Goal: Check status: Check status

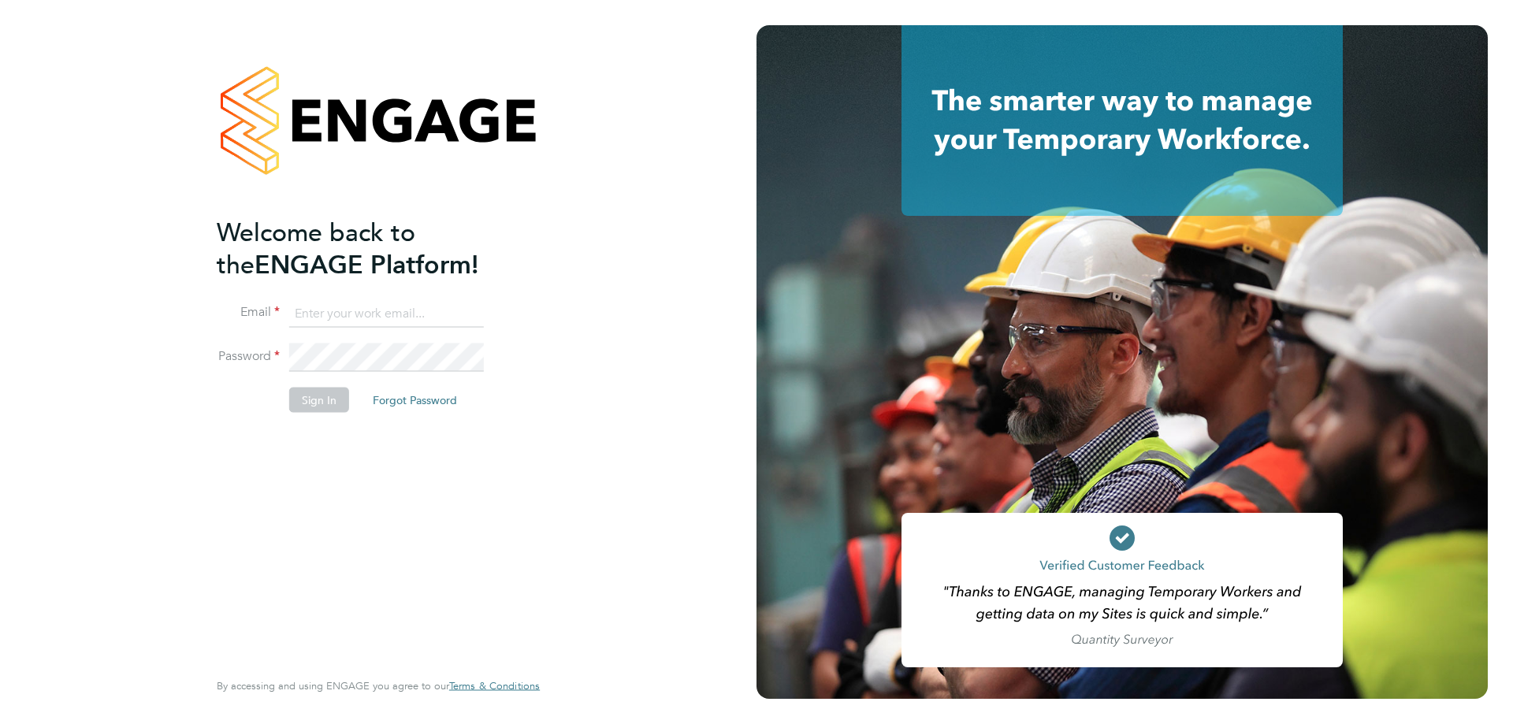
type input "scott@simcott.co.uk"
click at [324, 396] on button "Sign In" at bounding box center [319, 400] width 60 height 25
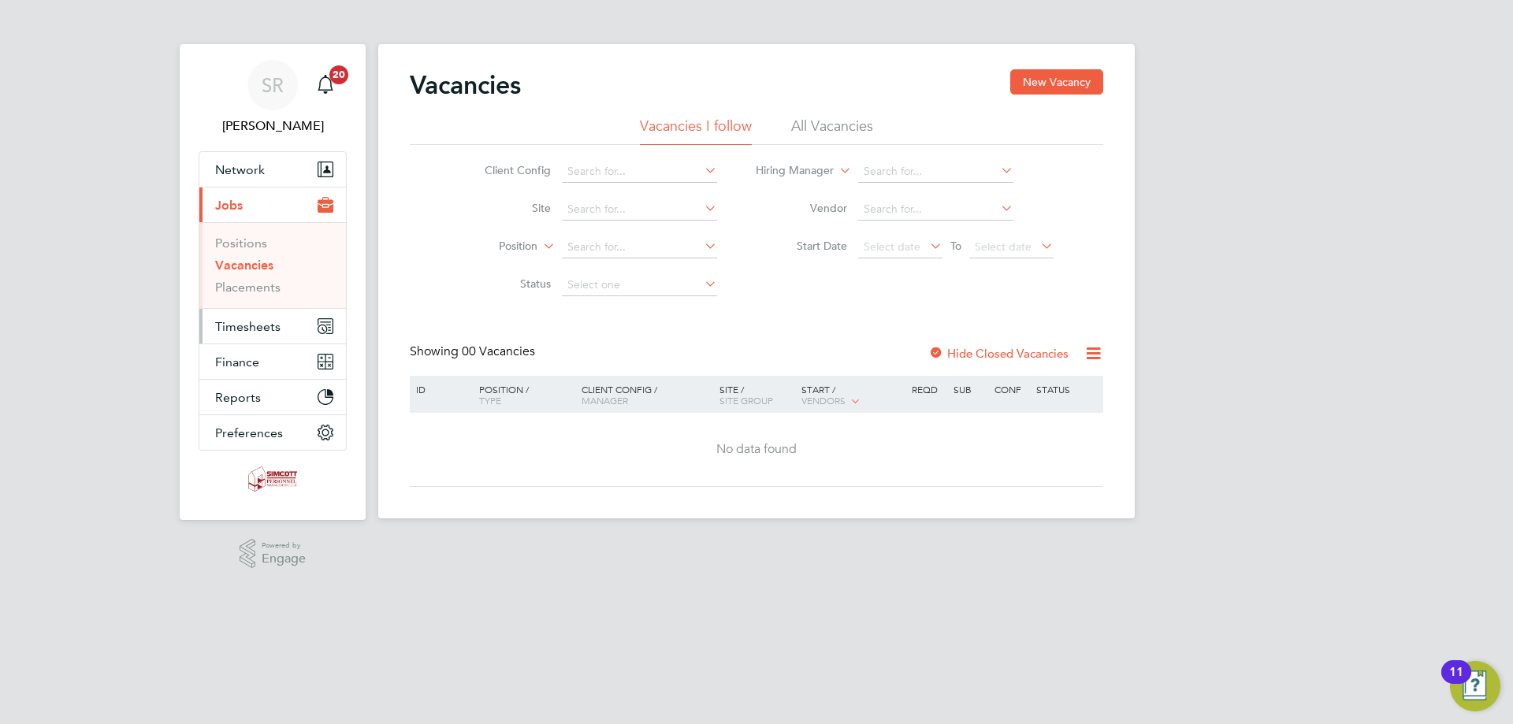
click at [240, 340] on button "Timesheets" at bounding box center [272, 326] width 147 height 35
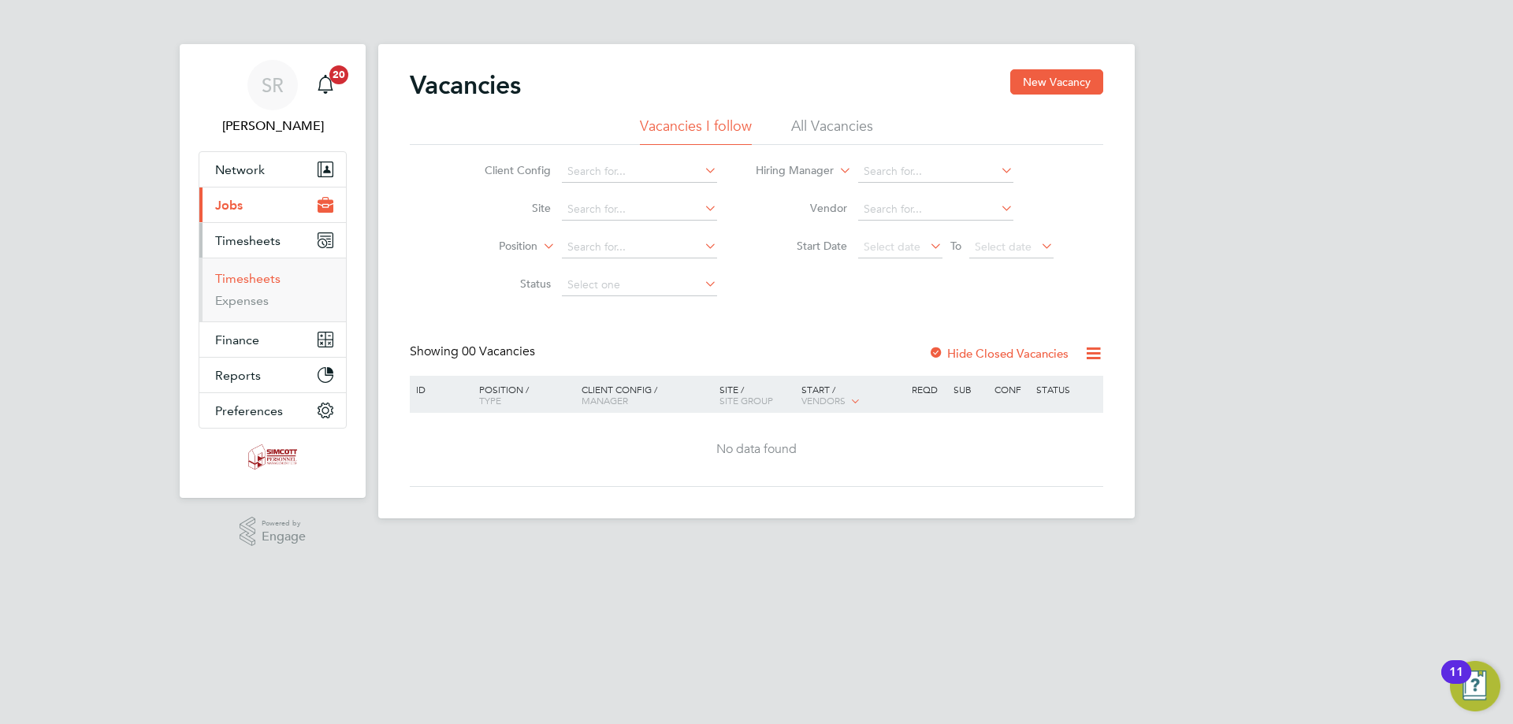
click at [255, 279] on link "Timesheets" at bounding box center [247, 278] width 65 height 15
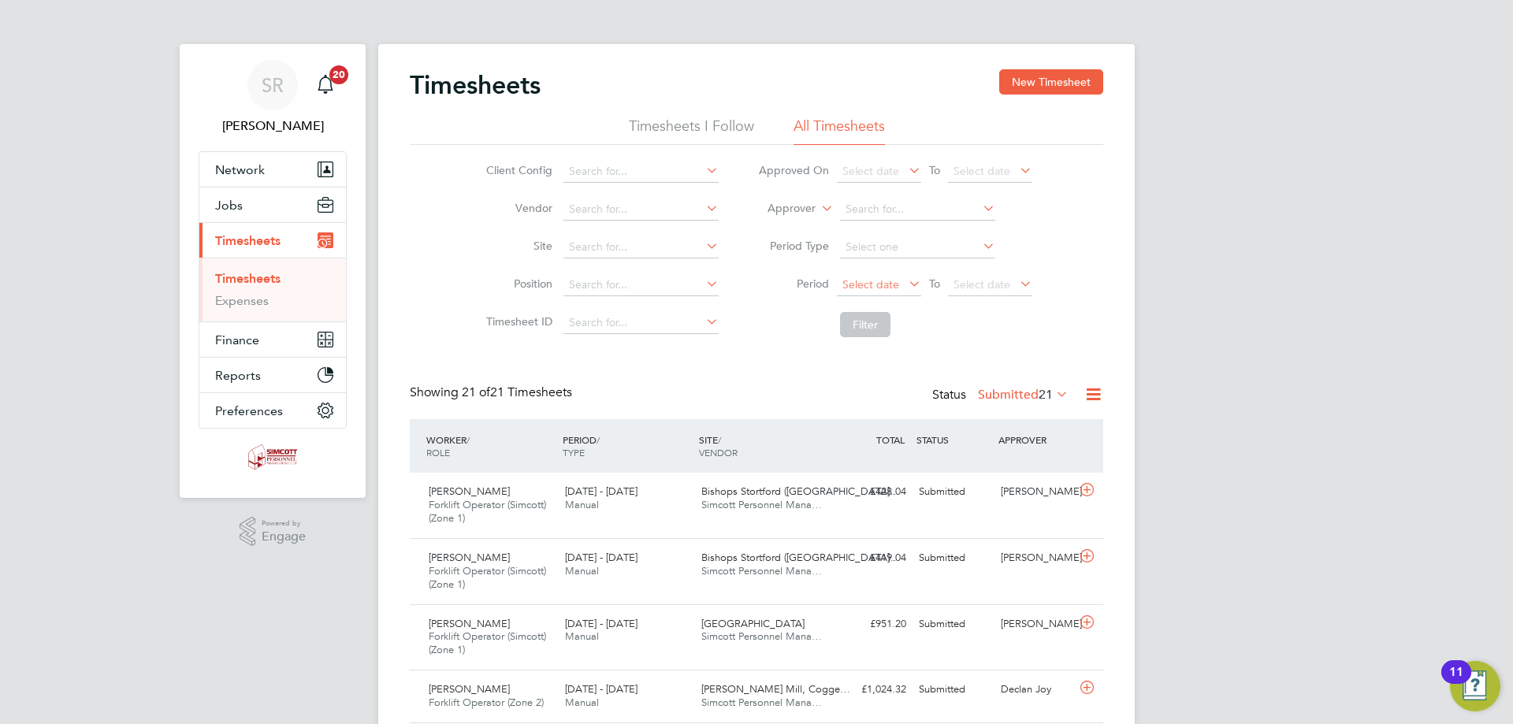
click at [869, 284] on span "Select date" at bounding box center [870, 284] width 57 height 14
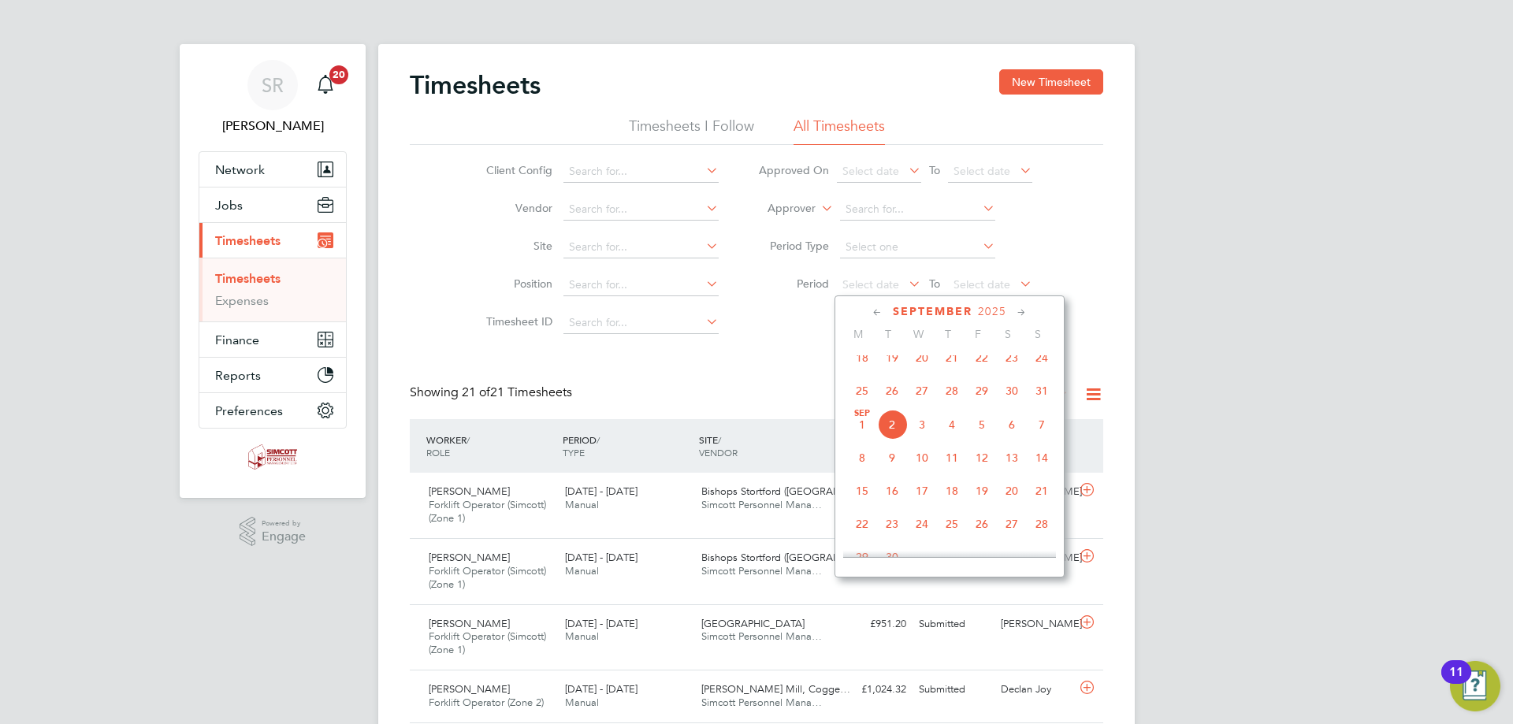
click at [864, 406] on span "25" at bounding box center [862, 391] width 30 height 30
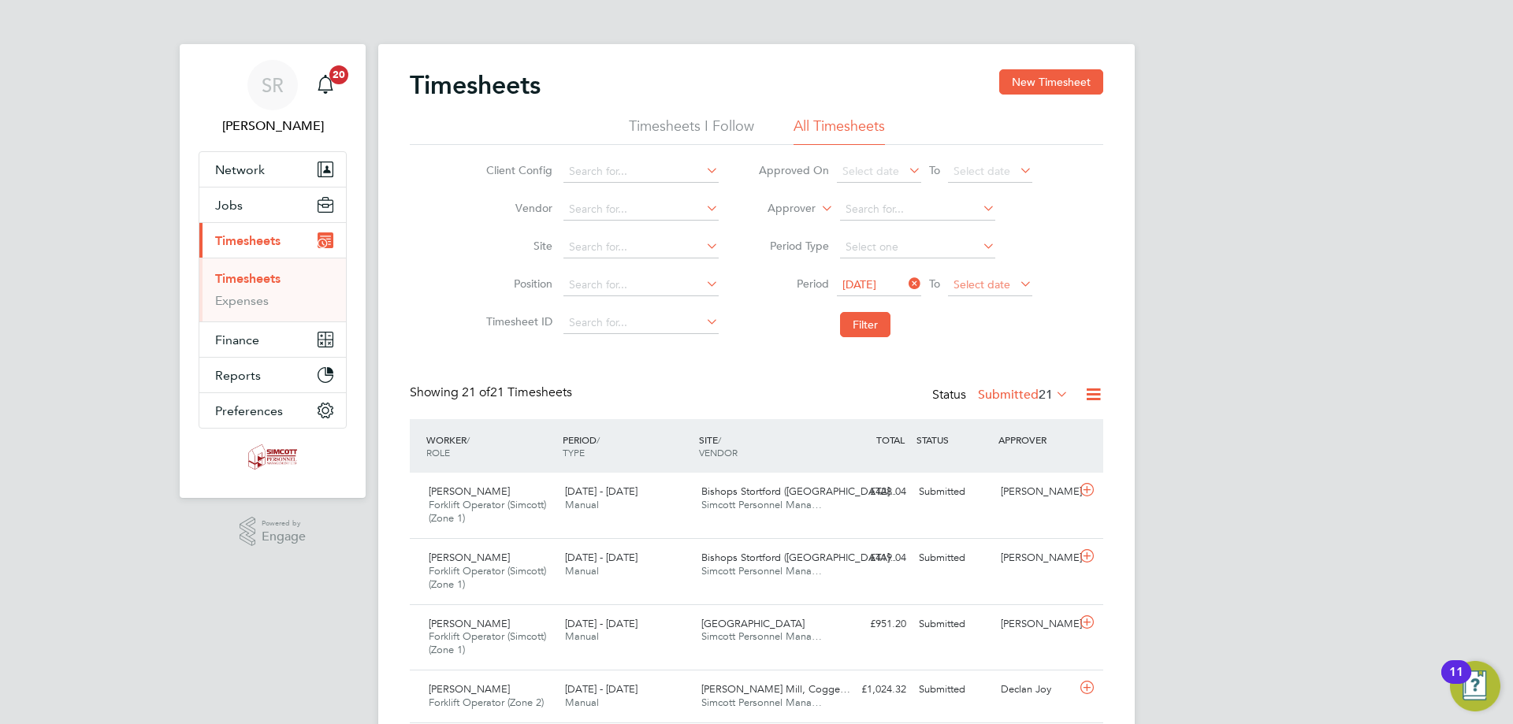
click at [969, 280] on span "Select date" at bounding box center [981, 284] width 57 height 14
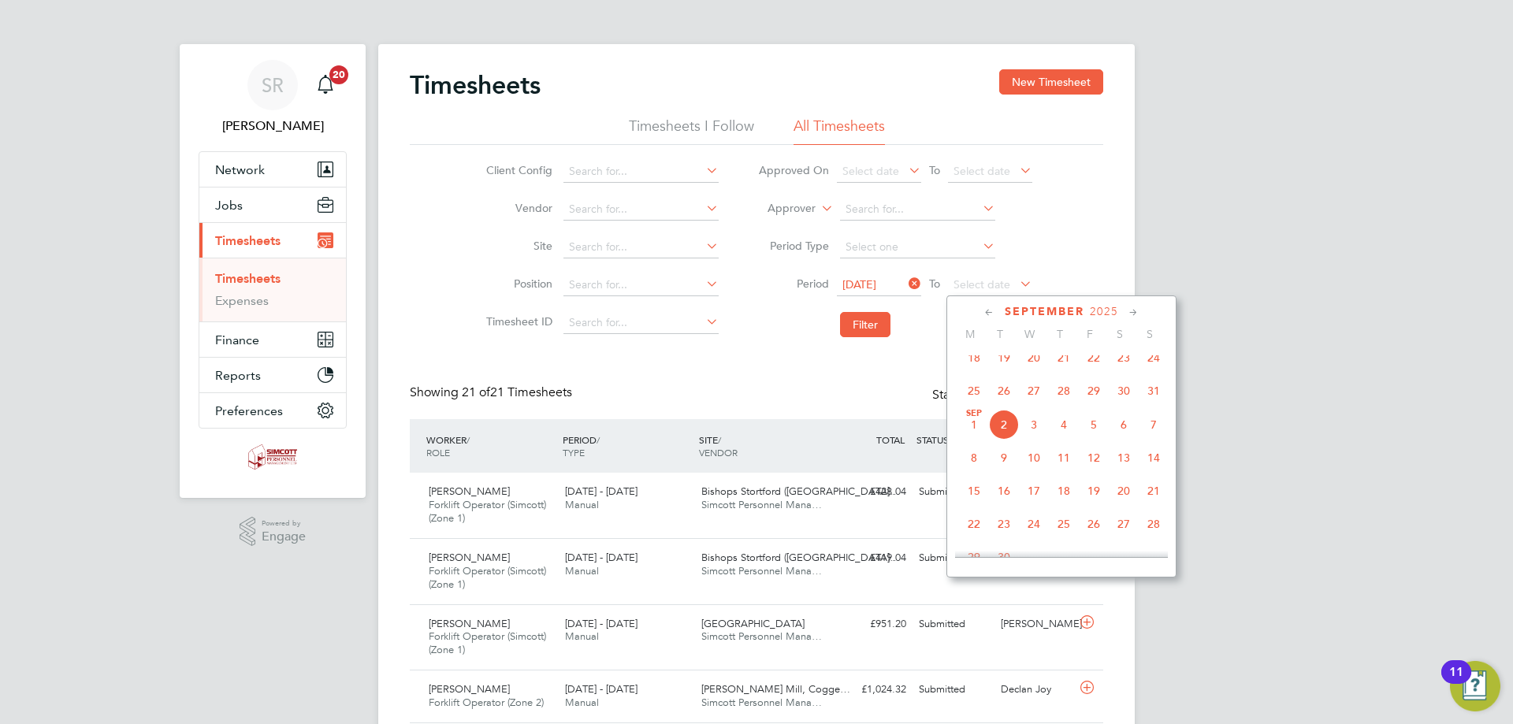
click at [1150, 404] on span "31" at bounding box center [1154, 391] width 30 height 30
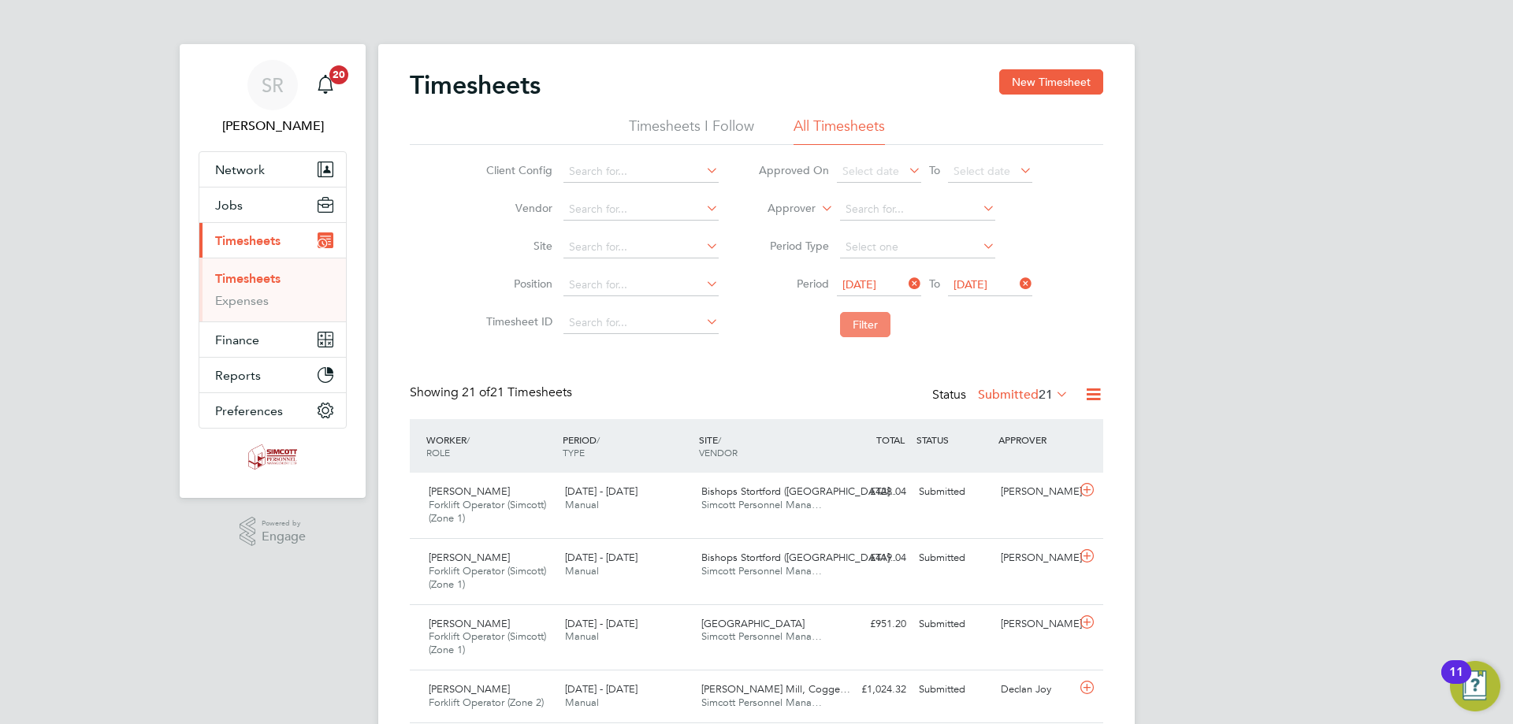
click at [863, 330] on button "Filter" at bounding box center [865, 324] width 50 height 25
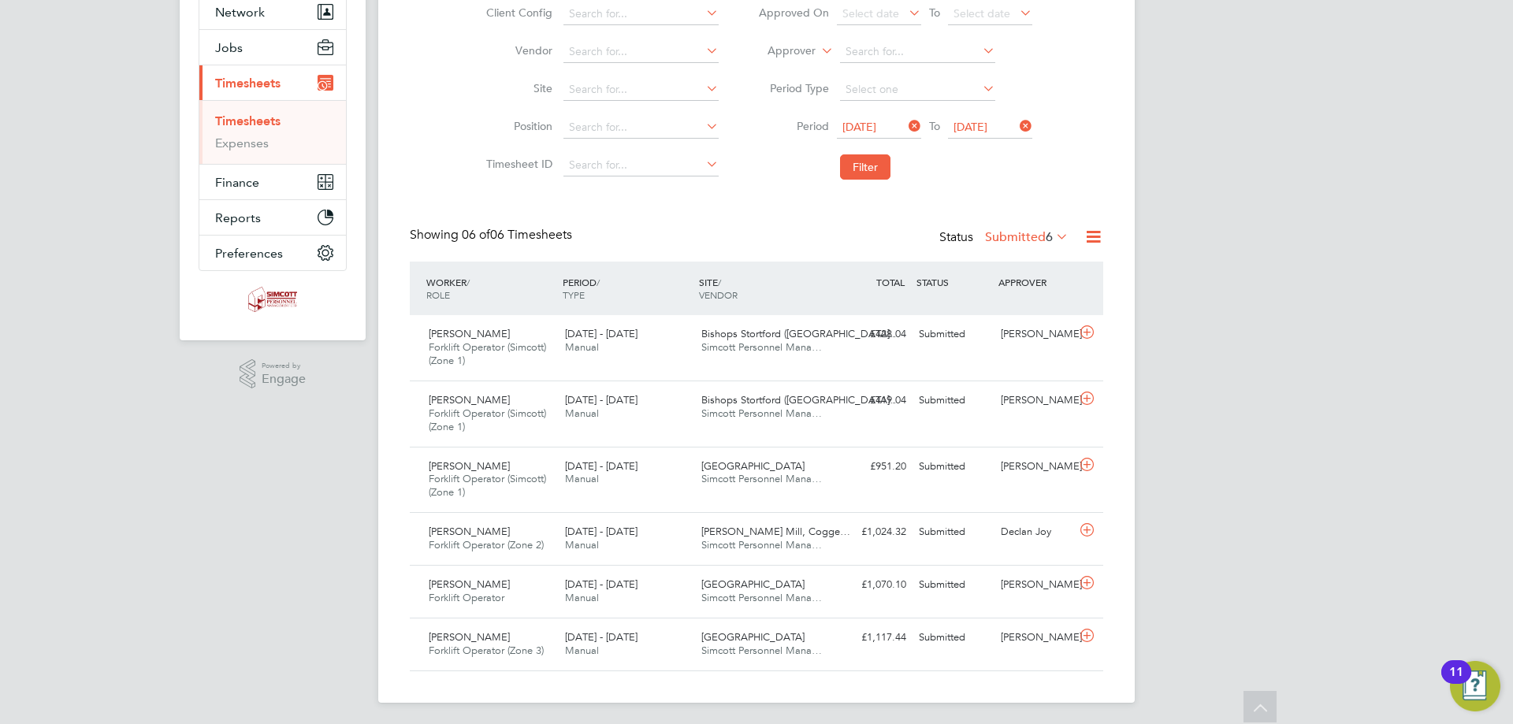
click at [1020, 239] on label "Submitted 6" at bounding box center [1027, 237] width 84 height 16
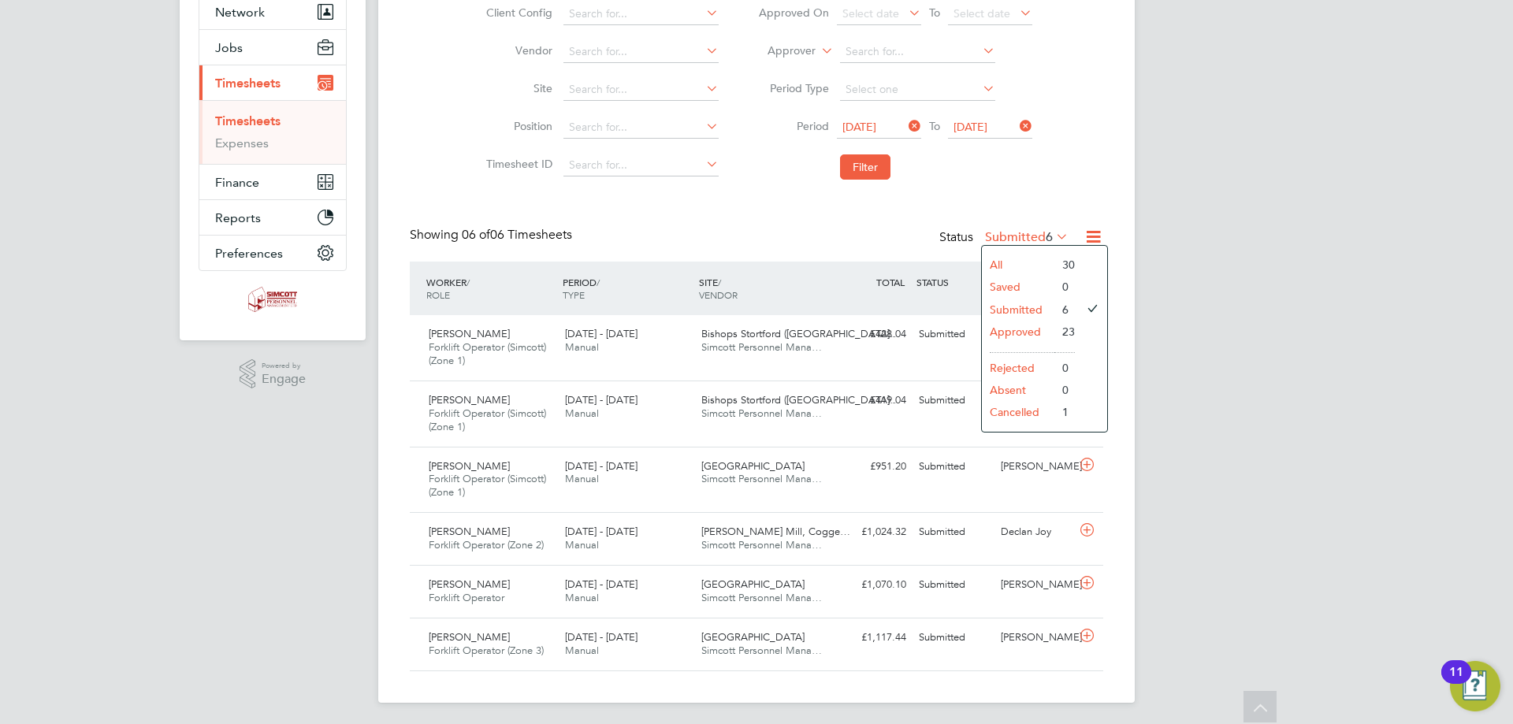
click at [1025, 331] on li "Approved" at bounding box center [1018, 332] width 72 height 22
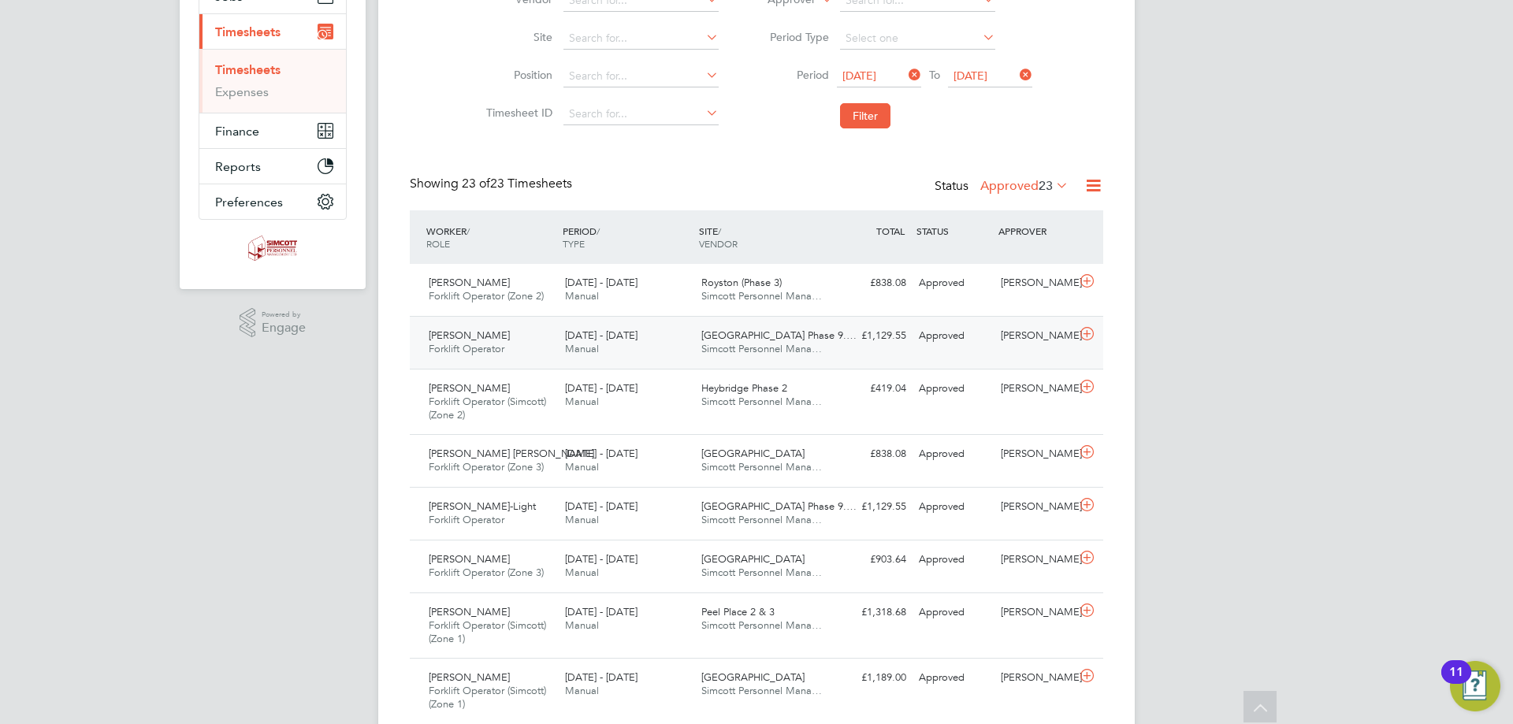
scroll to position [236, 0]
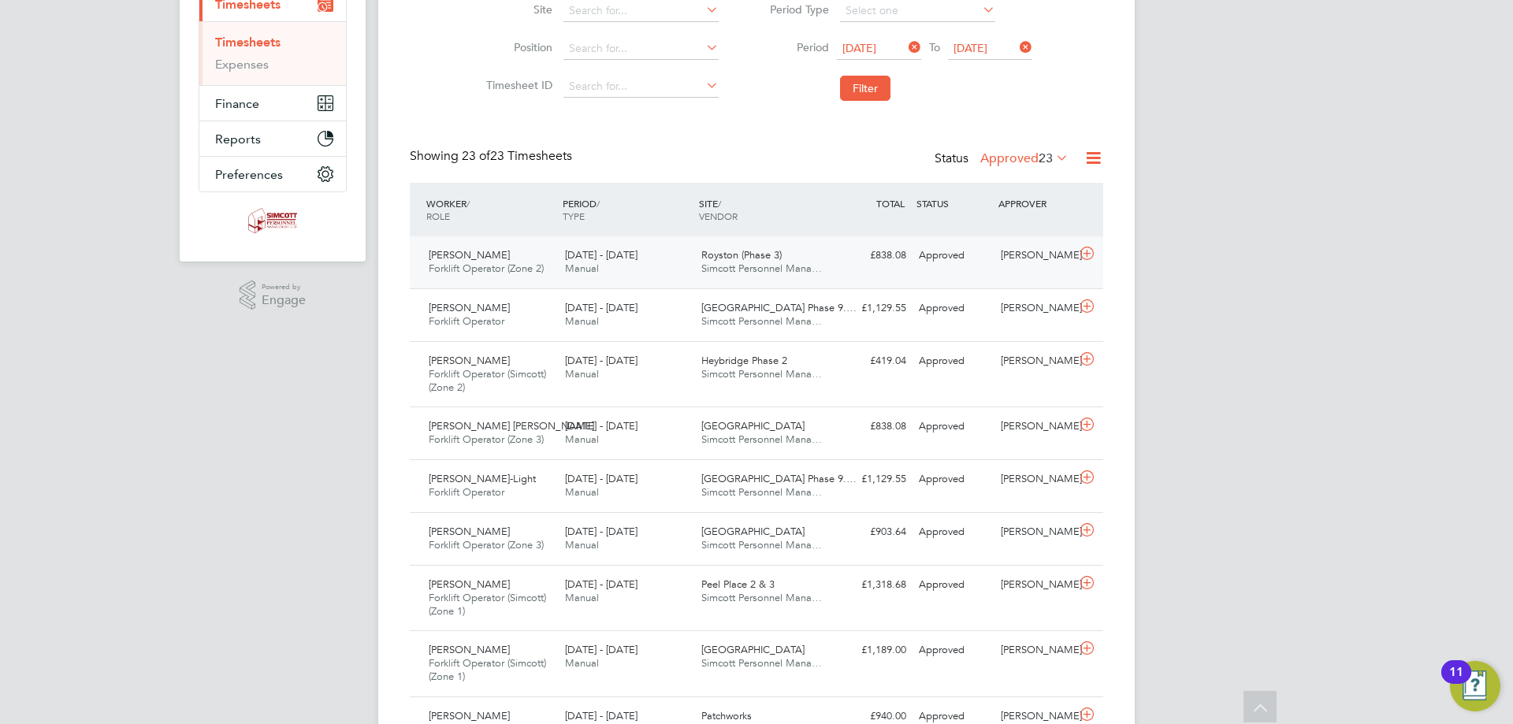
click at [734, 272] on span "Simcott Personnel Mana…" at bounding box center [761, 268] width 121 height 13
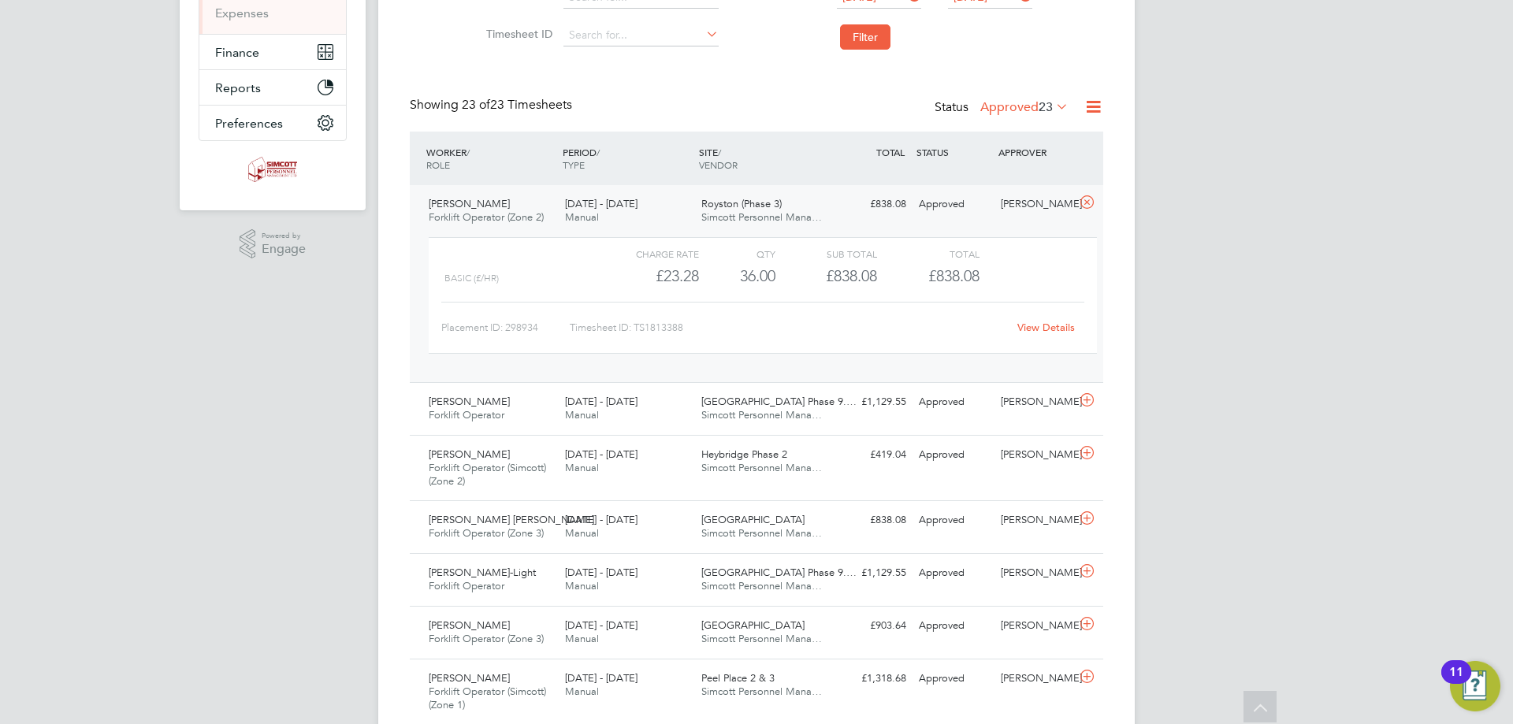
scroll to position [315, 0]
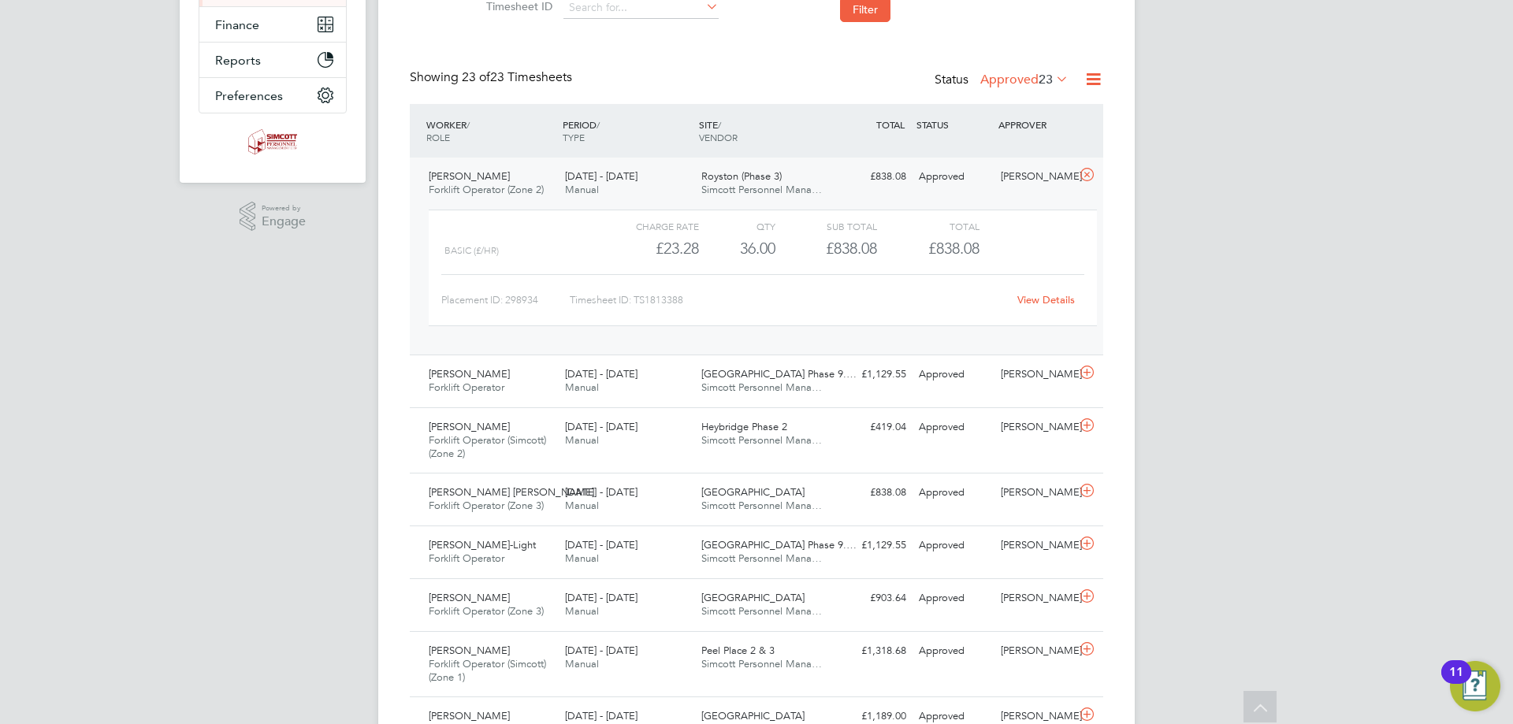
click at [1020, 299] on link "View Details" at bounding box center [1046, 299] width 58 height 13
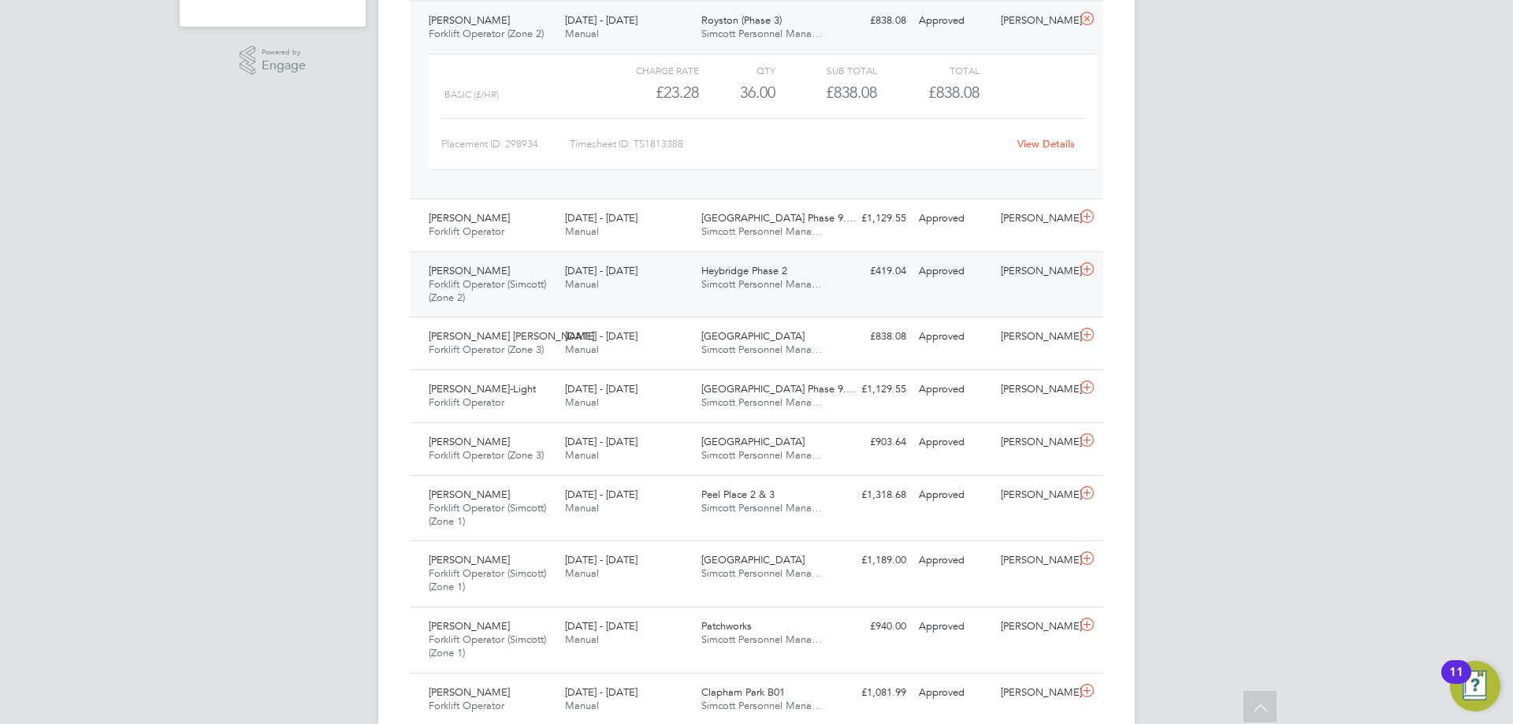
scroll to position [473, 0]
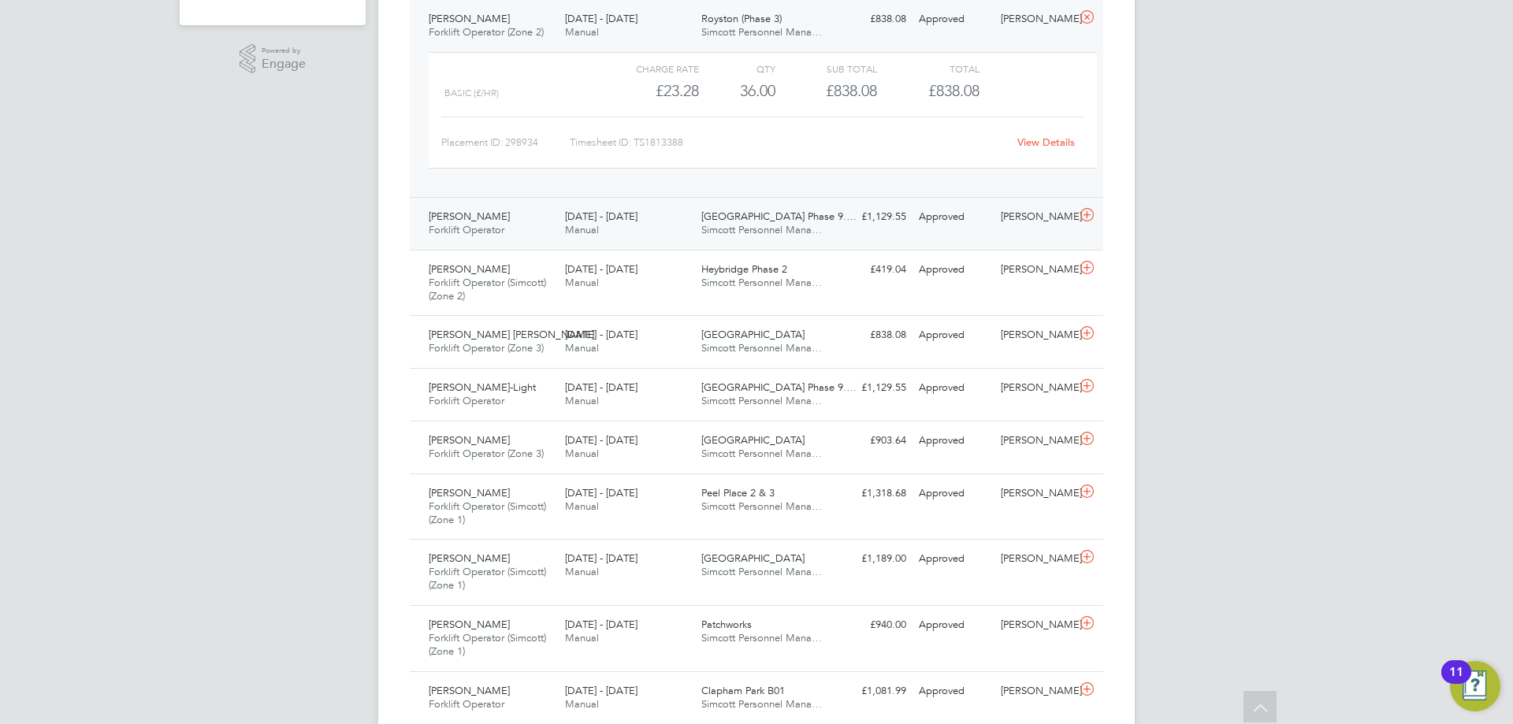
click at [584, 235] on span "Manual" at bounding box center [582, 229] width 34 height 13
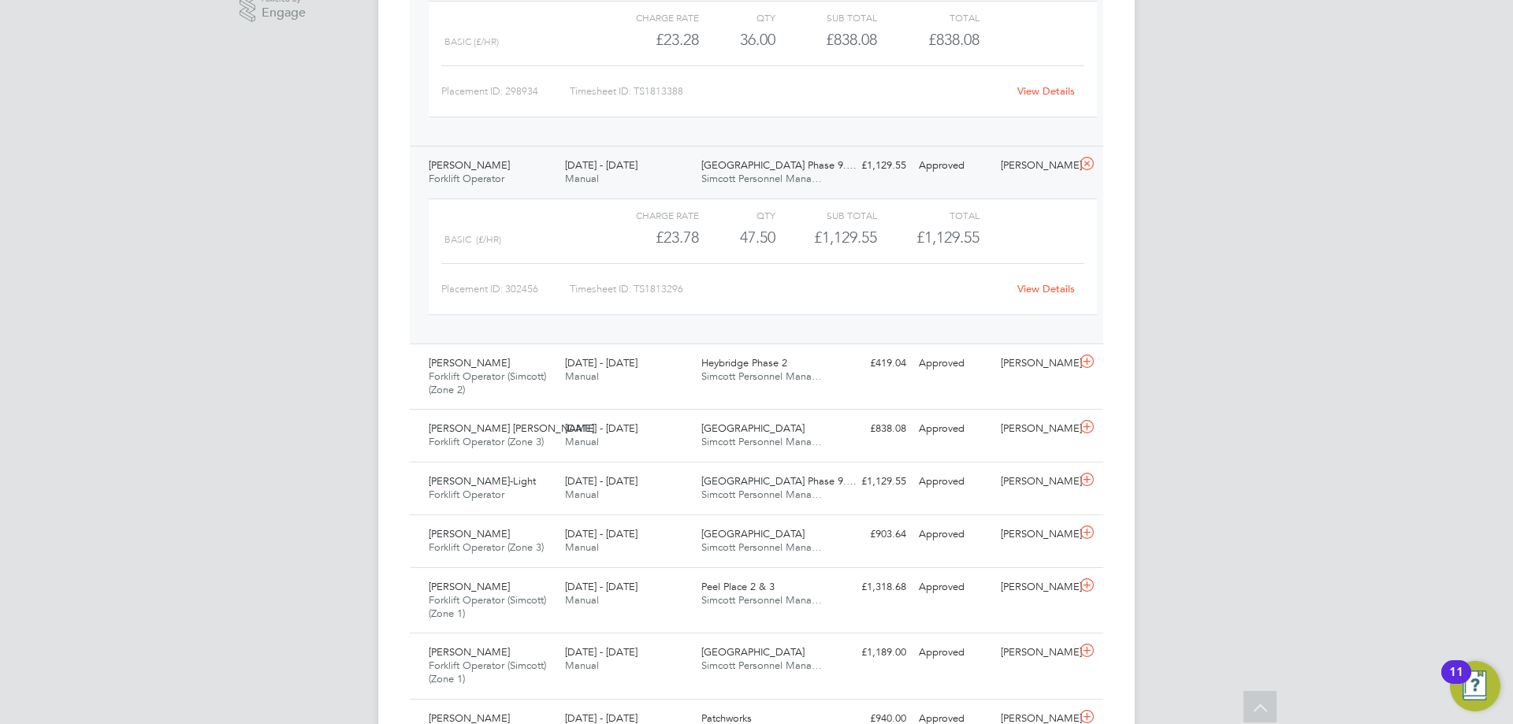
scroll to position [552, 0]
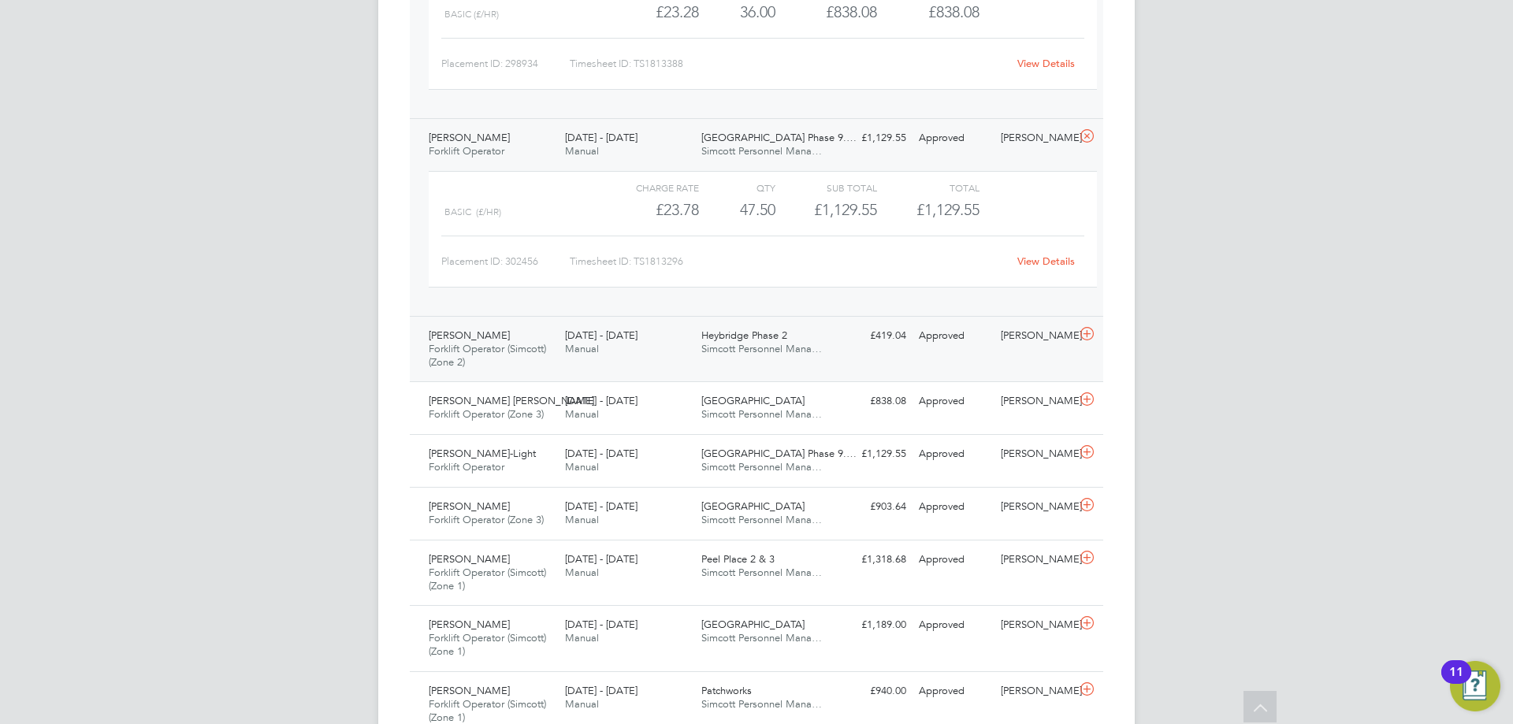
click at [700, 355] on div "Heybridge Phase 2 Simcott Personnel Mana…" at bounding box center [763, 342] width 136 height 39
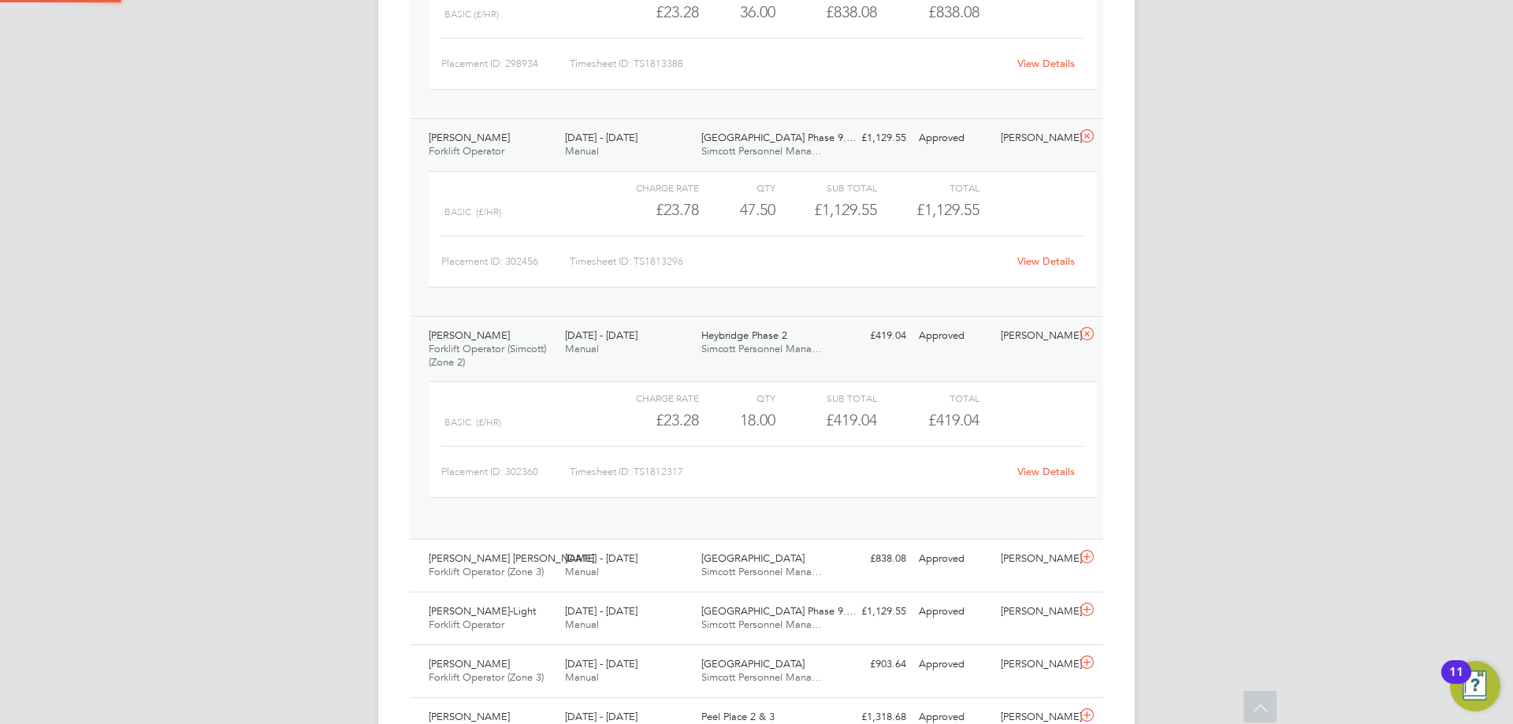
scroll to position [27, 154]
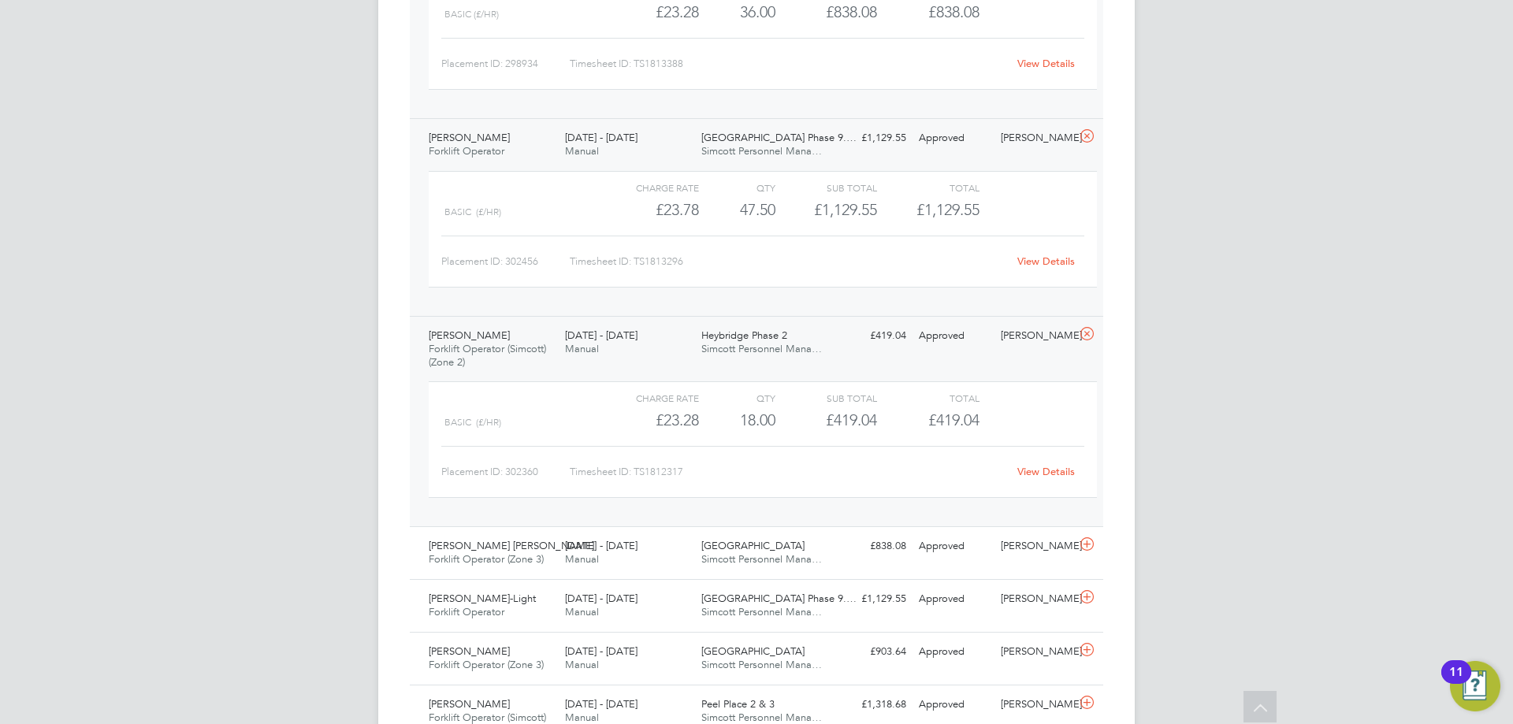
click at [1053, 471] on link "View Details" at bounding box center [1046, 471] width 58 height 13
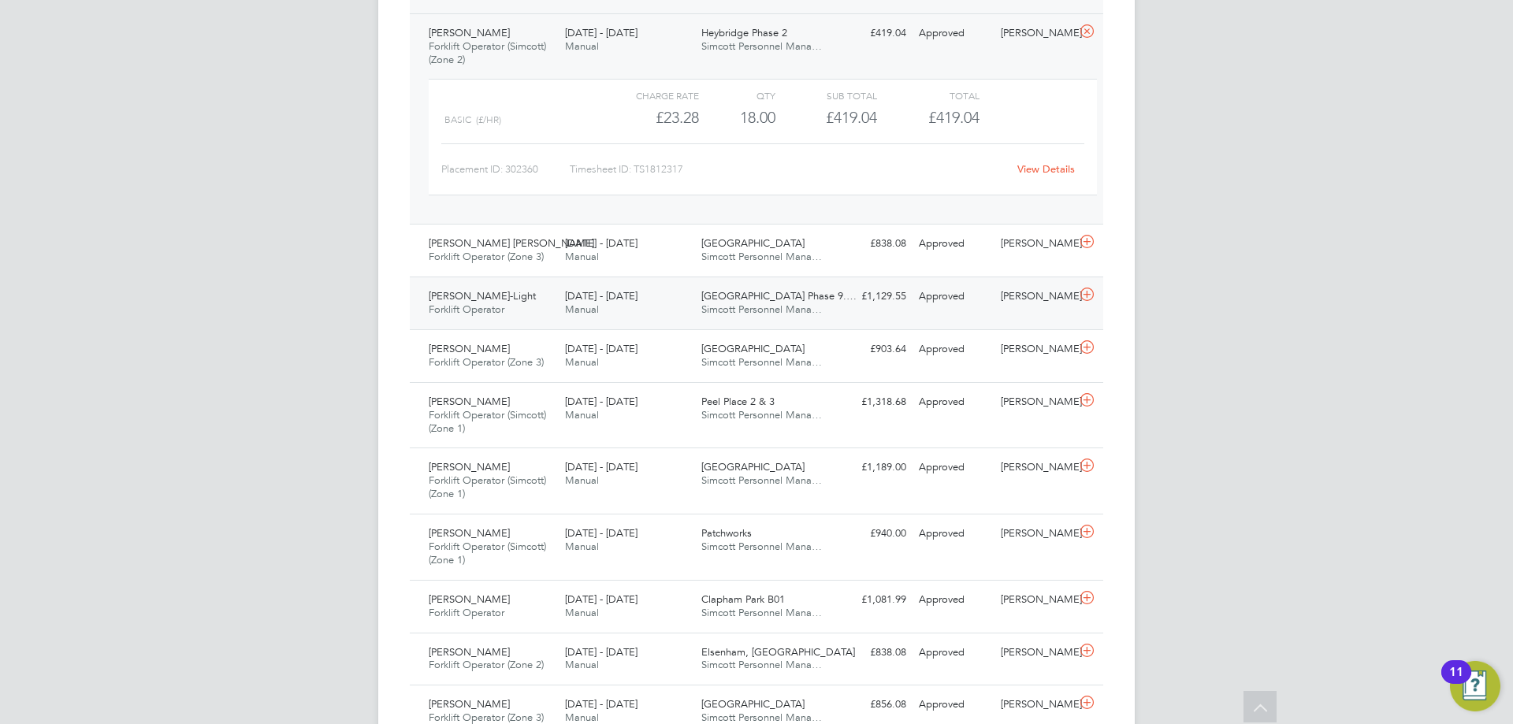
scroll to position [867, 0]
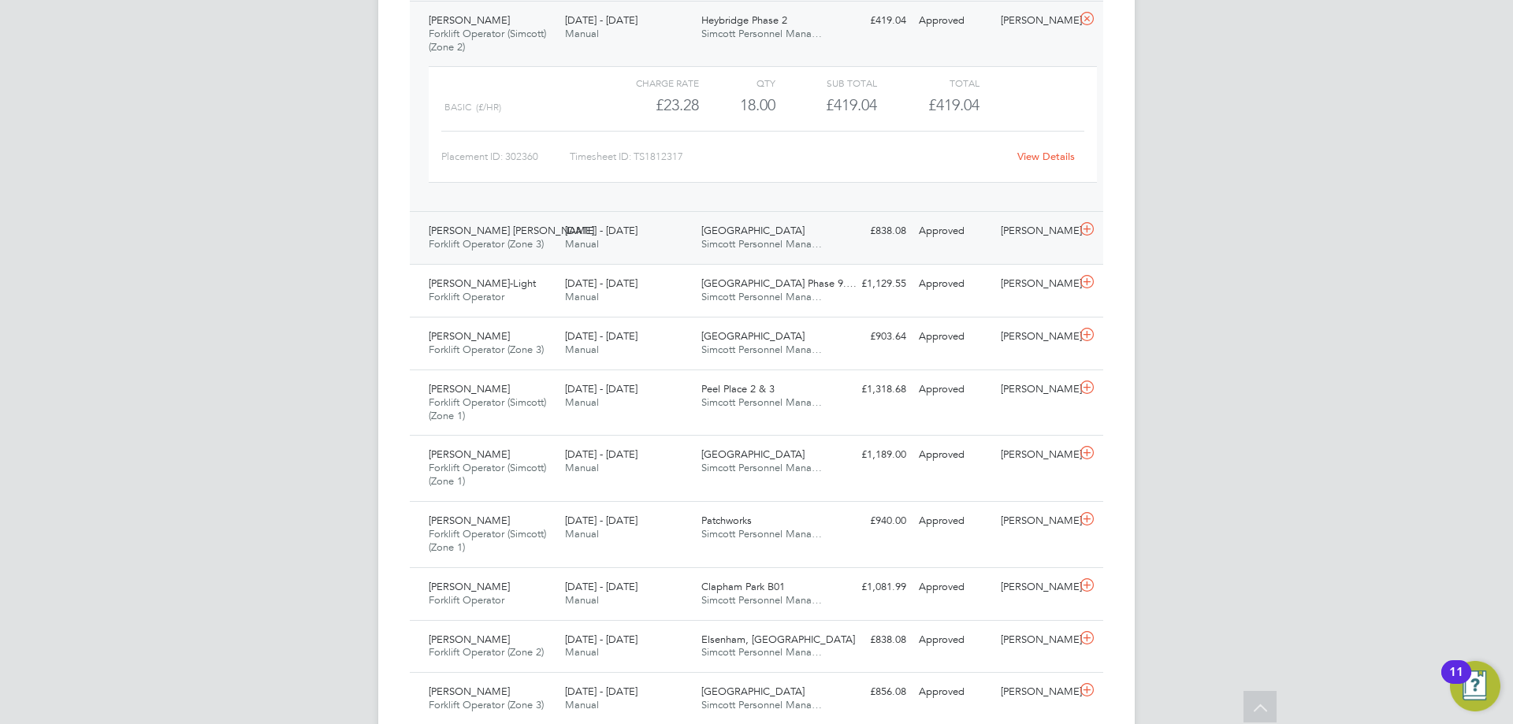
click at [610, 262] on div "Dragos Ionut Moraru Forklift Operator (Zone 3) 25 - 31 Aug 2025 25 - 31 Aug 202…" at bounding box center [756, 237] width 693 height 53
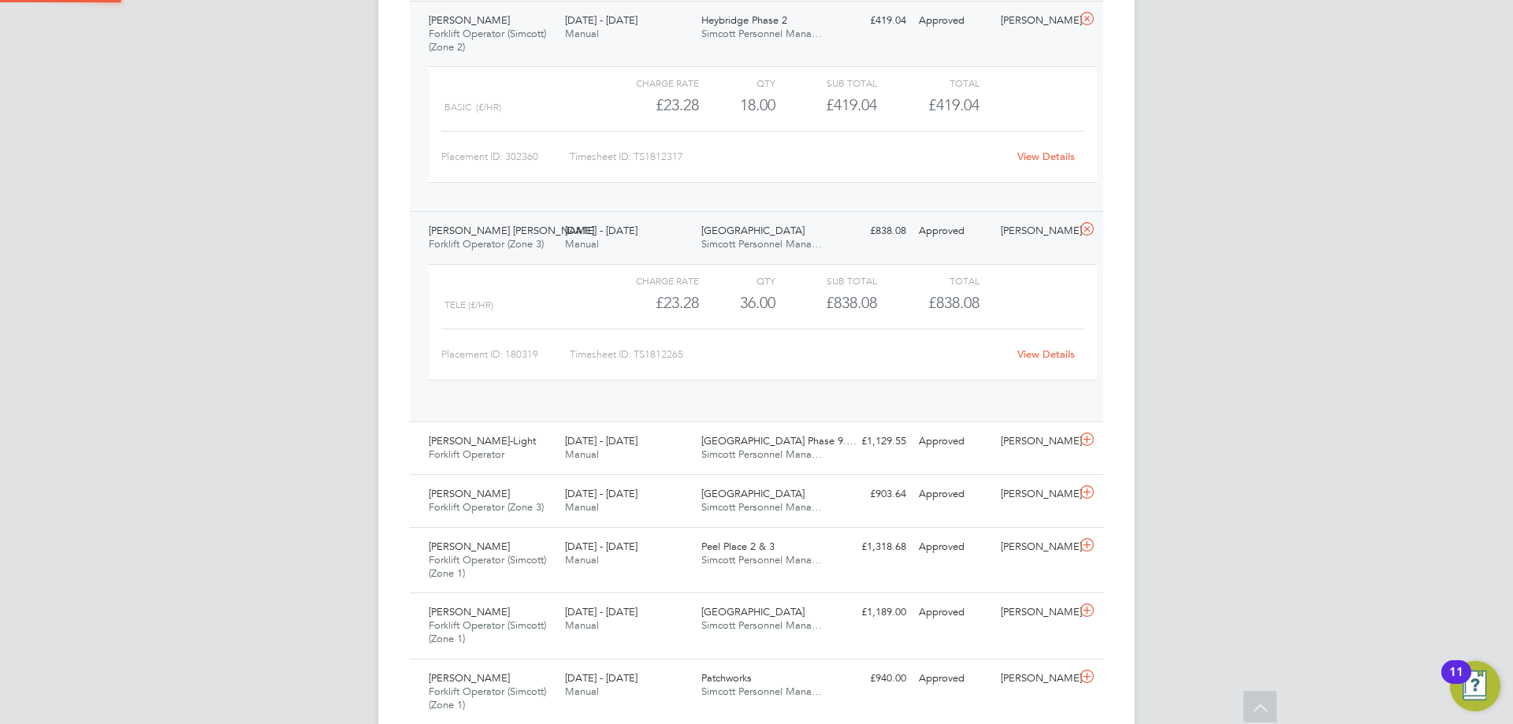
scroll to position [27, 154]
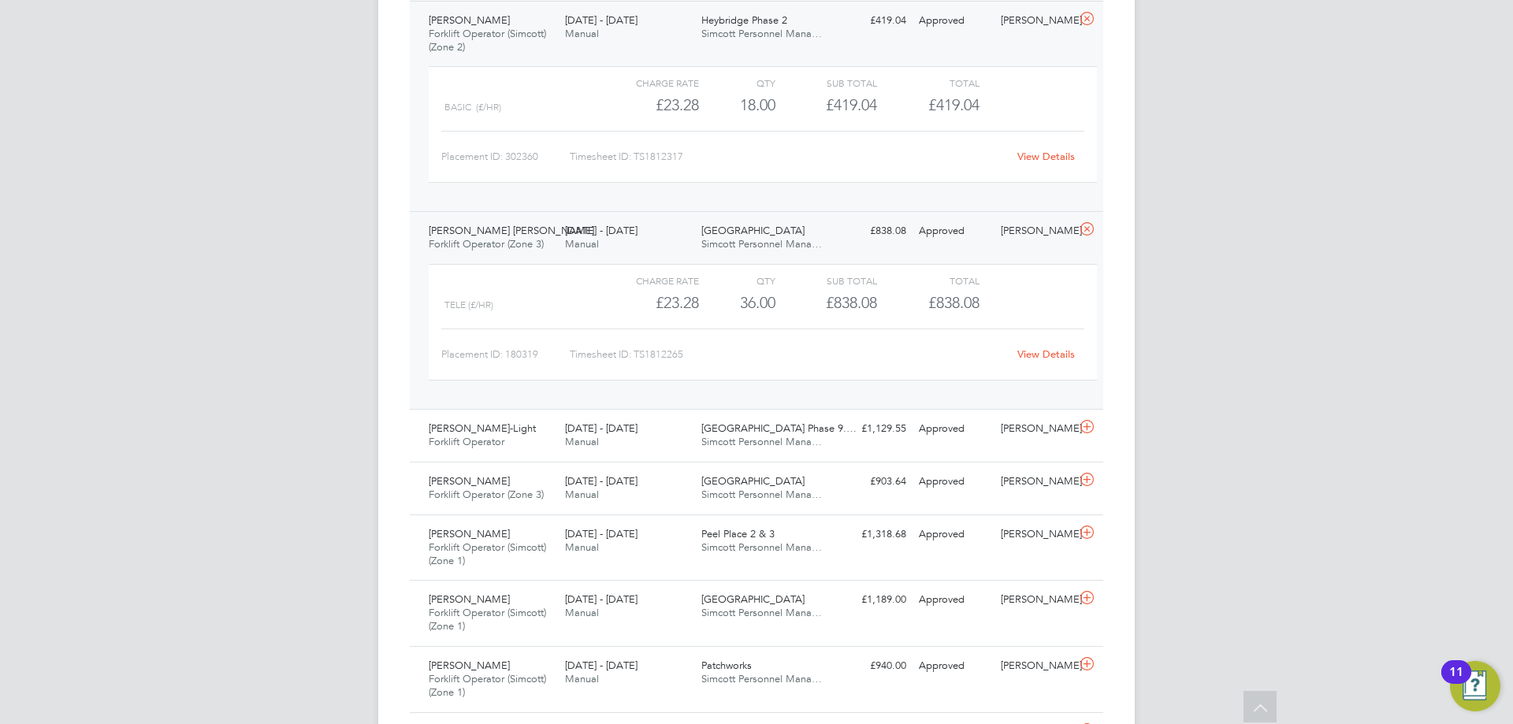
click at [1055, 352] on link "View Details" at bounding box center [1046, 353] width 58 height 13
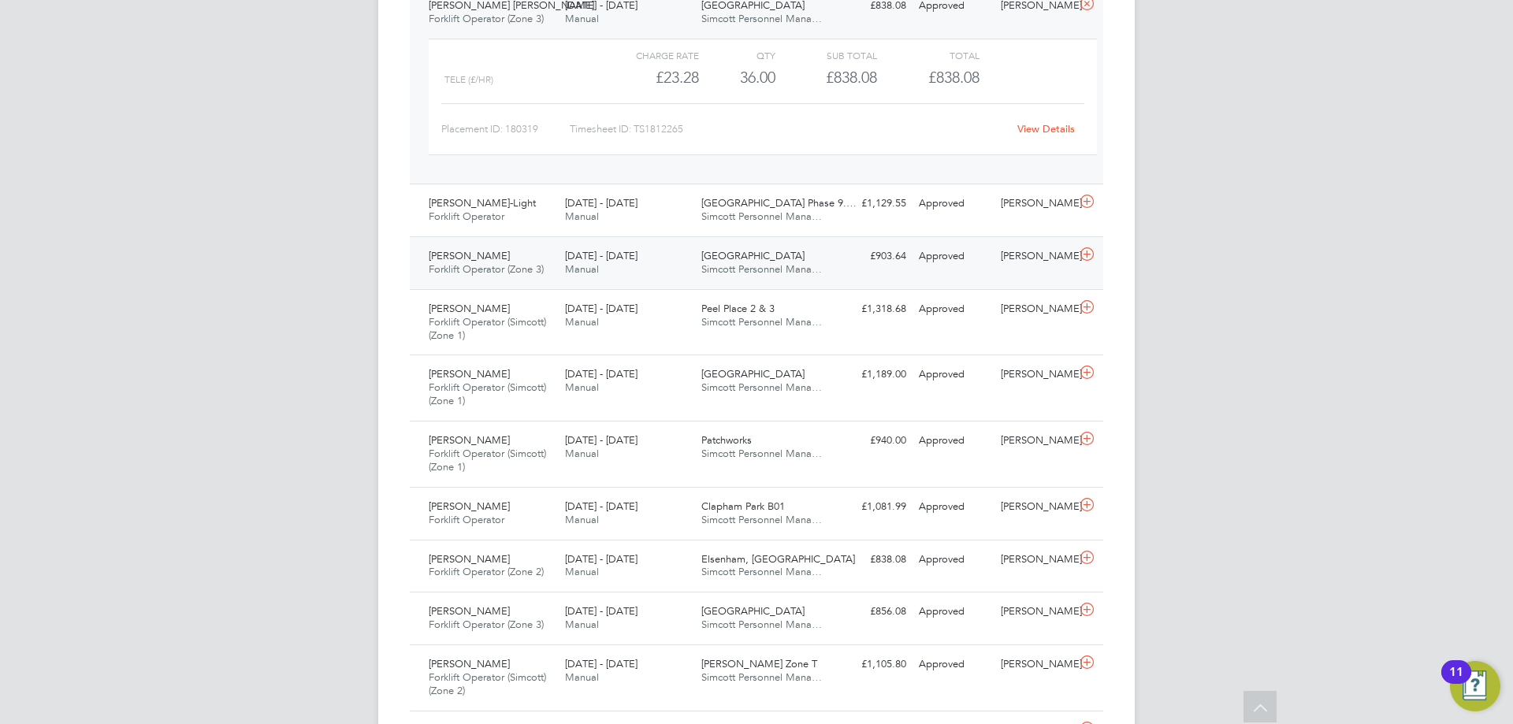
scroll to position [1103, 0]
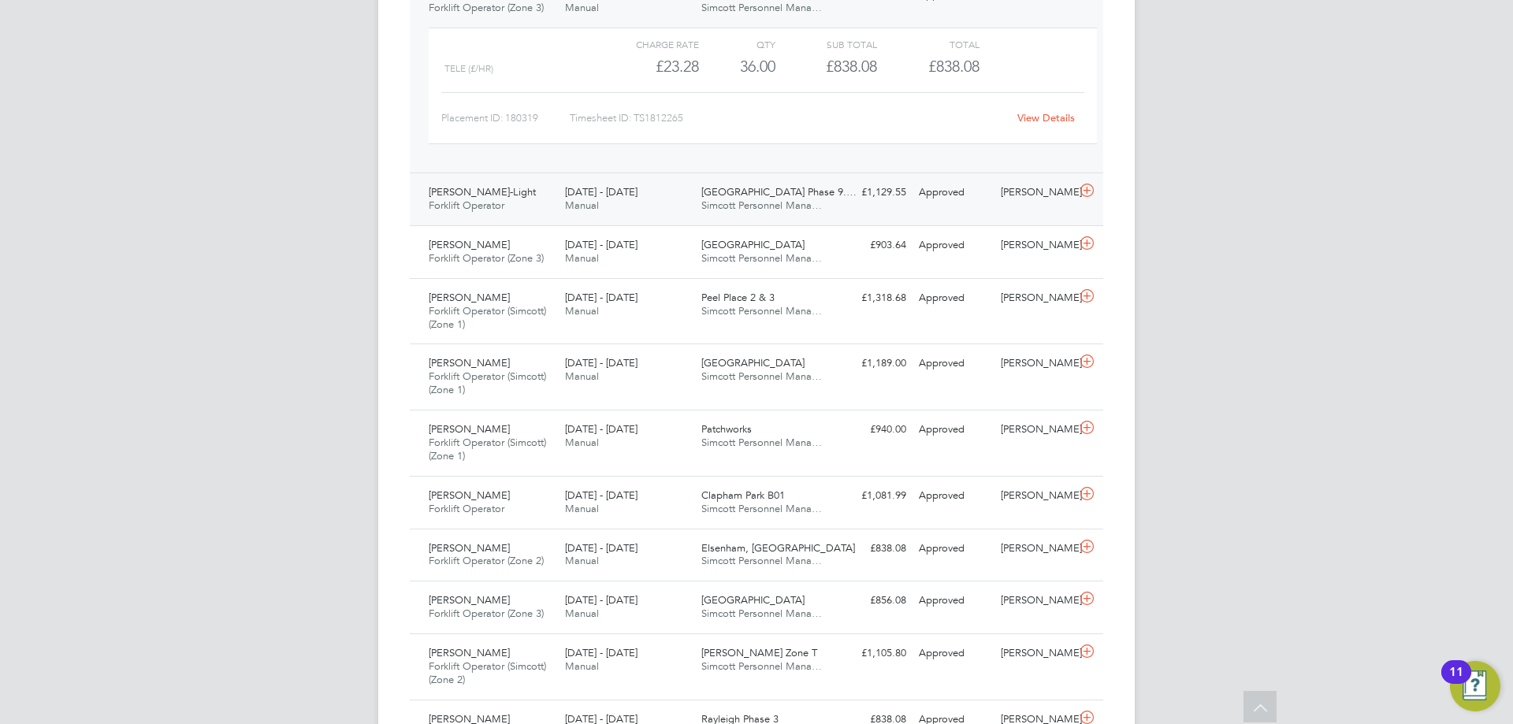
click at [667, 212] on div "25 - 31 Aug 2025 Manual" at bounding box center [627, 199] width 136 height 39
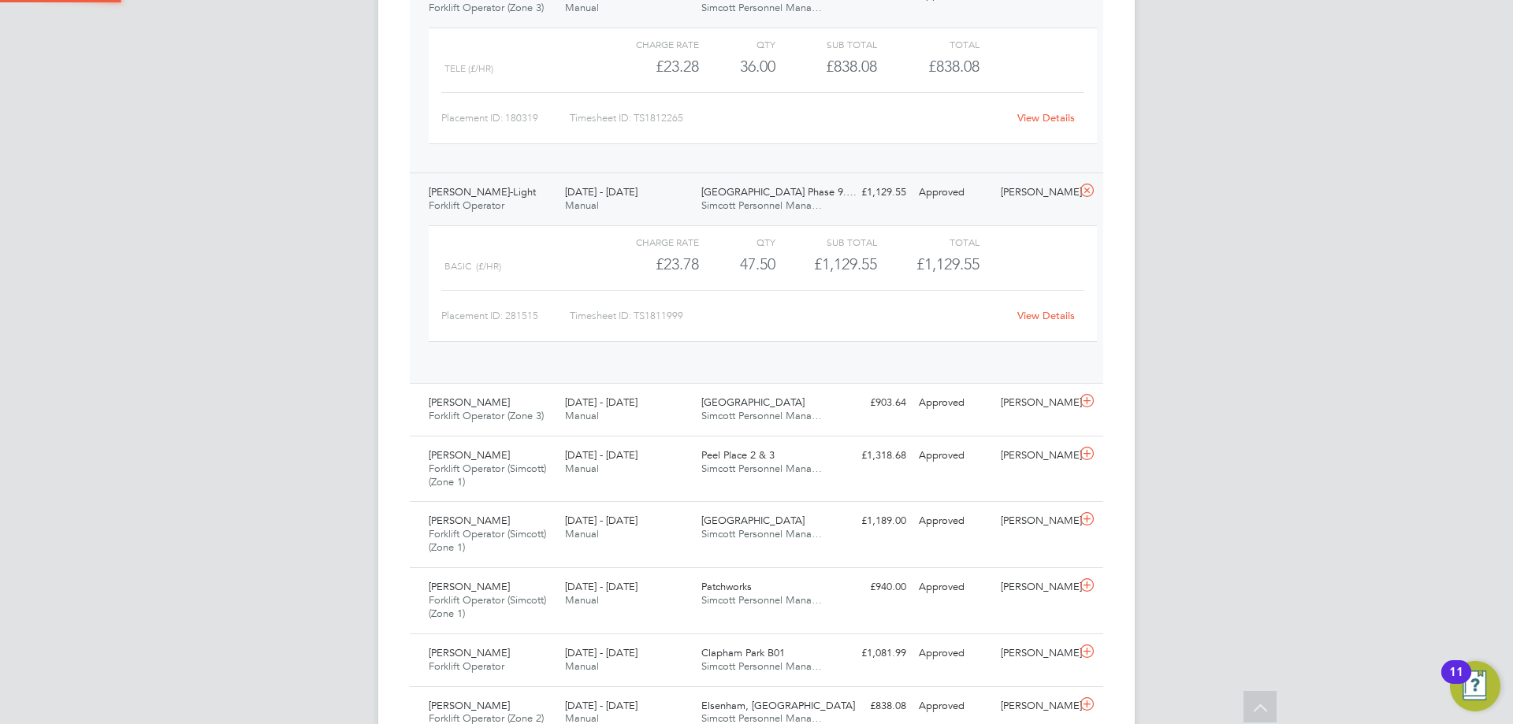
scroll to position [27, 154]
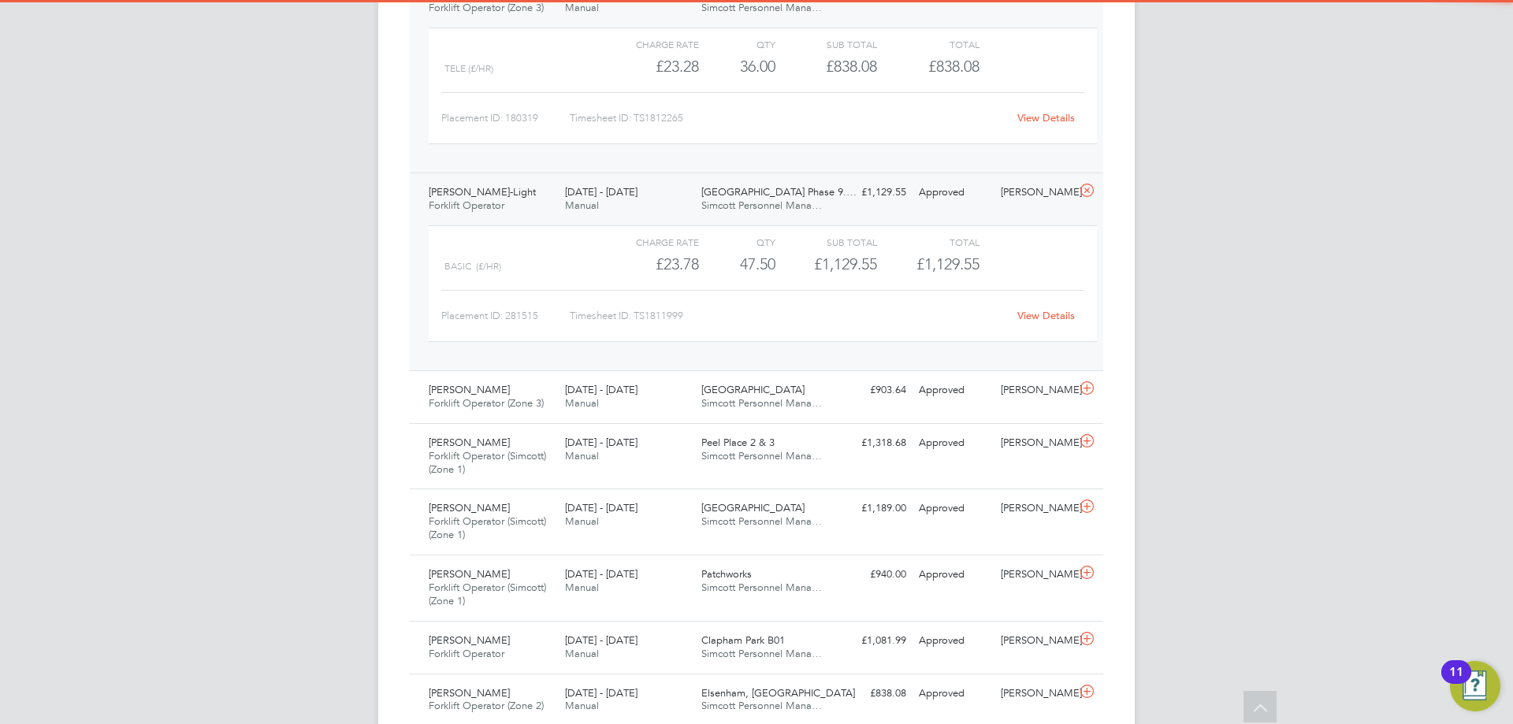
click at [1053, 318] on link "View Details" at bounding box center [1046, 315] width 58 height 13
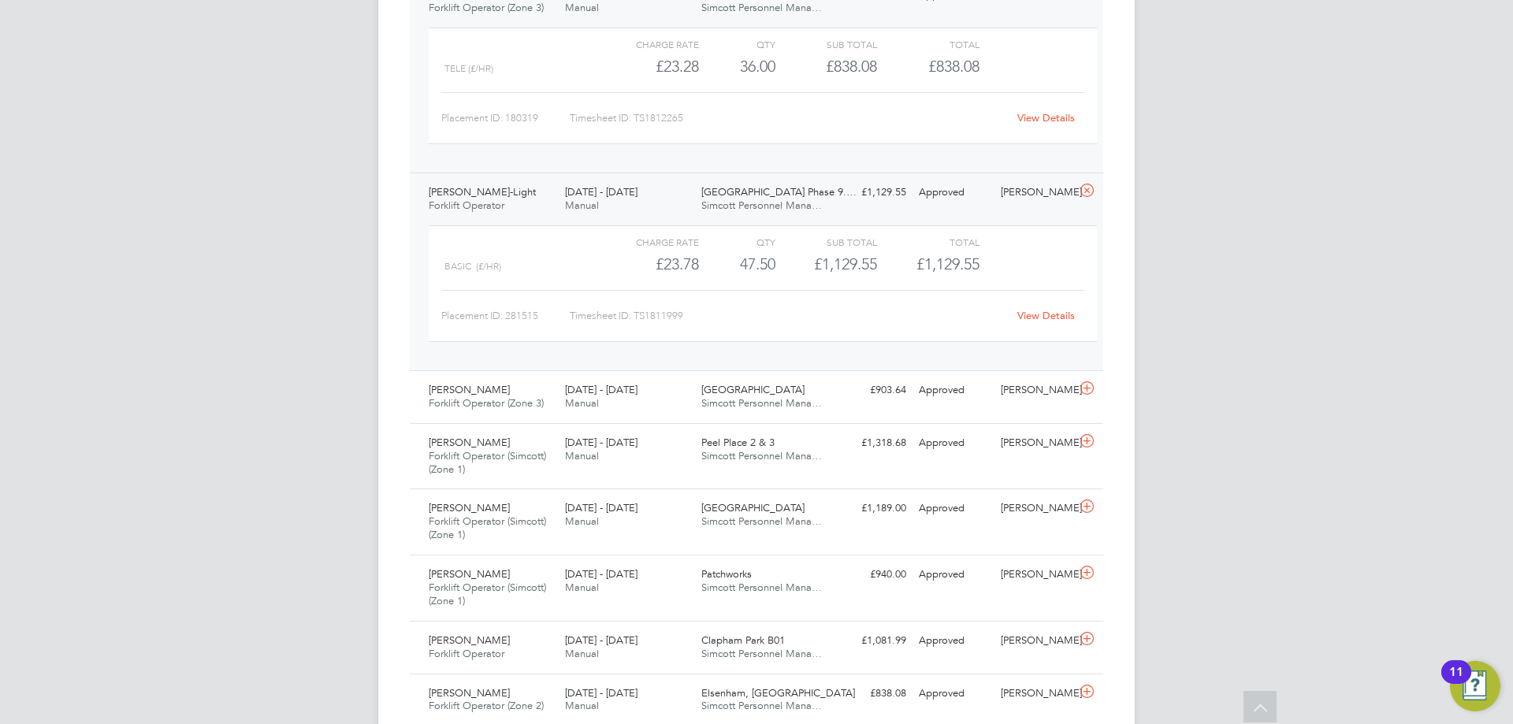
scroll to position [1182, 0]
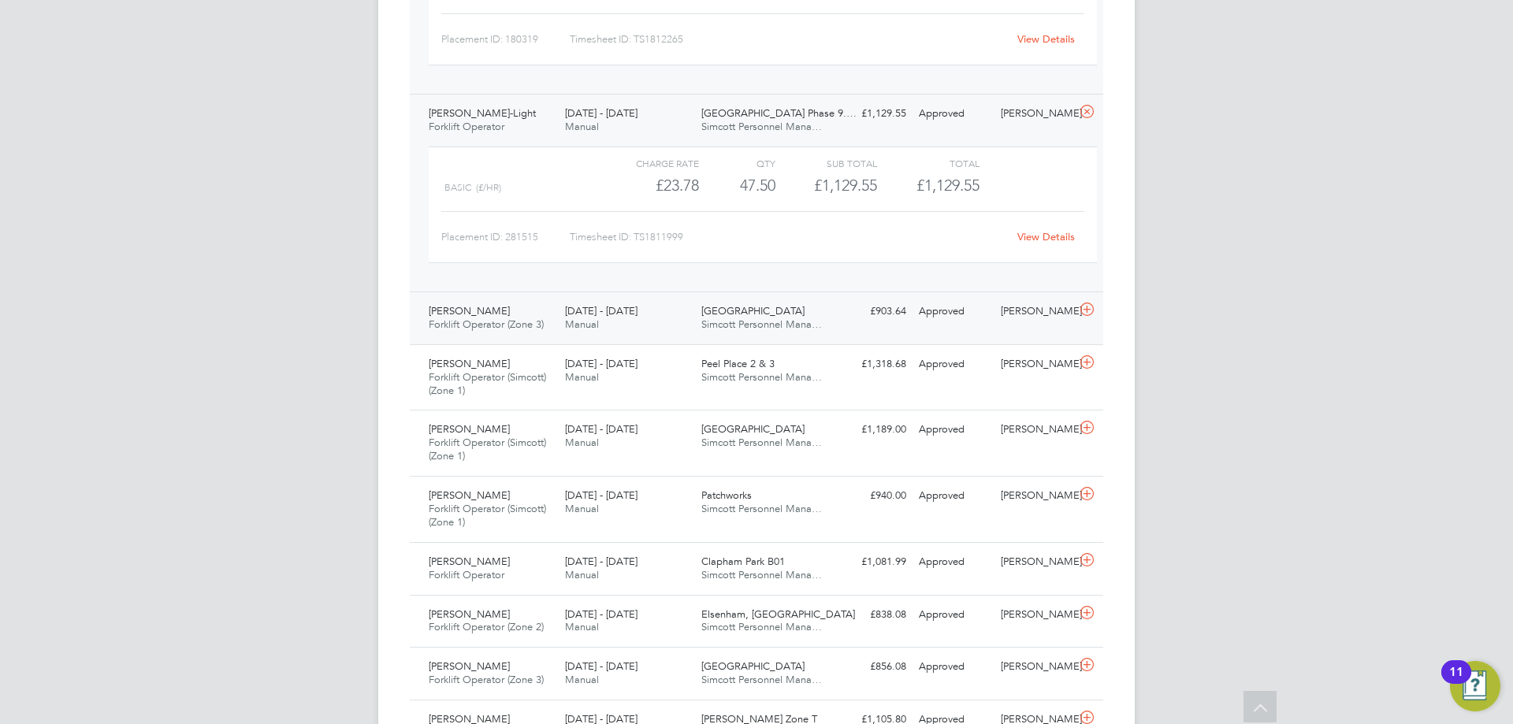
click at [578, 313] on span "[DATE] - [DATE]" at bounding box center [601, 310] width 72 height 13
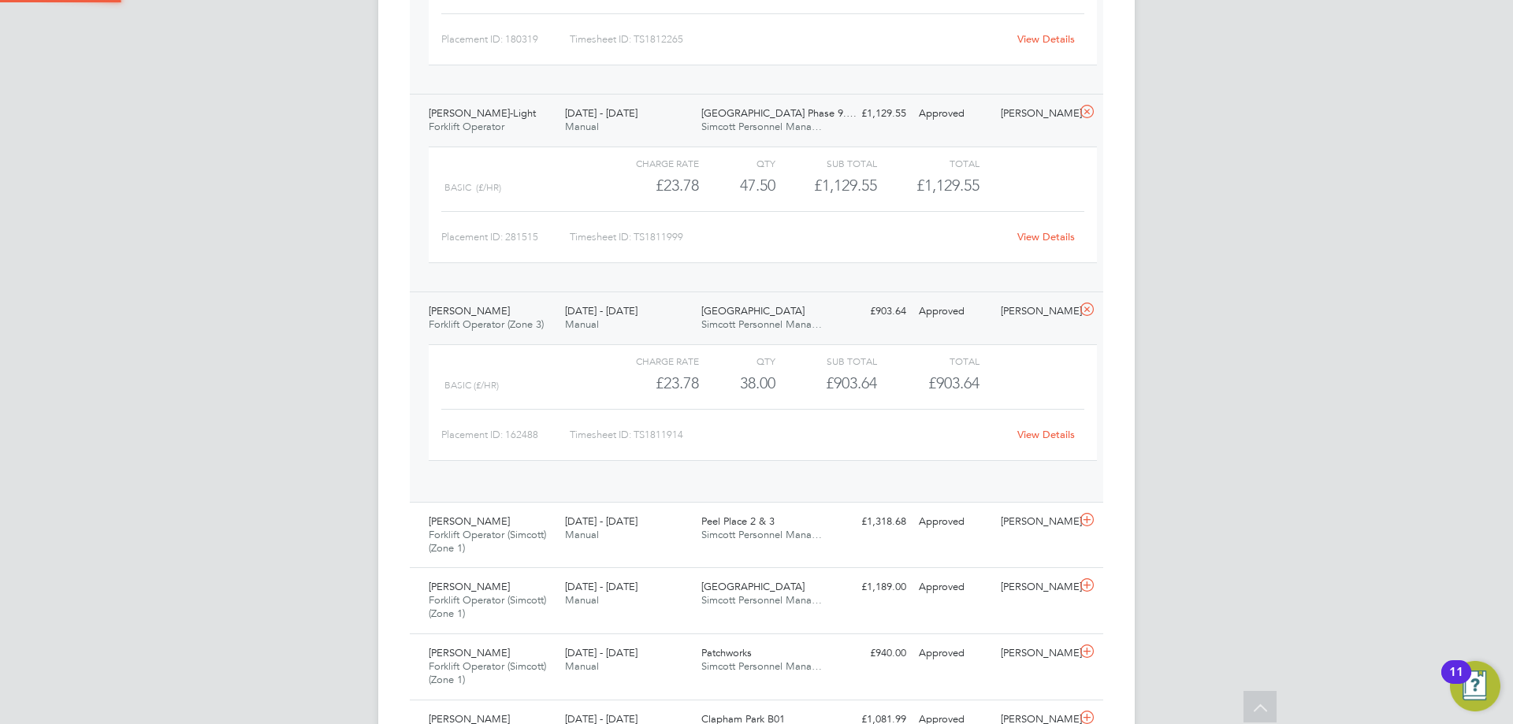
scroll to position [27, 154]
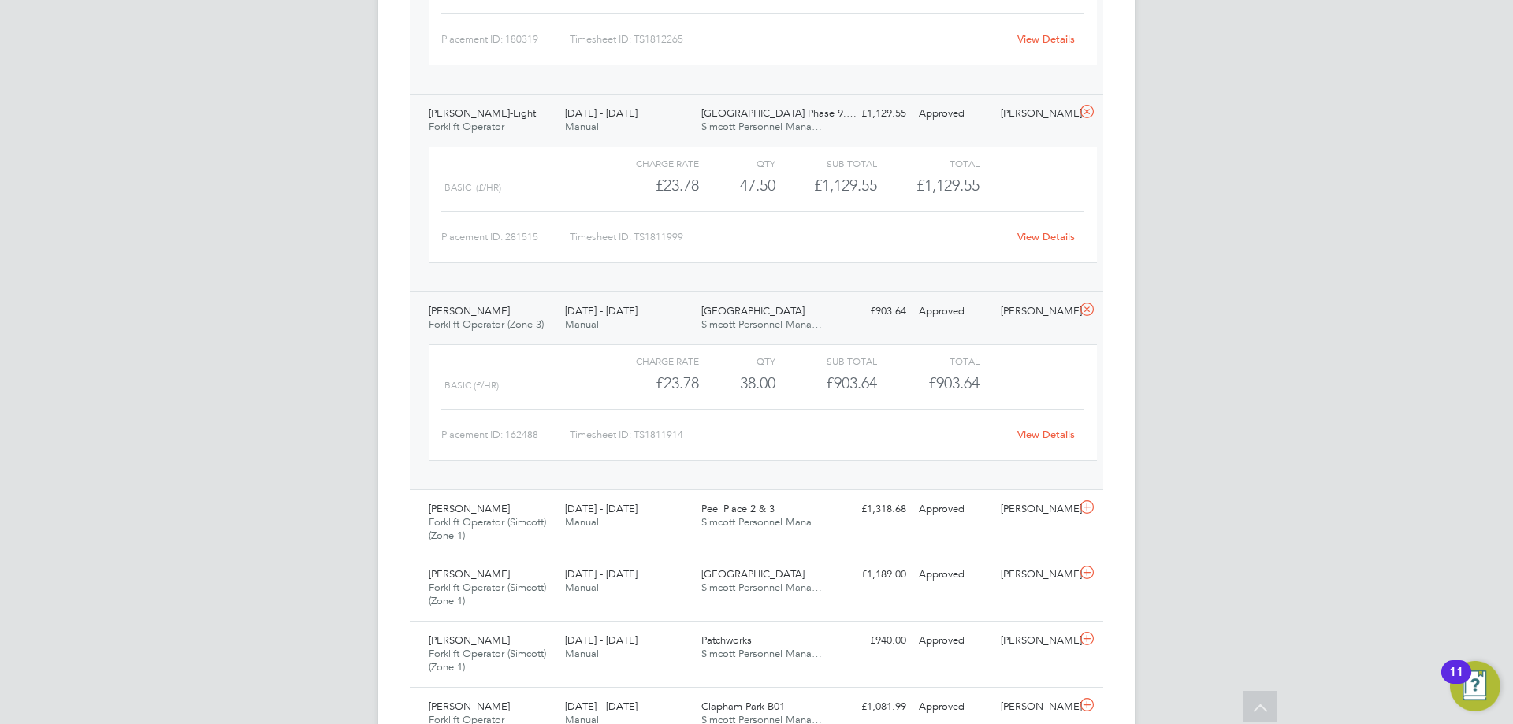
click at [1034, 434] on link "View Details" at bounding box center [1046, 434] width 58 height 13
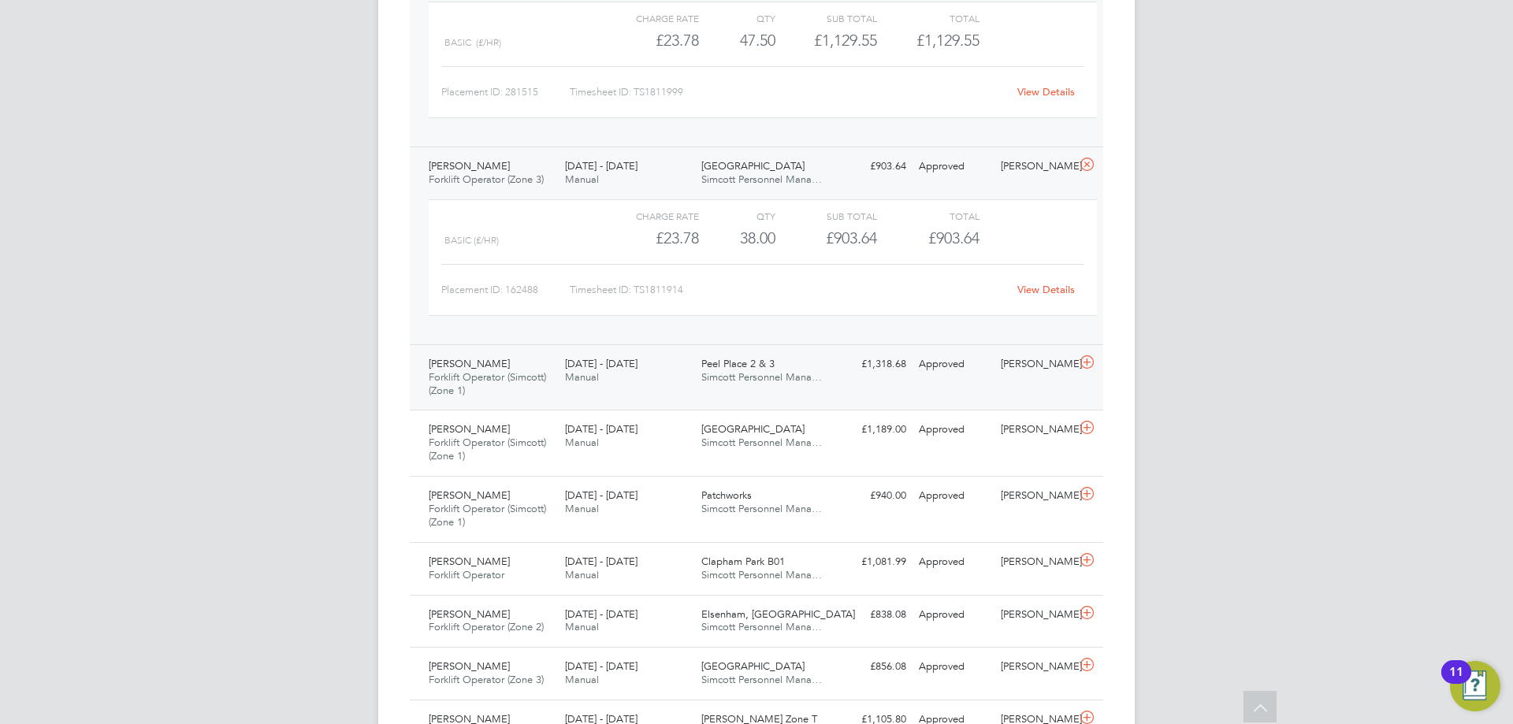
scroll to position [1339, 0]
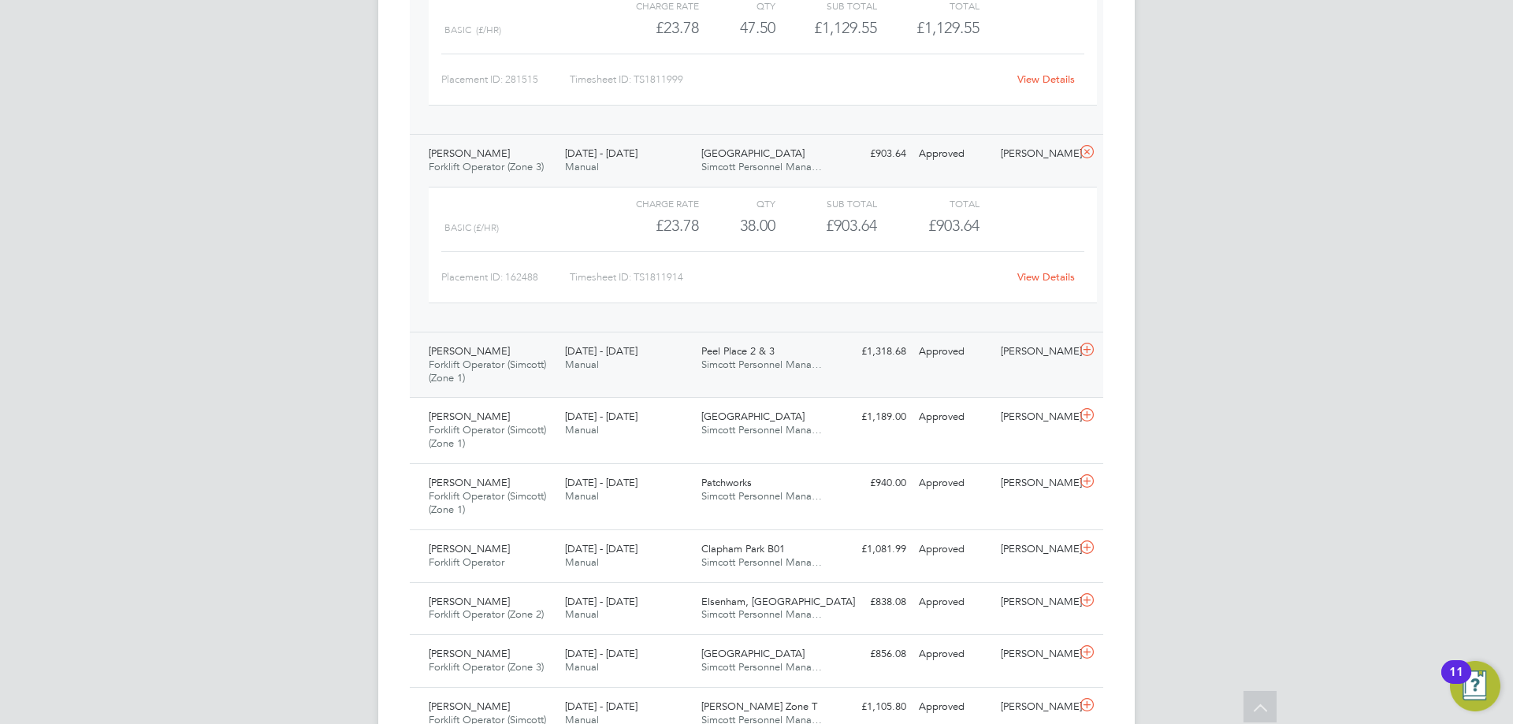
click at [646, 365] on div "25 - 31 Aug 2025 Manual" at bounding box center [627, 358] width 136 height 39
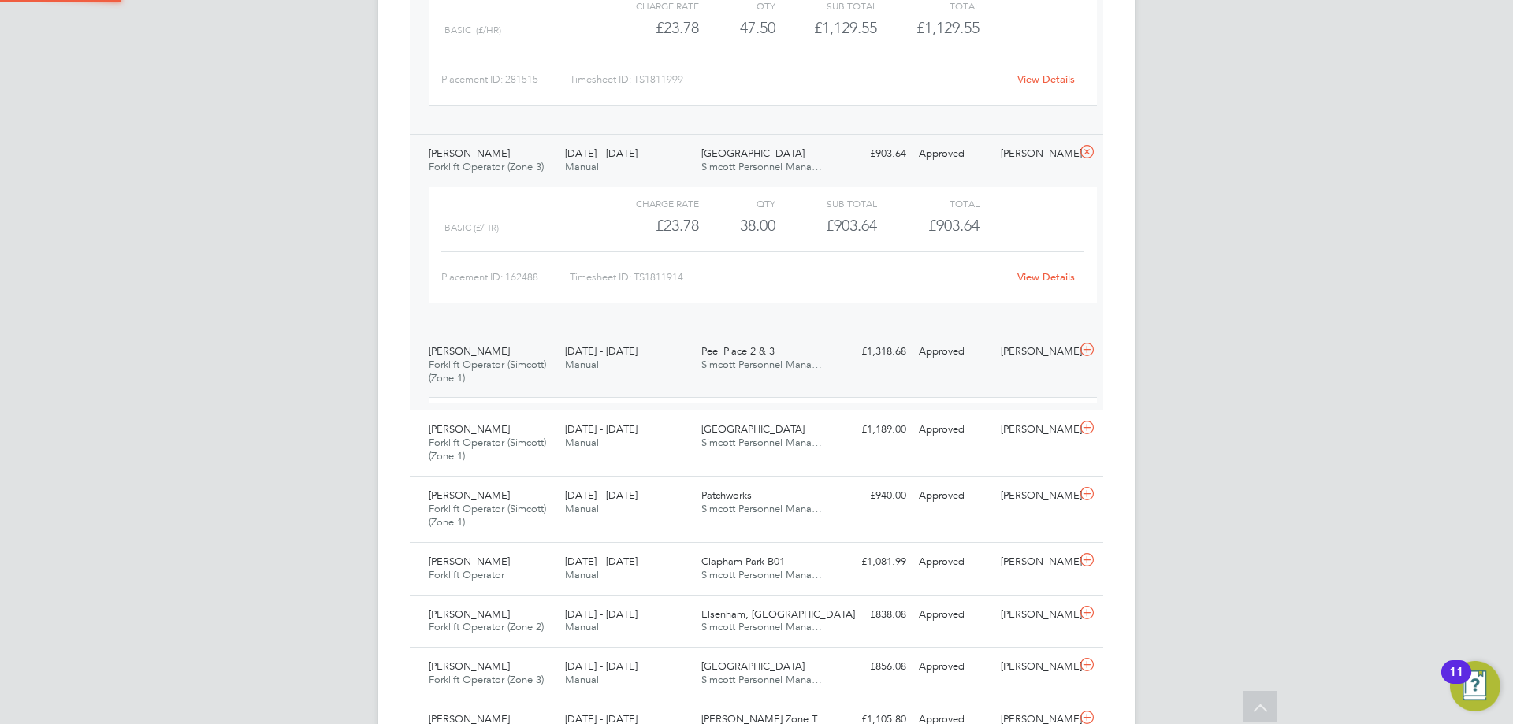
scroll to position [27, 154]
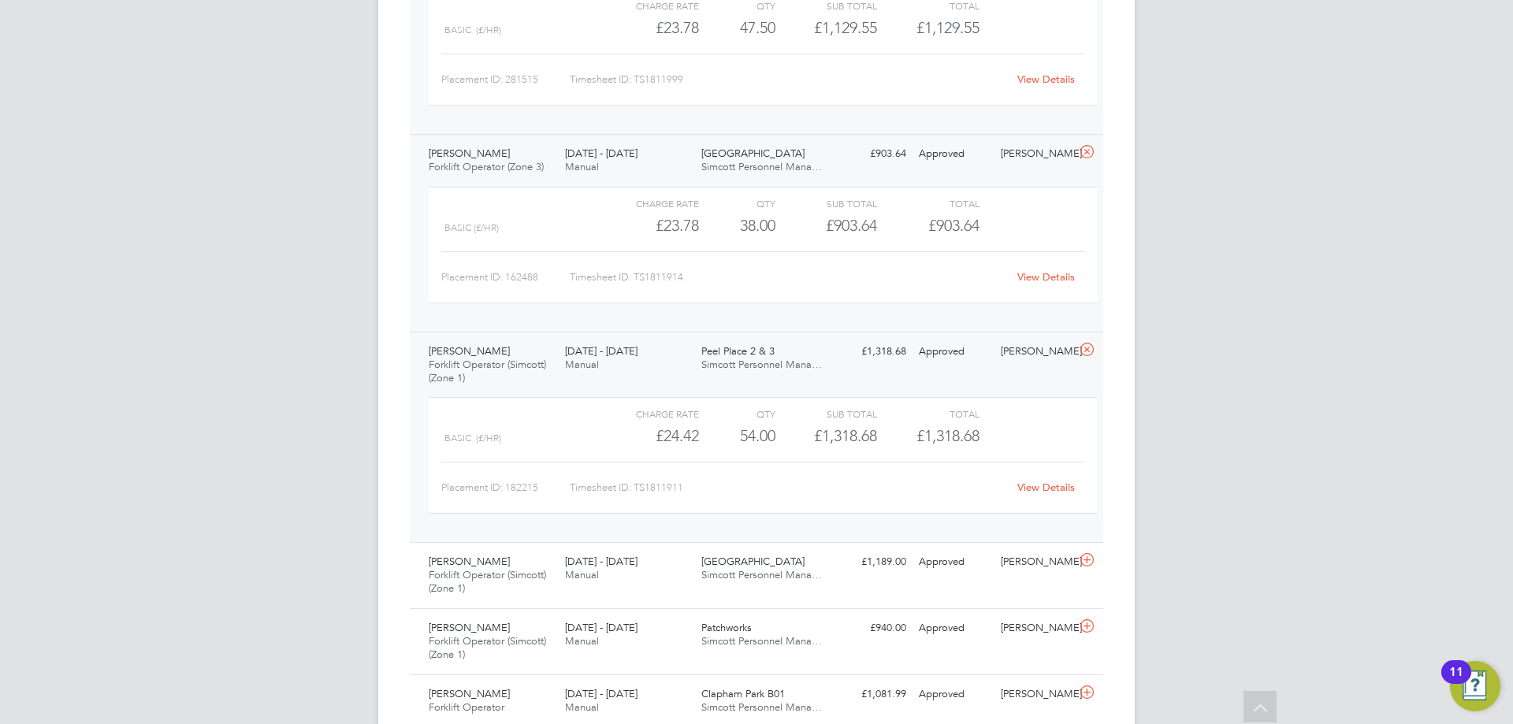
click at [1061, 489] on link "View Details" at bounding box center [1046, 487] width 58 height 13
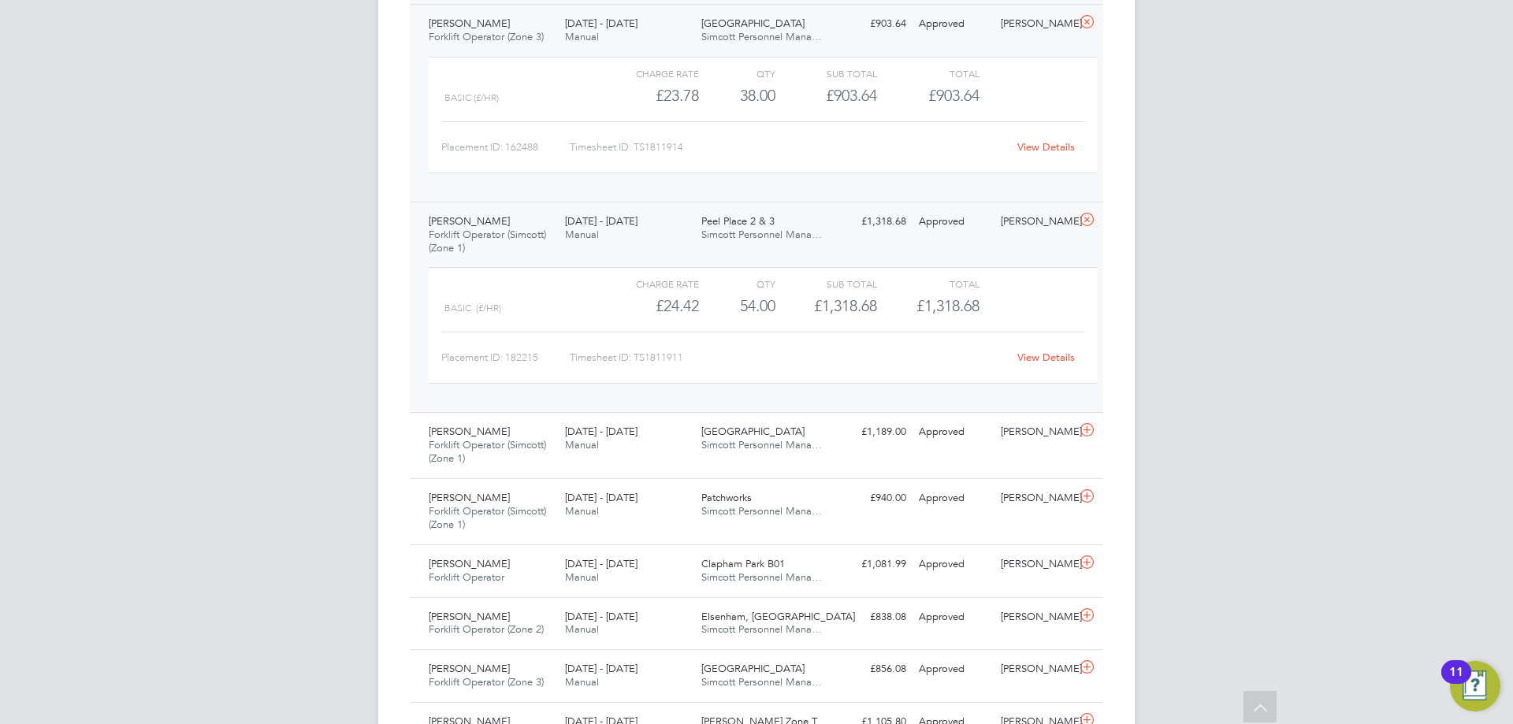
scroll to position [1497, 0]
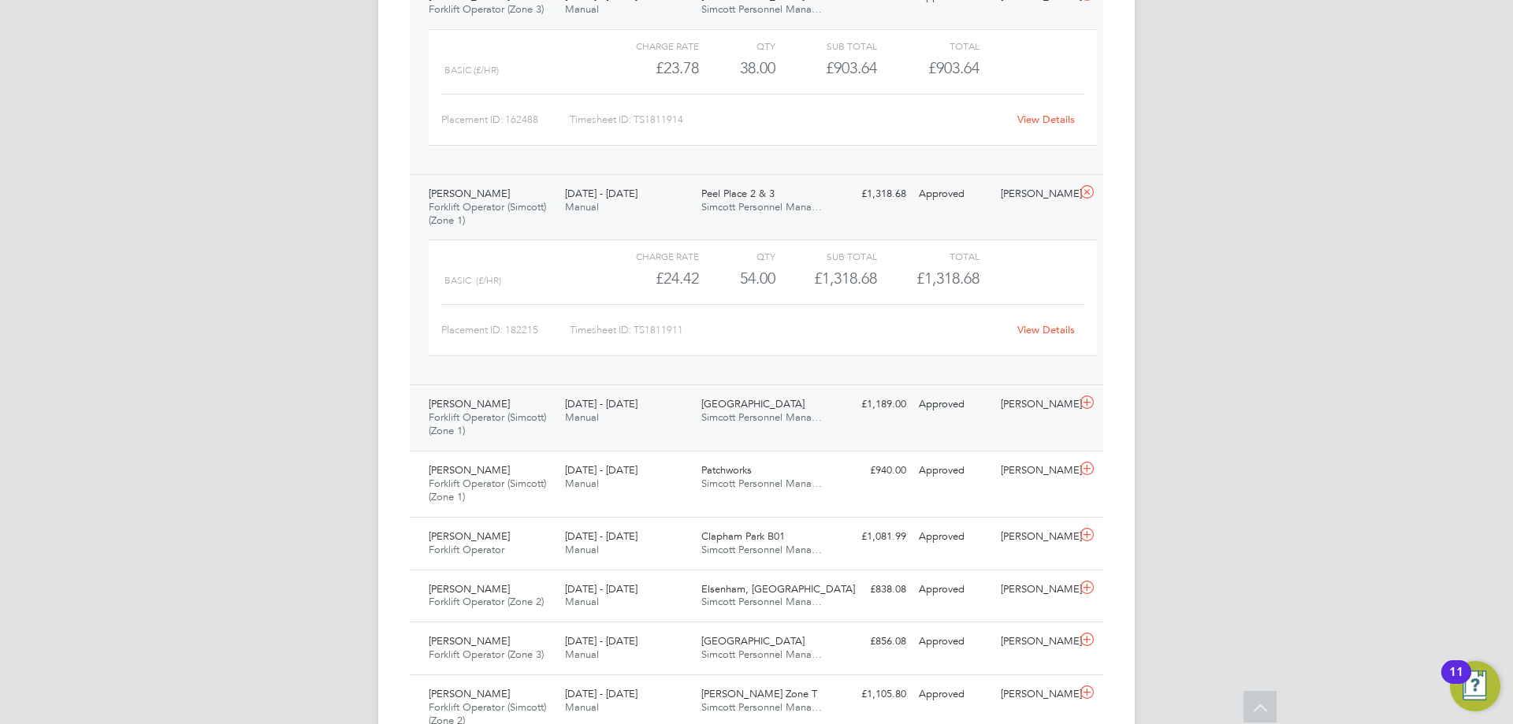
click at [505, 409] on div "Alexo Vaz Forklift Operator (Simcott) (Zone 1) 25 - 31 Aug 2025" at bounding box center [490, 418] width 136 height 53
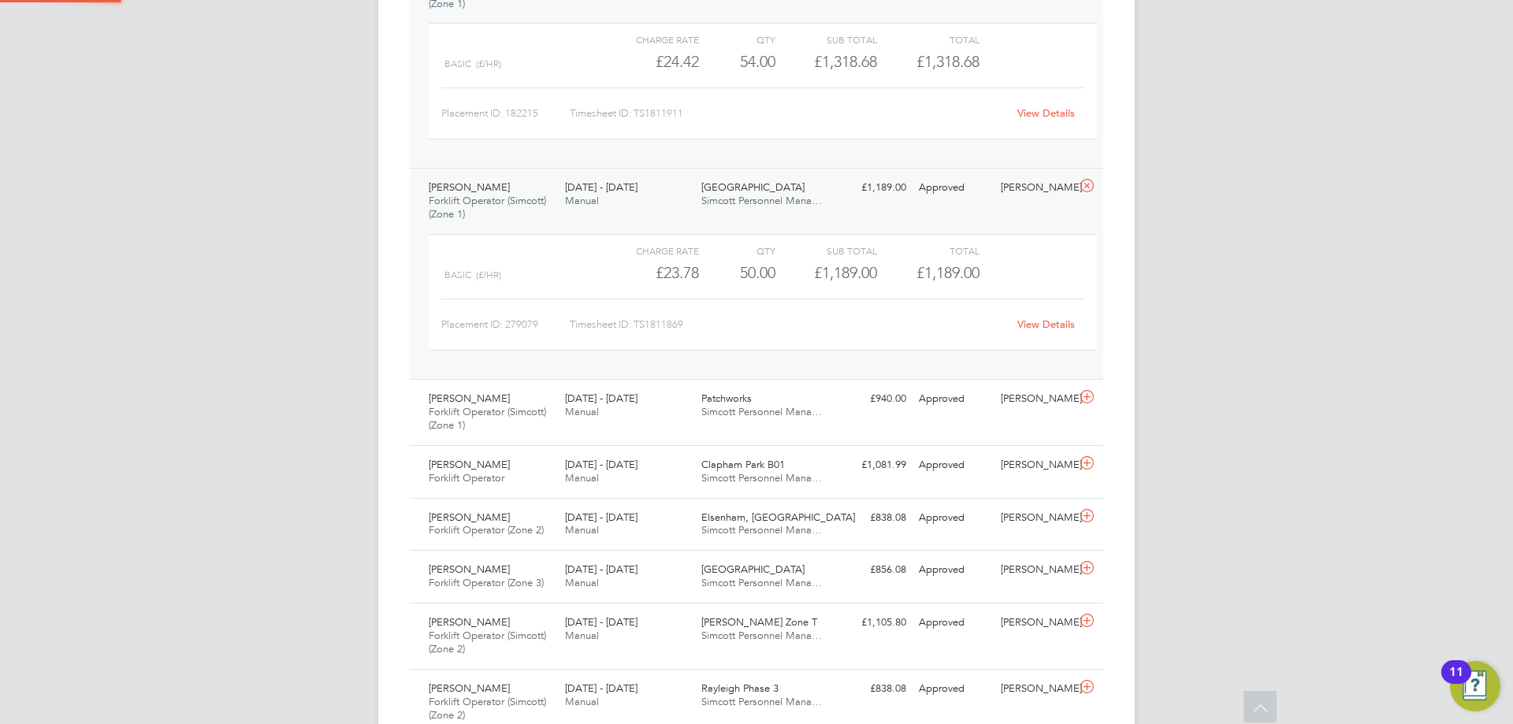
scroll to position [1733, 0]
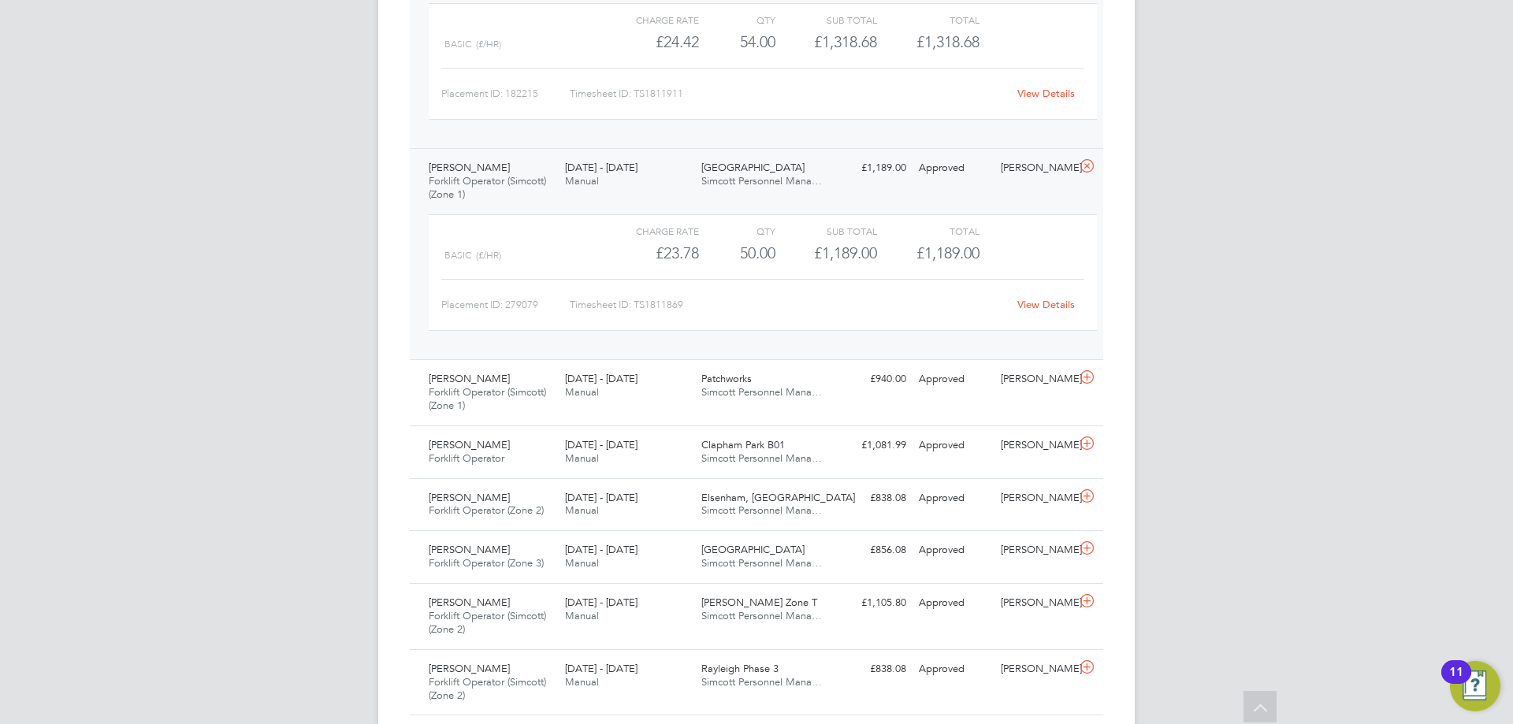
click at [1042, 303] on link "View Details" at bounding box center [1046, 304] width 58 height 13
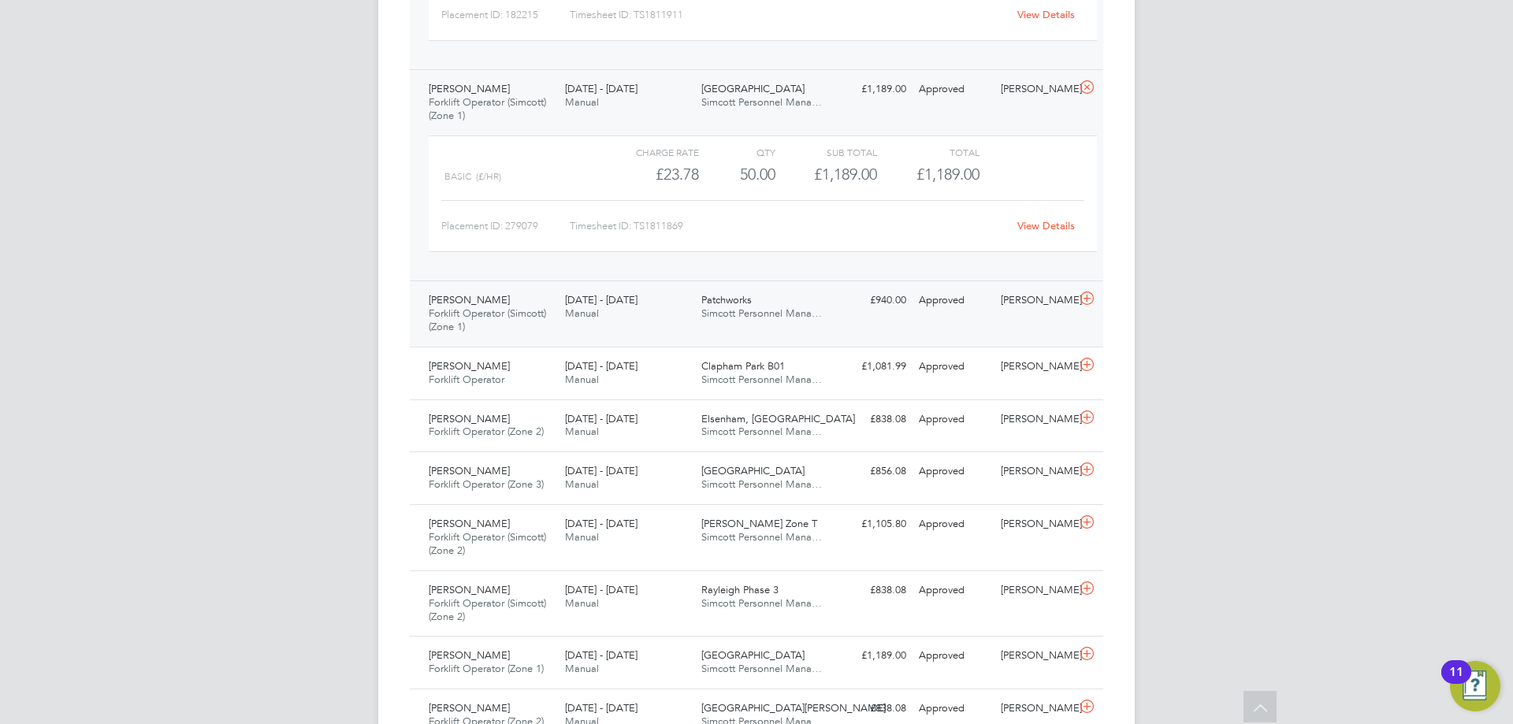
click at [552, 323] on div "Dean Mcleod Forklift Operator (Simcott) (Zone 1) 25 - 31 Aug 2025" at bounding box center [490, 314] width 136 height 53
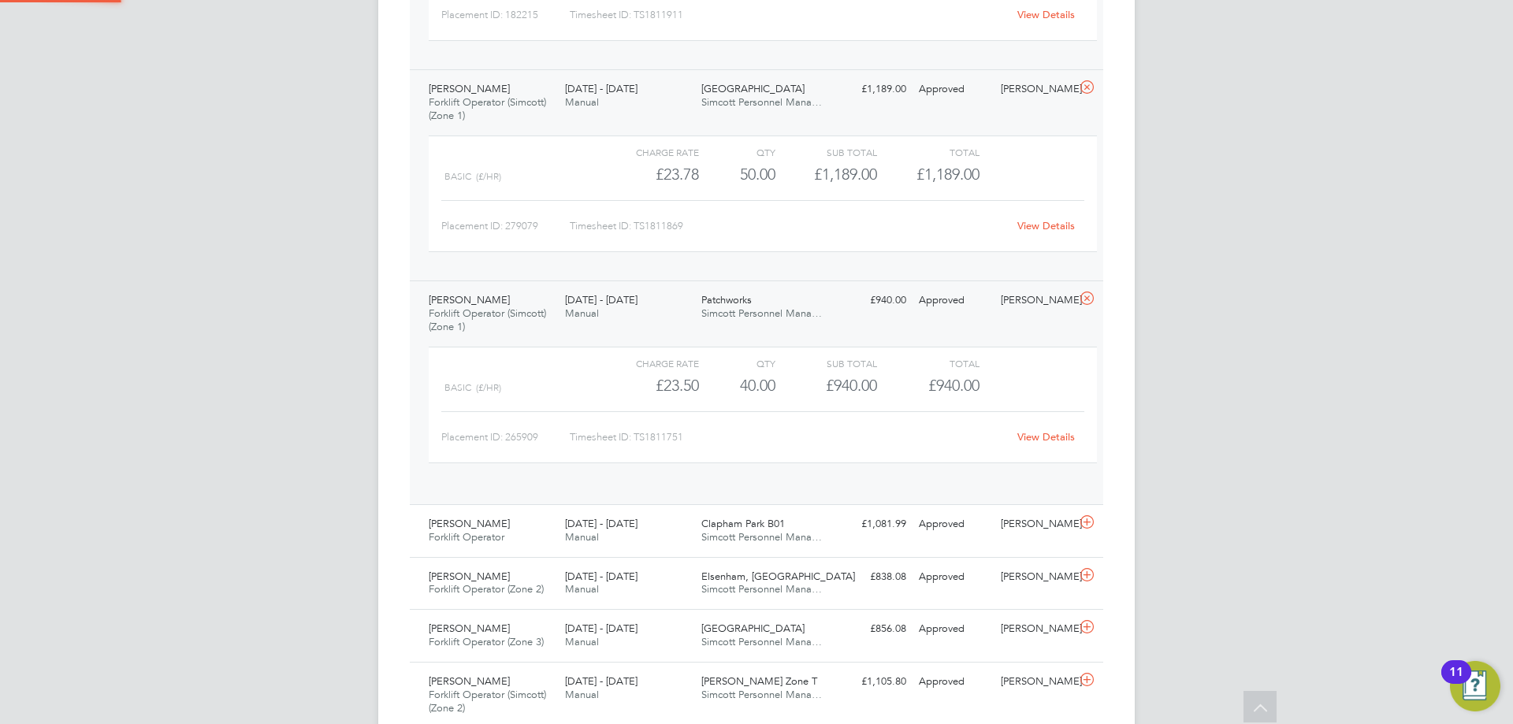
scroll to position [27, 154]
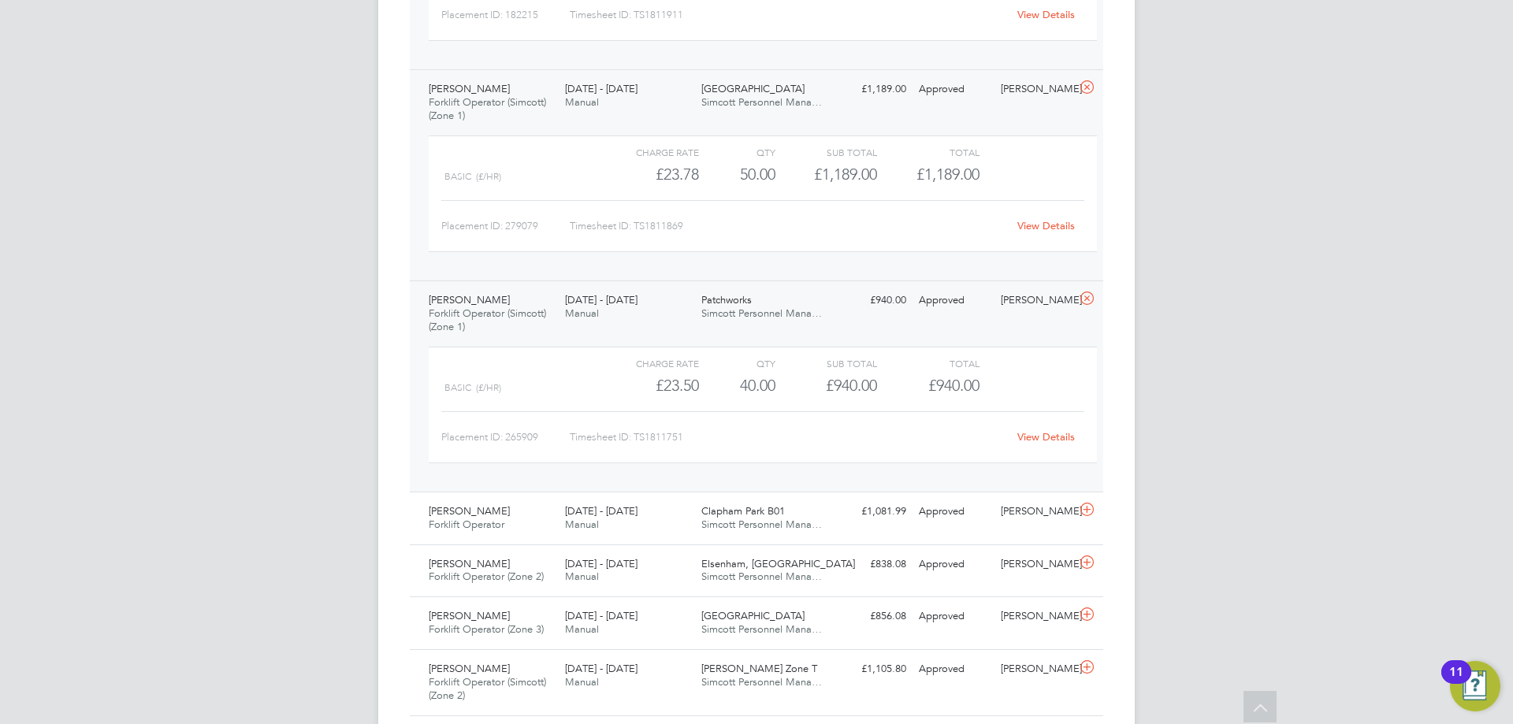
click at [1050, 435] on link "View Details" at bounding box center [1046, 436] width 58 height 13
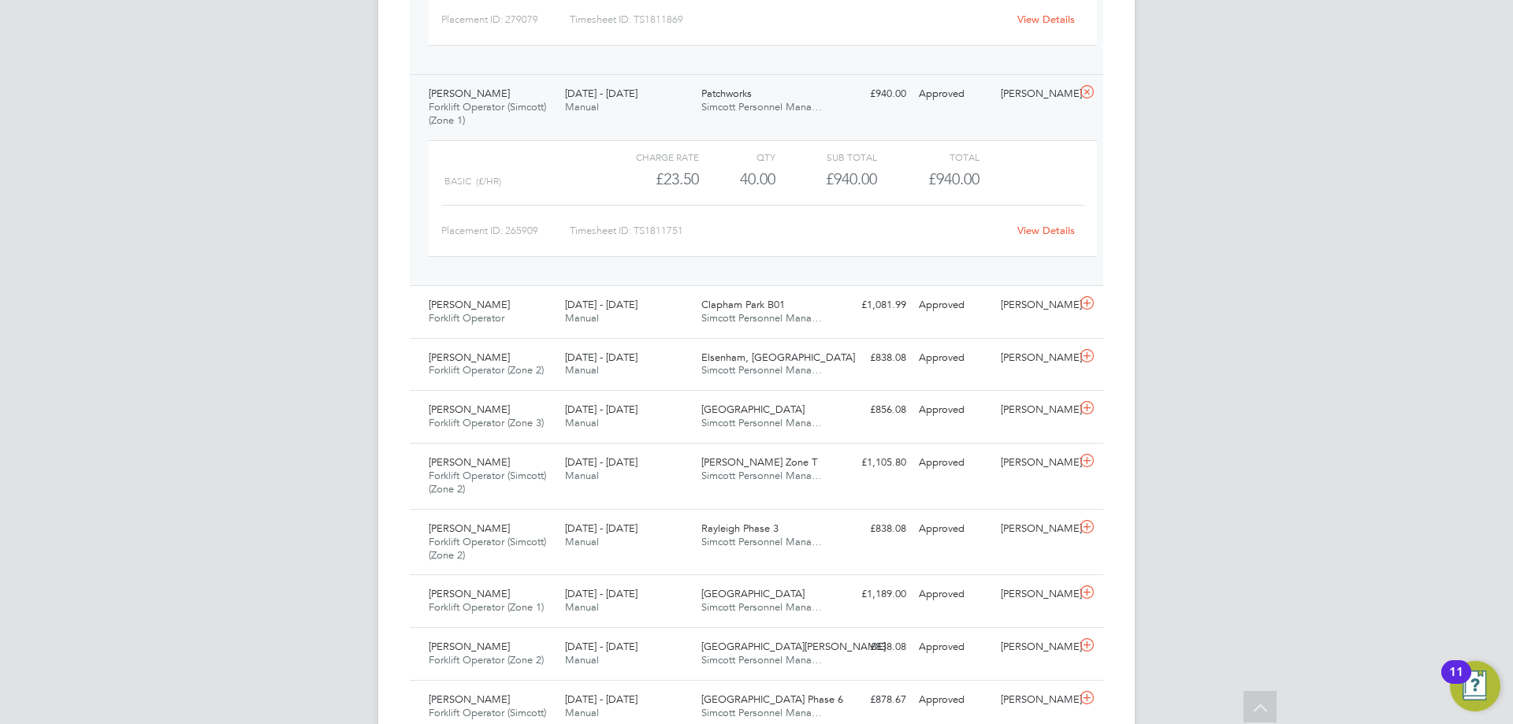
scroll to position [2127, 0]
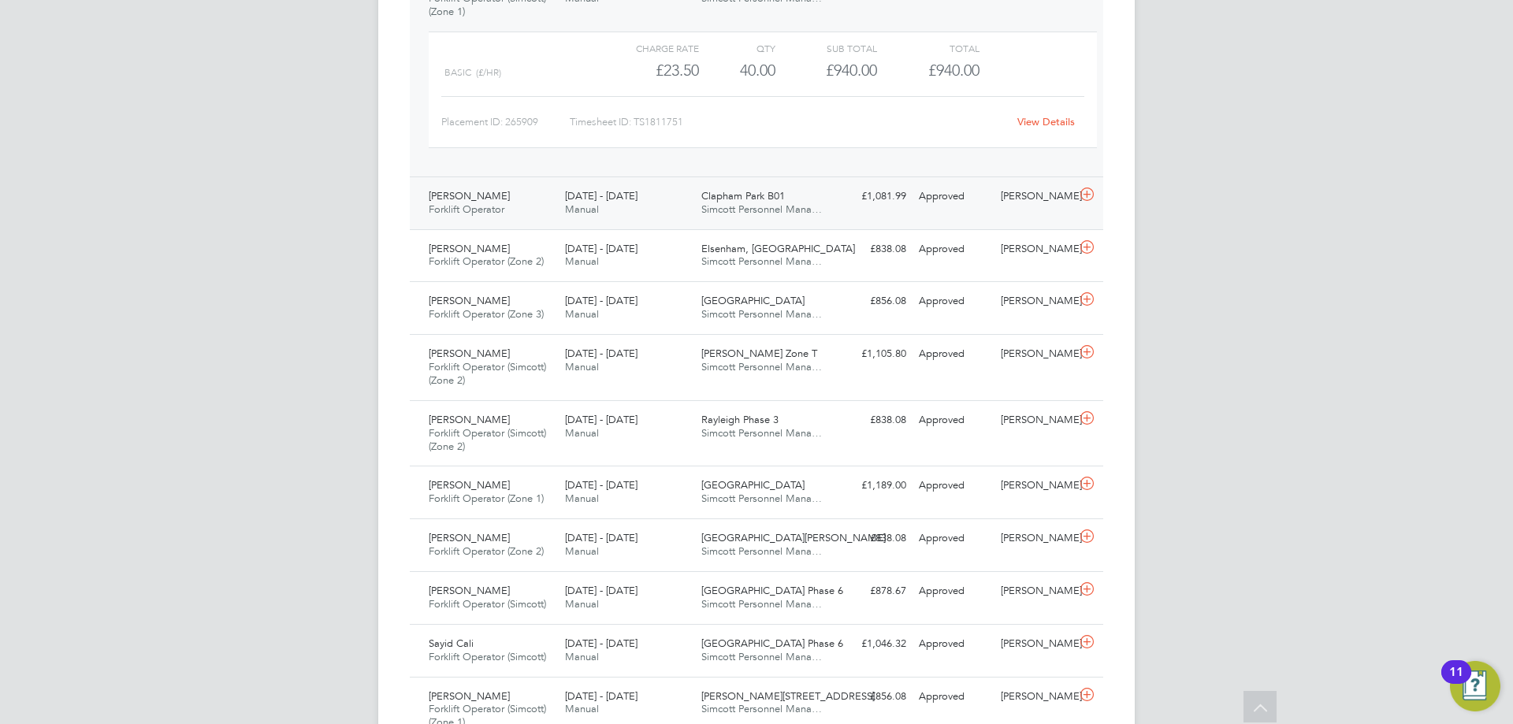
click at [603, 216] on div "25 - 31 Aug 2025 Manual" at bounding box center [627, 203] width 136 height 39
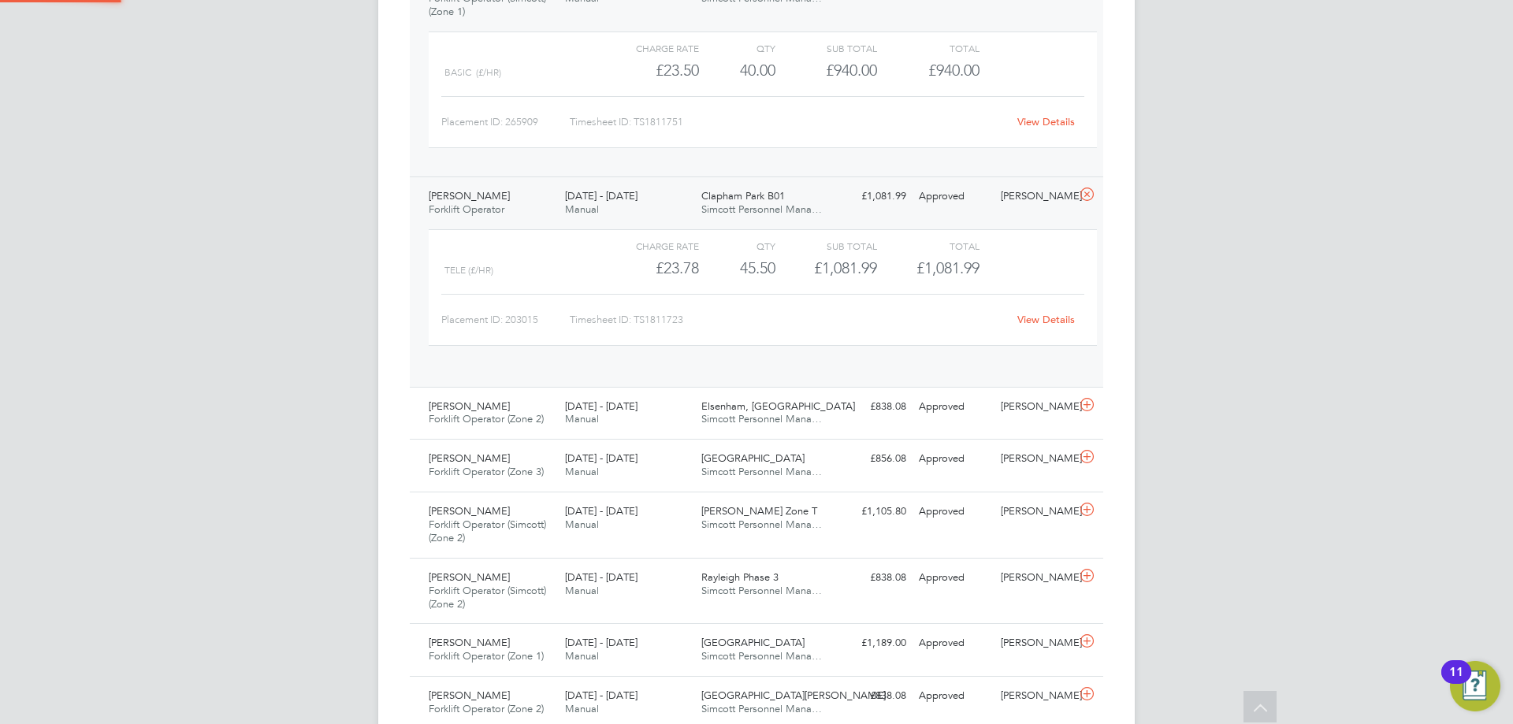
scroll to position [27, 154]
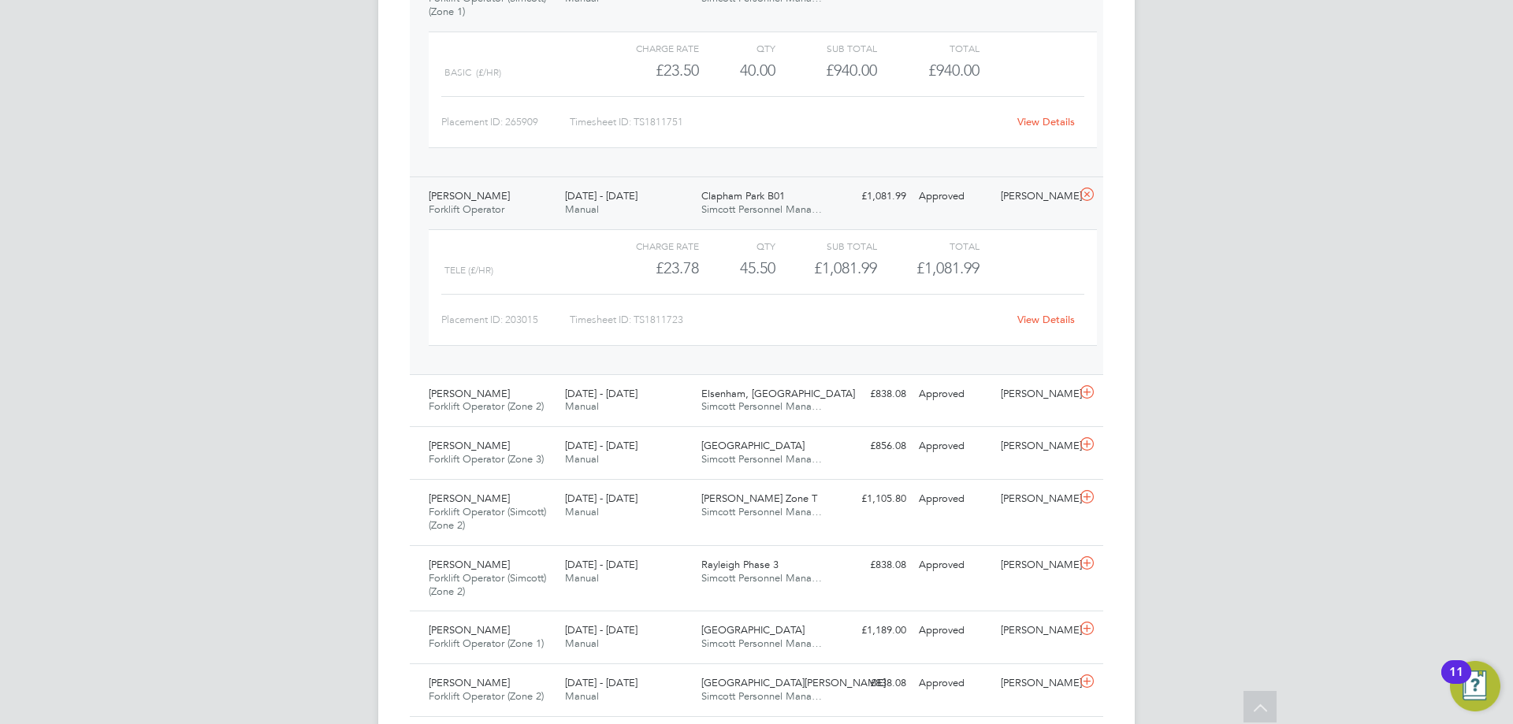
click at [1046, 326] on div "View Details" at bounding box center [1045, 319] width 77 height 25
click at [1046, 322] on link "View Details" at bounding box center [1046, 319] width 58 height 13
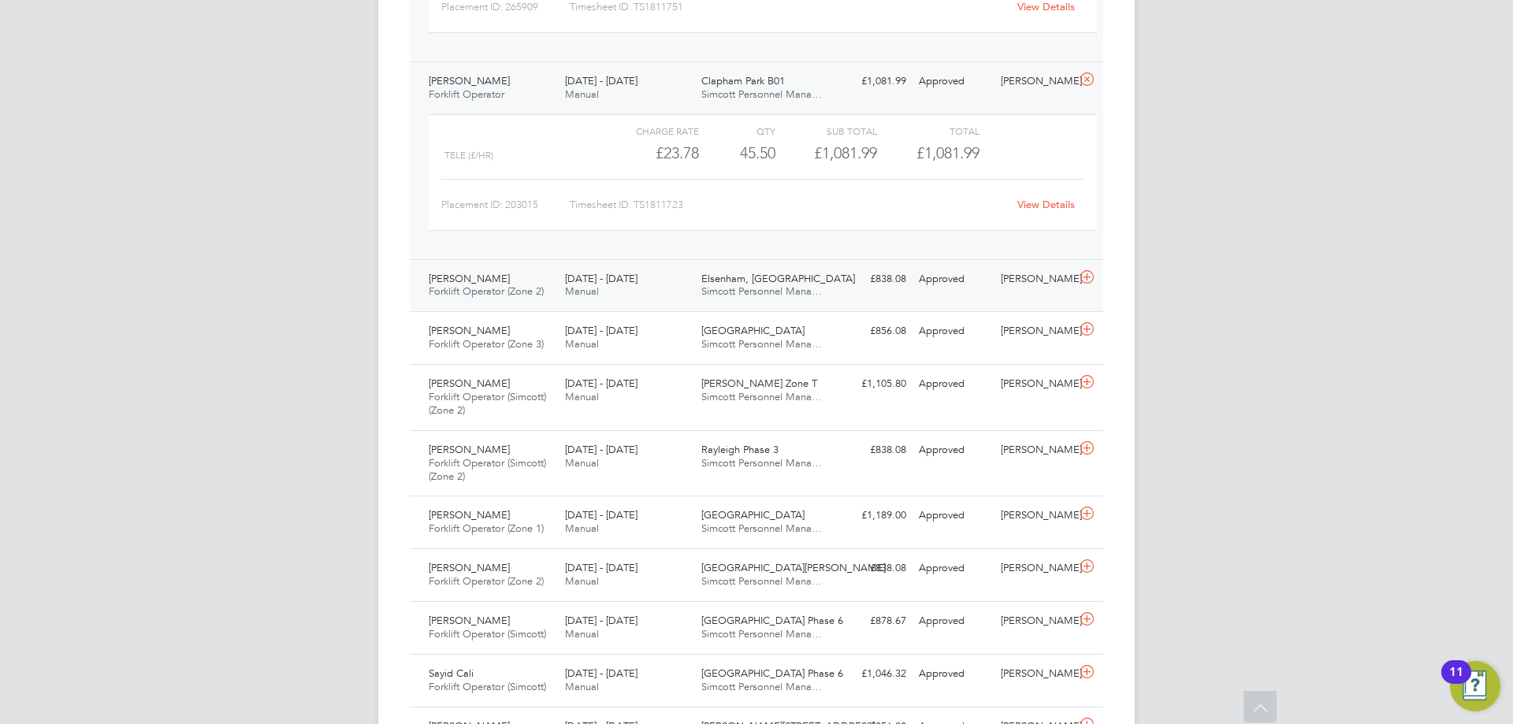
scroll to position [2285, 0]
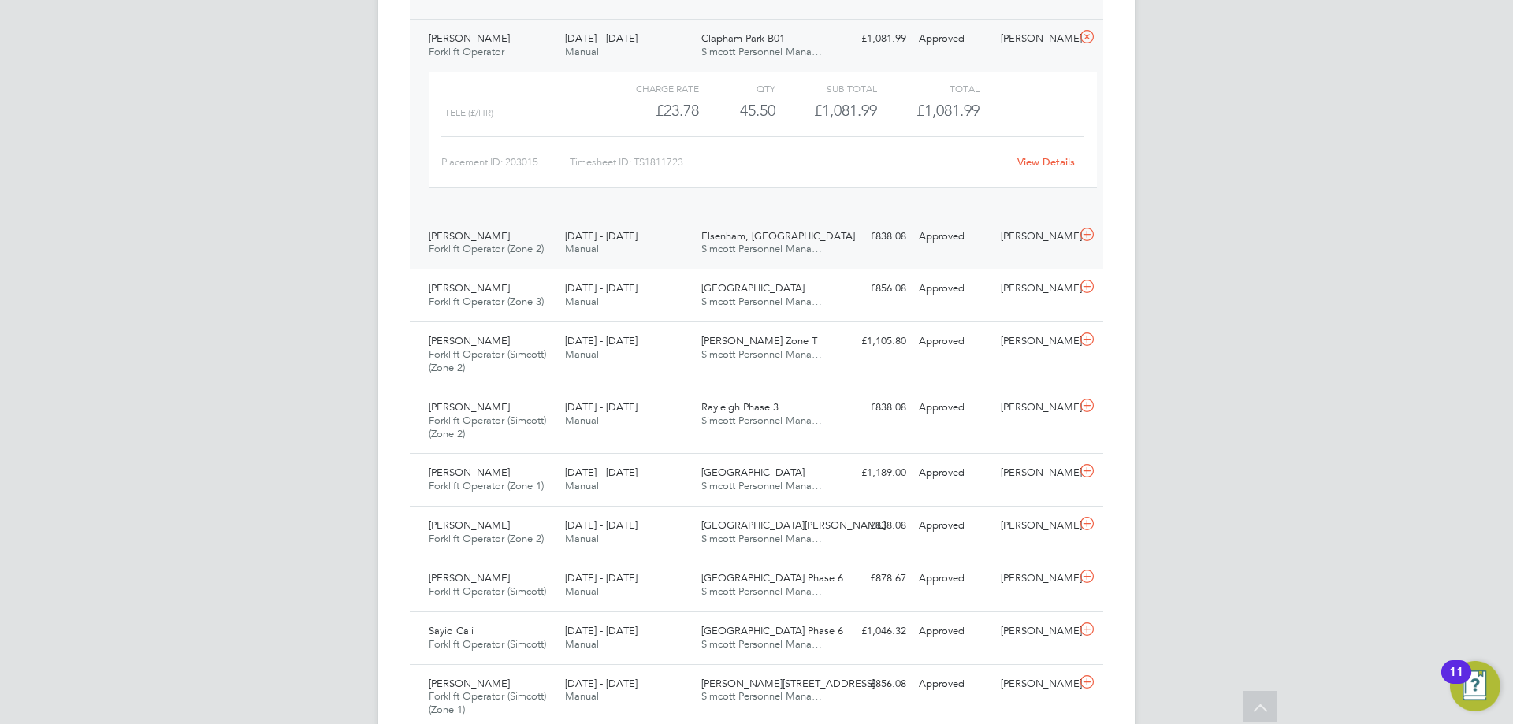
click at [578, 242] on div "25 - 31 Aug 2025 Manual" at bounding box center [627, 243] width 136 height 39
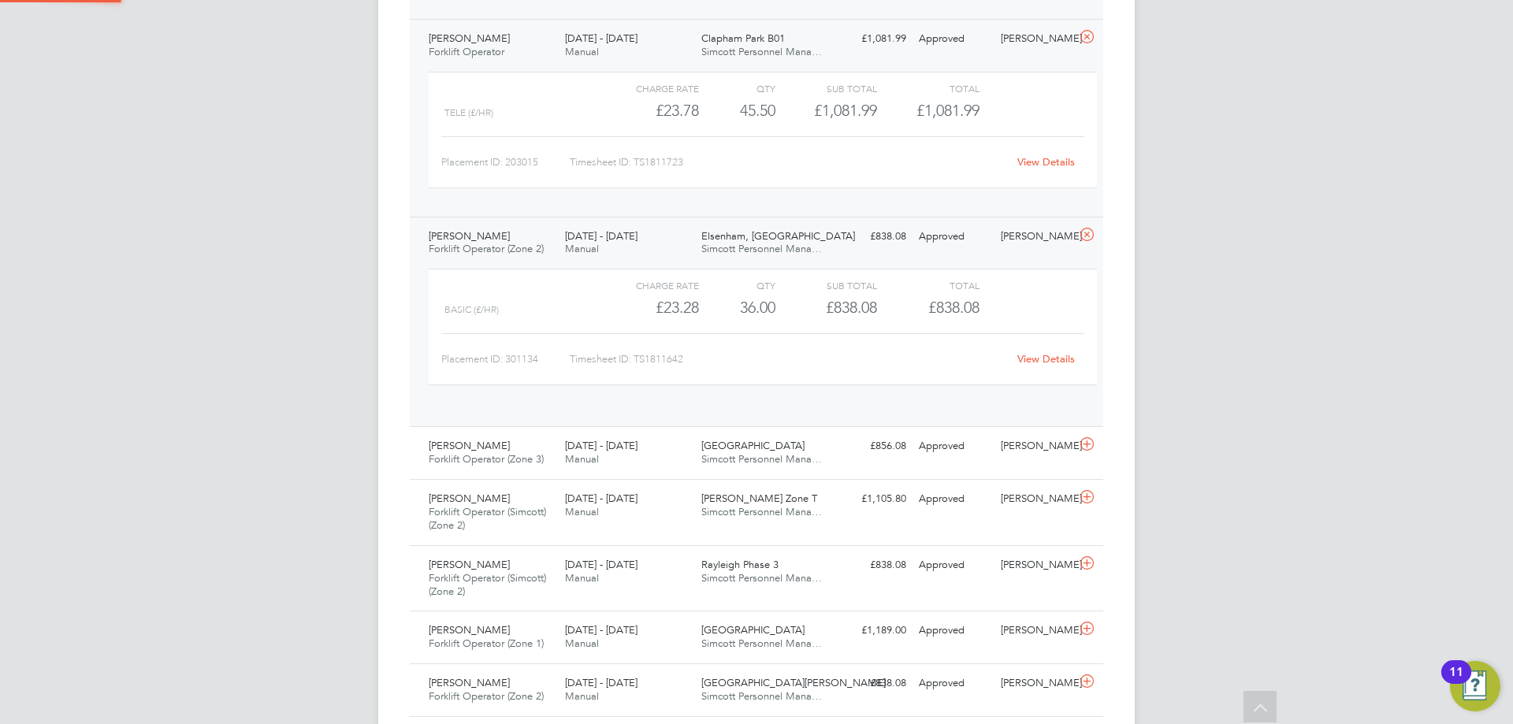
scroll to position [27, 154]
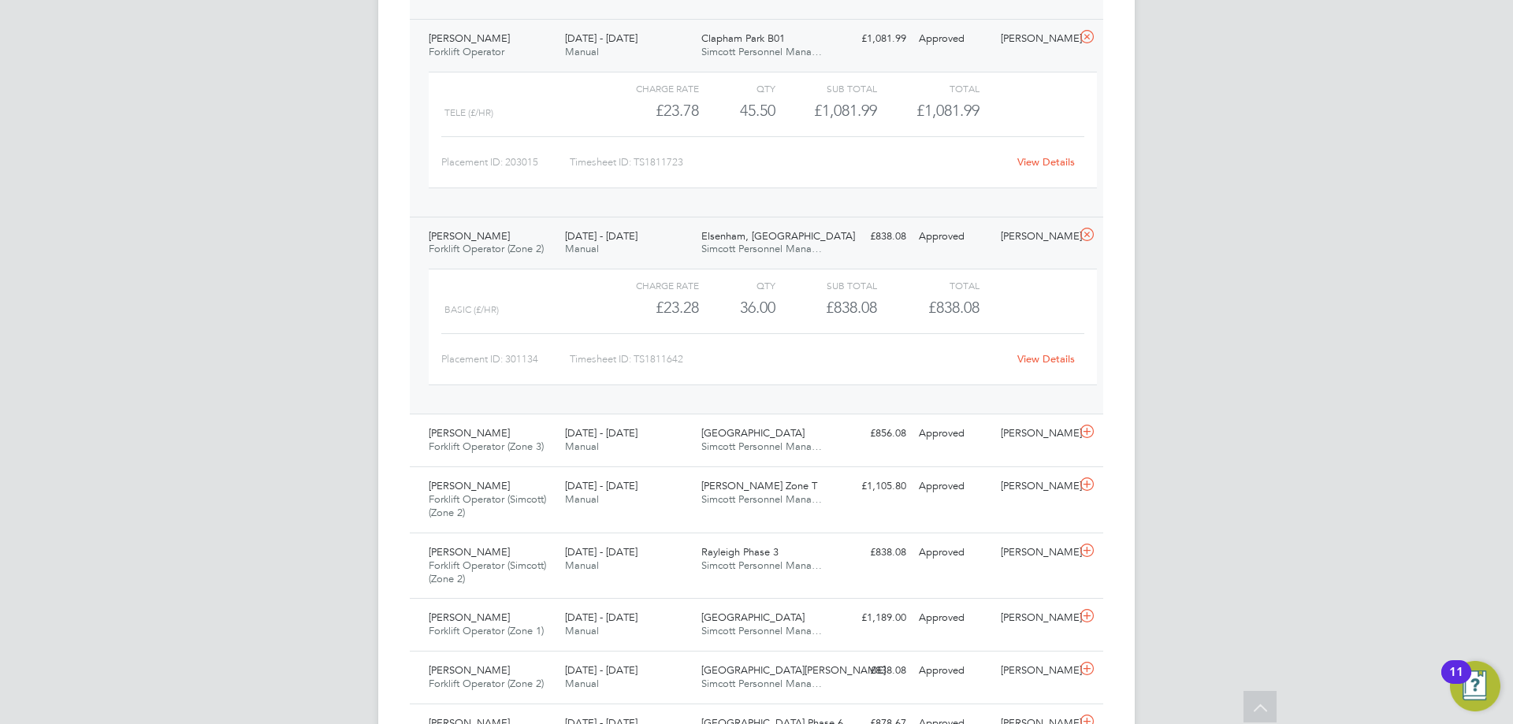
click at [1066, 355] on link "View Details" at bounding box center [1046, 358] width 58 height 13
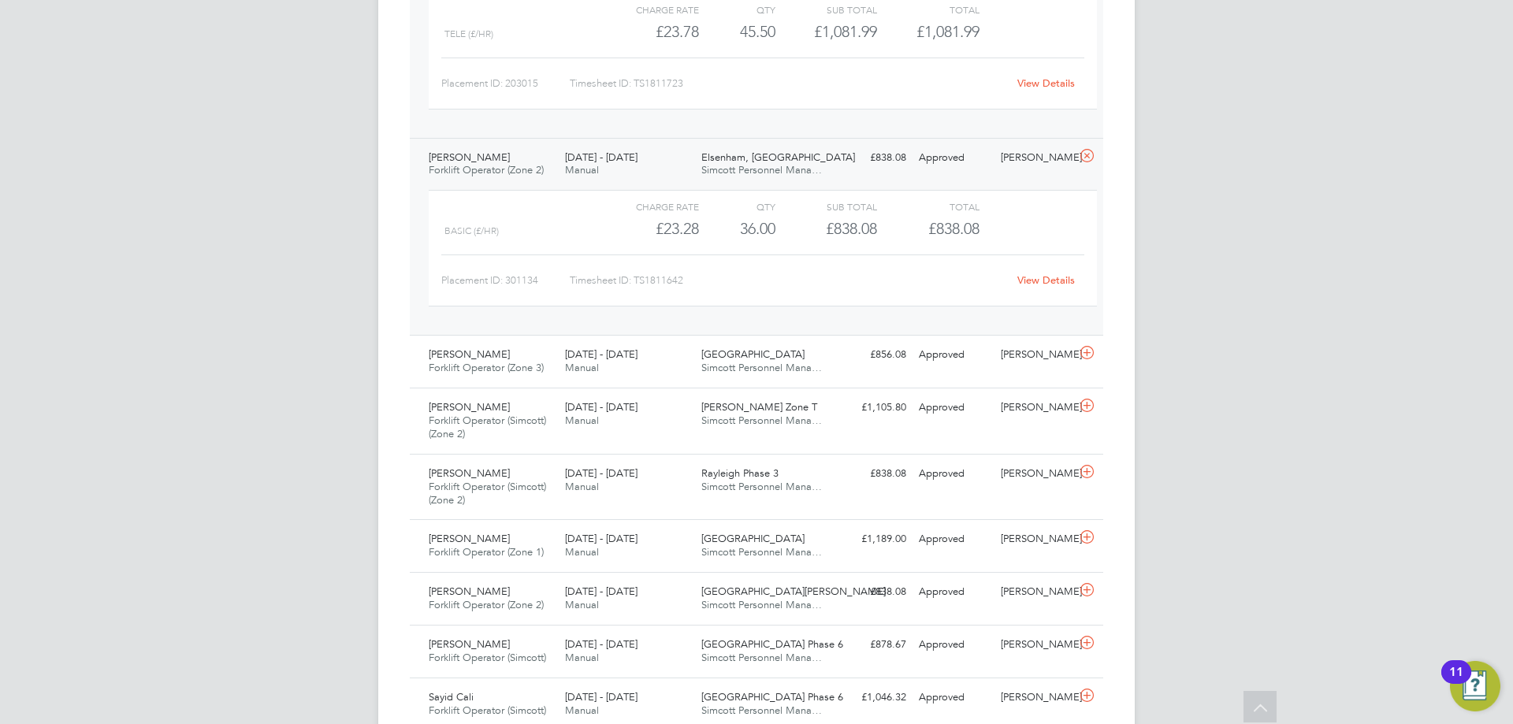
scroll to position [2443, 0]
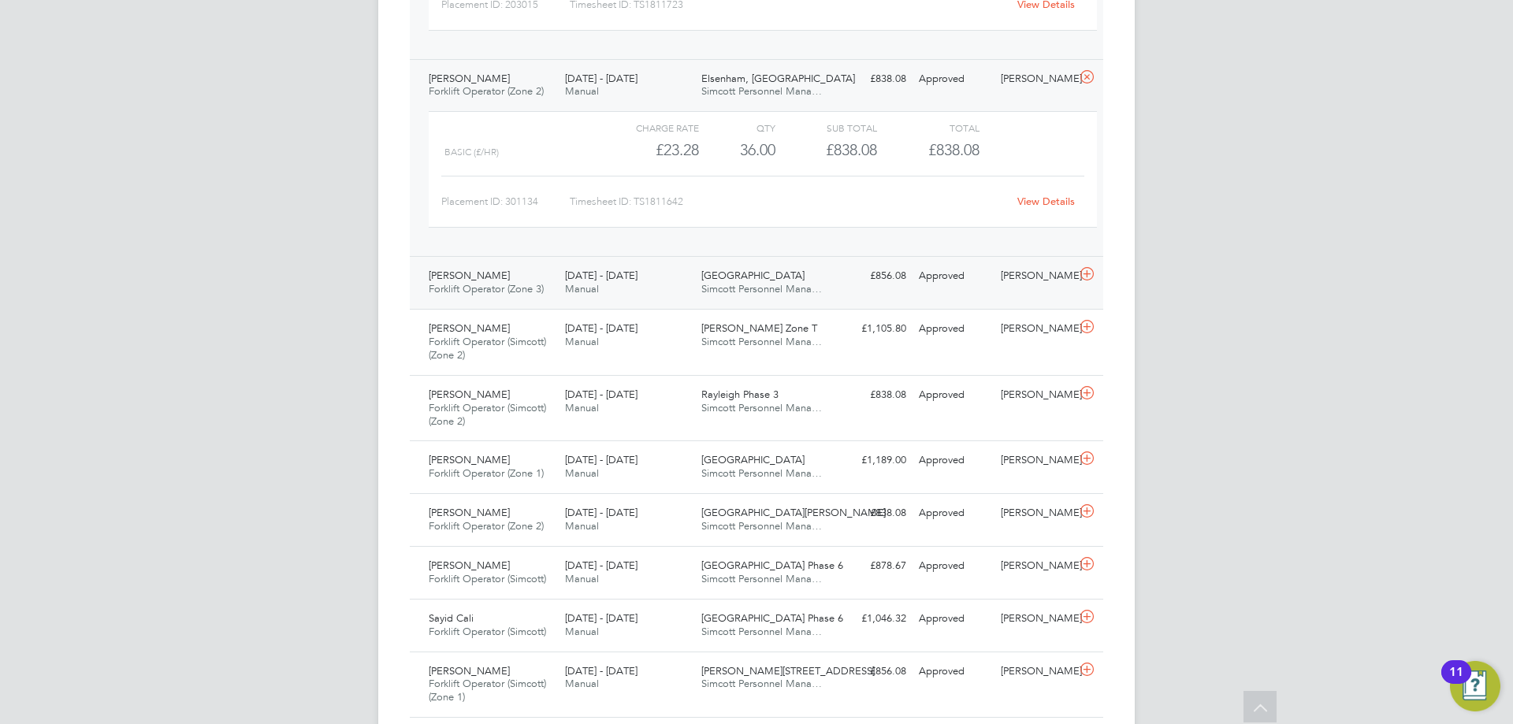
click at [552, 292] on div "Rimvydas Senuta Forklift Operator (Zone 3) 25 - 31 Aug 2025" at bounding box center [490, 282] width 136 height 39
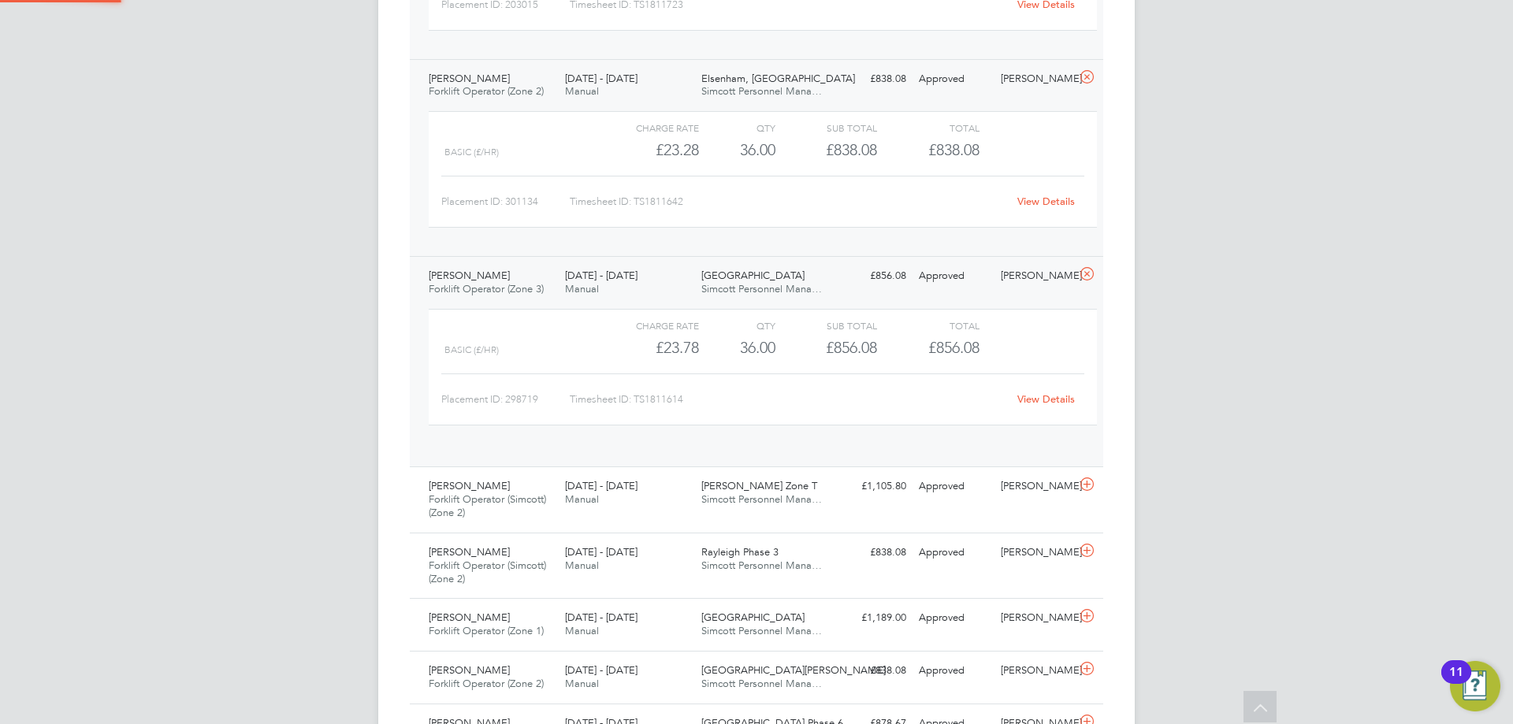
scroll to position [27, 154]
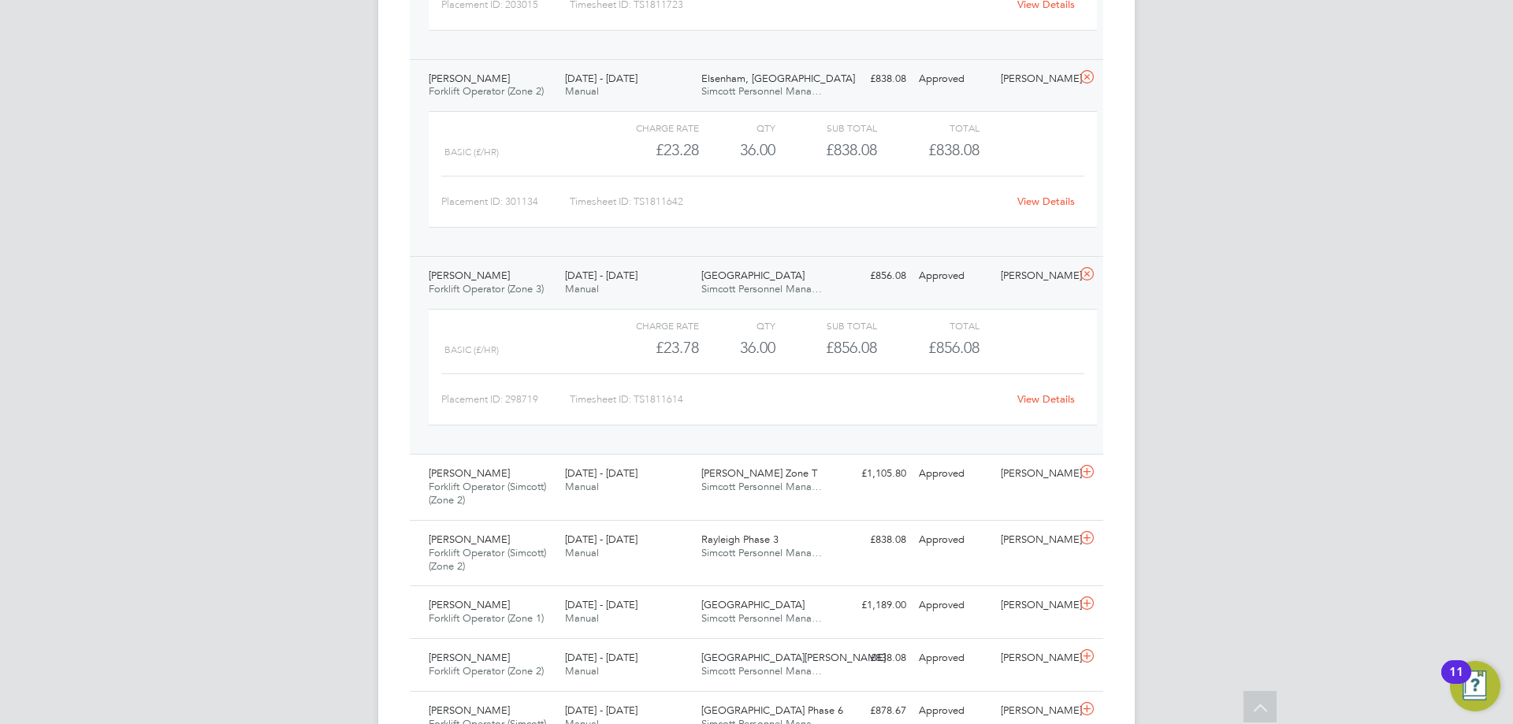
click at [1046, 399] on link "View Details" at bounding box center [1046, 398] width 58 height 13
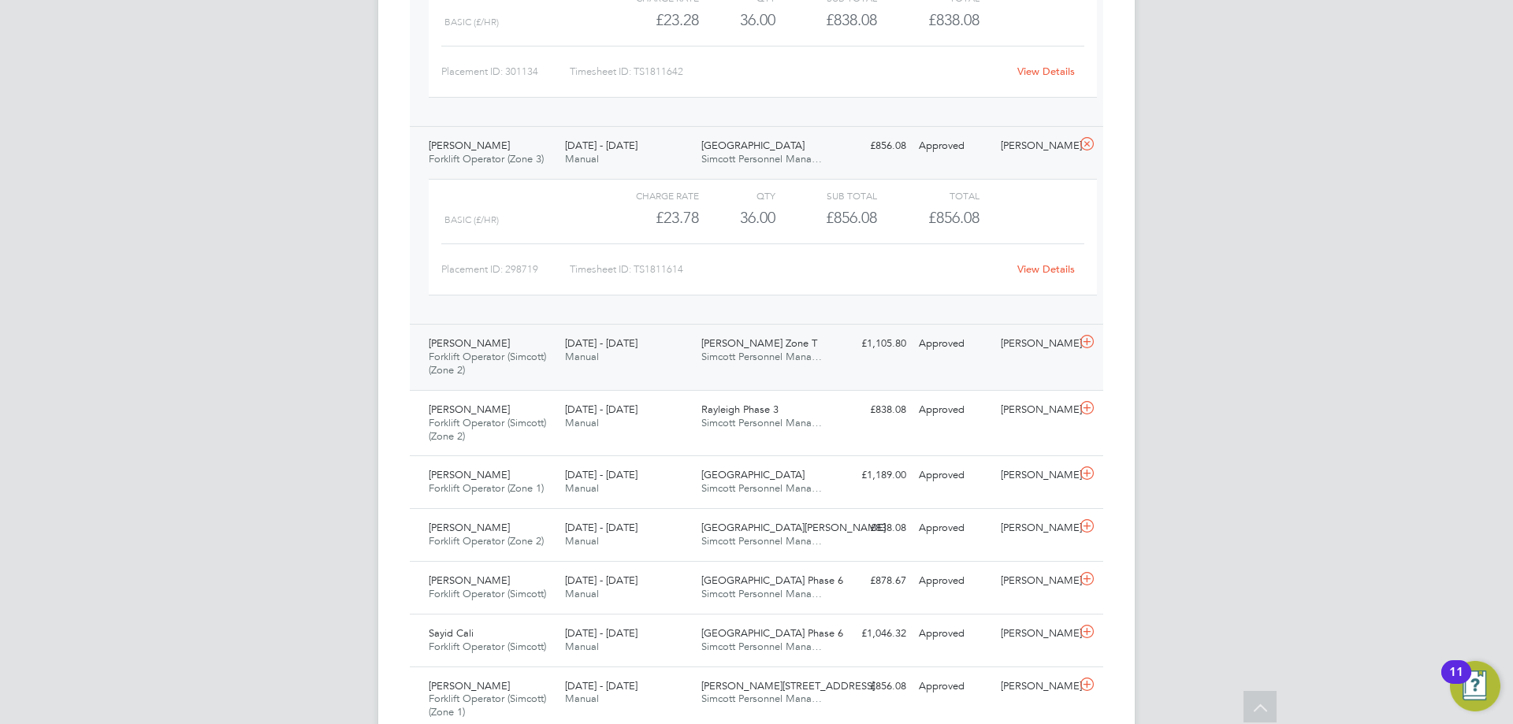
scroll to position [2600, 0]
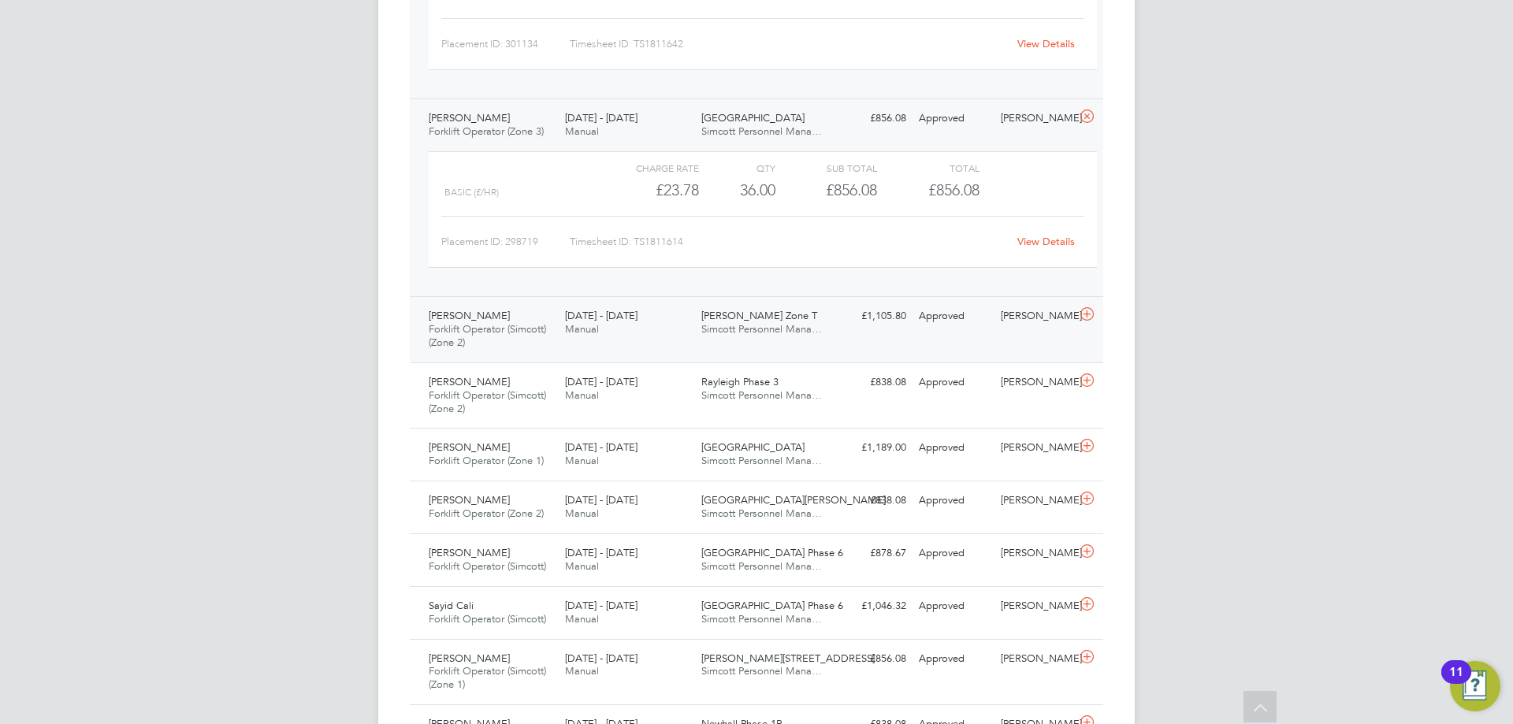
click at [621, 347] on div "Warren Rayner Forklift Operator (Simcott) (Zone 2) 25 - 31 Aug 2025 25 - 31 Aug…" at bounding box center [756, 329] width 693 height 66
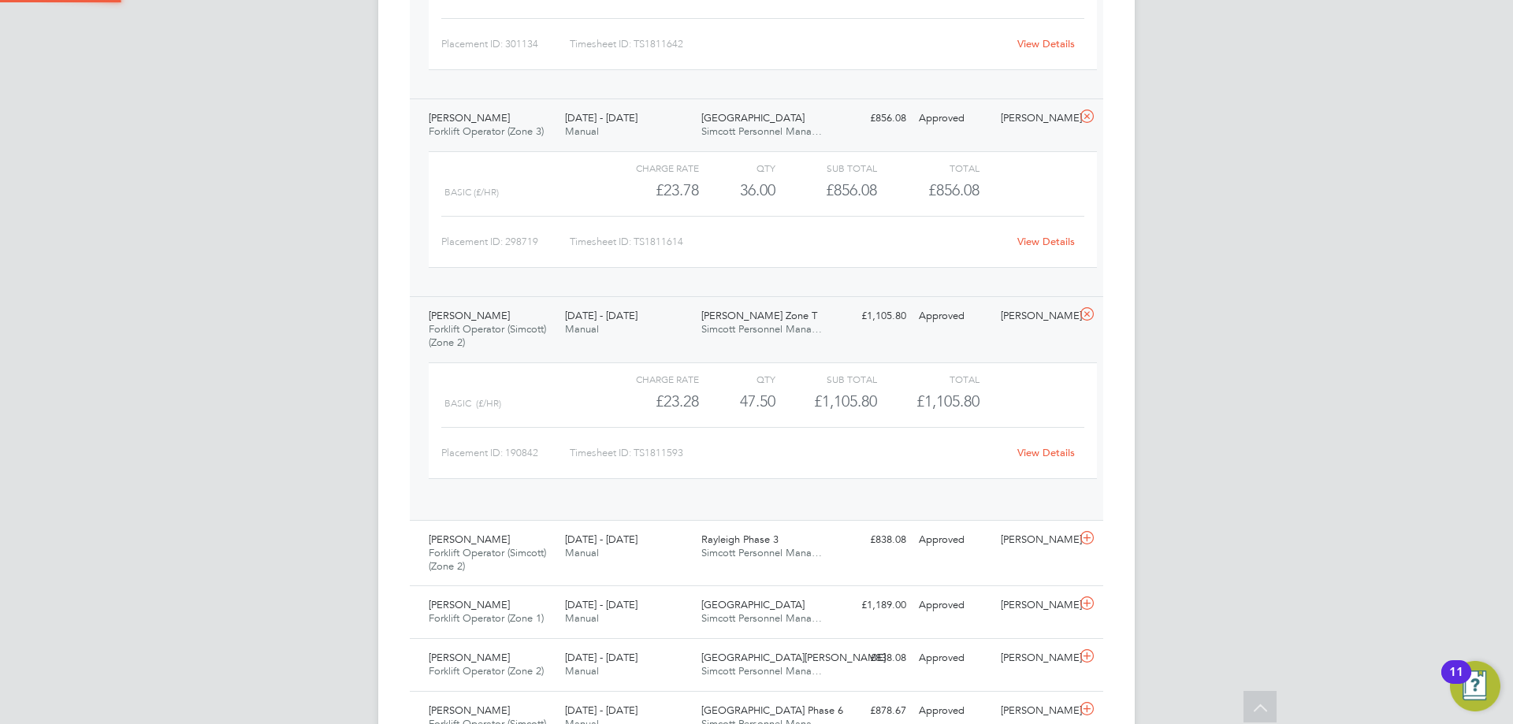
scroll to position [27, 154]
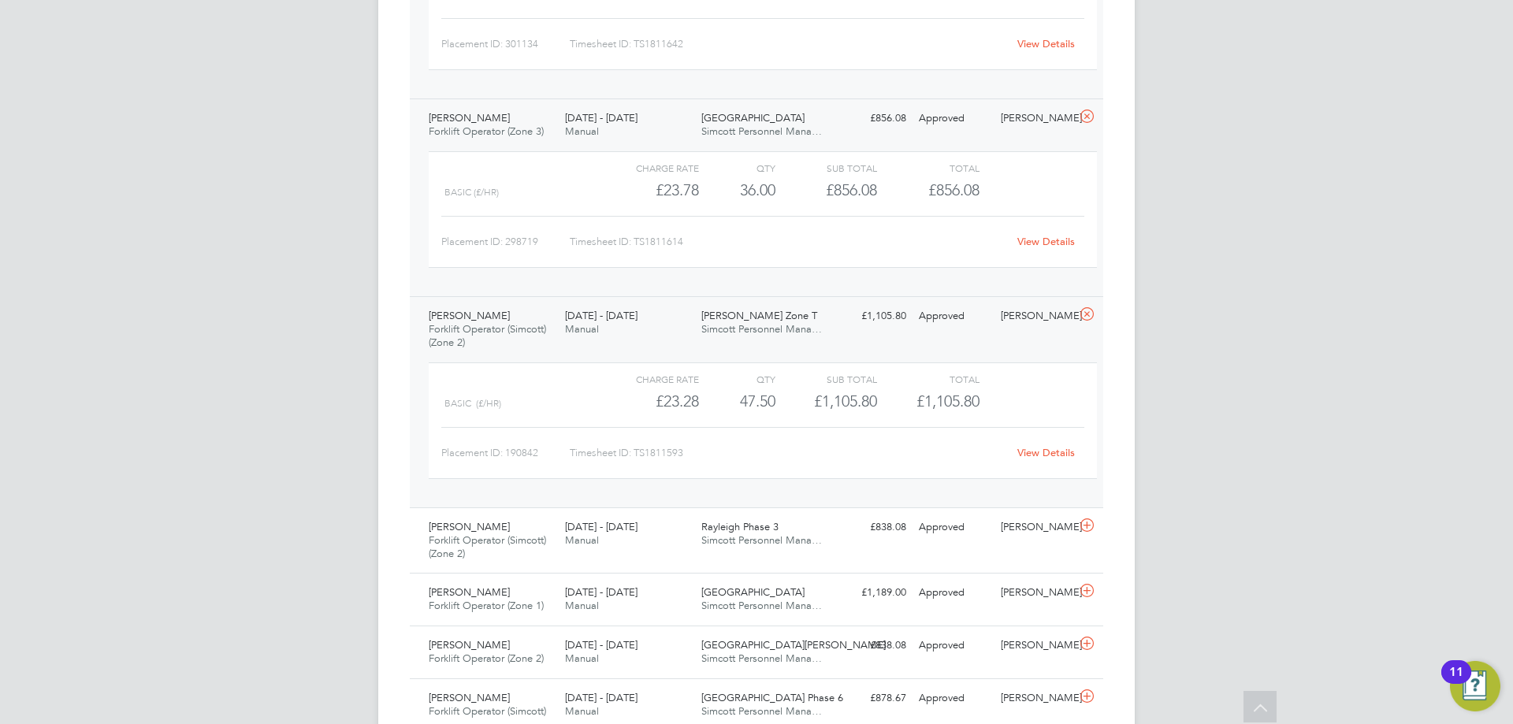
click at [1036, 450] on link "View Details" at bounding box center [1046, 452] width 58 height 13
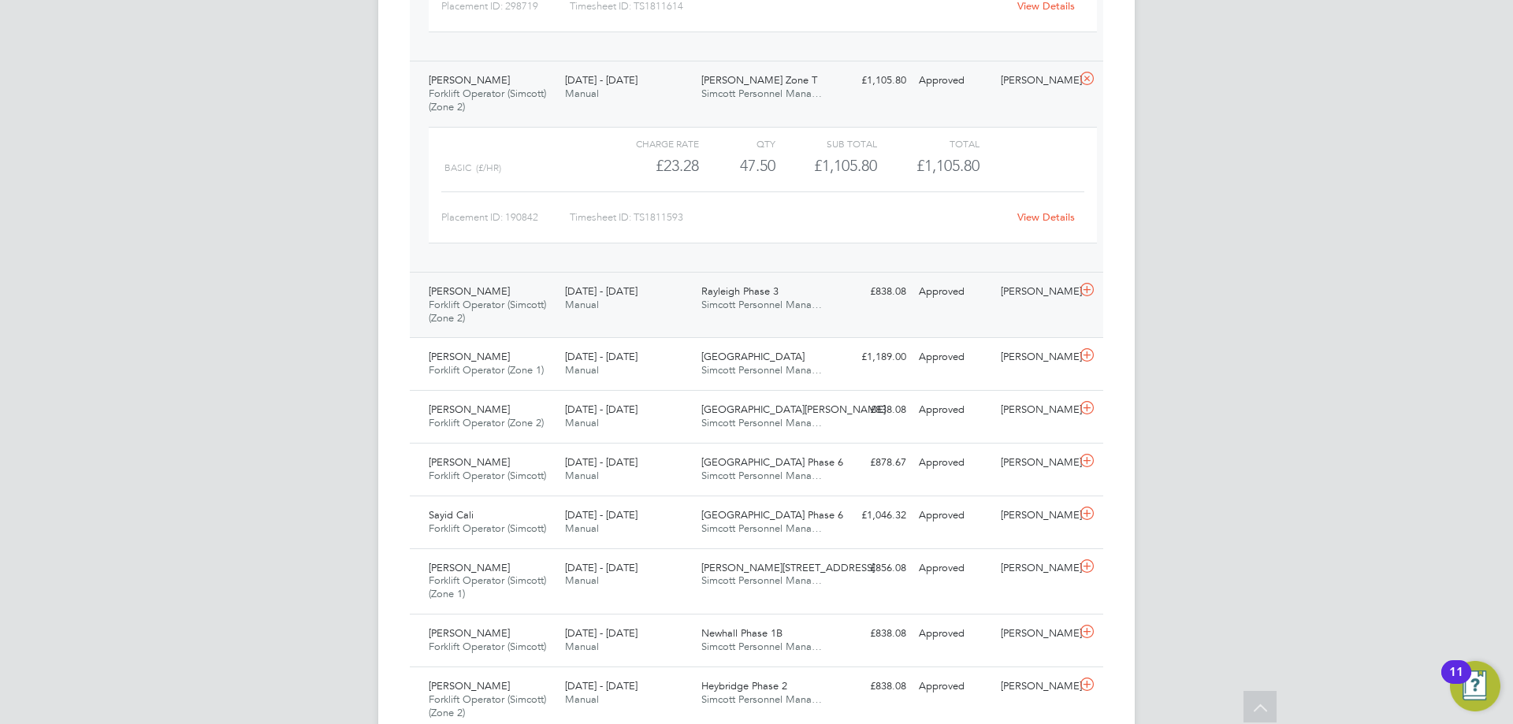
scroll to position [2837, 0]
click at [587, 298] on span "Manual" at bounding box center [582, 303] width 34 height 13
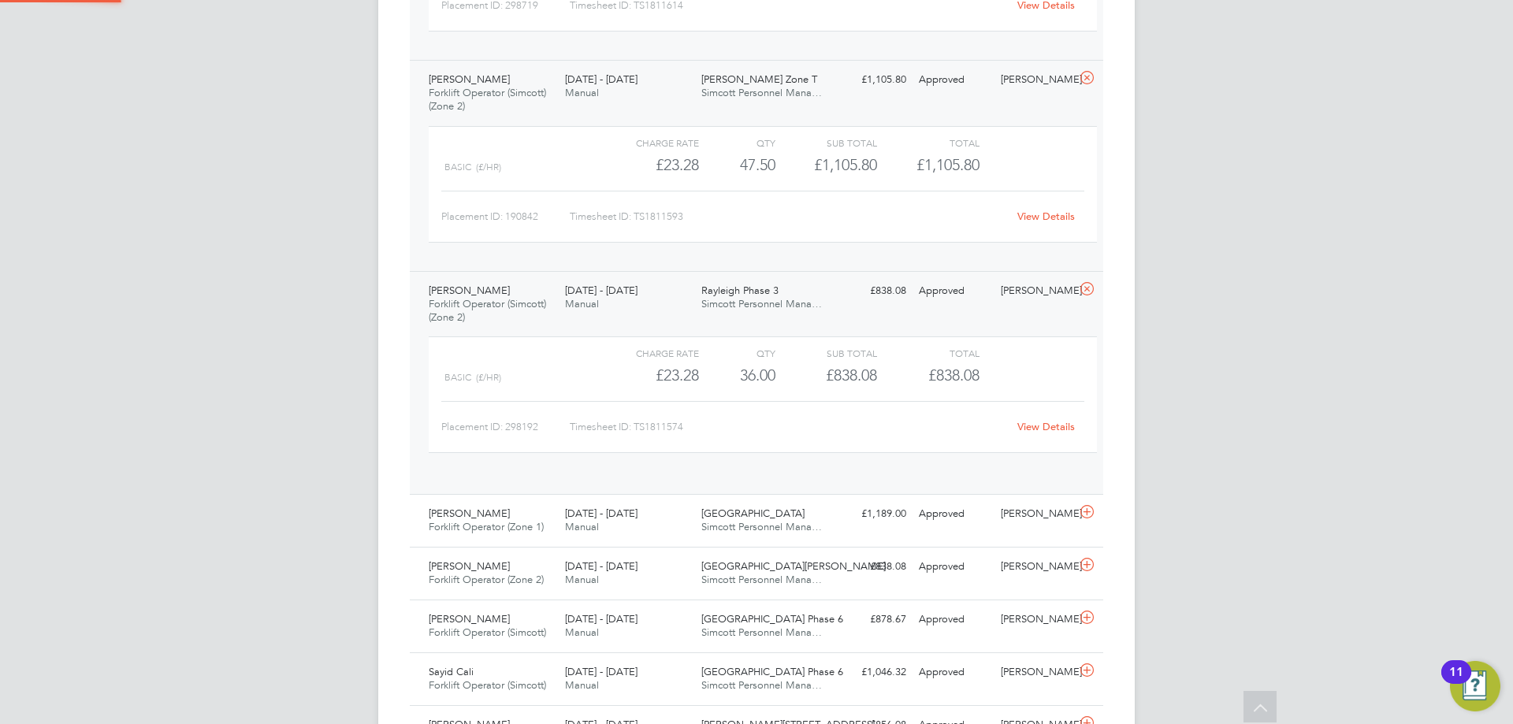
scroll to position [27, 154]
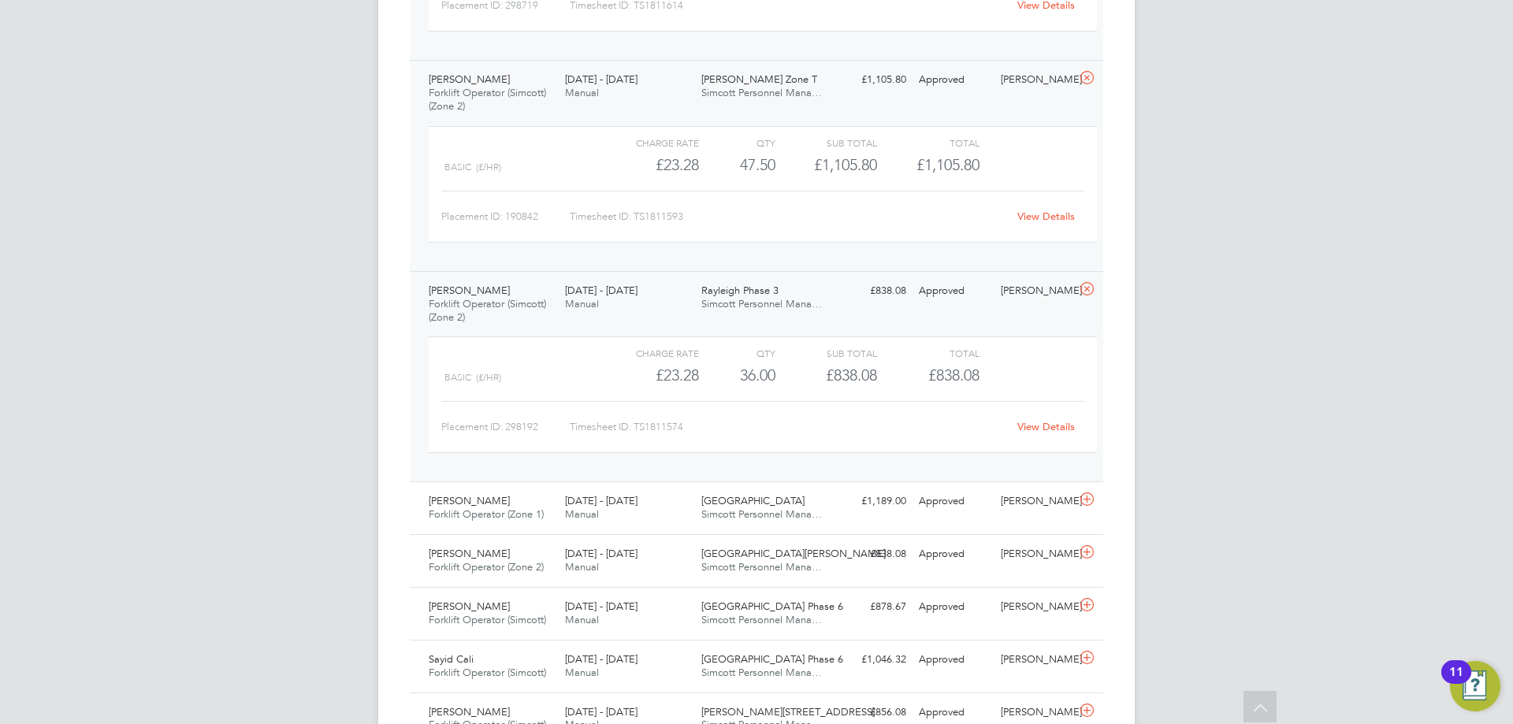
click at [1056, 431] on link "View Details" at bounding box center [1046, 426] width 58 height 13
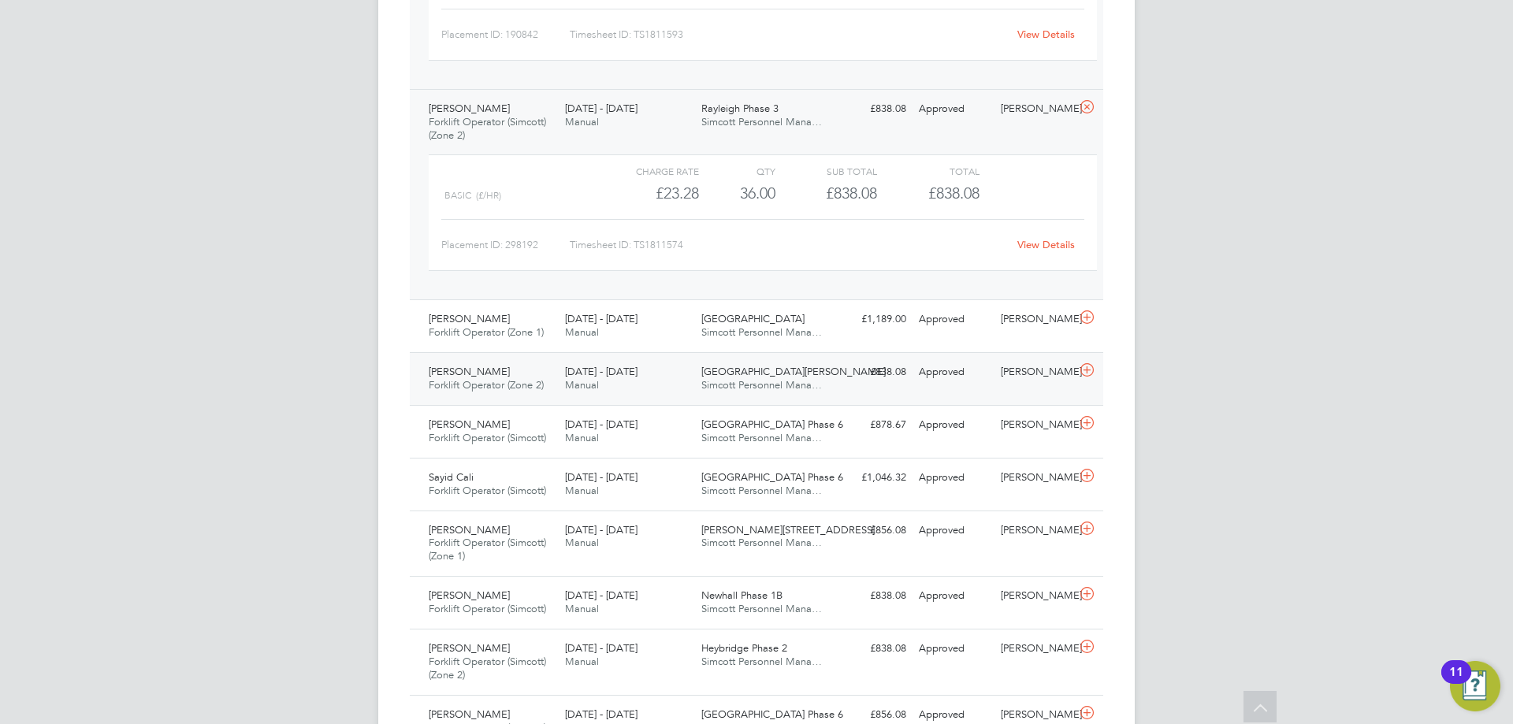
scroll to position [3073, 0]
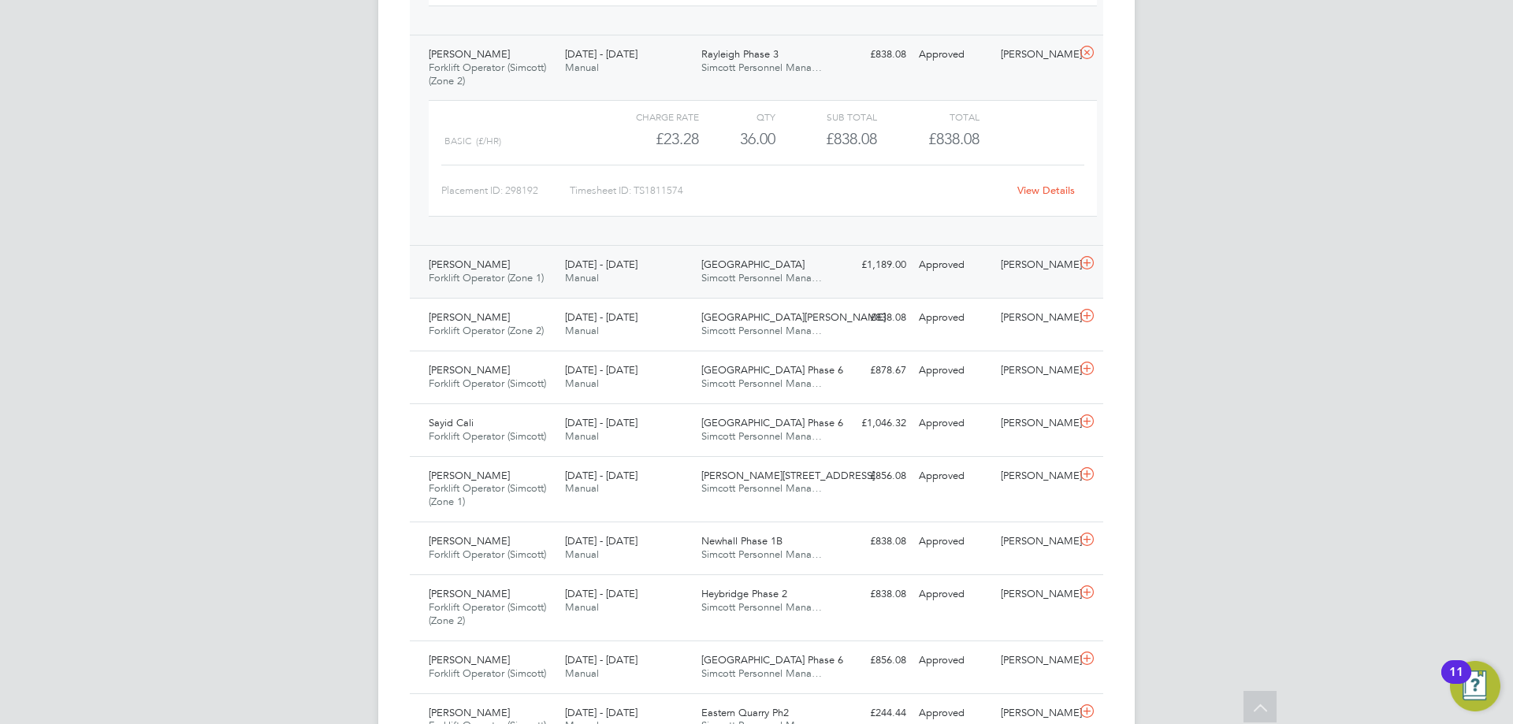
click at [520, 288] on div "Iulian Vinatoru Forklift Operator (Zone 1) 25 - 31 Aug 2025" at bounding box center [490, 271] width 136 height 39
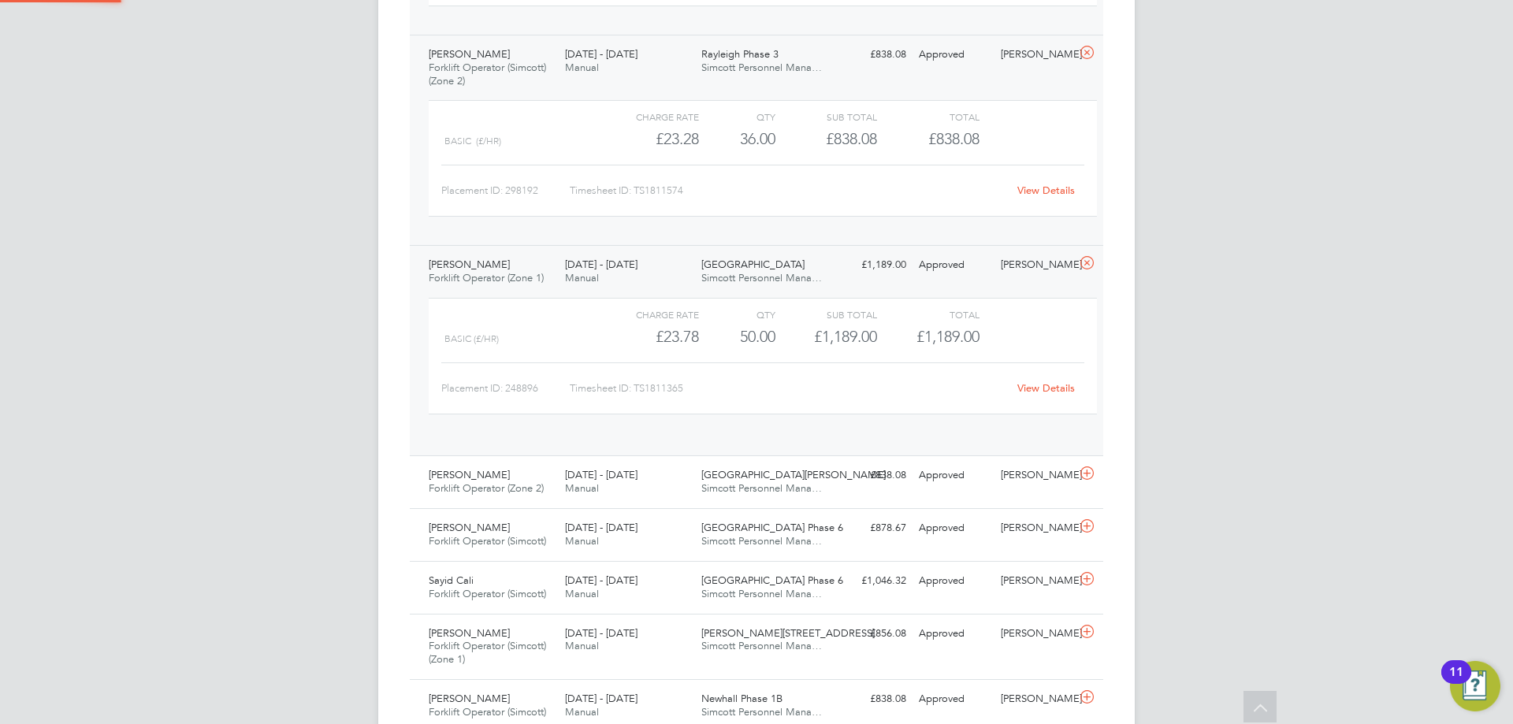
scroll to position [27, 154]
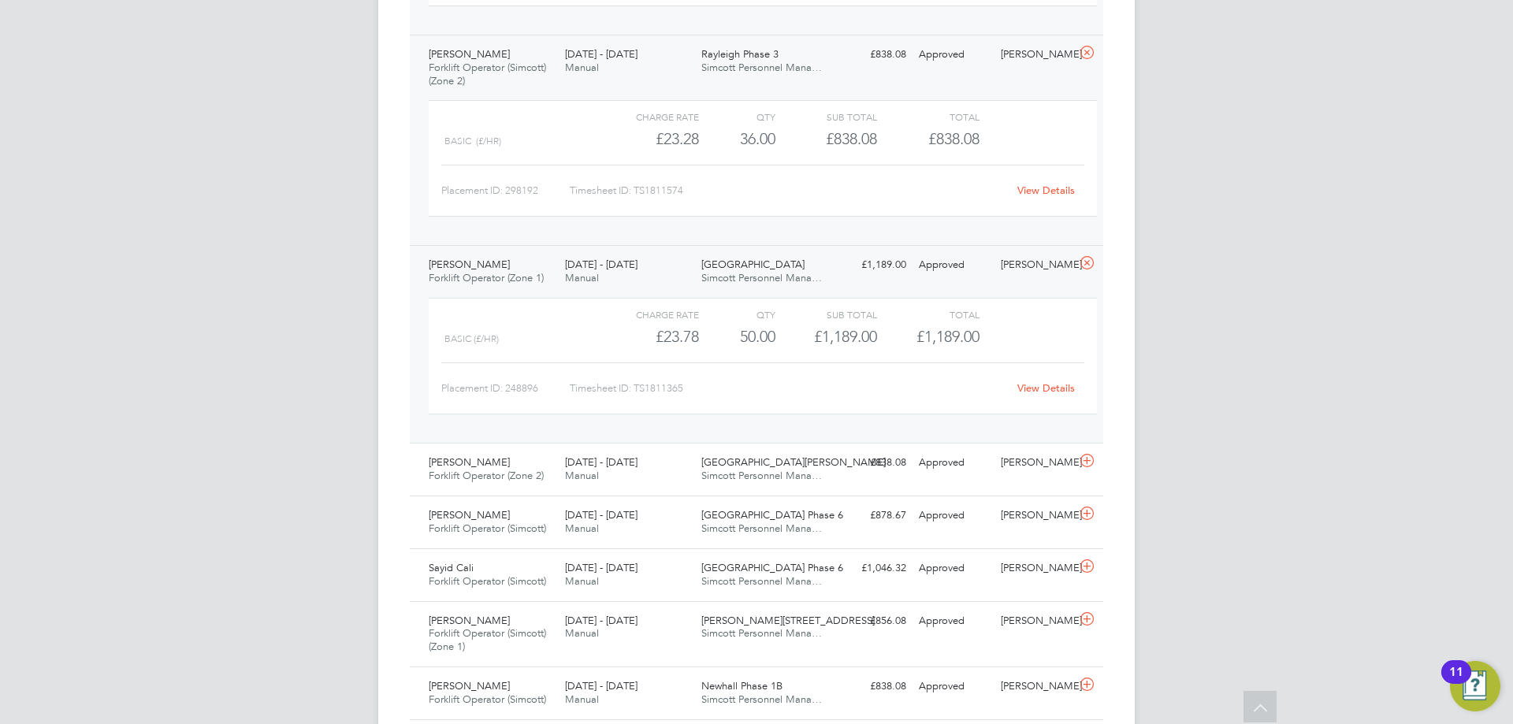
click at [1044, 386] on link "View Details" at bounding box center [1046, 387] width 58 height 13
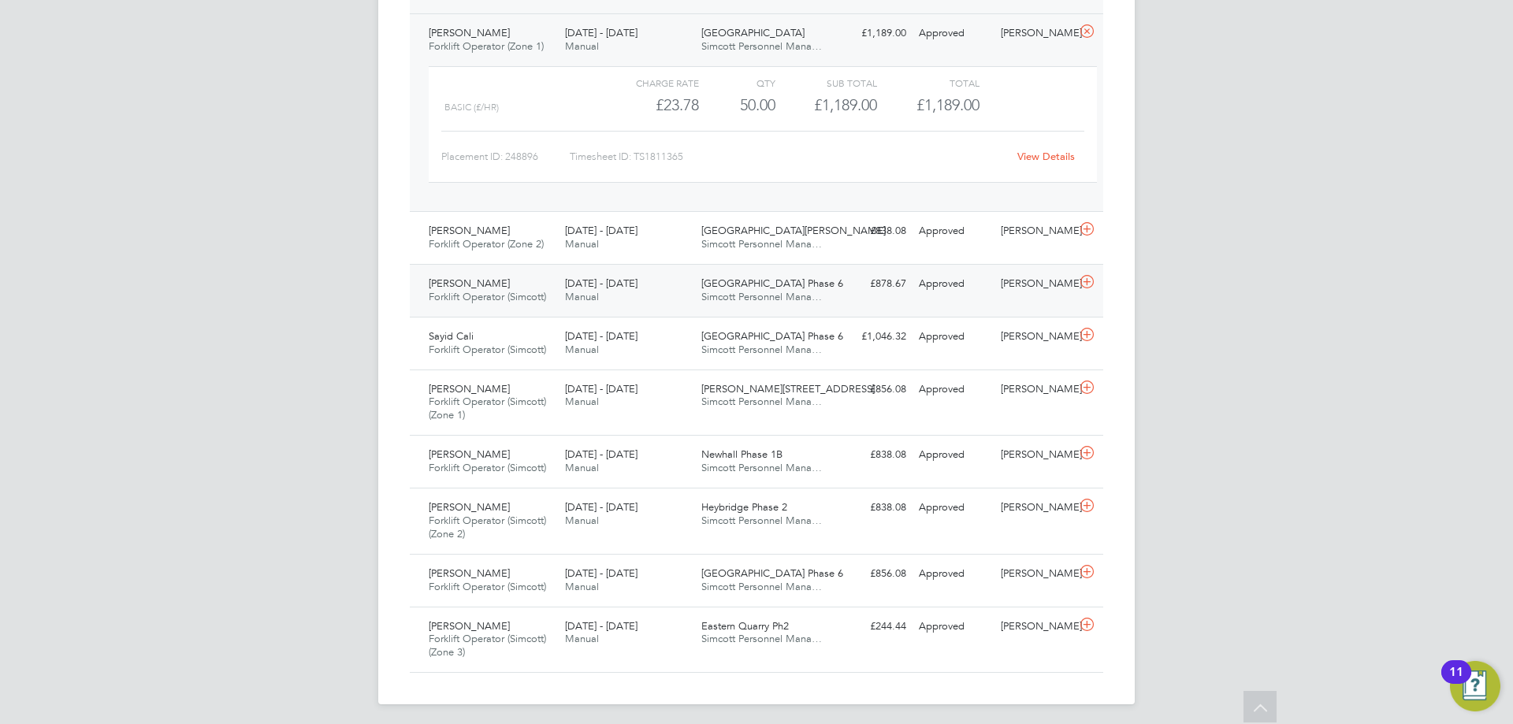
scroll to position [3309, 0]
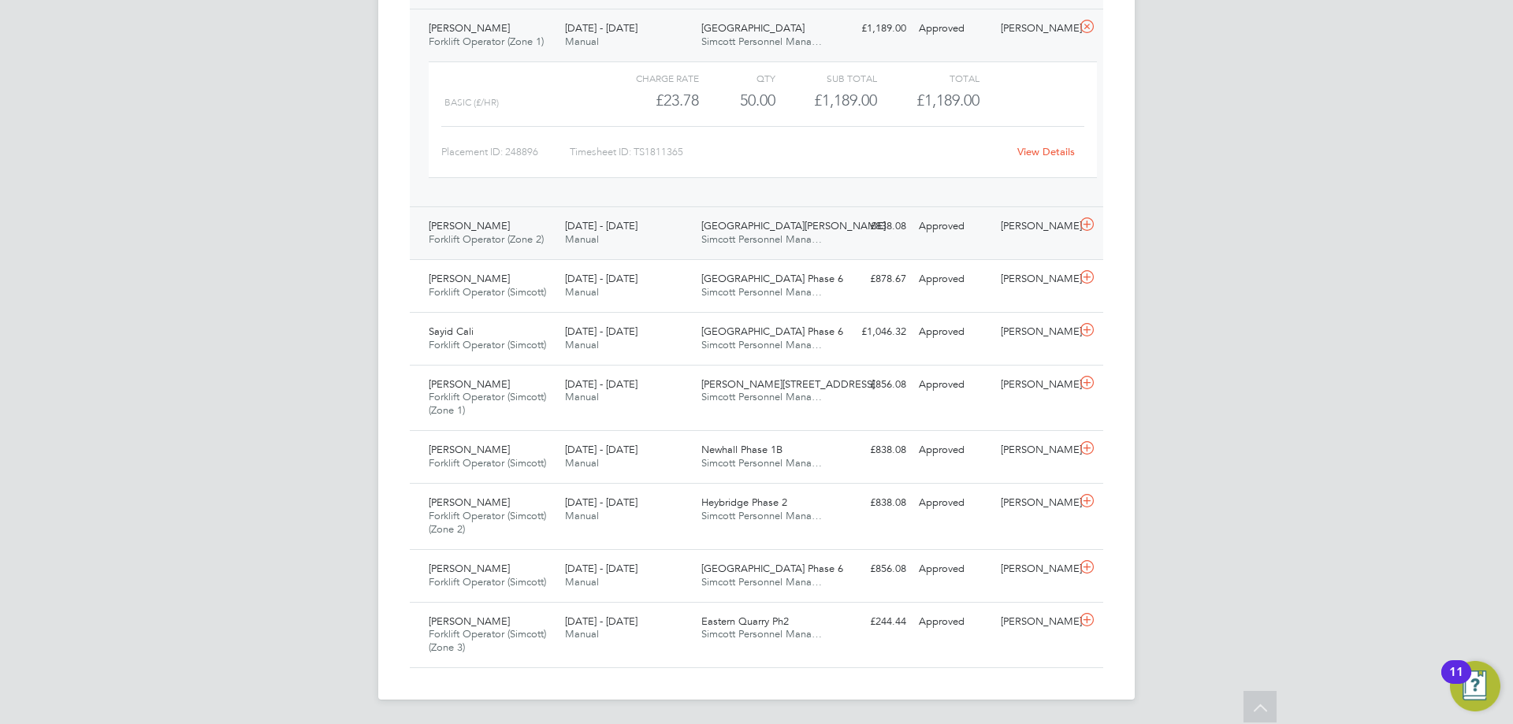
click at [528, 233] on span "Forklift Operator (Zone 2)" at bounding box center [486, 238] width 115 height 13
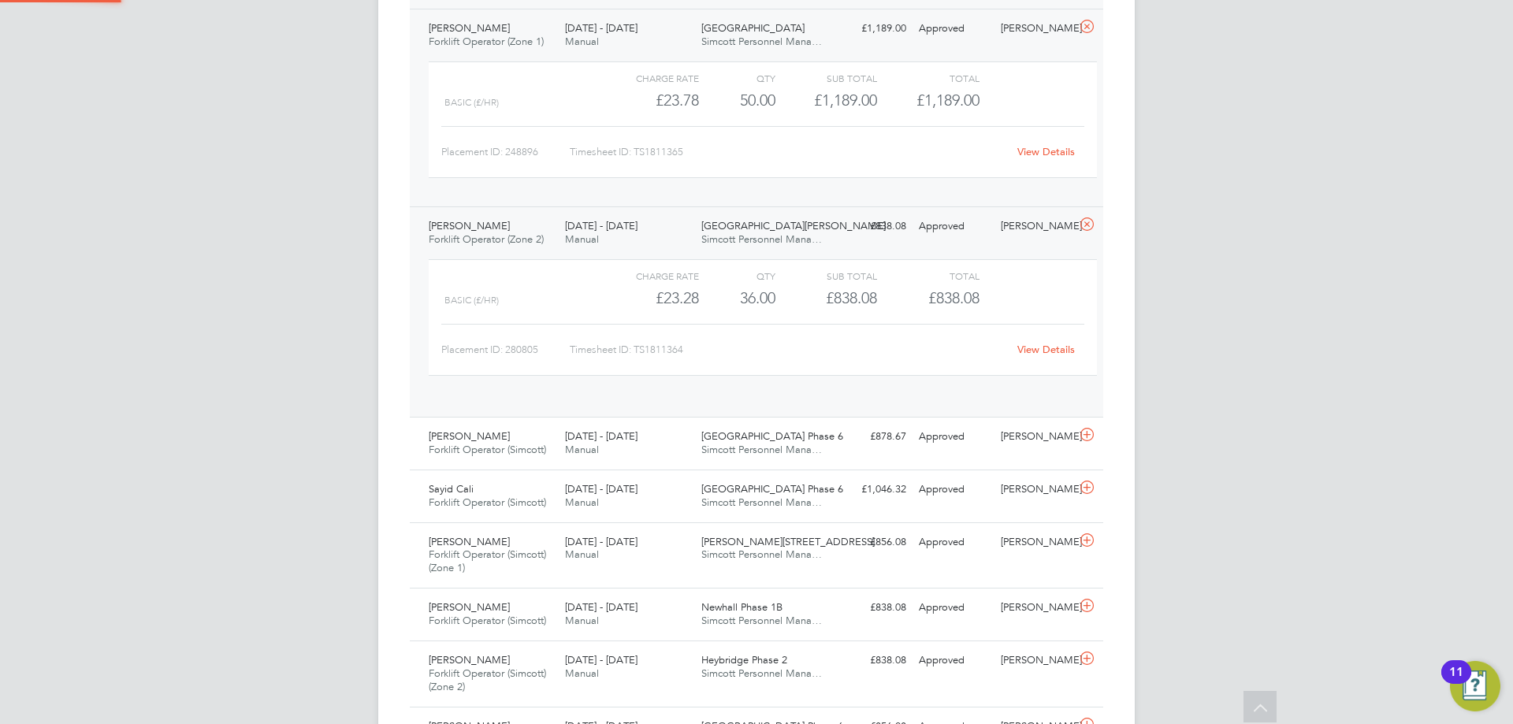
scroll to position [27, 154]
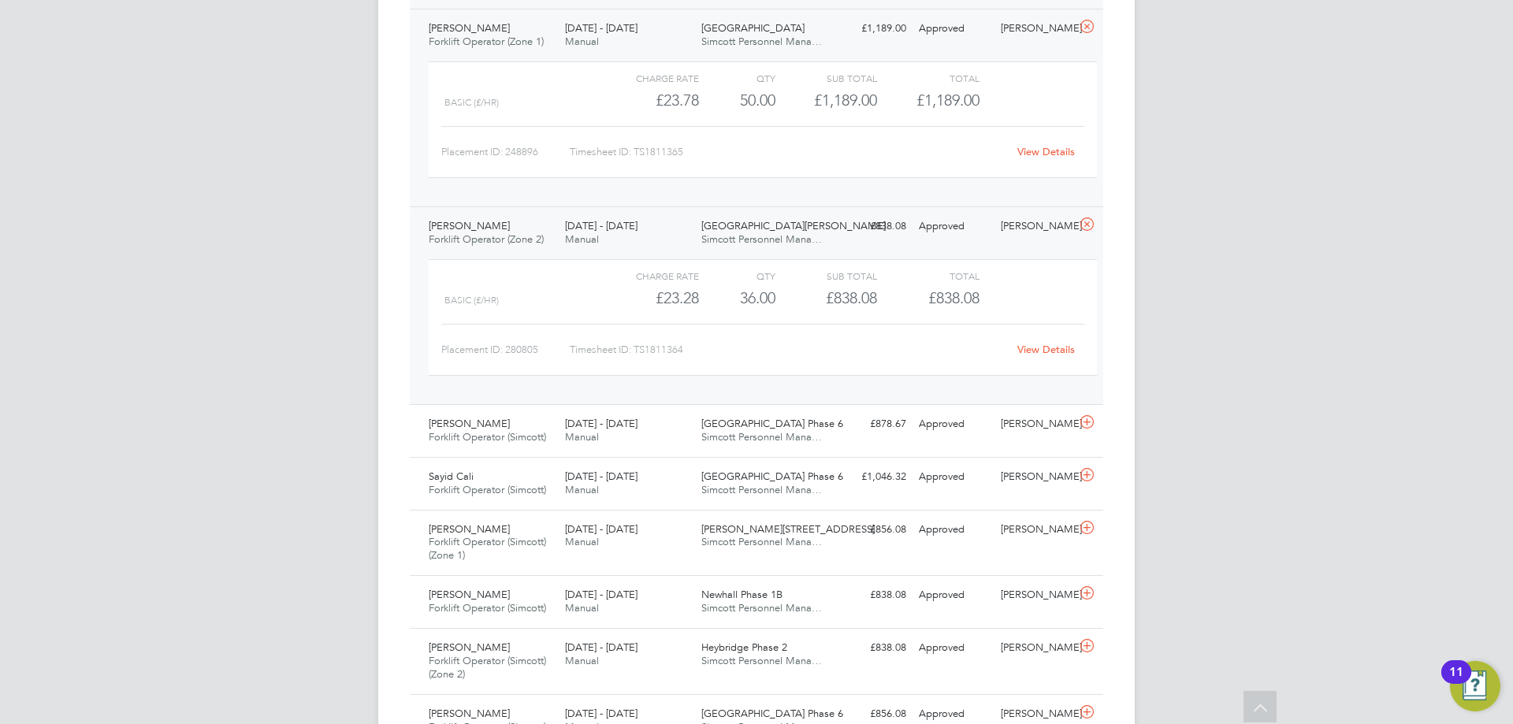
click at [1046, 349] on link "View Details" at bounding box center [1046, 349] width 58 height 13
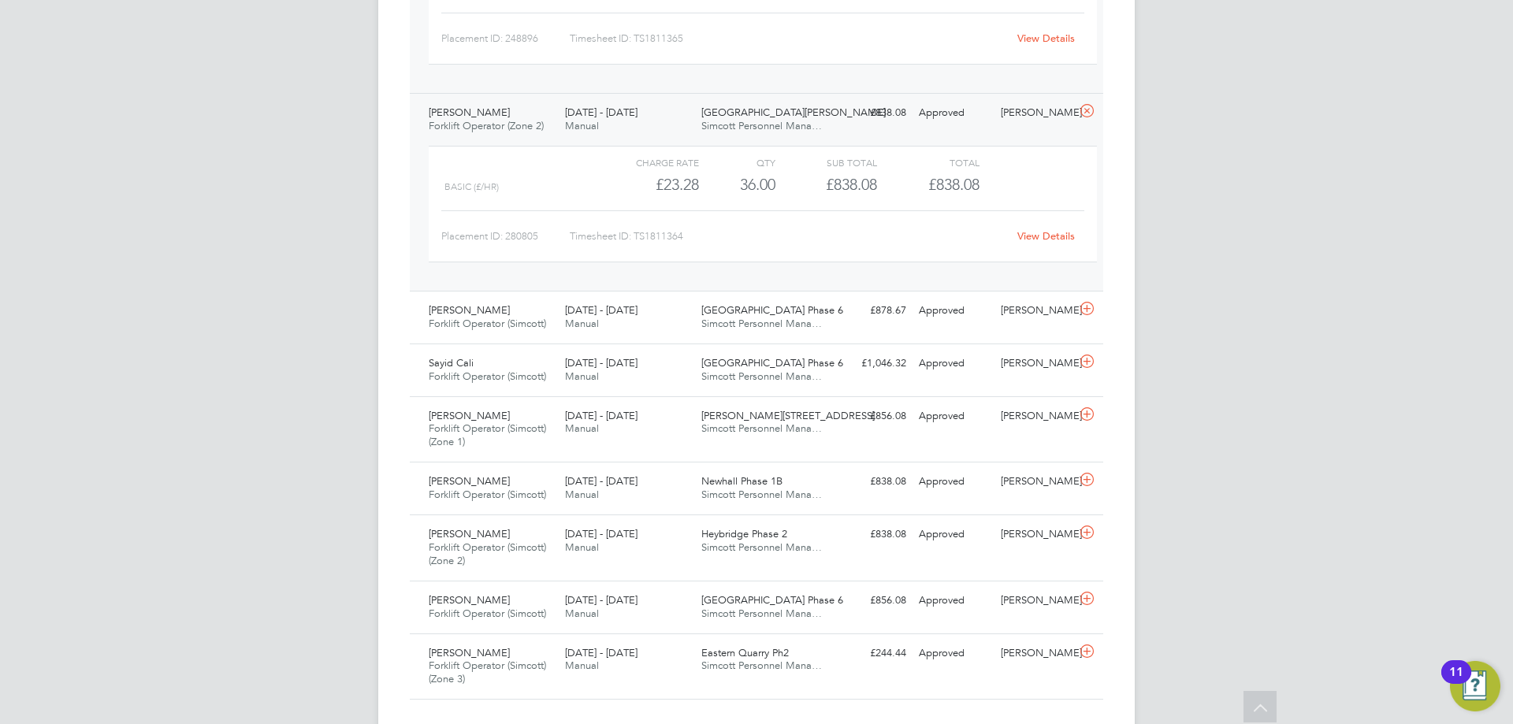
scroll to position [3455, 0]
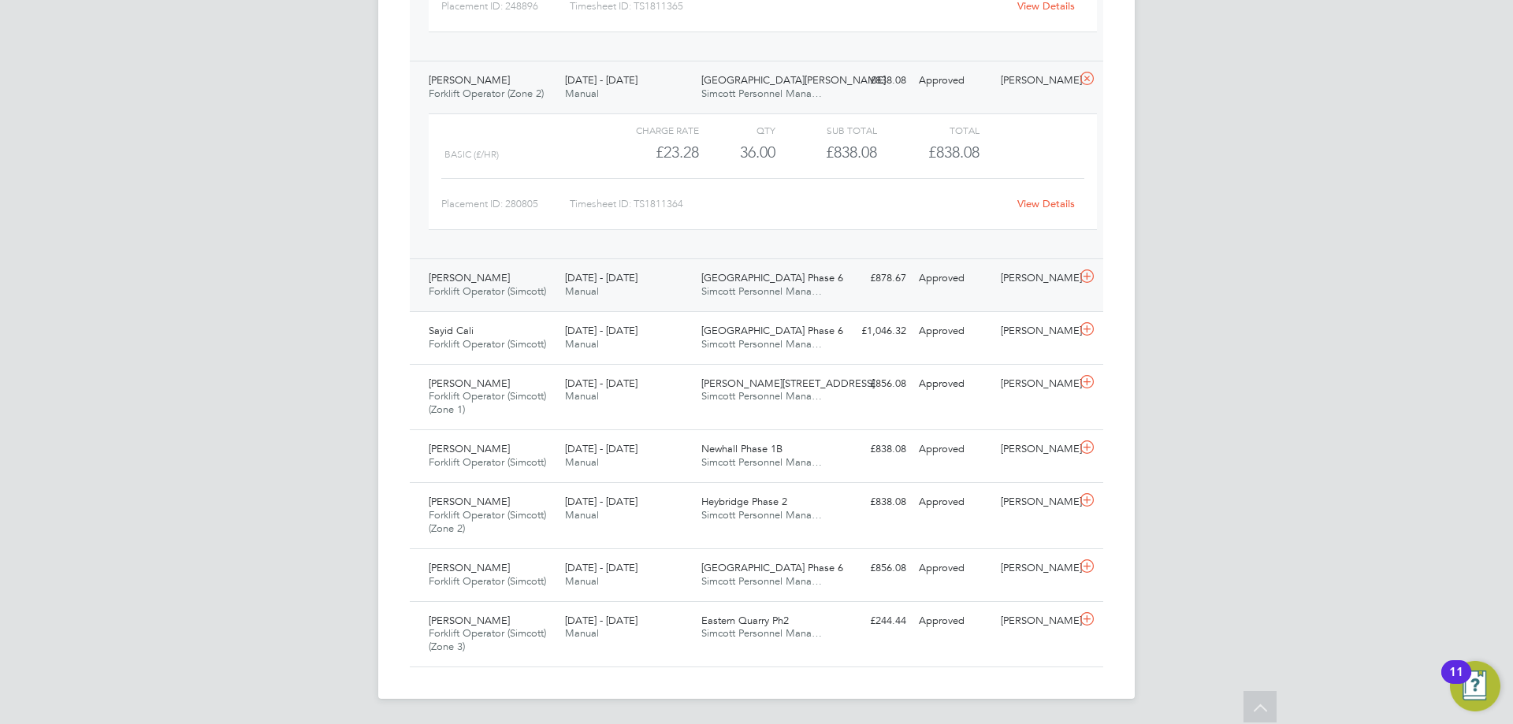
click at [565, 296] on span "Manual" at bounding box center [582, 290] width 34 height 13
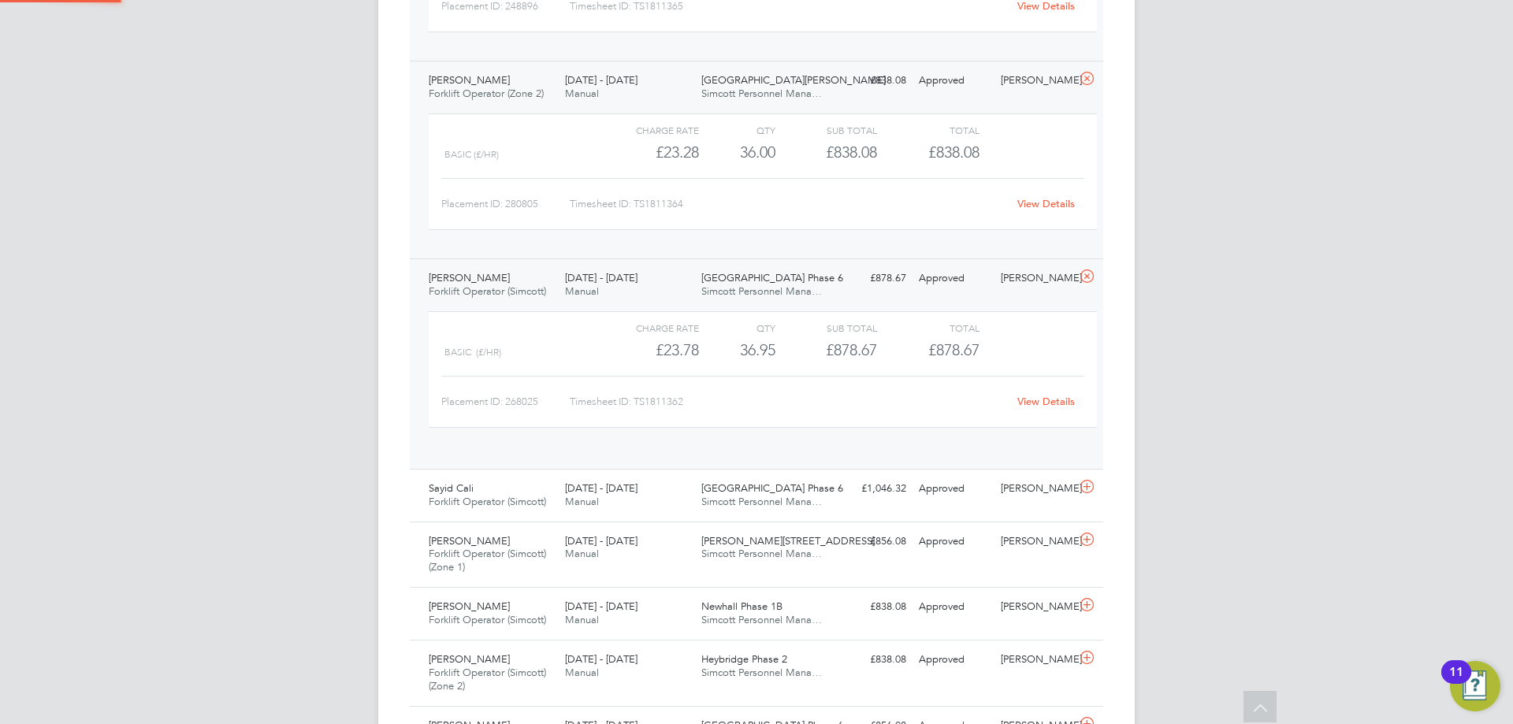
scroll to position [27, 154]
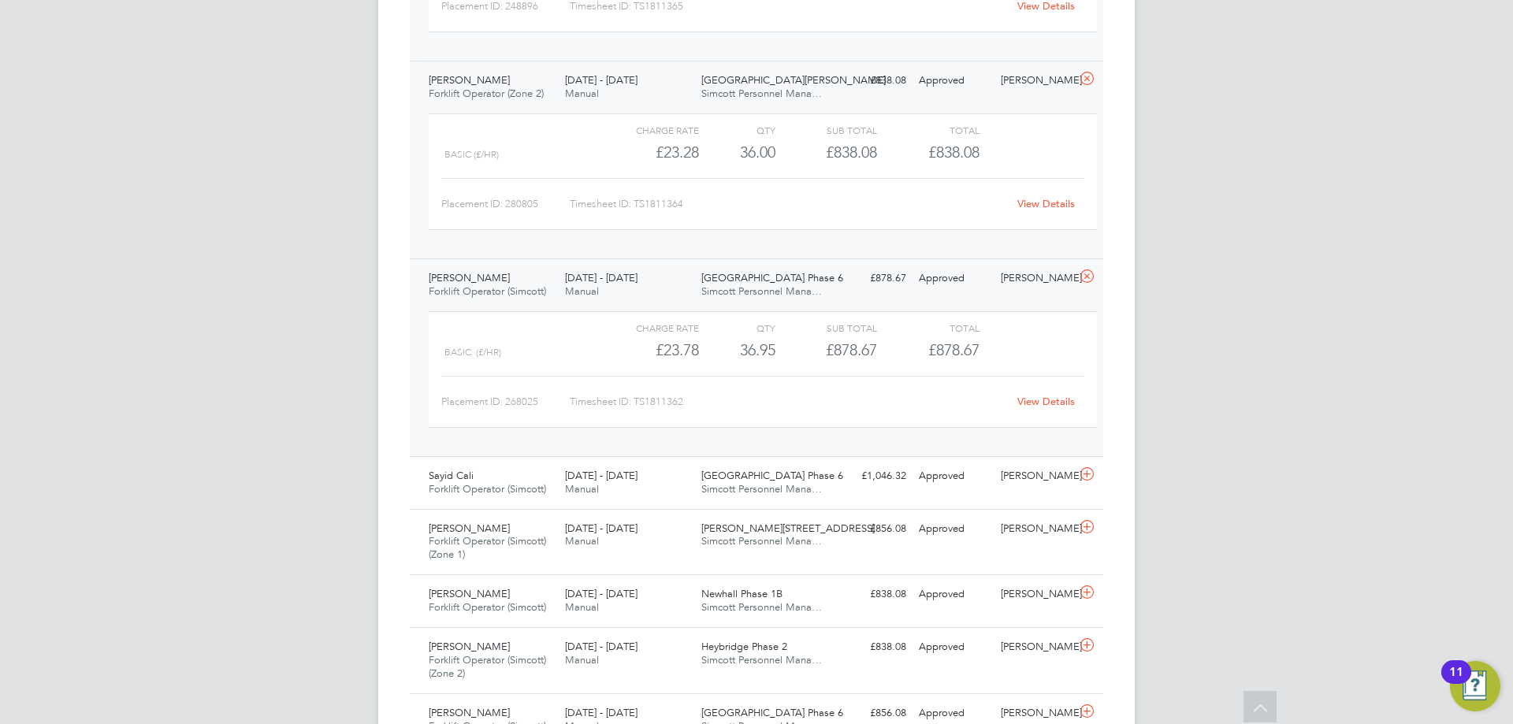
click at [1038, 399] on link "View Details" at bounding box center [1046, 401] width 58 height 13
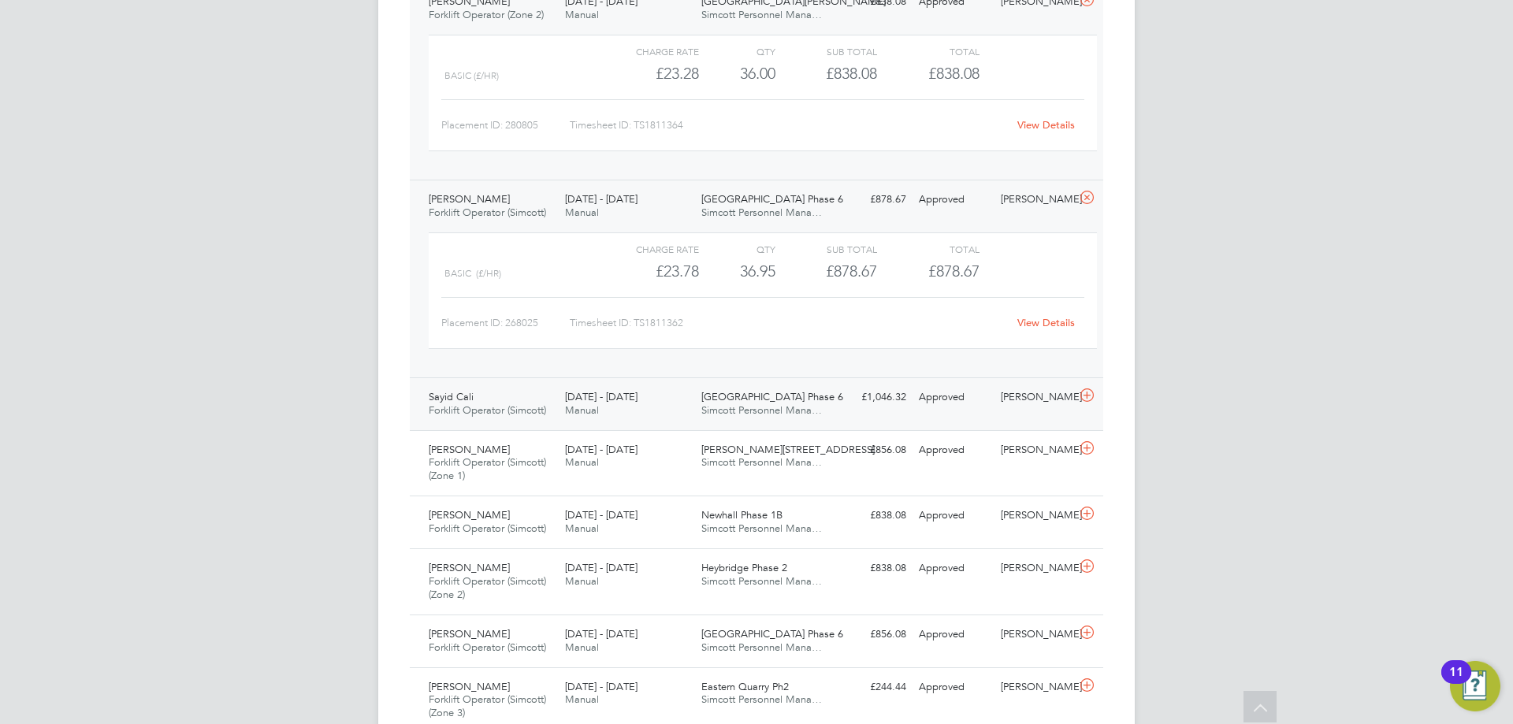
click at [631, 408] on div "25 - 31 Aug 2025 Manual" at bounding box center [627, 404] width 136 height 39
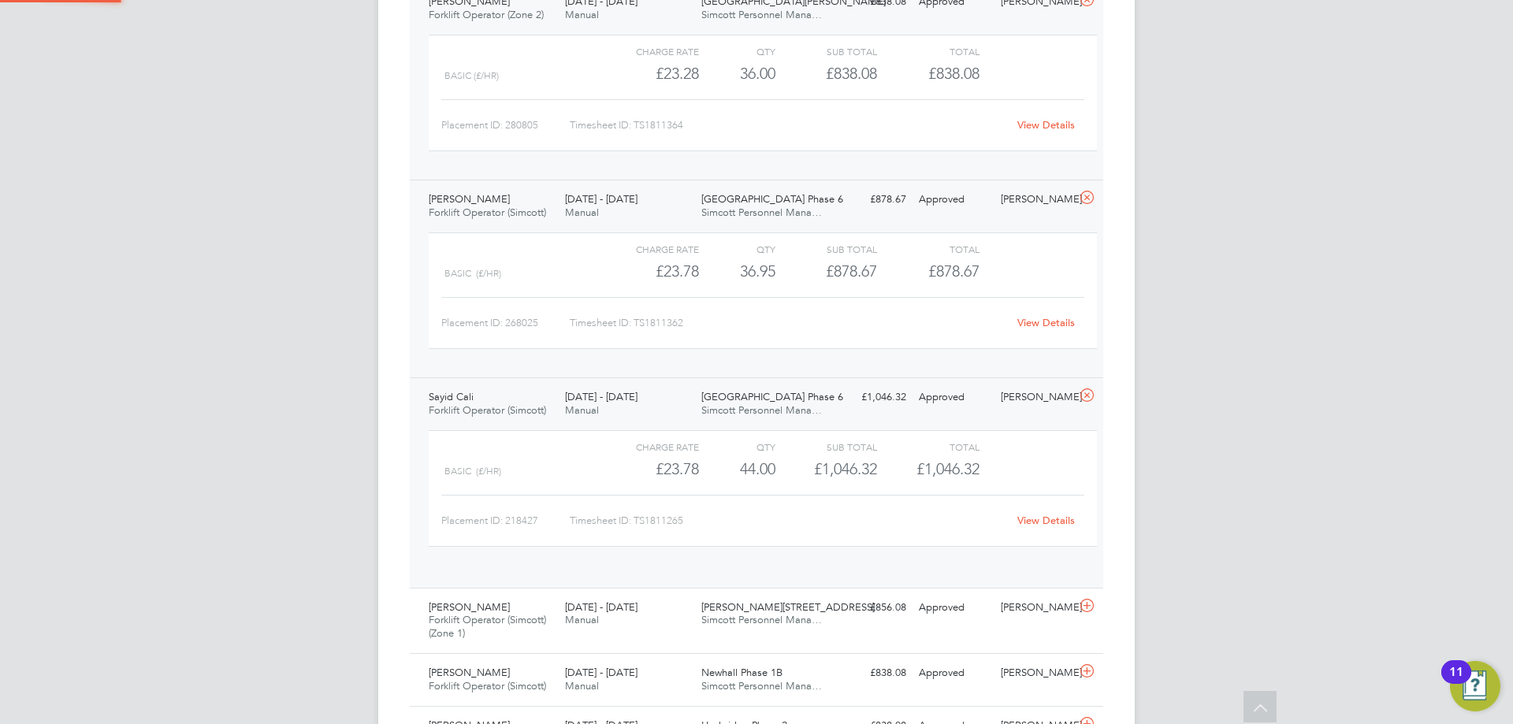
scroll to position [27, 154]
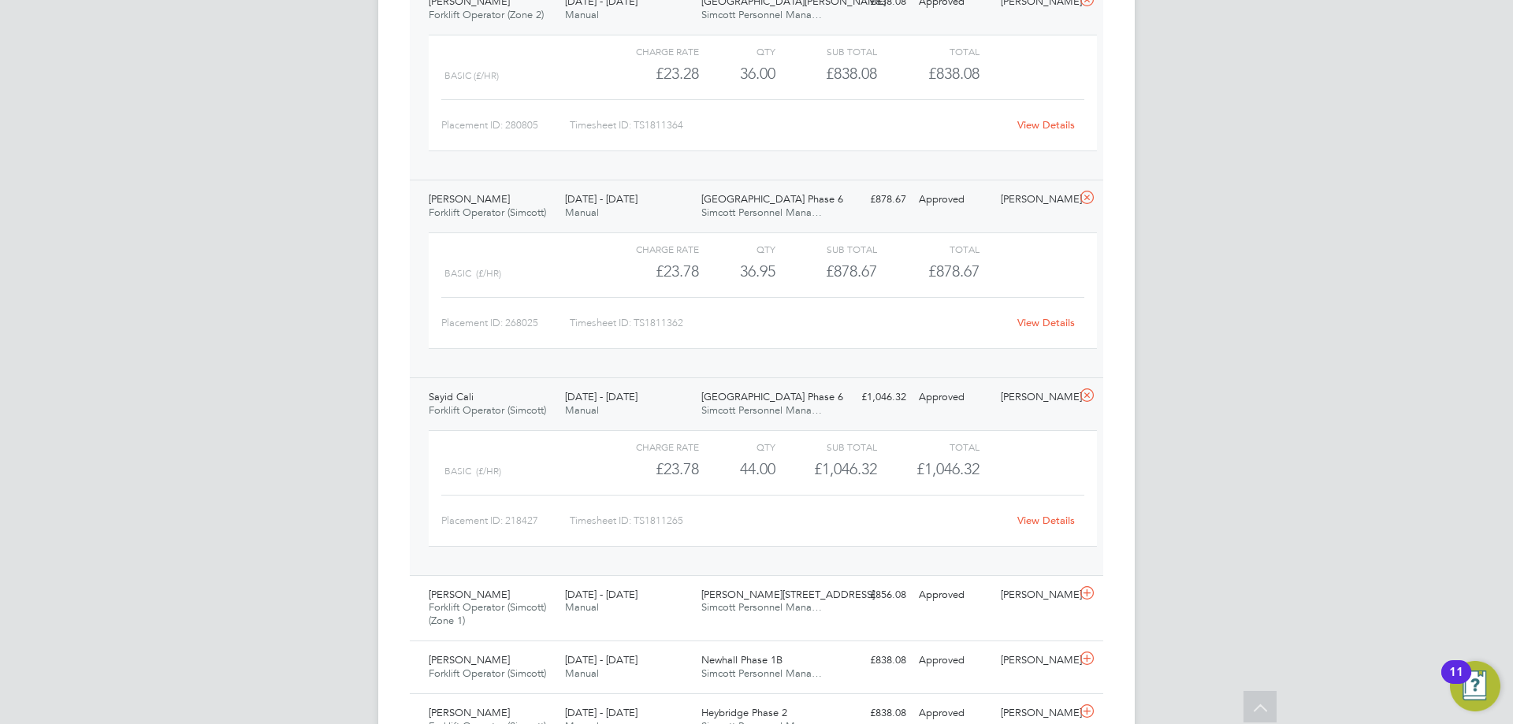
click at [1035, 519] on link "View Details" at bounding box center [1046, 520] width 58 height 13
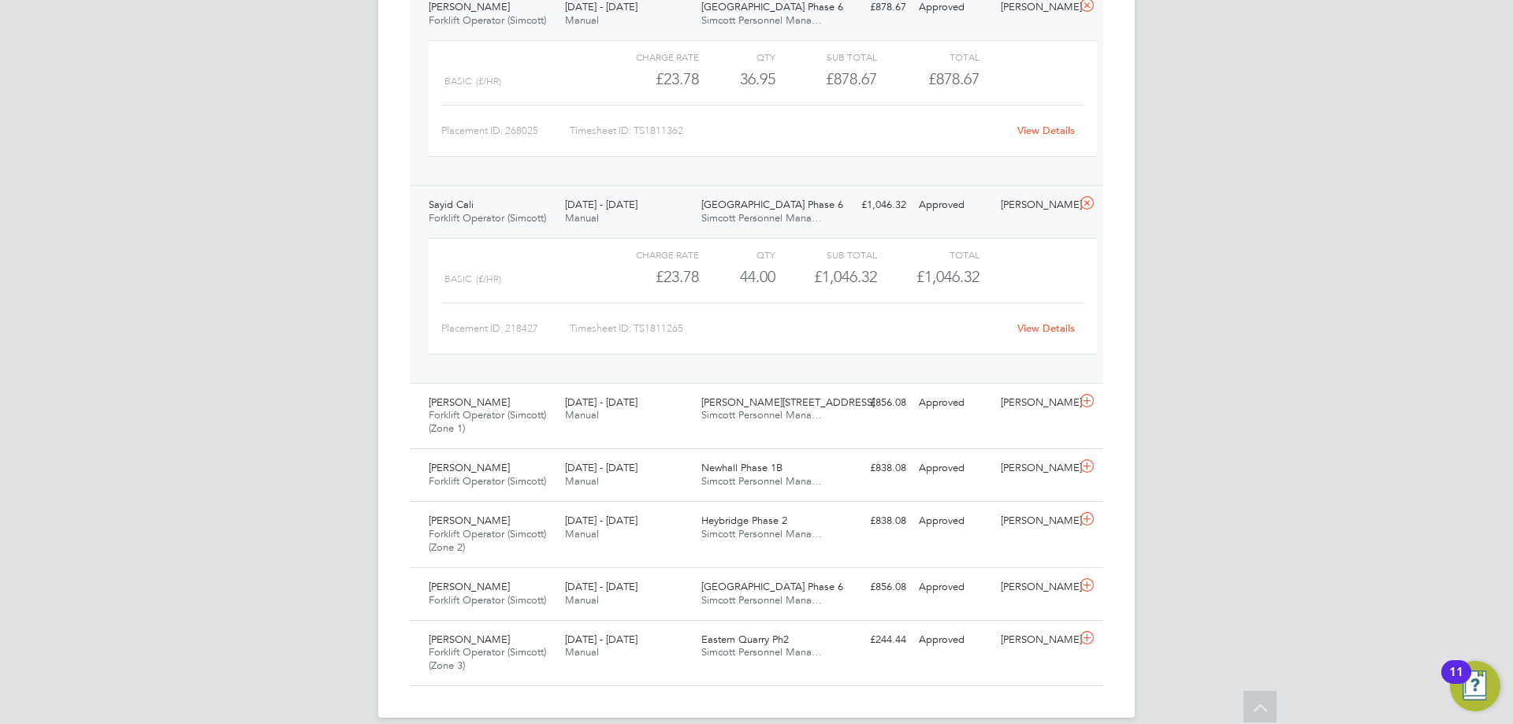
scroll to position [3745, 0]
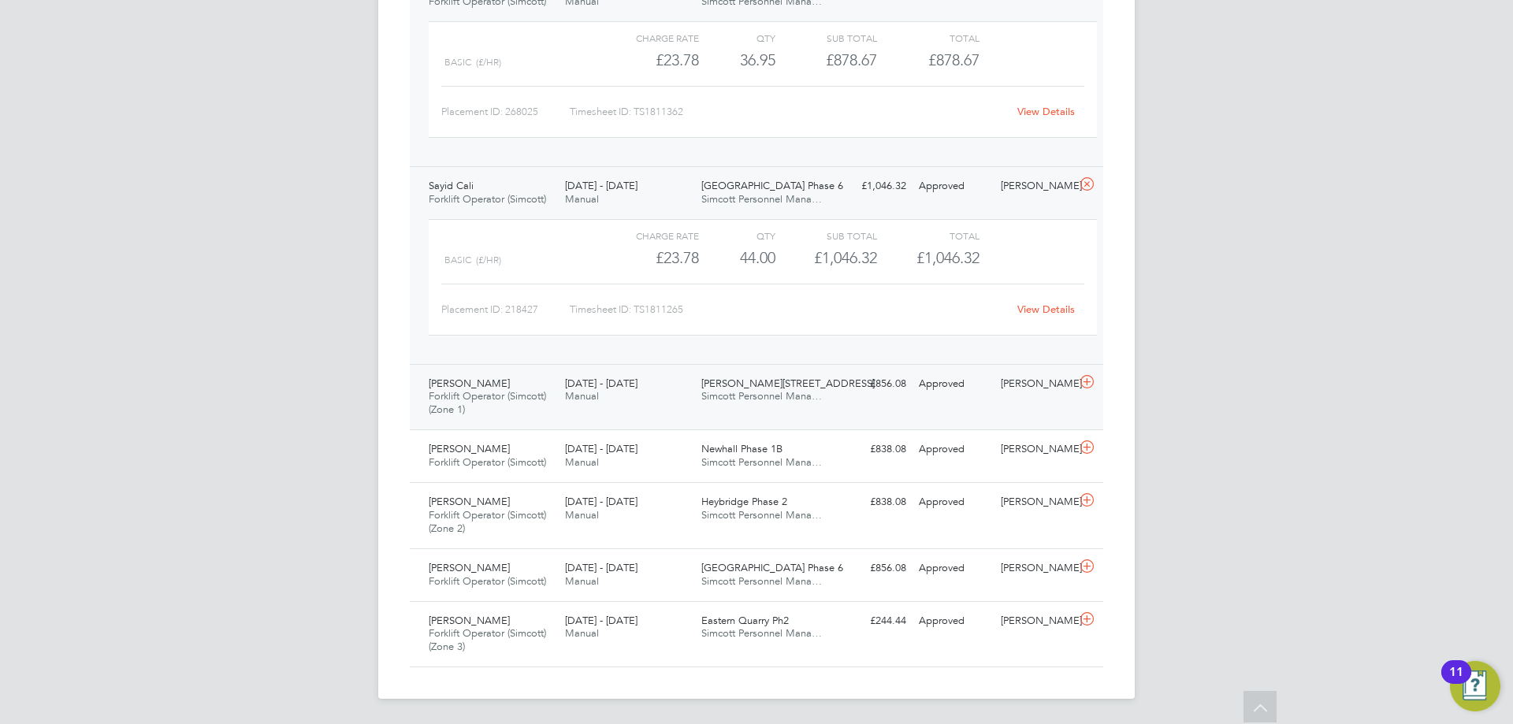
click at [524, 391] on span "Forklift Operator (Simcott) (Zone 1)" at bounding box center [487, 402] width 117 height 27
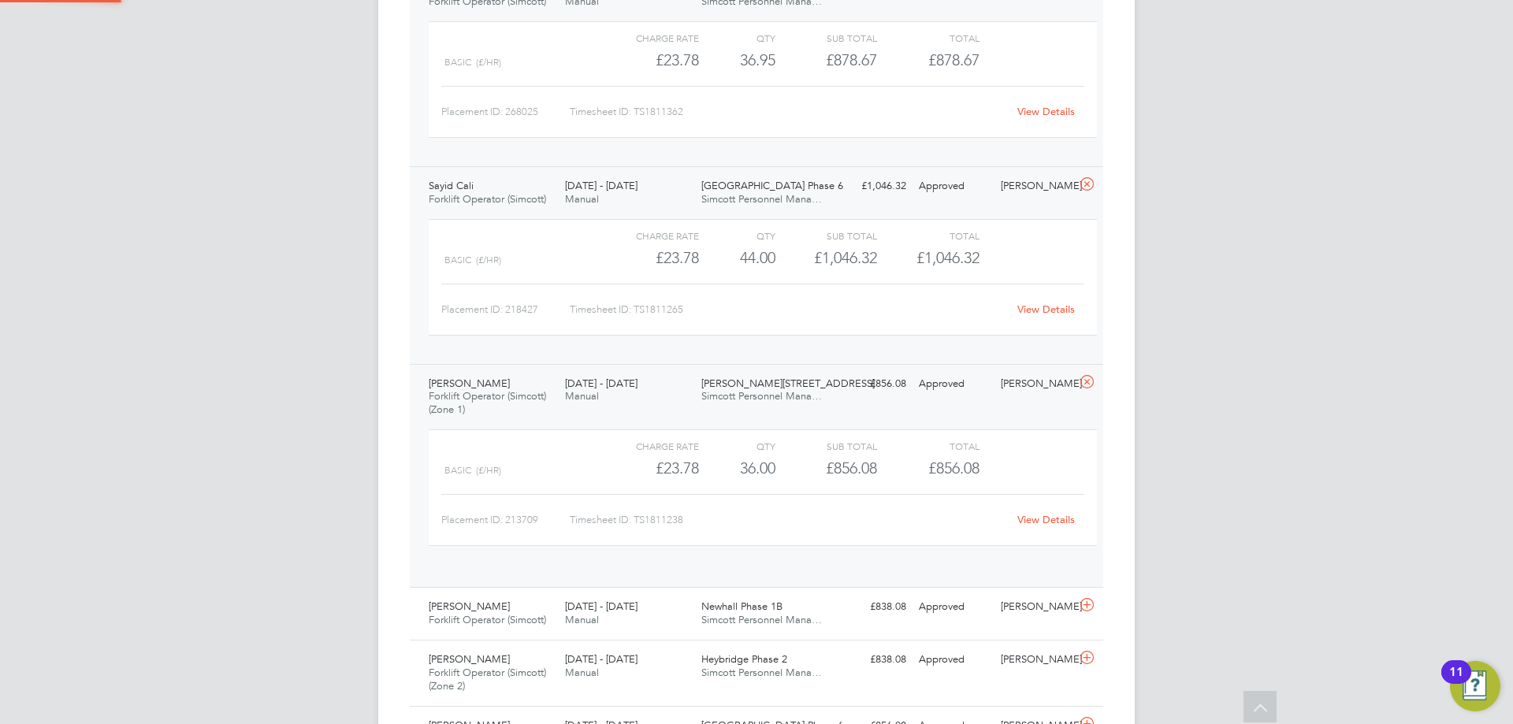
scroll to position [27, 154]
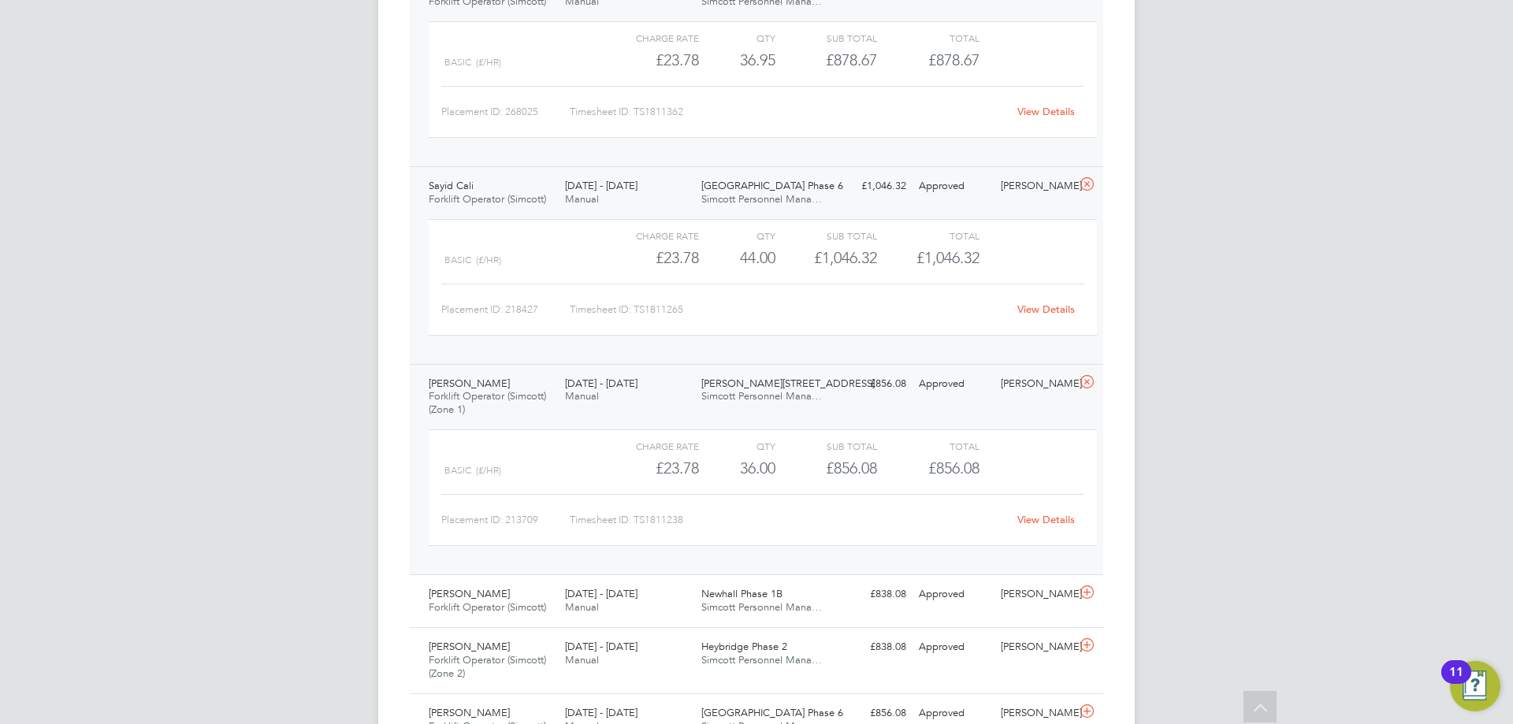
click at [1054, 519] on link "View Details" at bounding box center [1046, 519] width 58 height 13
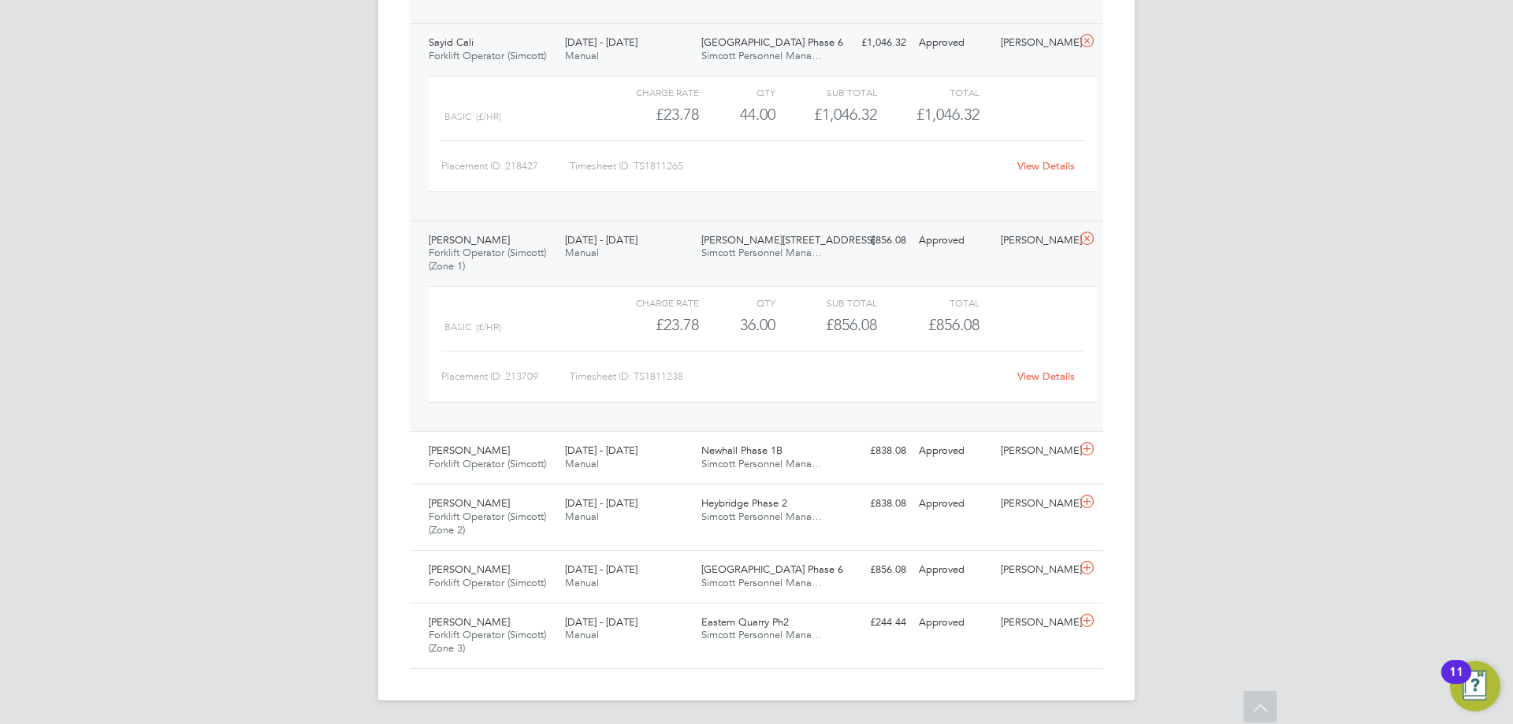
scroll to position [3890, 0]
click at [604, 457] on div "25 - 31 Aug 2025 Manual" at bounding box center [627, 456] width 136 height 39
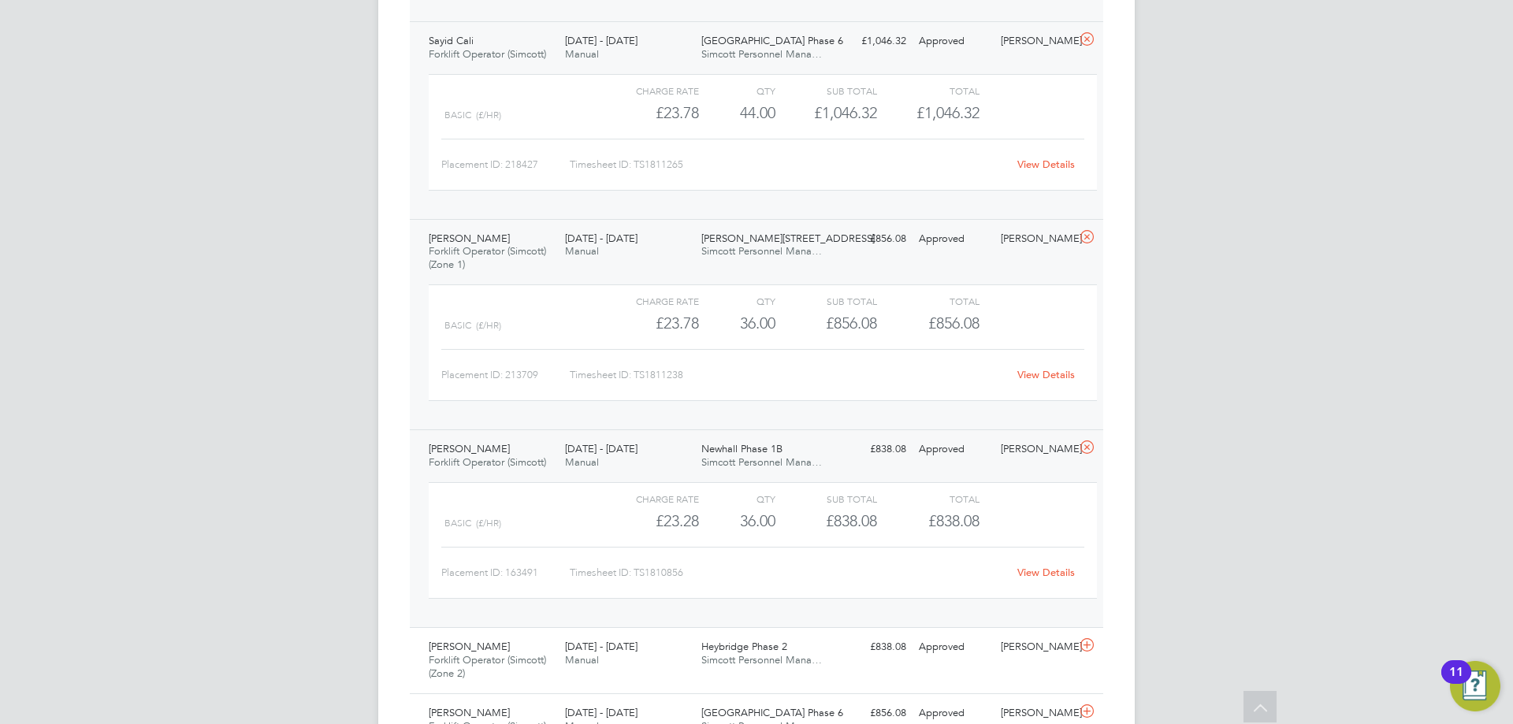
scroll to position [3969, 0]
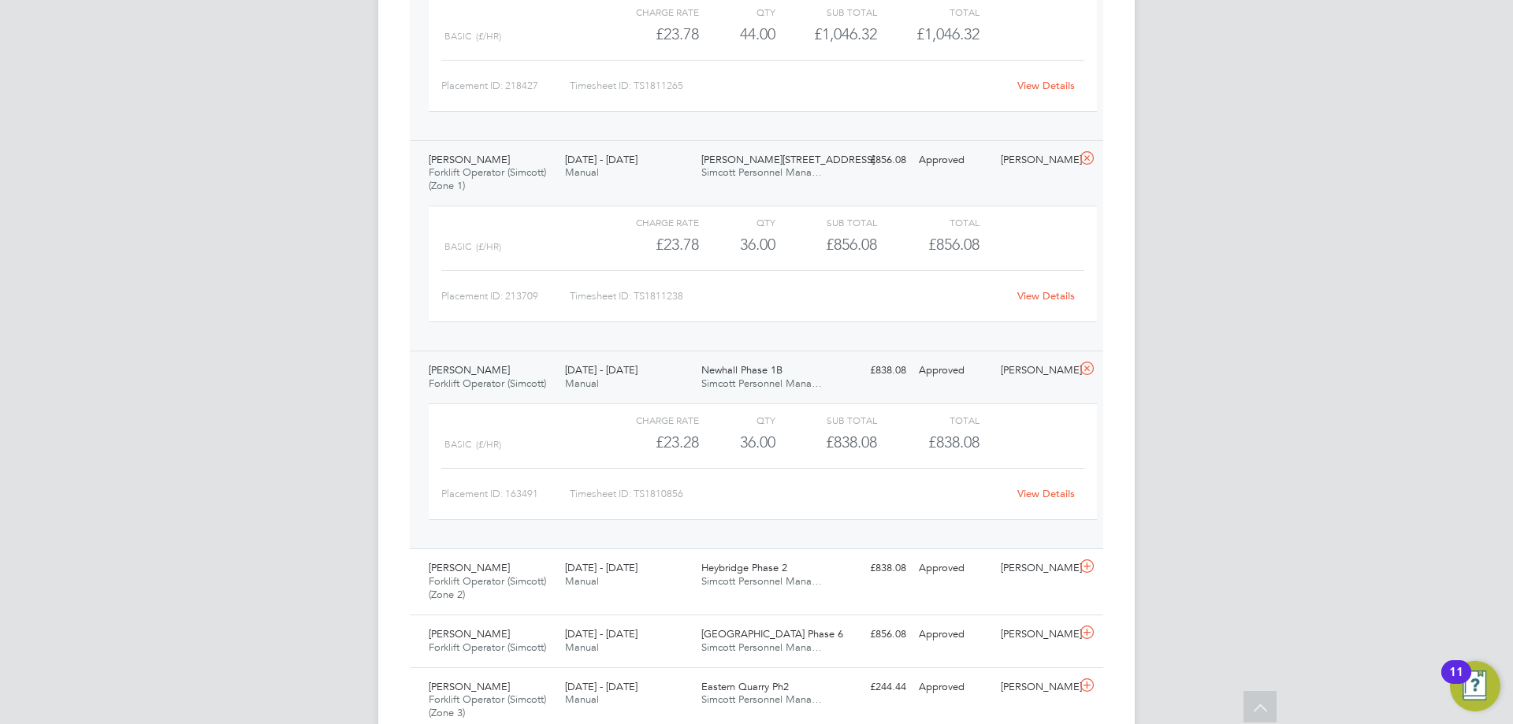
click at [1048, 490] on link "View Details" at bounding box center [1046, 493] width 58 height 13
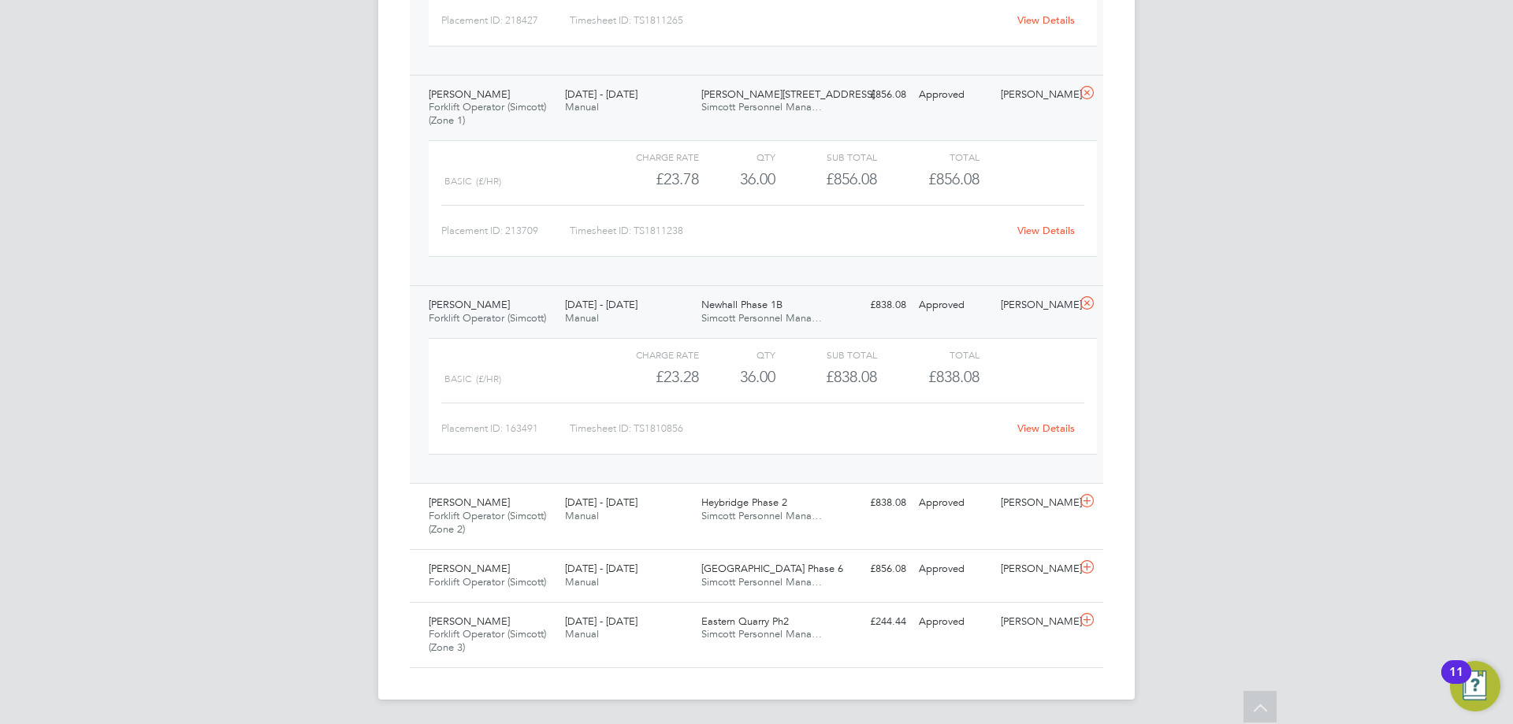
scroll to position [4035, 0]
click at [608, 519] on div "25 - 31 Aug 2025 Manual" at bounding box center [627, 508] width 136 height 39
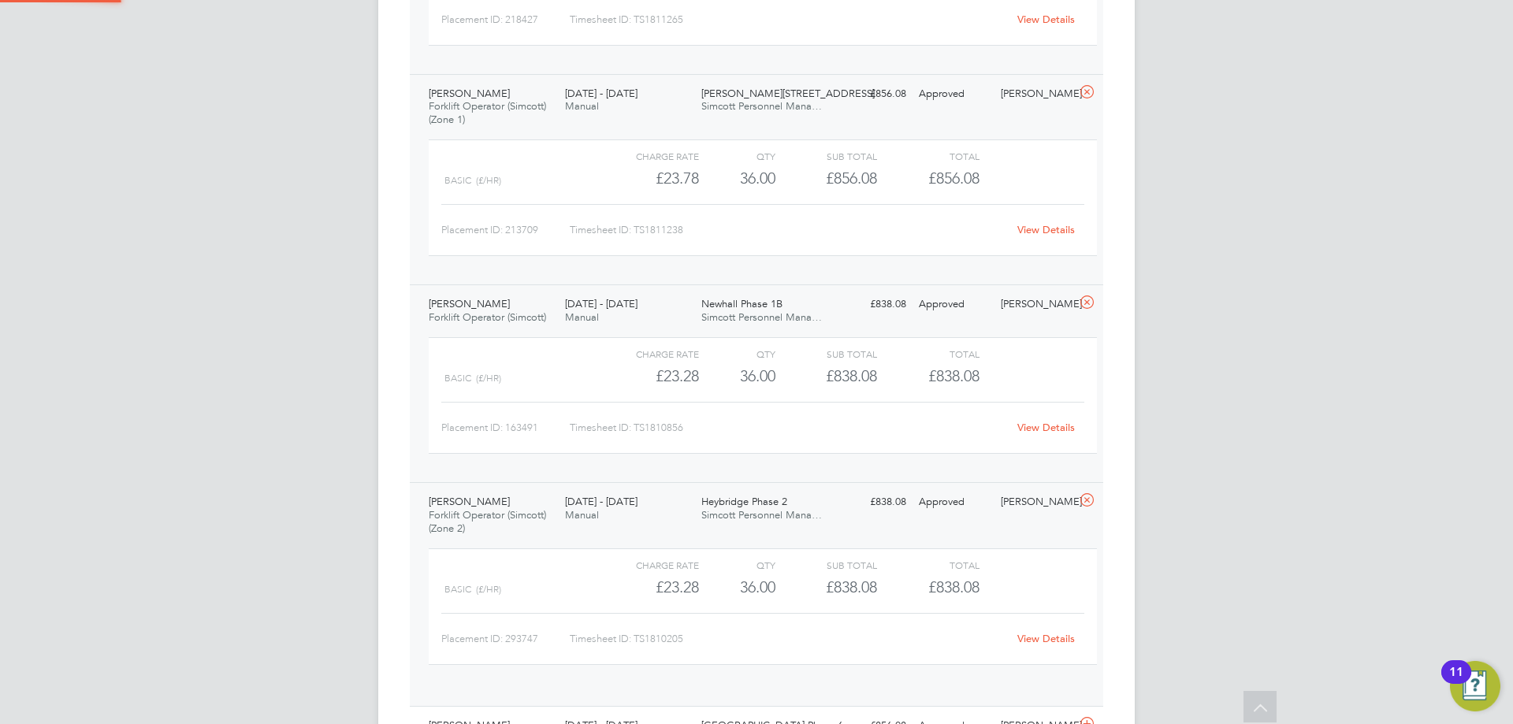
scroll to position [27, 154]
click at [1035, 641] on link "View Details" at bounding box center [1046, 638] width 58 height 13
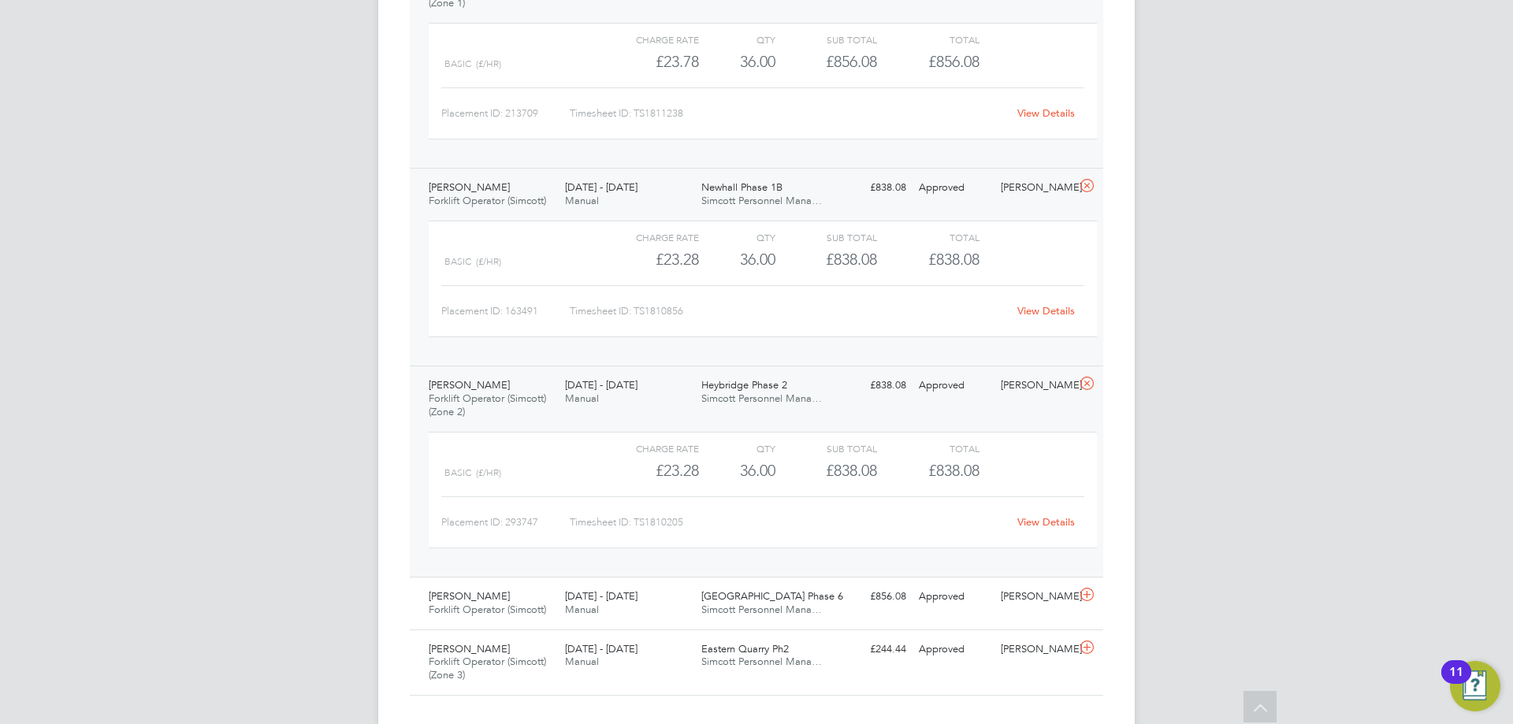
scroll to position [4180, 0]
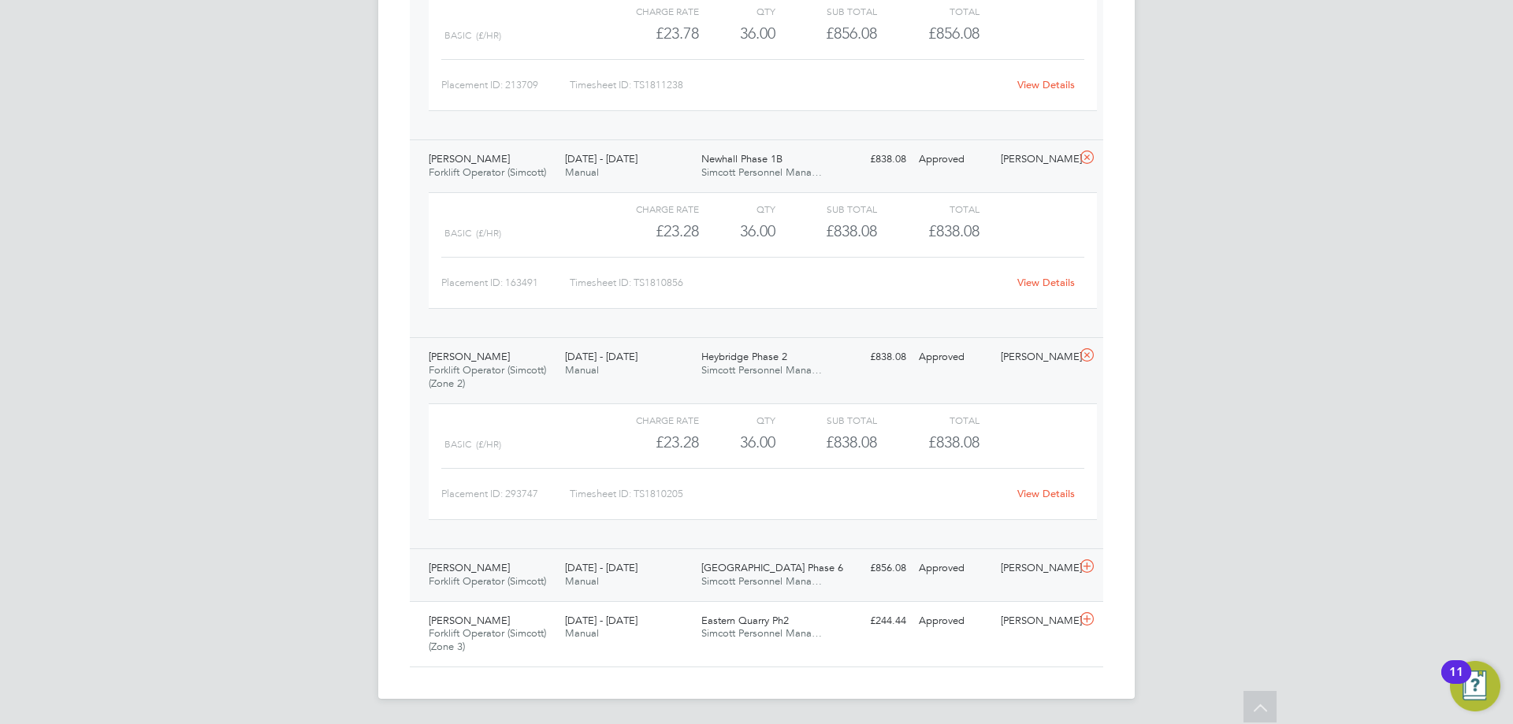
click at [671, 587] on div "25 - 31 Aug 2025 Manual" at bounding box center [627, 574] width 136 height 39
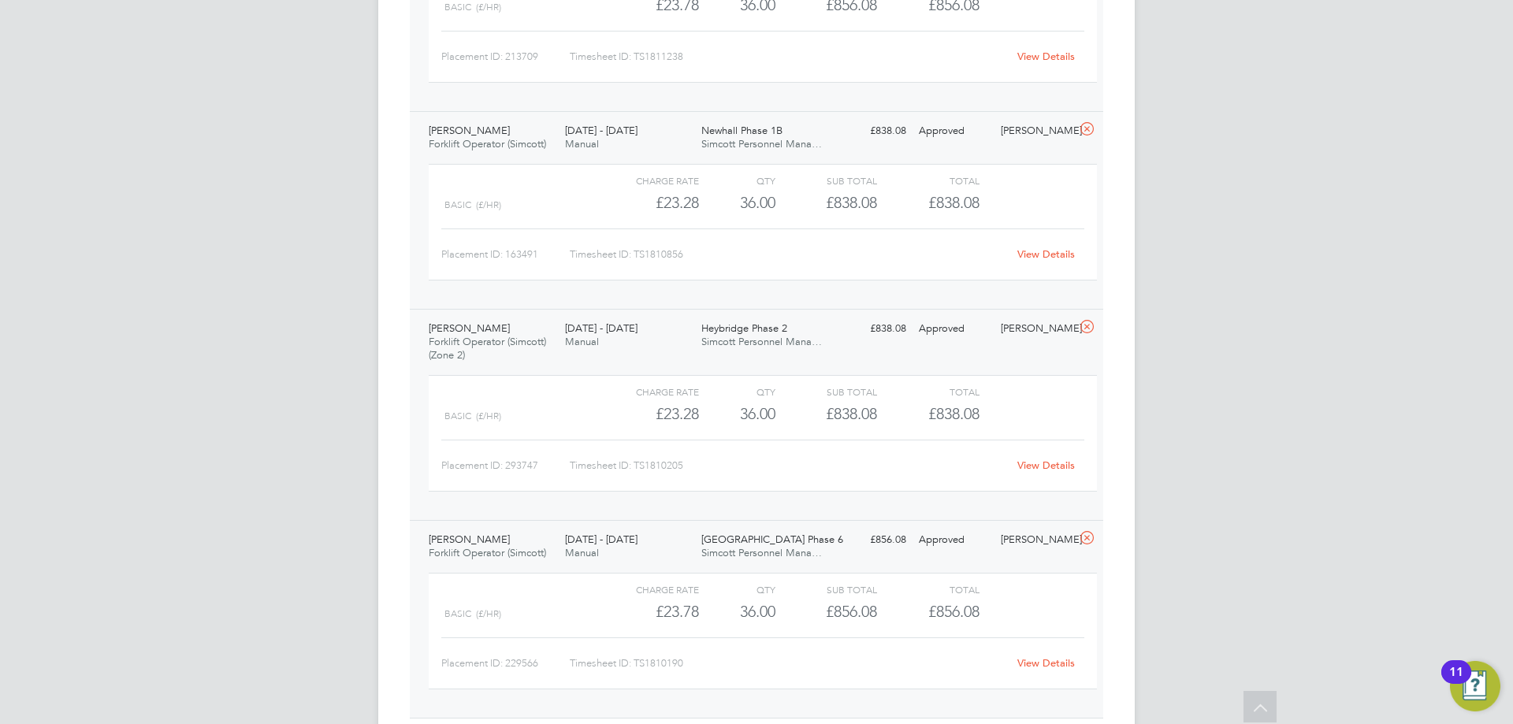
scroll to position [4259, 0]
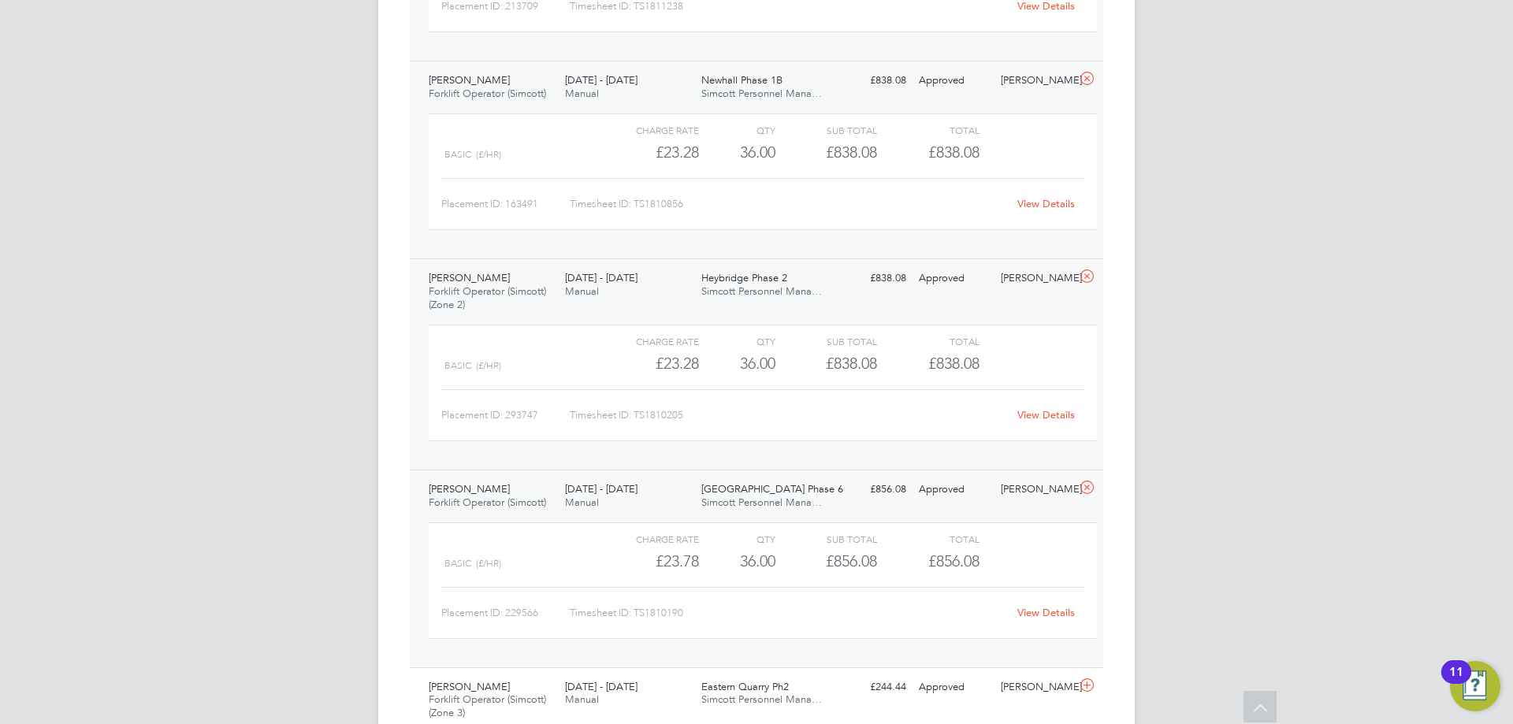
click at [1050, 611] on link "View Details" at bounding box center [1046, 612] width 58 height 13
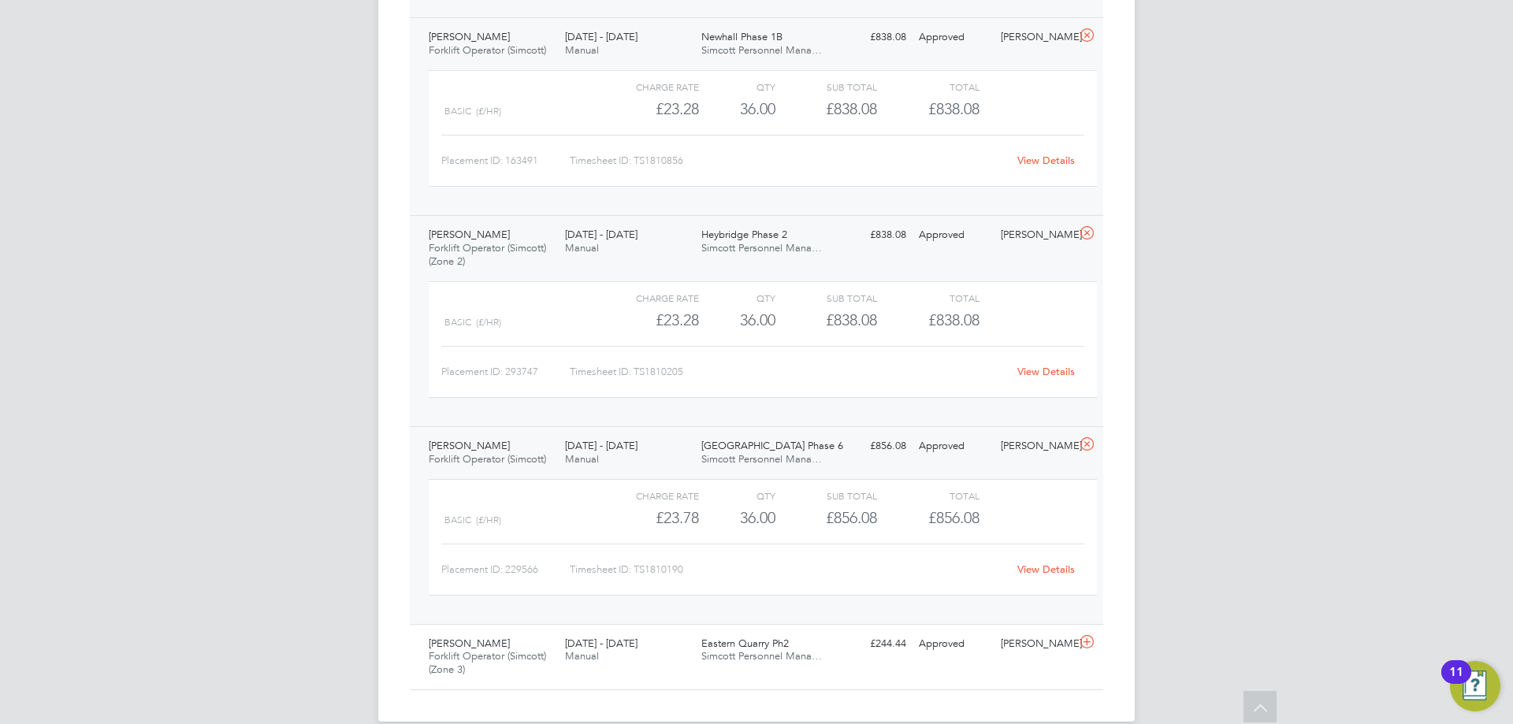
scroll to position [4325, 0]
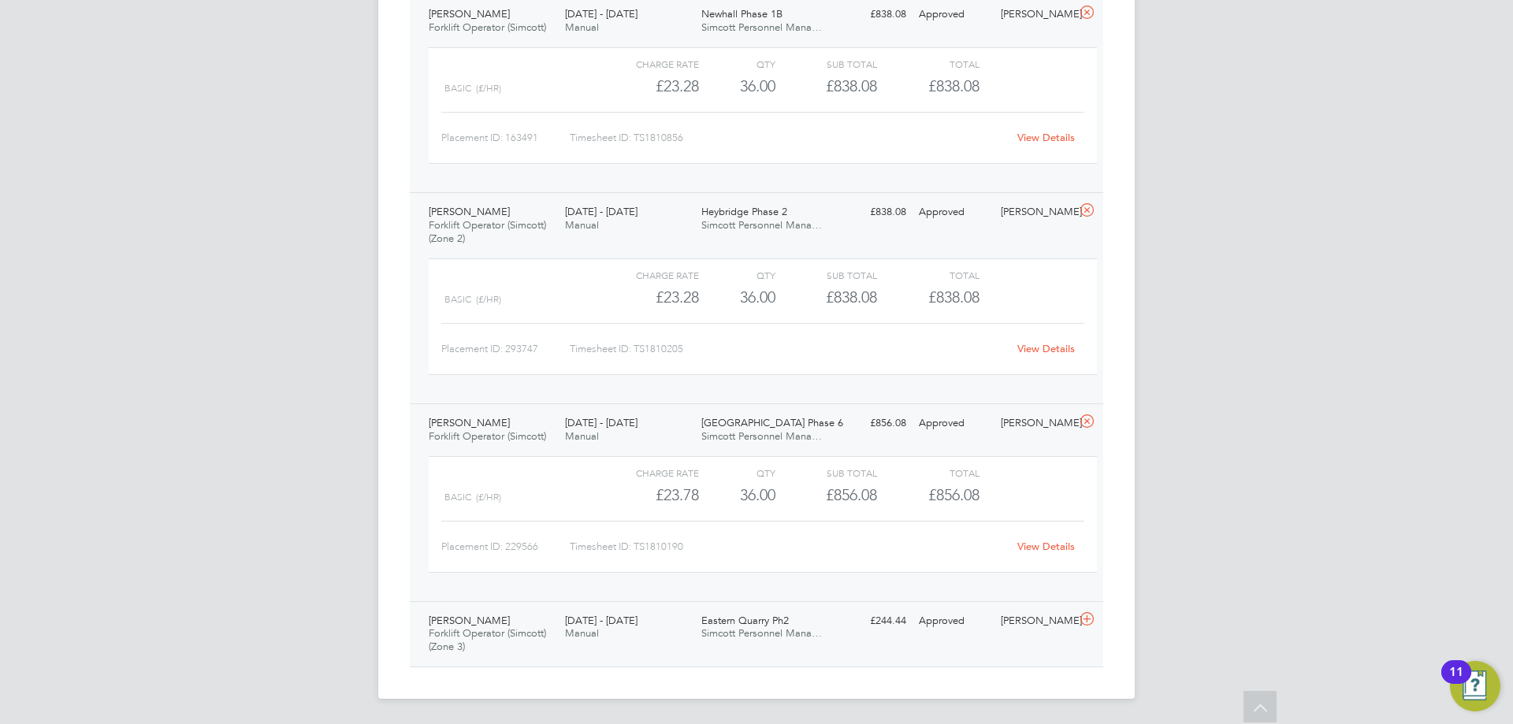
click at [635, 631] on div "25 - 31 Aug 2025 Manual" at bounding box center [627, 627] width 136 height 39
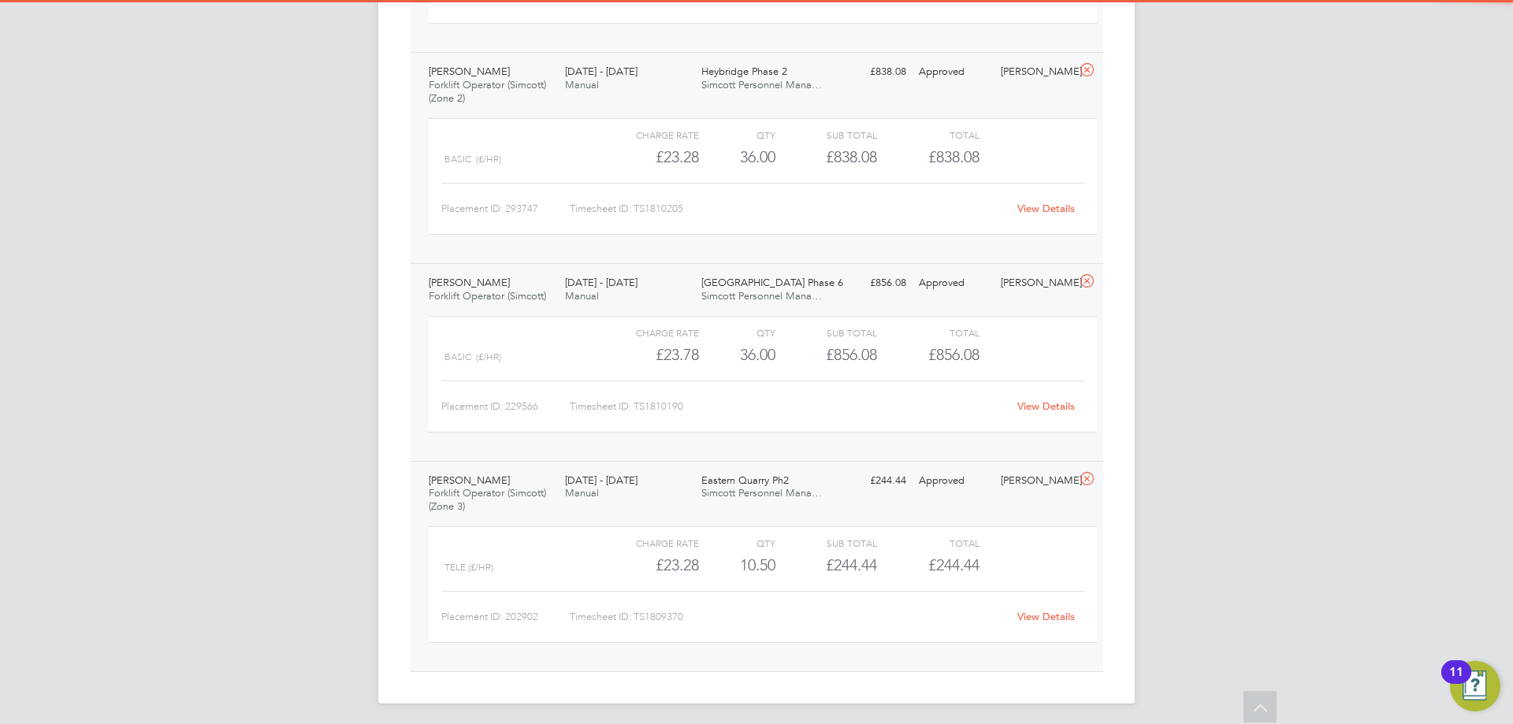
scroll to position [4470, 0]
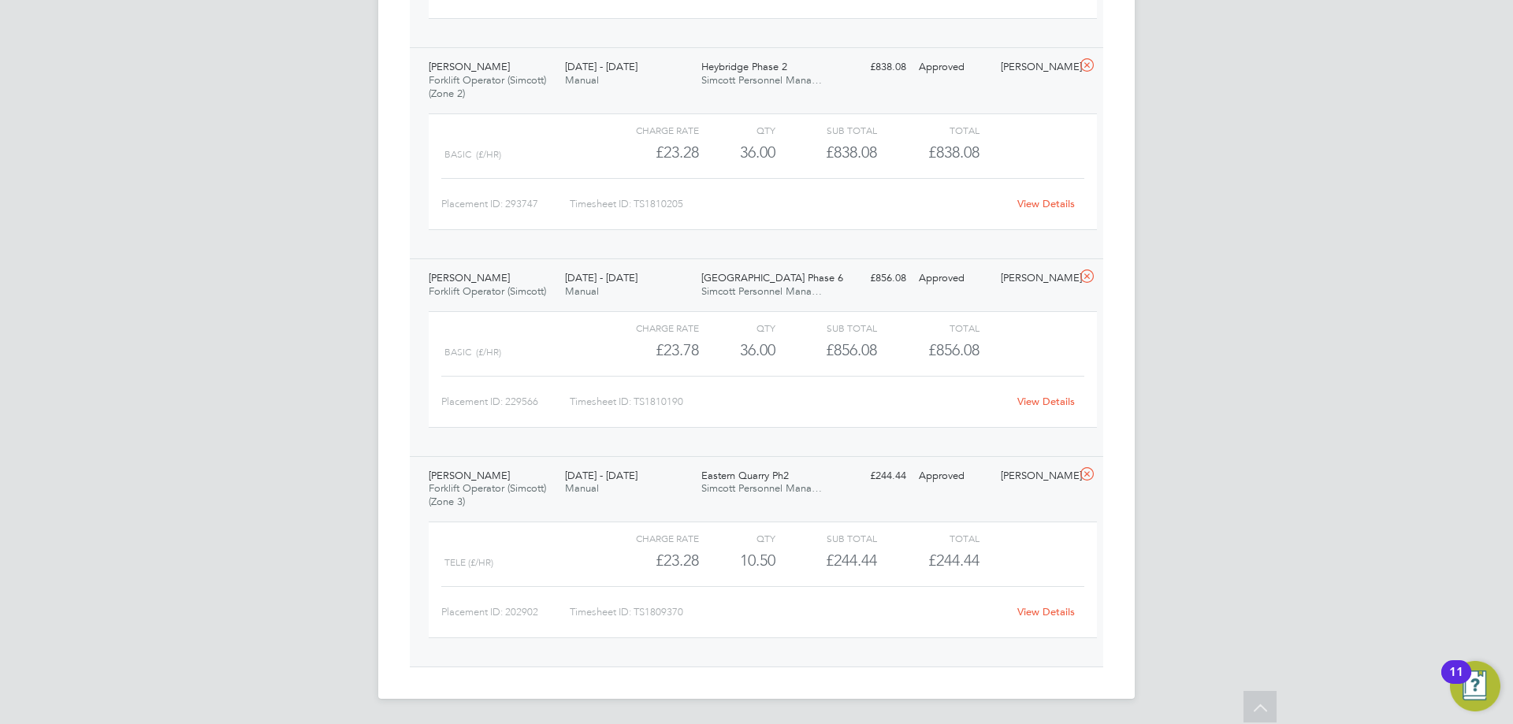
click at [1035, 611] on link "View Details" at bounding box center [1046, 611] width 58 height 13
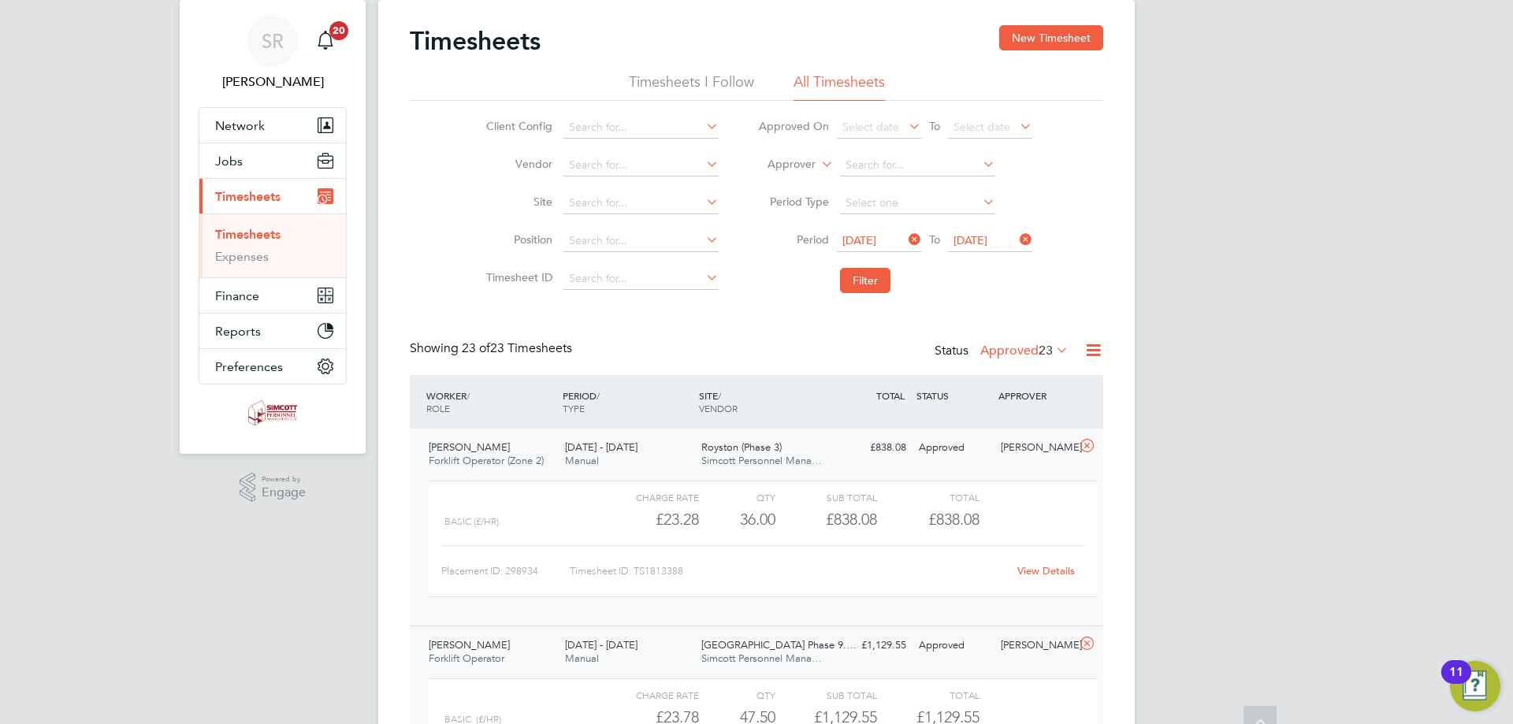
scroll to position [0, 0]
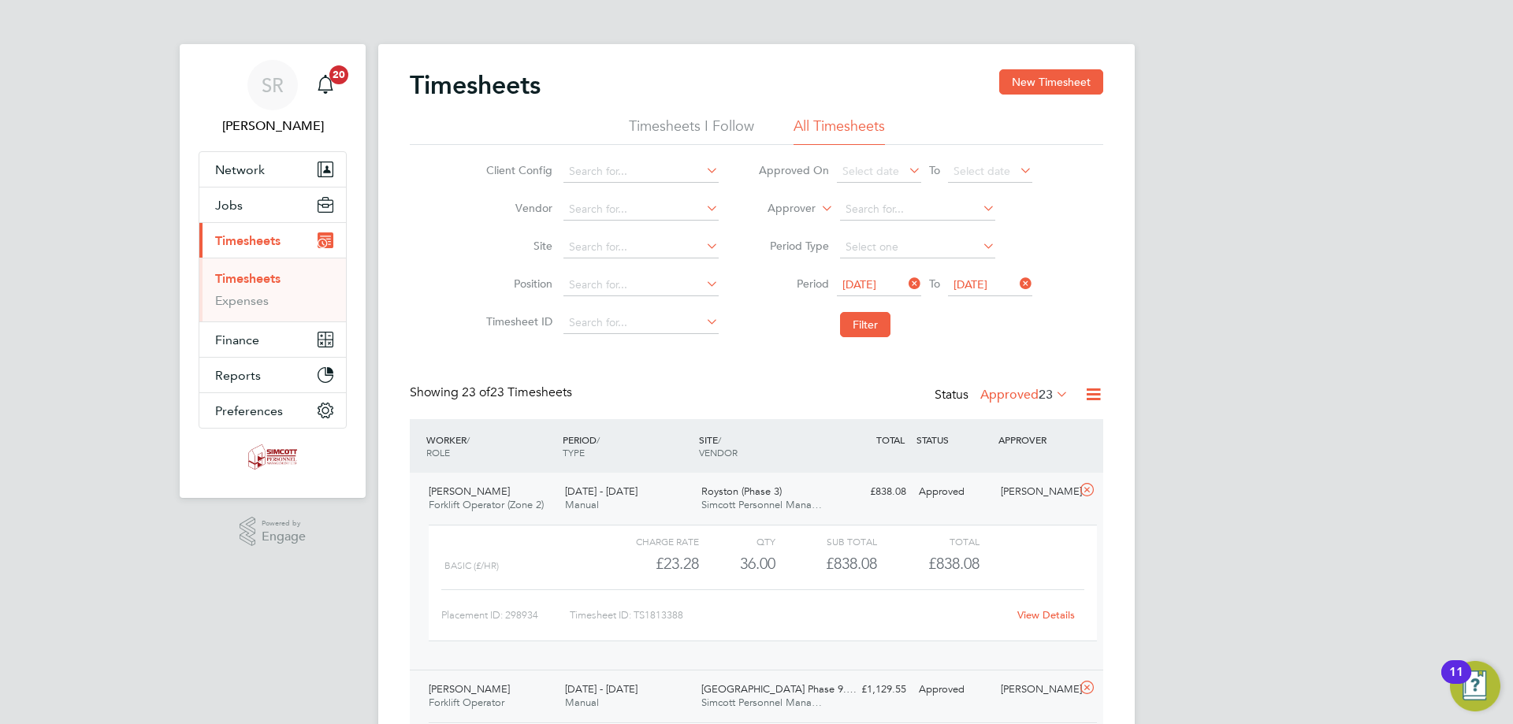
click at [1044, 388] on span "23" at bounding box center [1045, 395] width 14 height 16
click at [1016, 461] on li "Submitted" at bounding box center [1015, 467] width 72 height 22
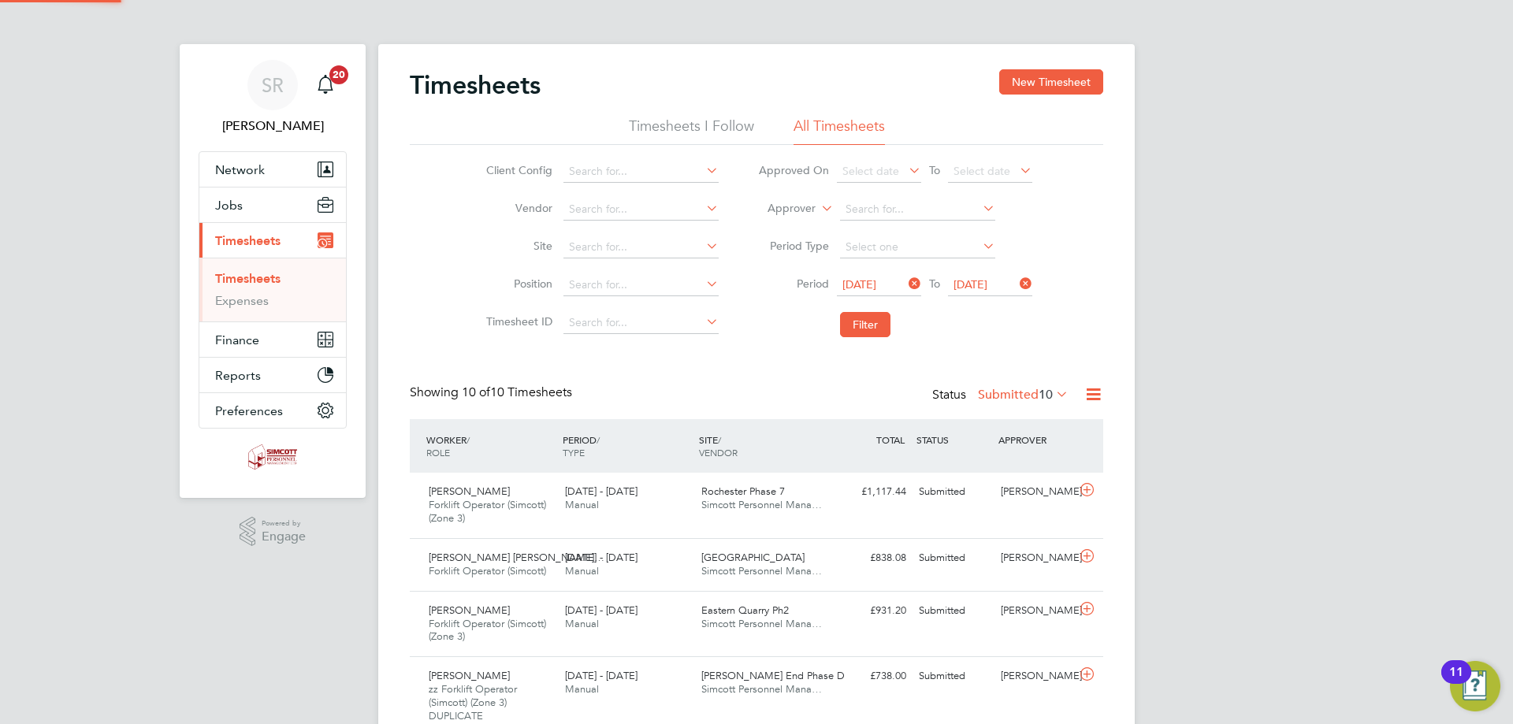
scroll to position [53, 137]
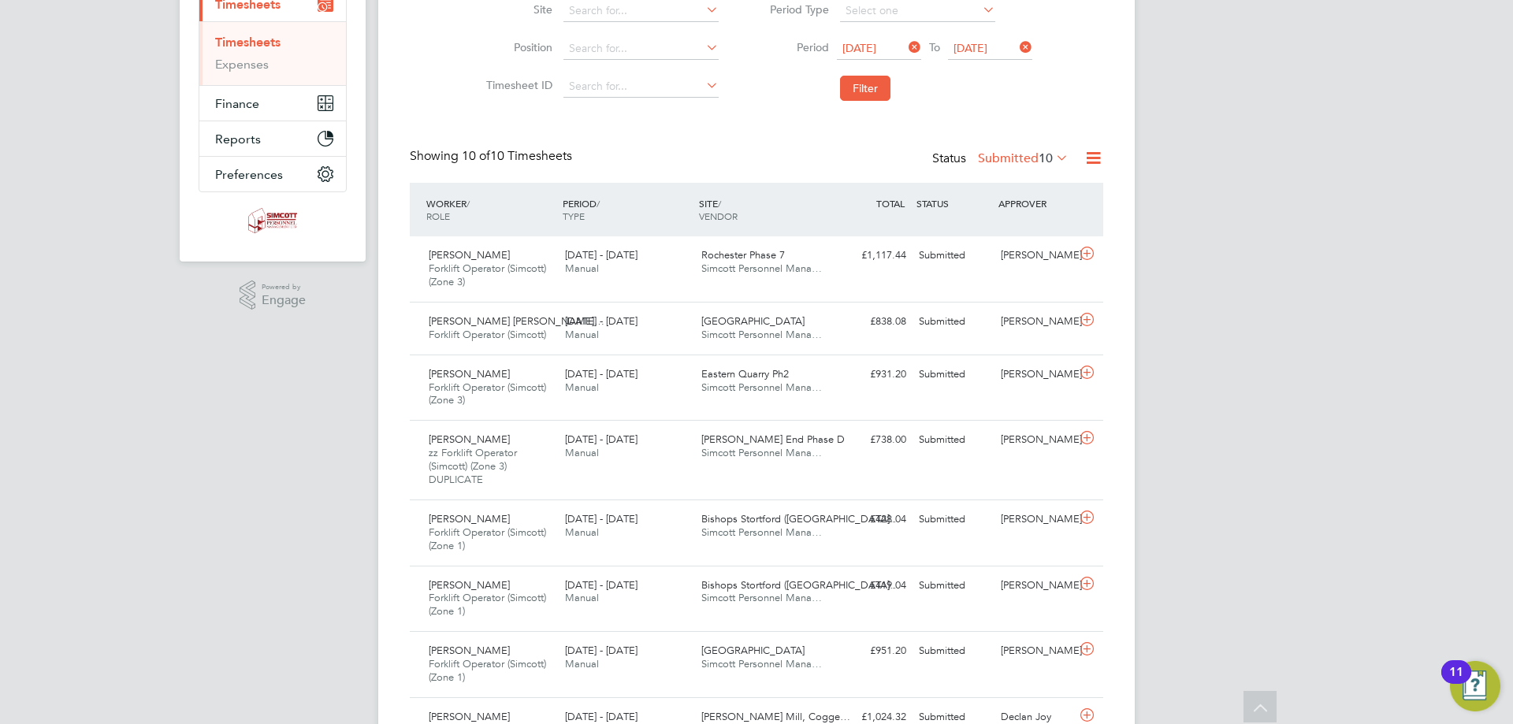
click at [1200, 325] on div "SR Scott Ridgers Notifications 20 Applications: Network Team Members Businesses…" at bounding box center [756, 338] width 1513 height 1149
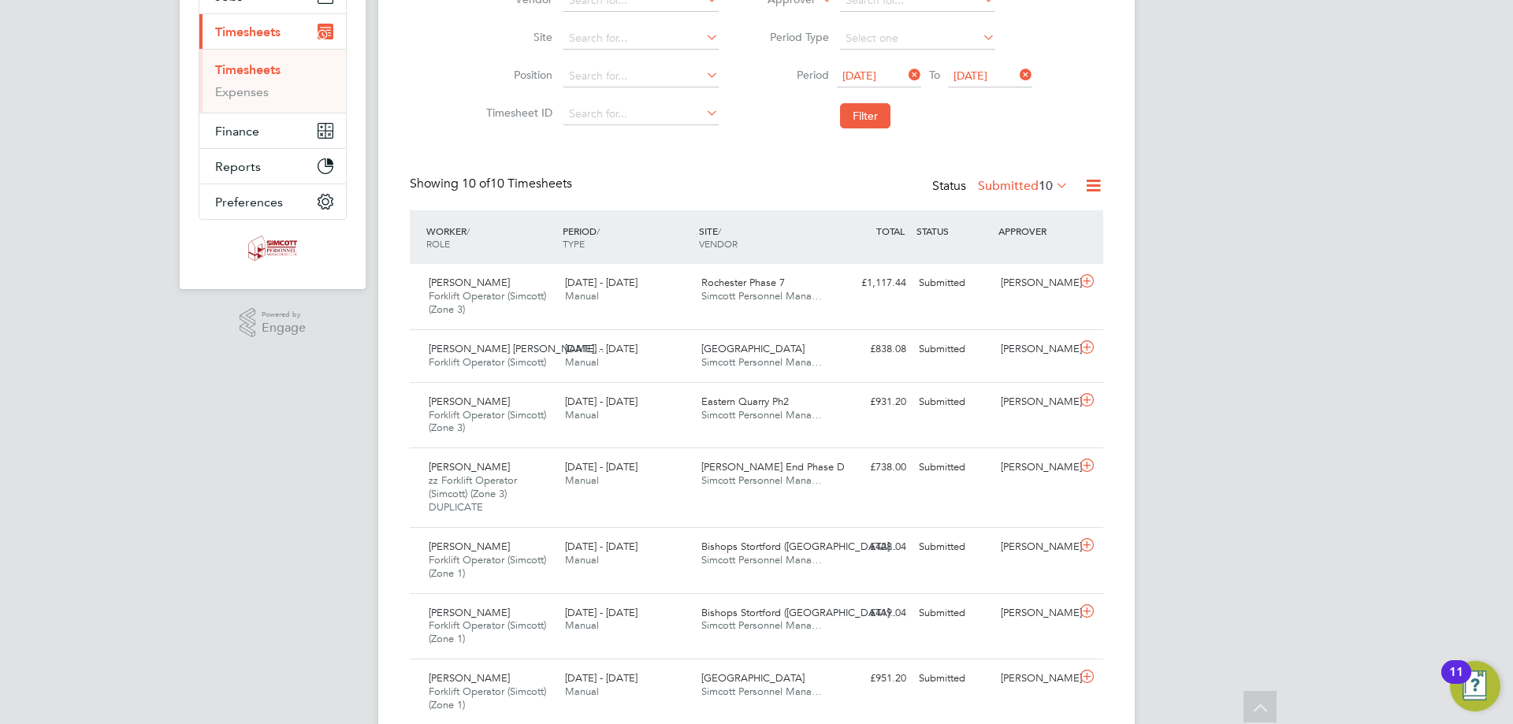
scroll to position [236, 0]
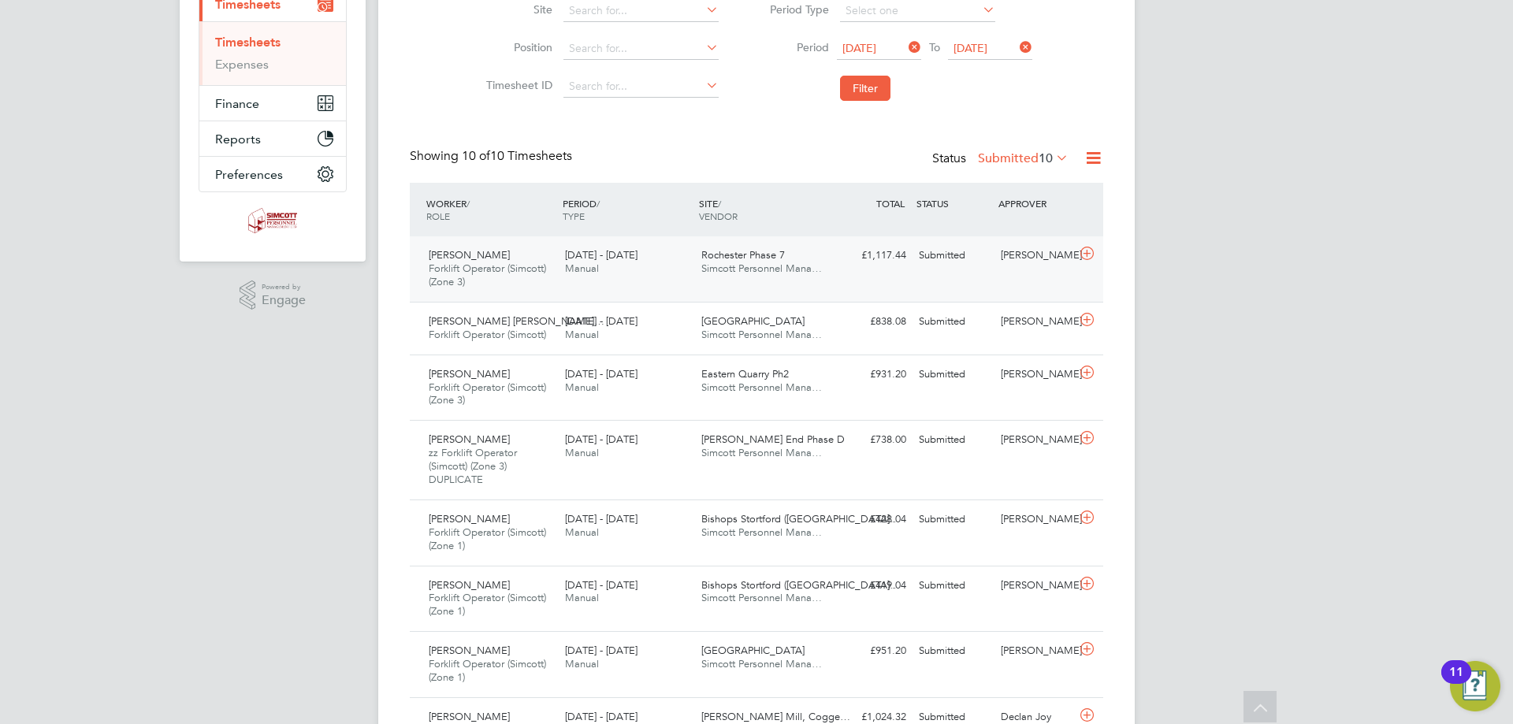
click at [692, 278] on div "25 - 31 Aug 2025 Manual" at bounding box center [627, 262] width 136 height 39
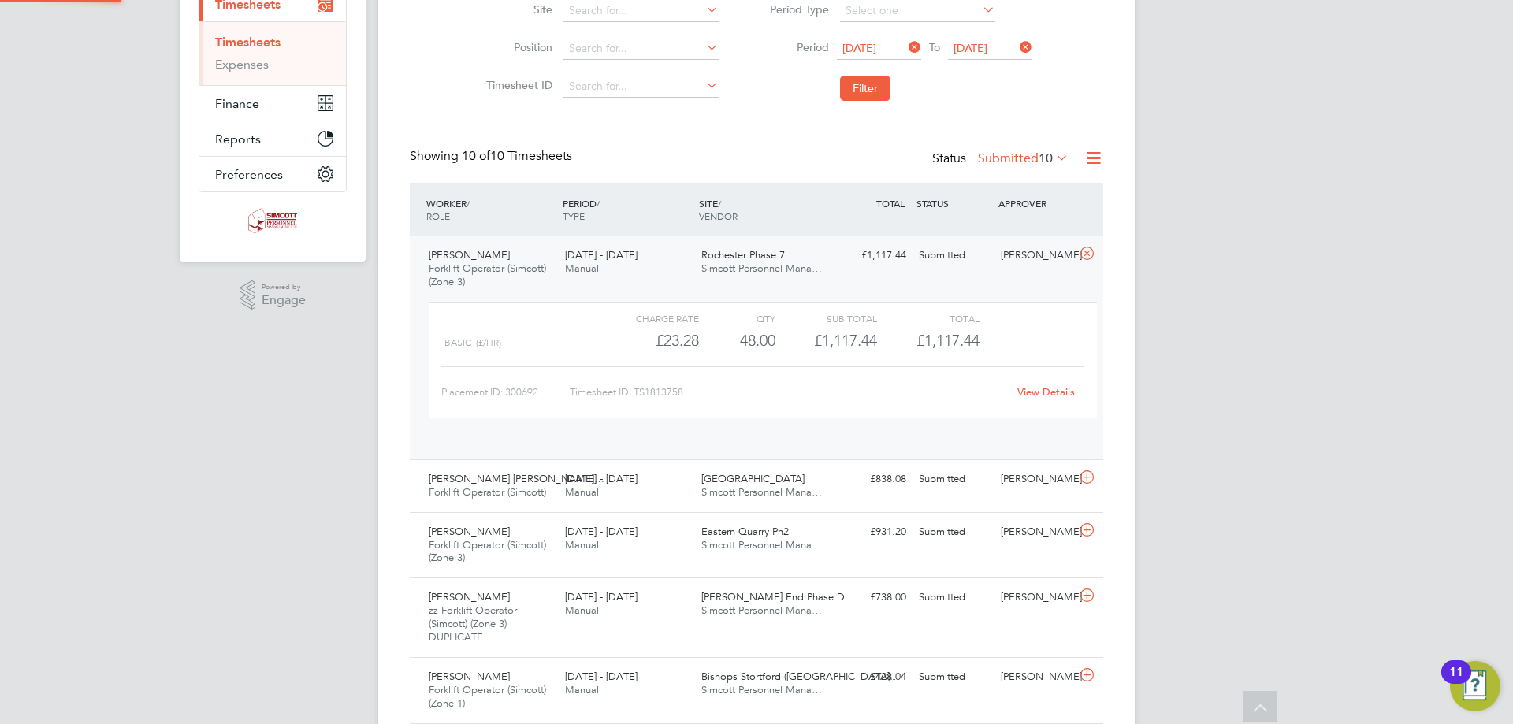
scroll to position [27, 154]
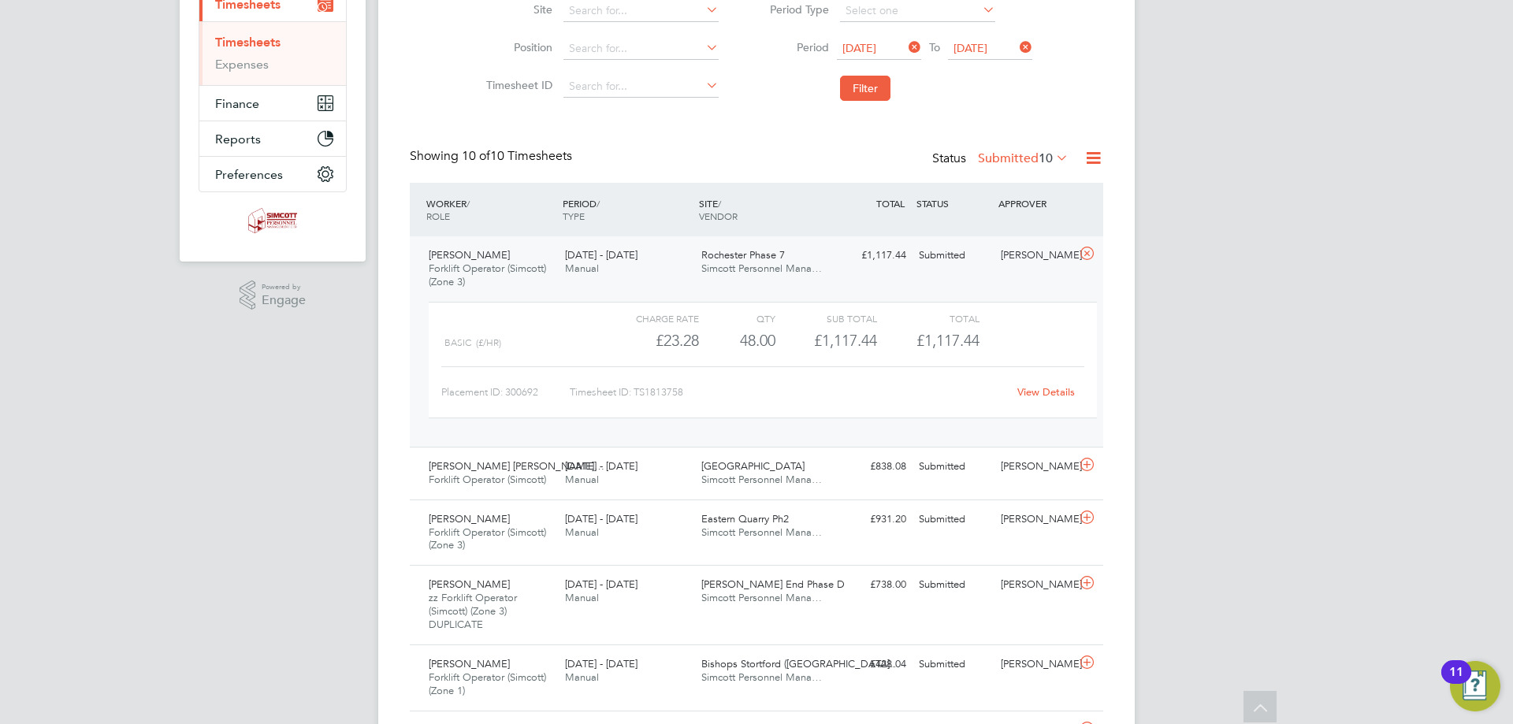
click at [1036, 396] on link "View Details" at bounding box center [1046, 391] width 58 height 13
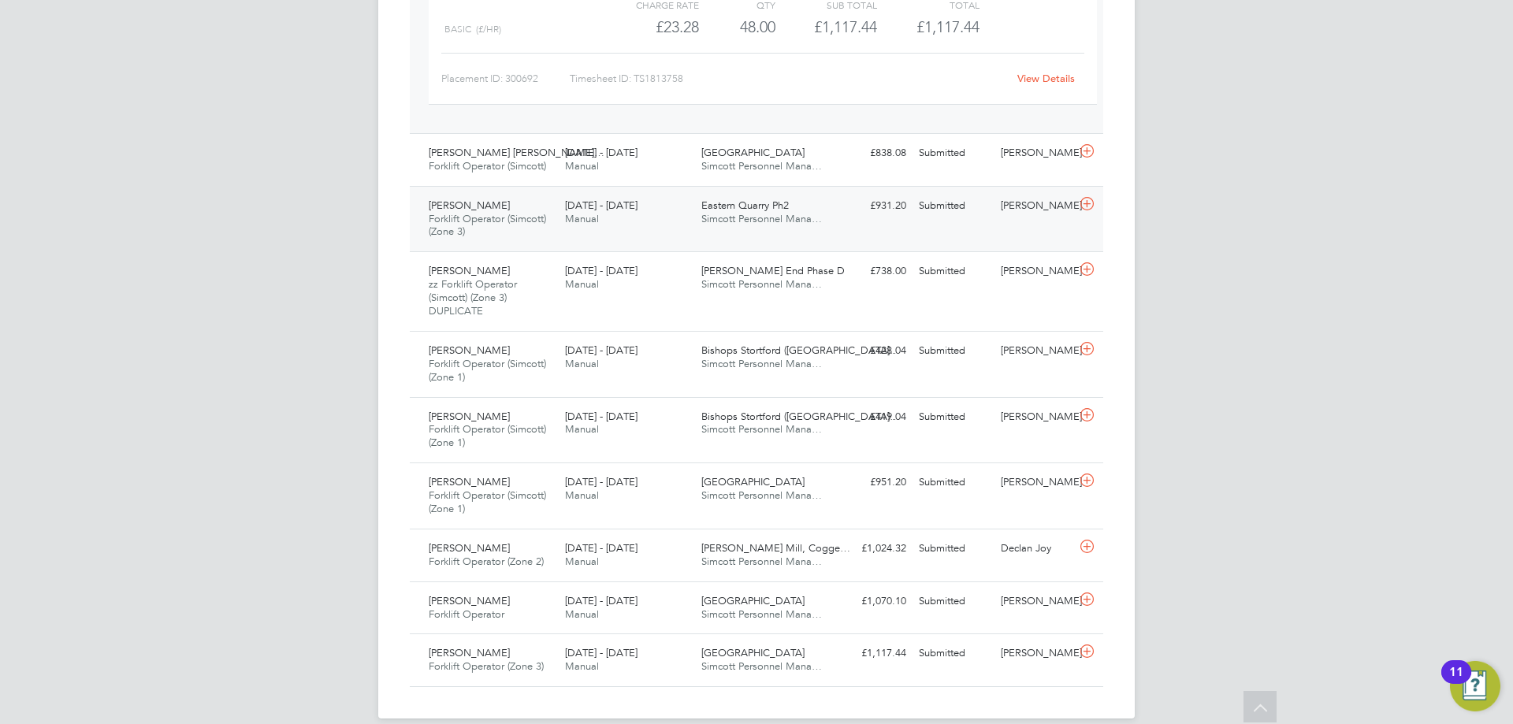
scroll to position [552, 0]
click at [566, 184] on div "Josh Parmenter Forklift Operator (Simcott) (Zone 3) 25 - 31 Aug 2025 25 - 31 Au…" at bounding box center [756, 217] width 693 height 66
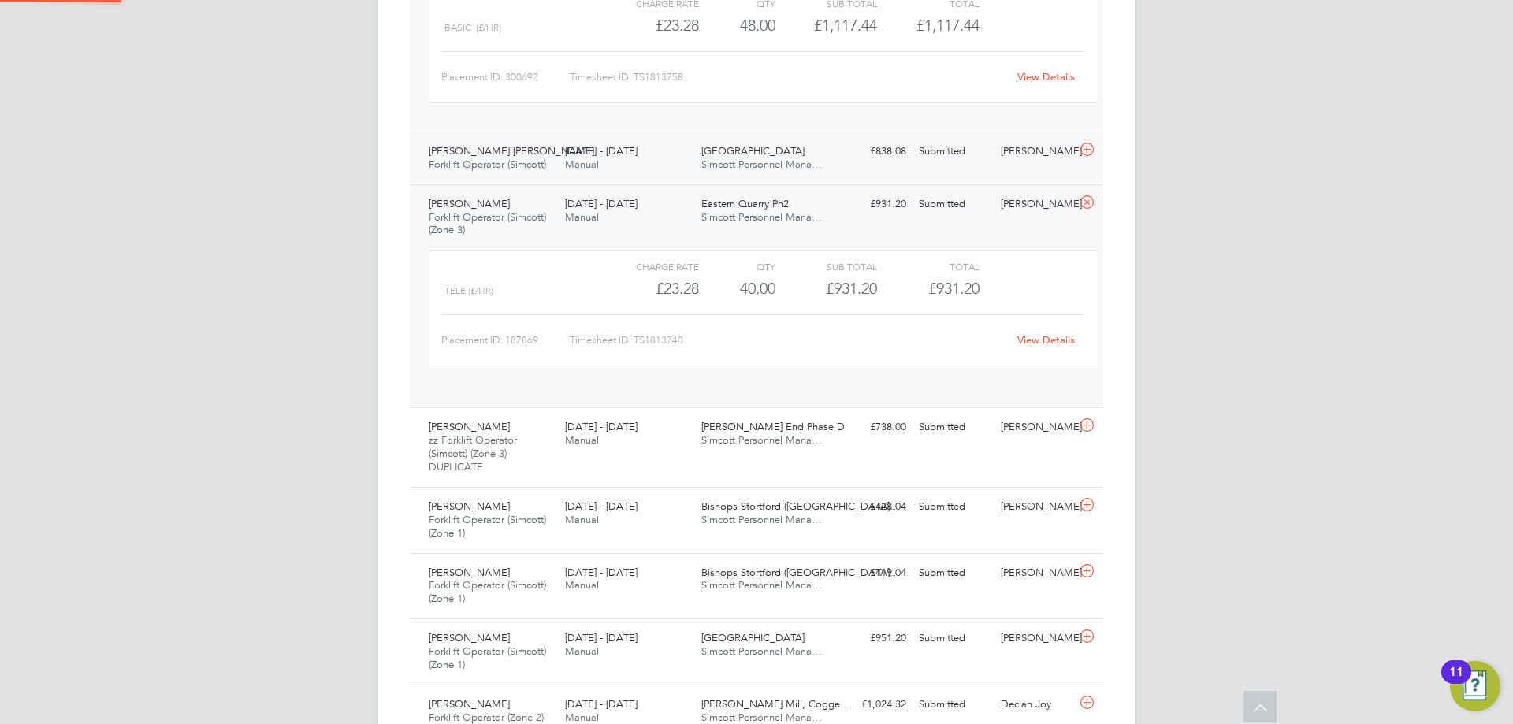
scroll to position [27, 154]
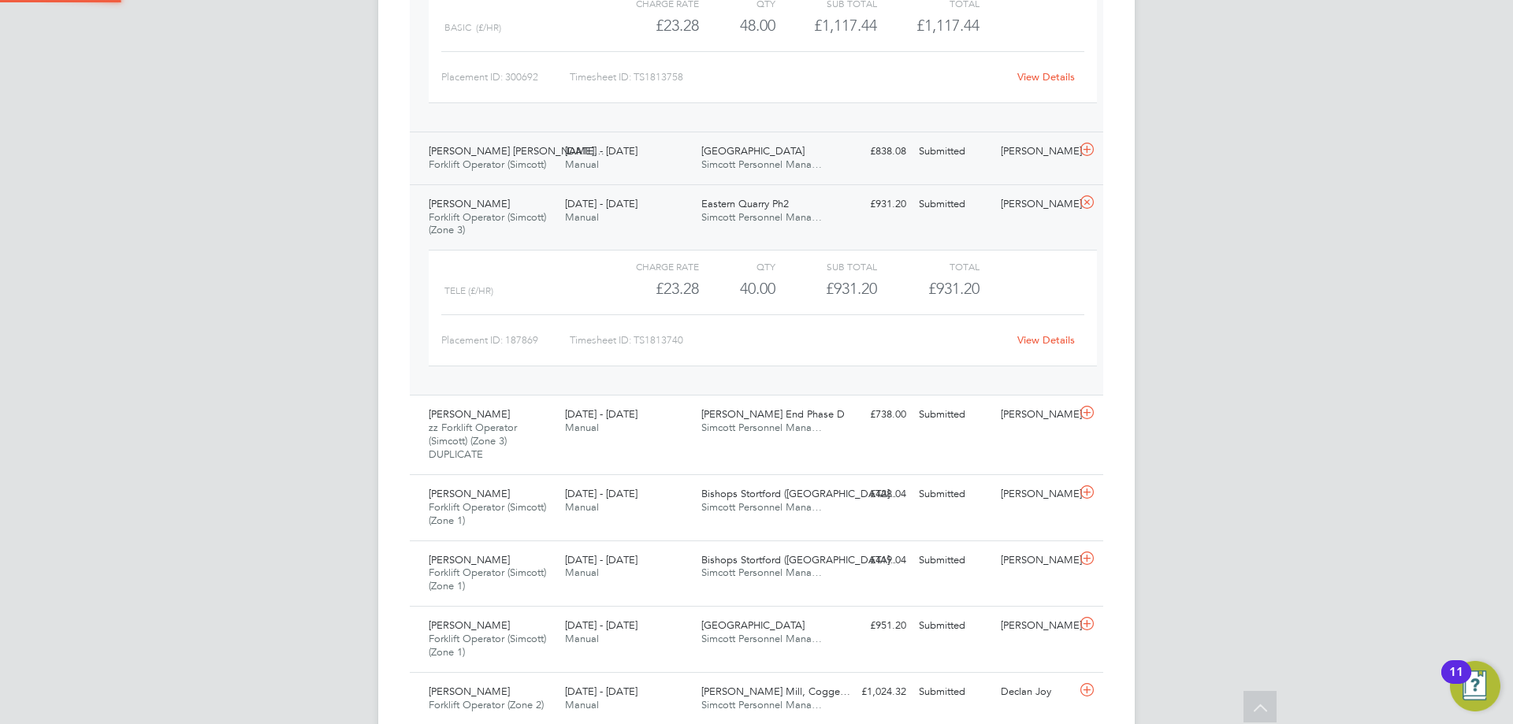
click at [568, 159] on span "Manual" at bounding box center [582, 164] width 34 height 13
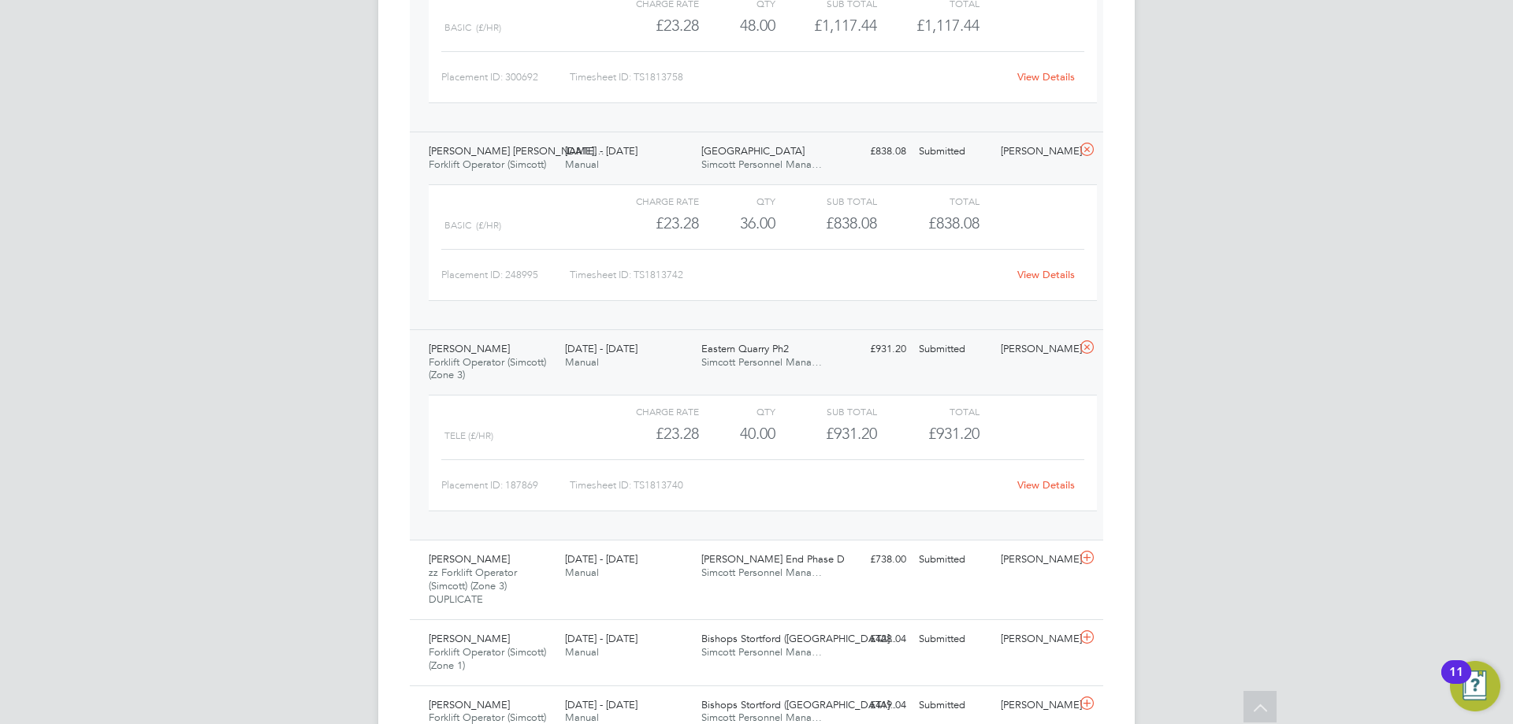
click at [1040, 277] on link "View Details" at bounding box center [1046, 274] width 58 height 13
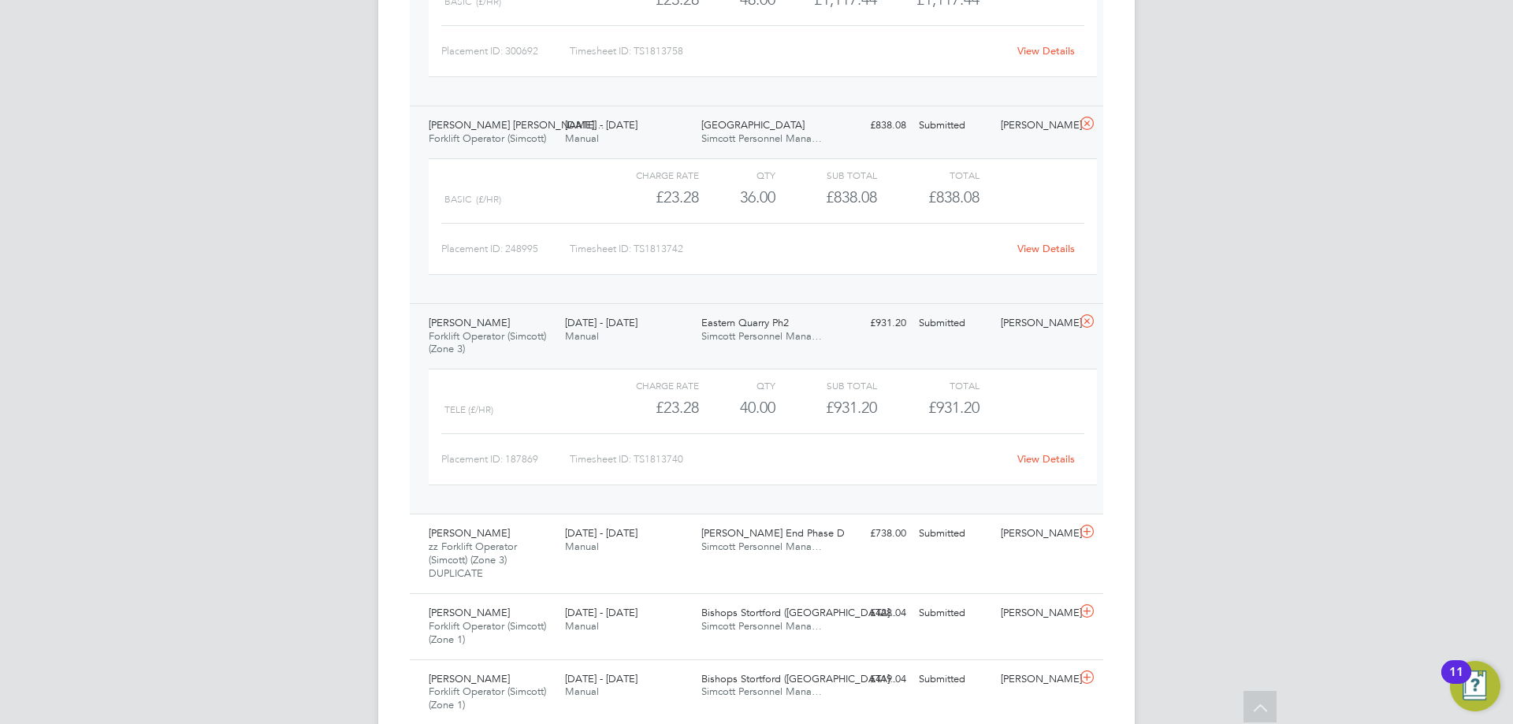
scroll to position [630, 0]
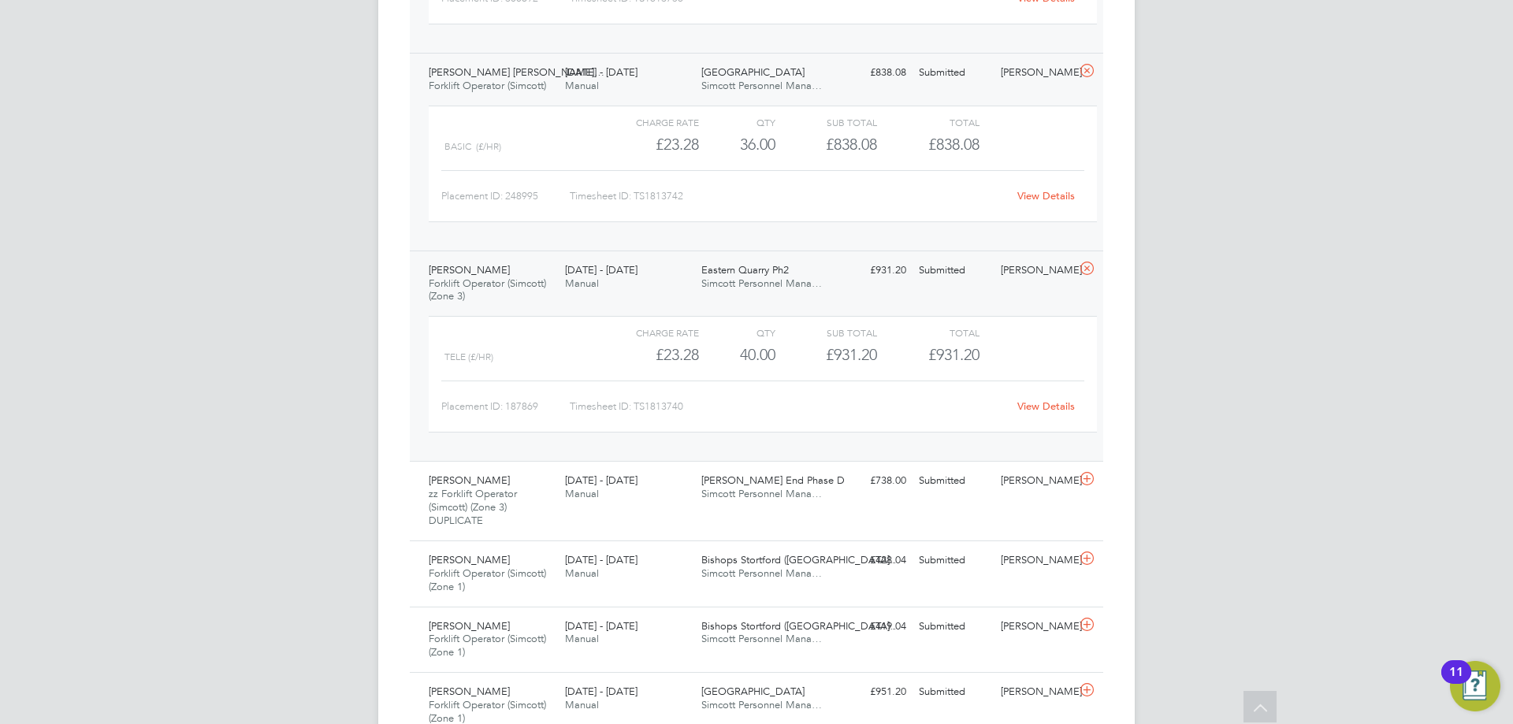
click at [1030, 403] on link "View Details" at bounding box center [1046, 405] width 58 height 13
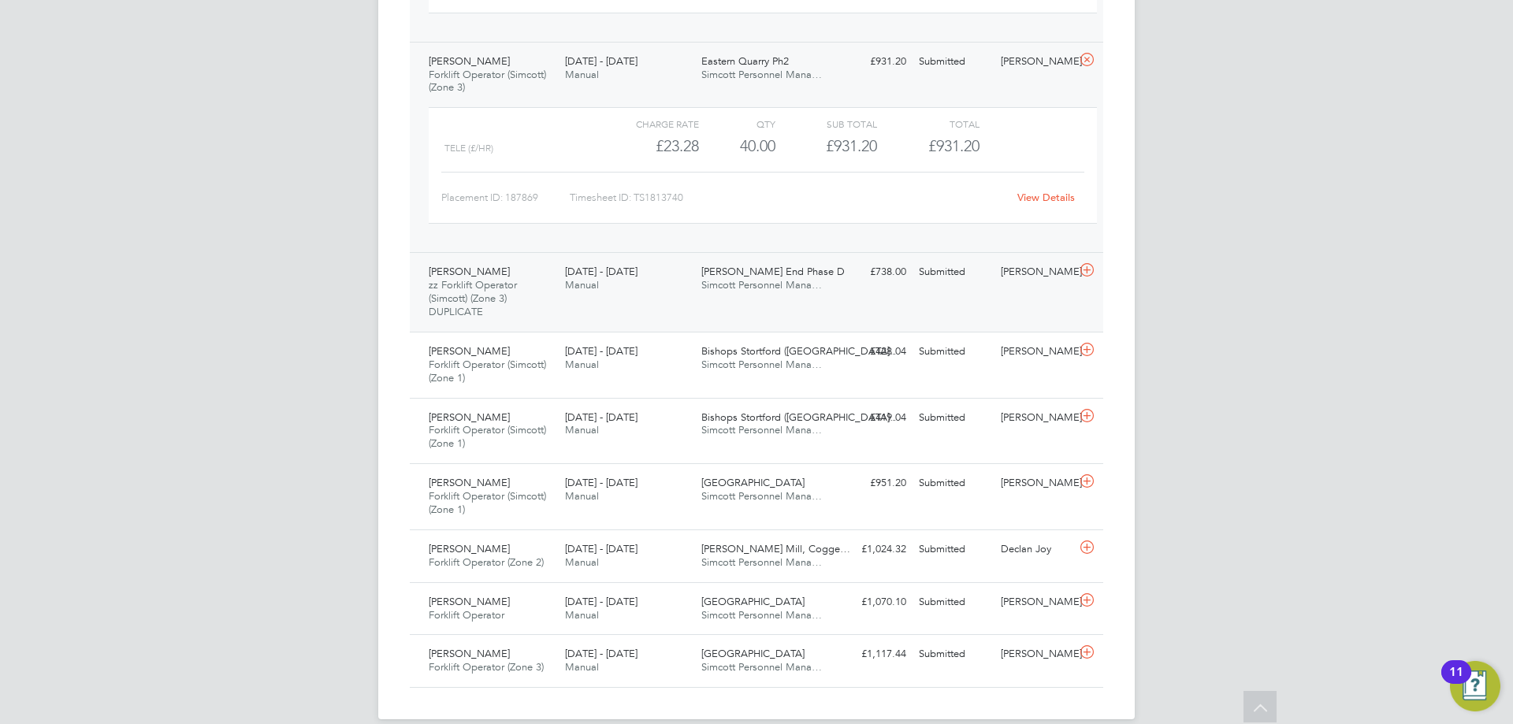
scroll to position [860, 0]
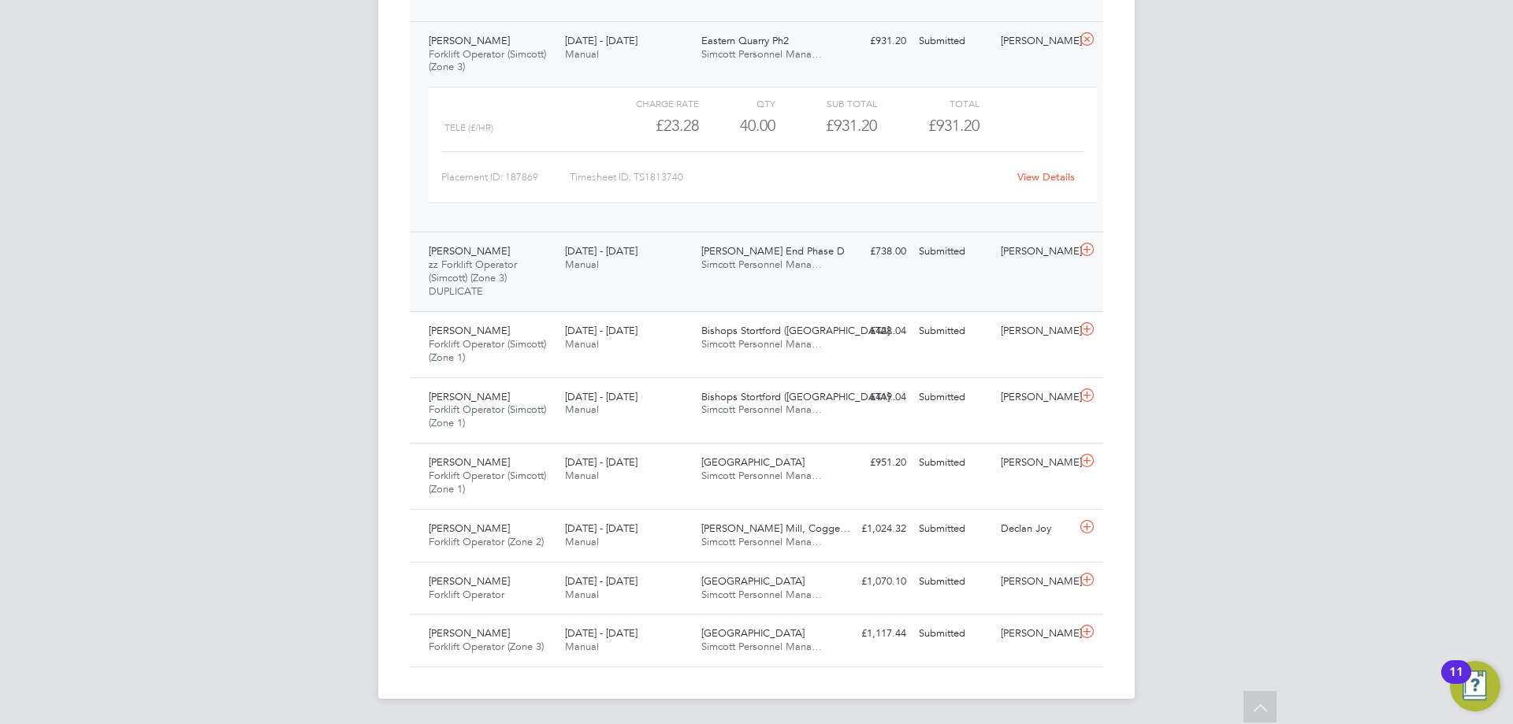
click at [547, 269] on div "Montague Mason zz Forklift Operator (Simcott) (Zone 3) DUPLICATE 25 - 31 Aug 20…" at bounding box center [490, 272] width 136 height 66
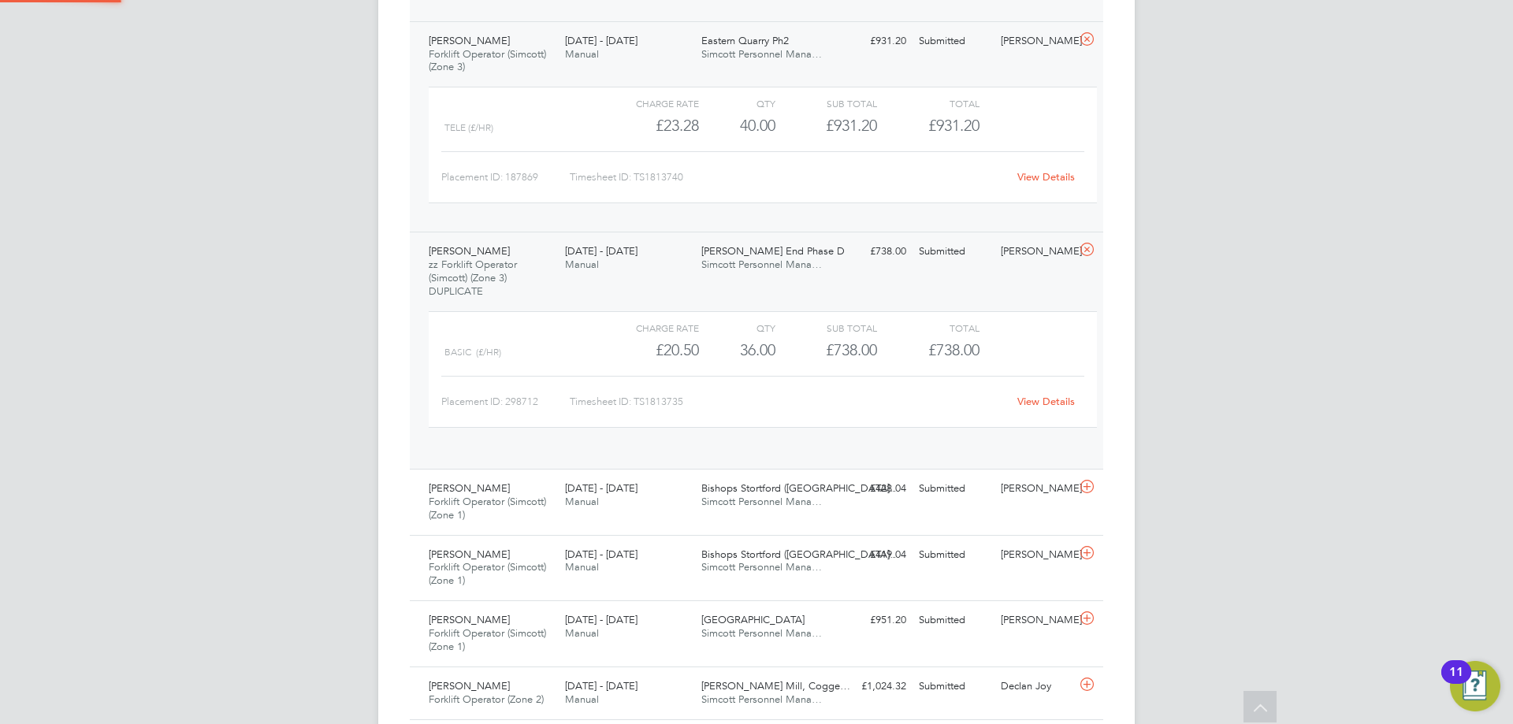
scroll to position [27, 154]
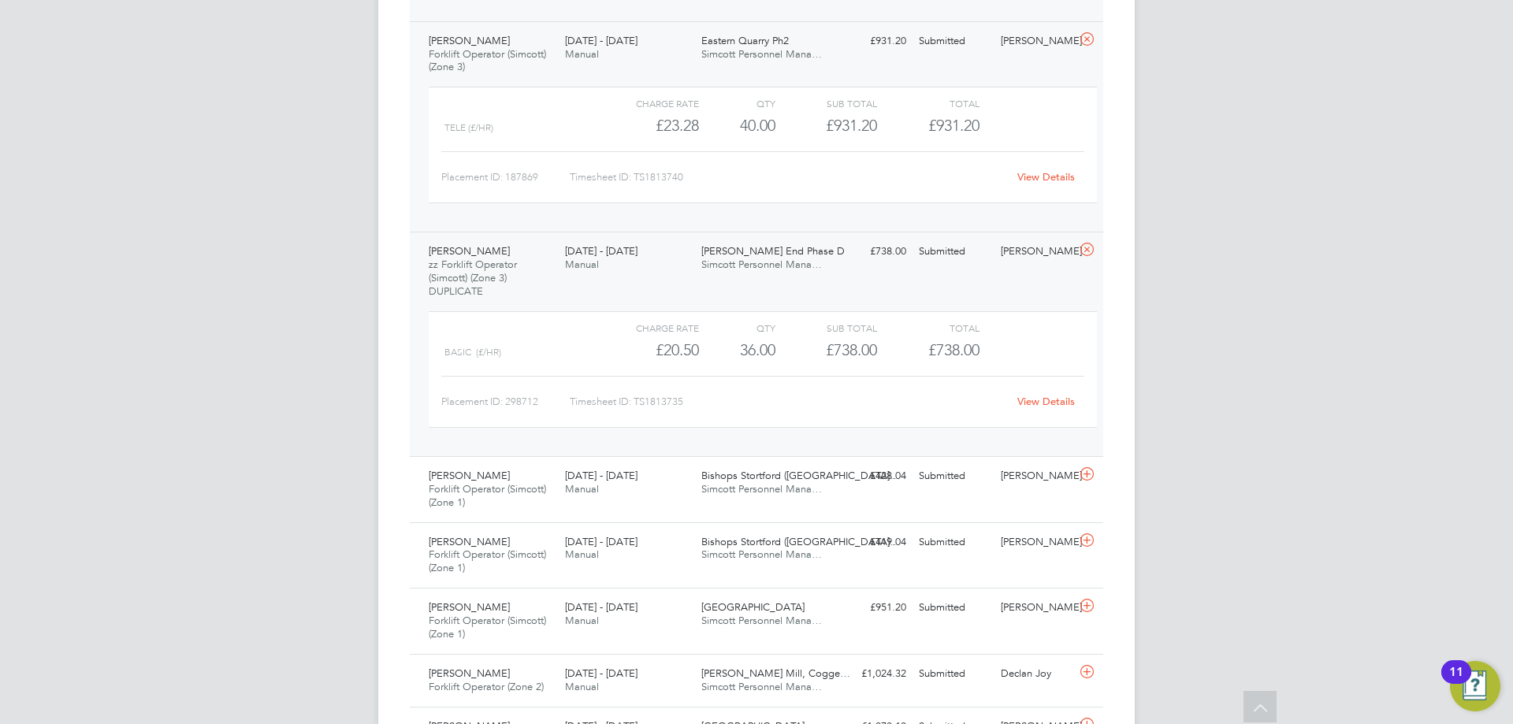
click at [1066, 402] on link "View Details" at bounding box center [1046, 401] width 58 height 13
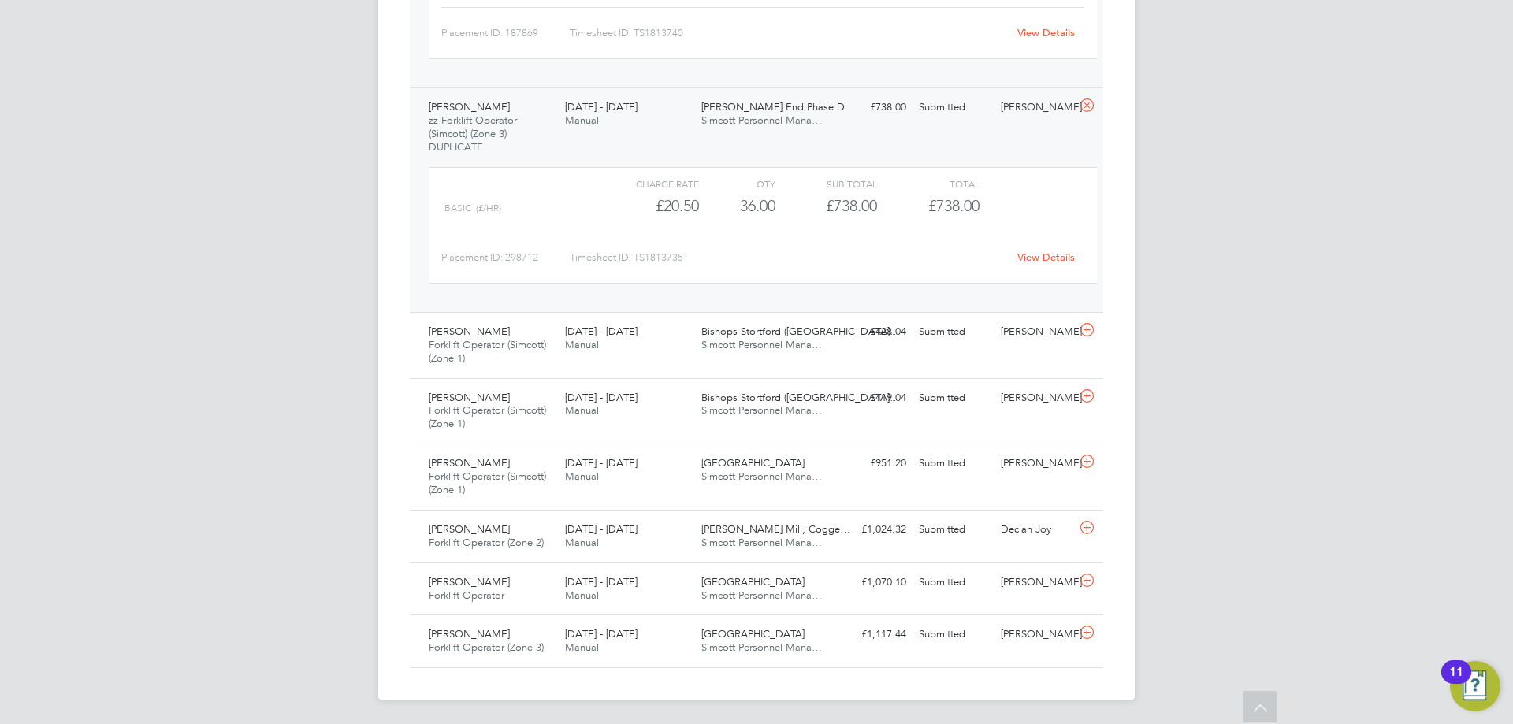
scroll to position [1005, 0]
click at [545, 328] on div "Paul Martin Forklift Operator (Simcott) (Zone 1) 25 - 31 Aug 2025" at bounding box center [490, 344] width 136 height 53
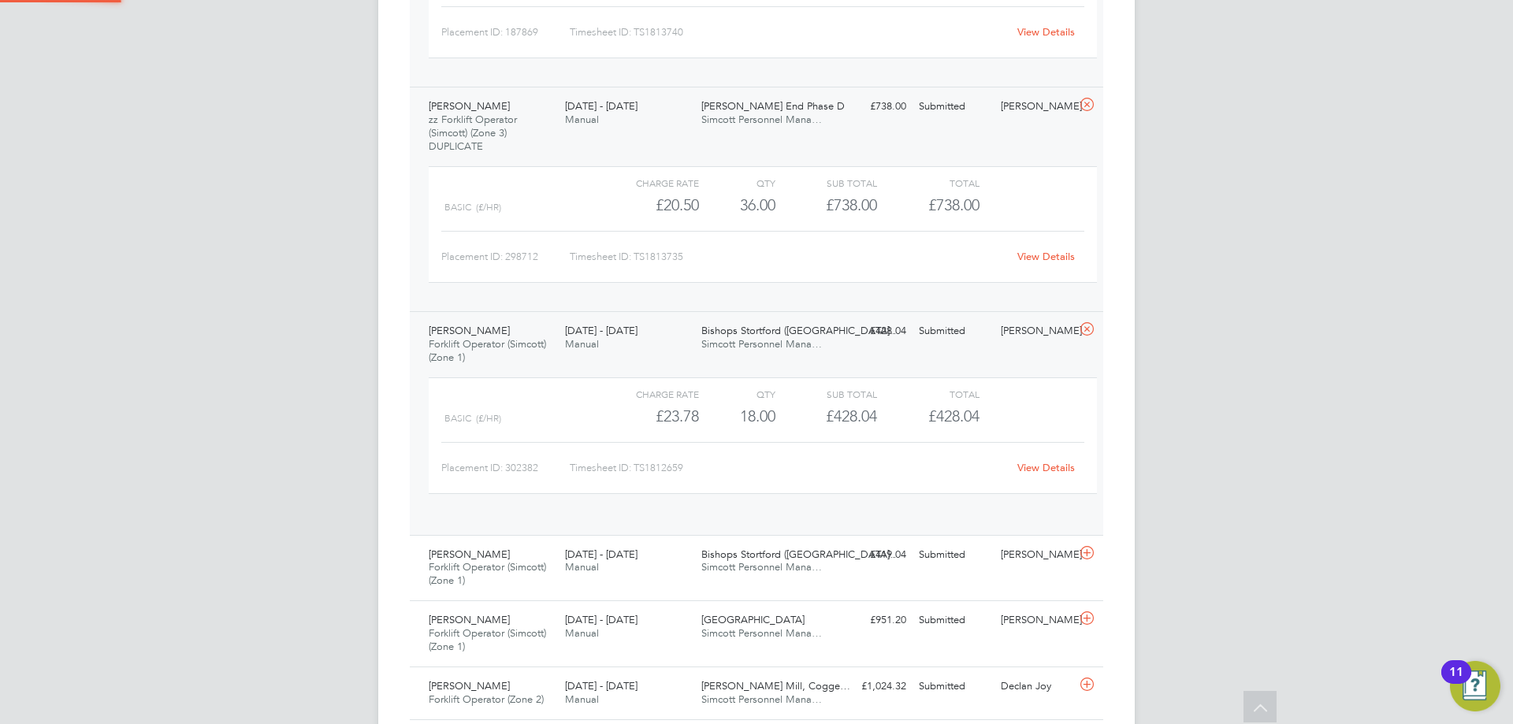
scroll to position [27, 154]
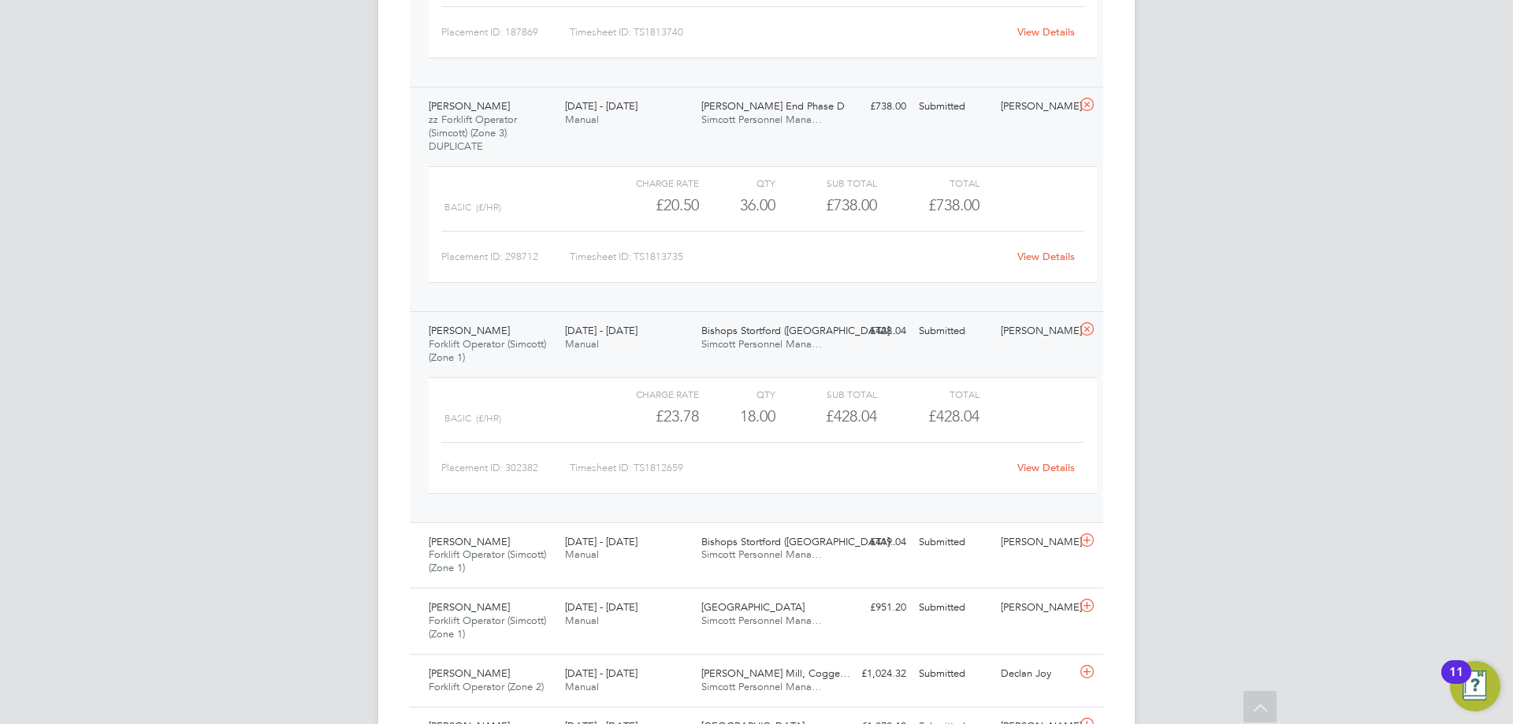
click at [1034, 470] on link "View Details" at bounding box center [1046, 467] width 58 height 13
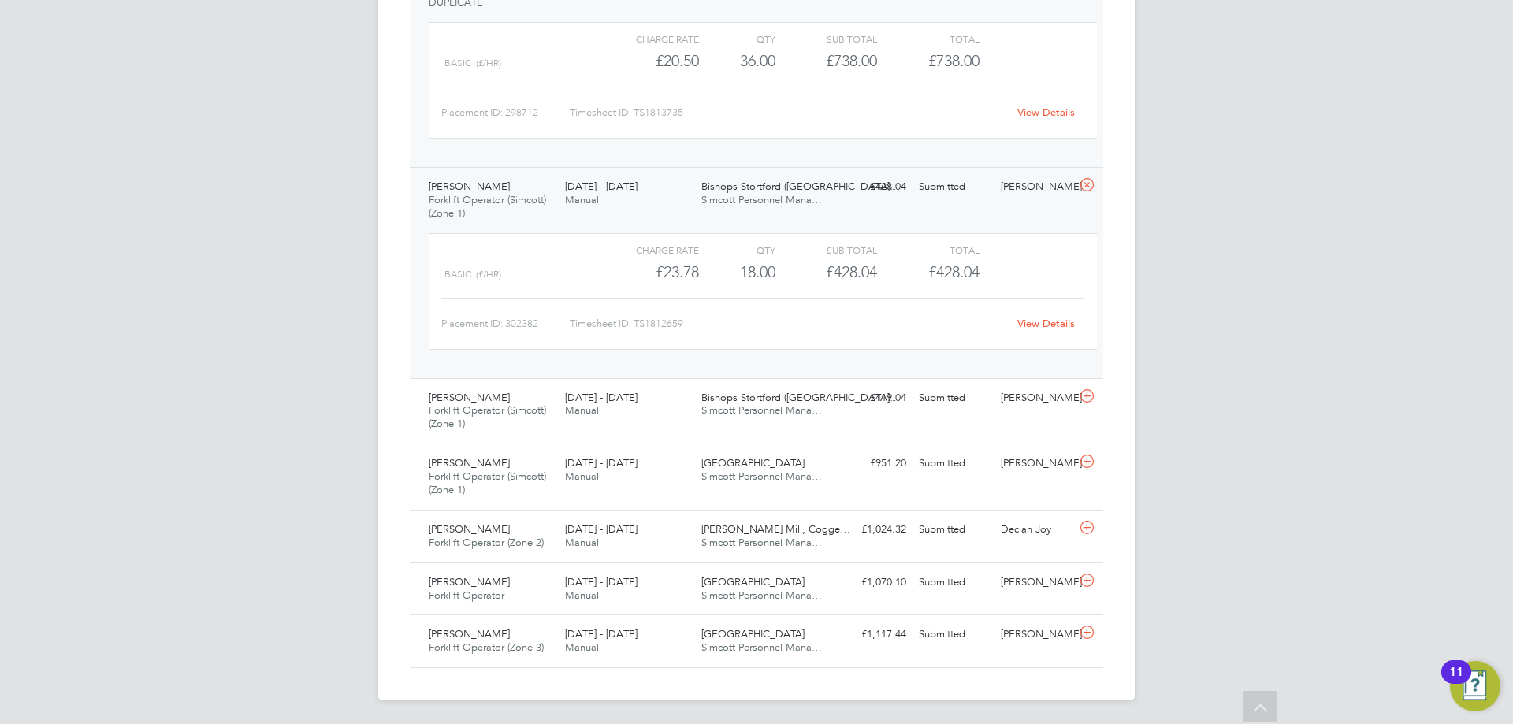
scroll to position [1150, 0]
click at [624, 408] on div "25 - 31 Aug 2025 Manual" at bounding box center [627, 404] width 136 height 39
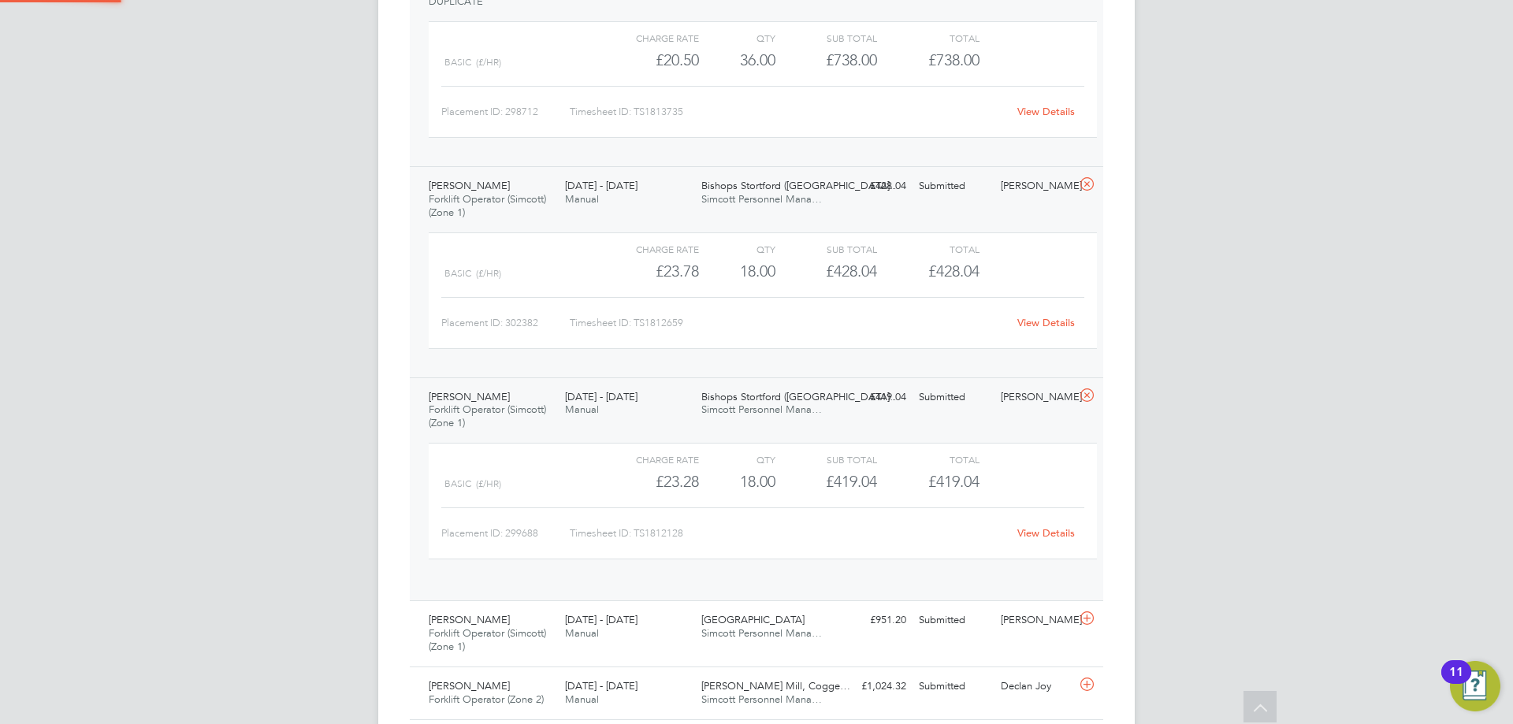
scroll to position [27, 154]
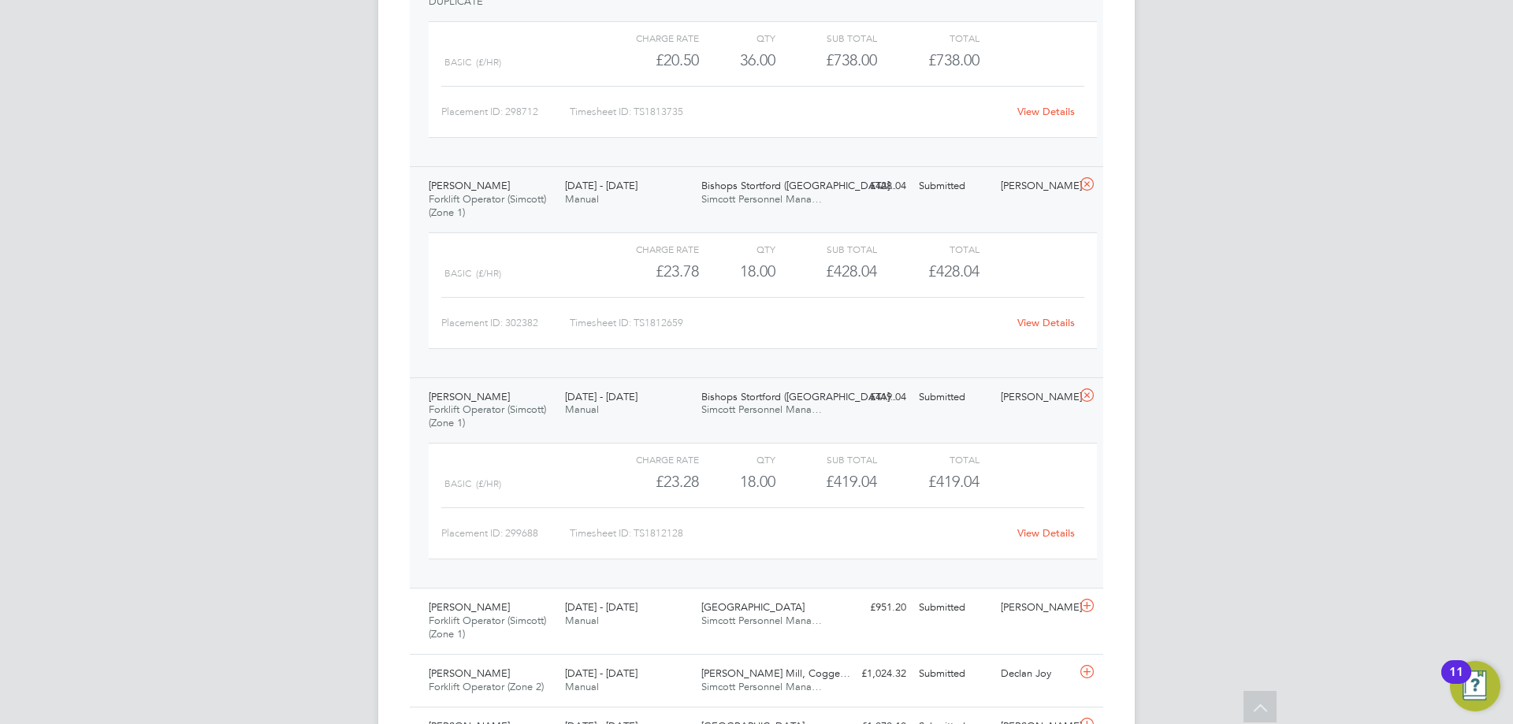
click at [1039, 535] on link "View Details" at bounding box center [1046, 532] width 58 height 13
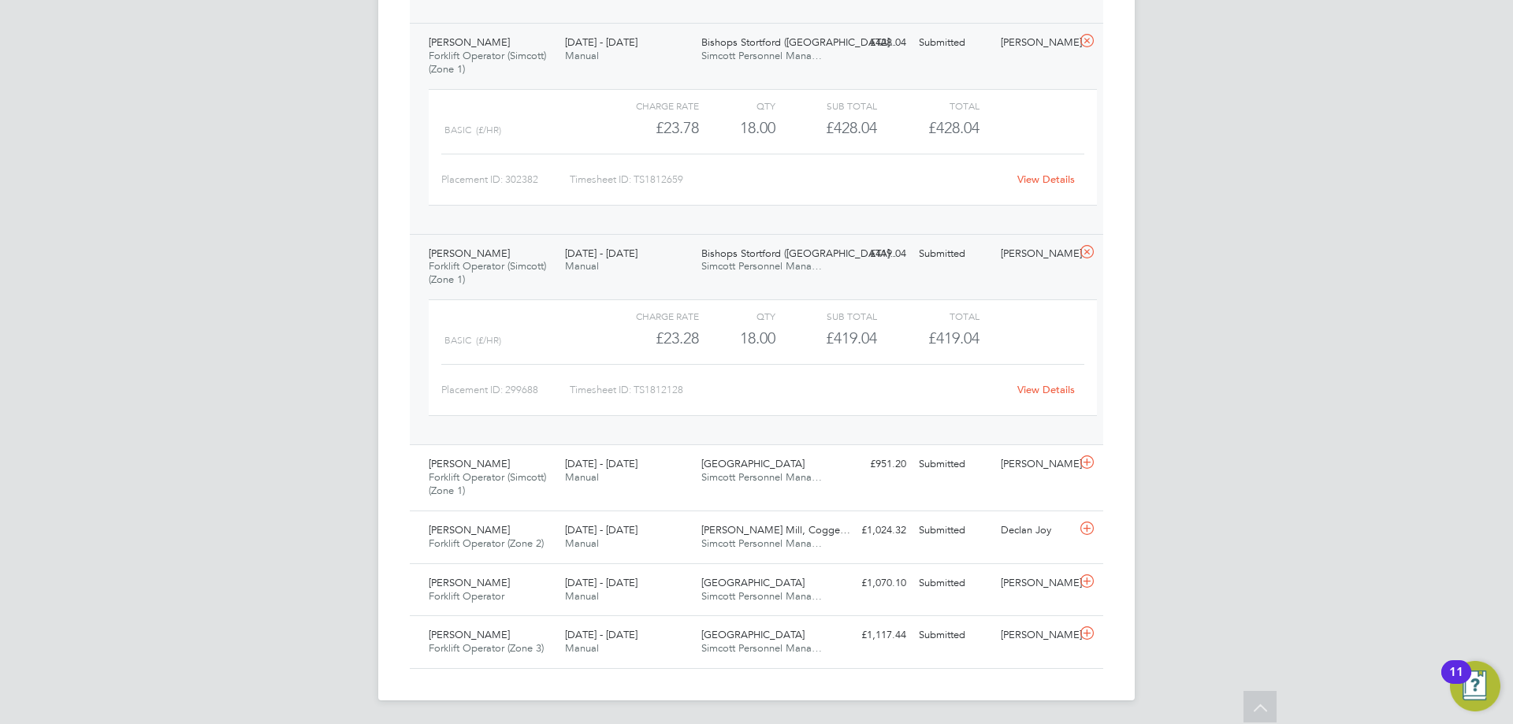
scroll to position [1295, 0]
click at [580, 471] on span "Manual" at bounding box center [582, 475] width 34 height 13
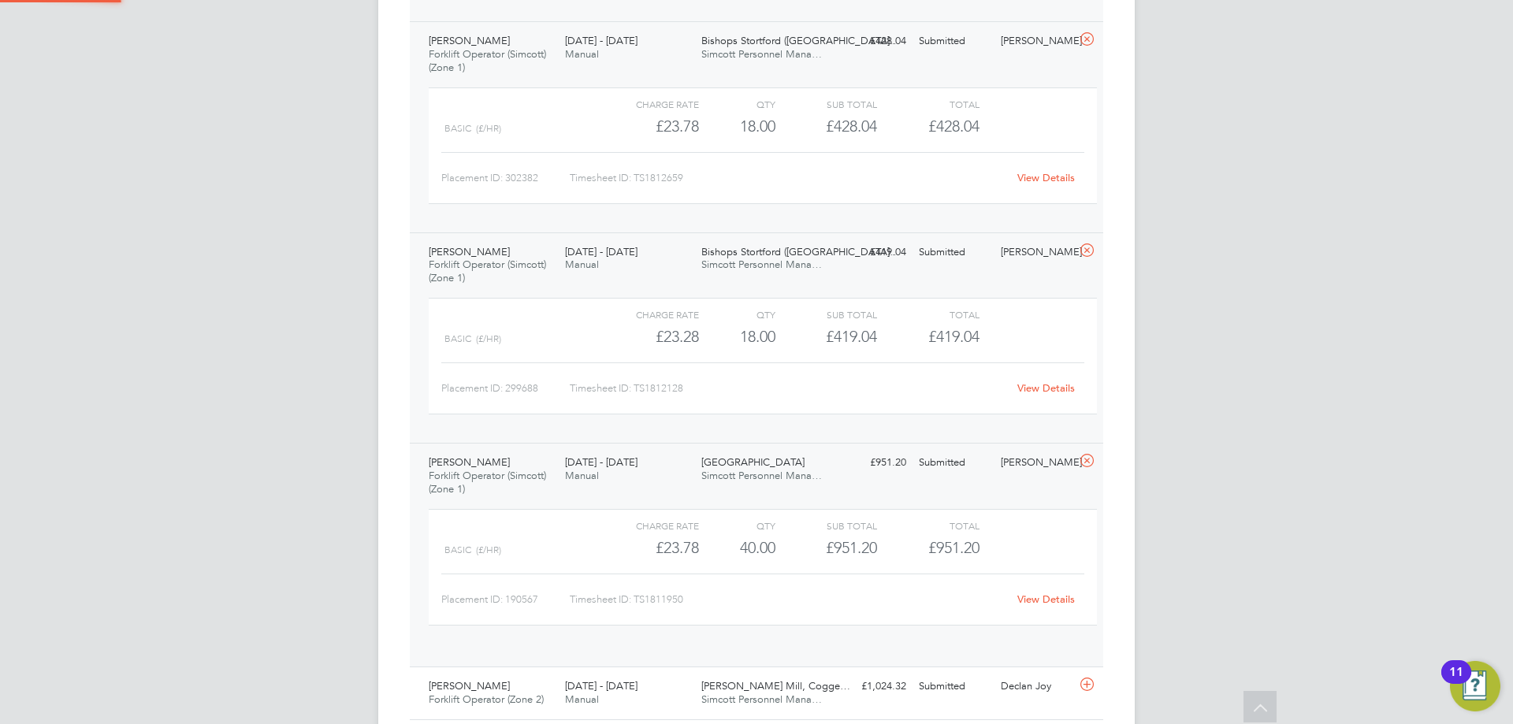
scroll to position [27, 154]
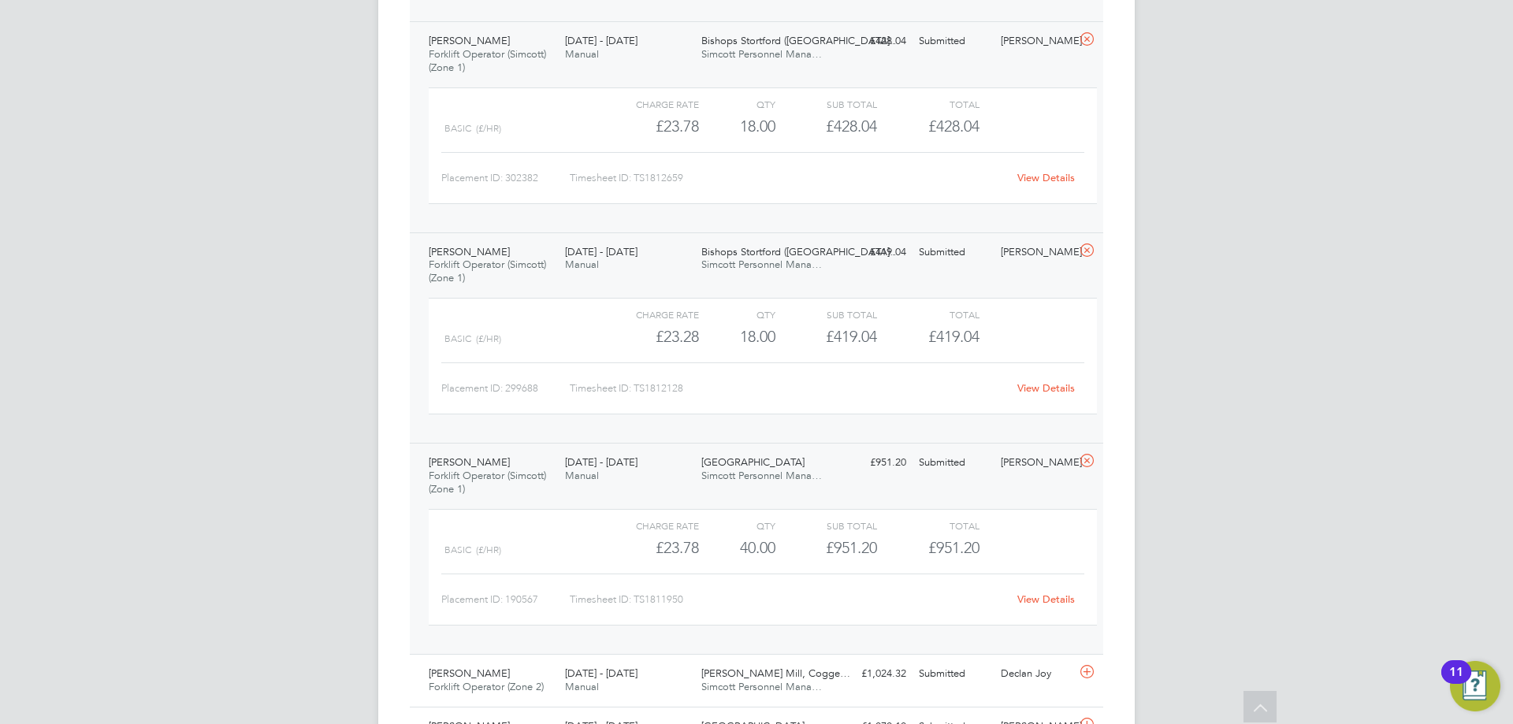
click at [1036, 600] on link "View Details" at bounding box center [1046, 599] width 58 height 13
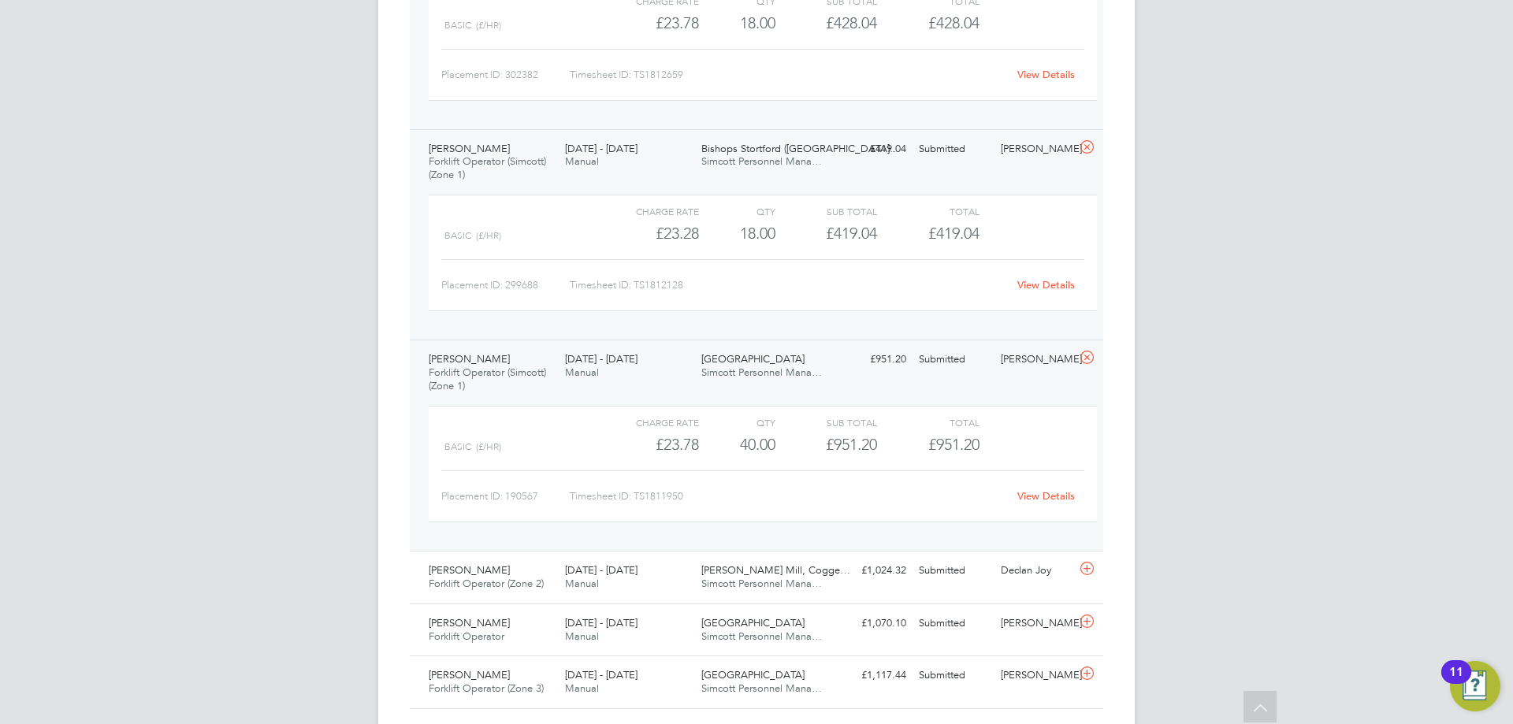
scroll to position [1440, 0]
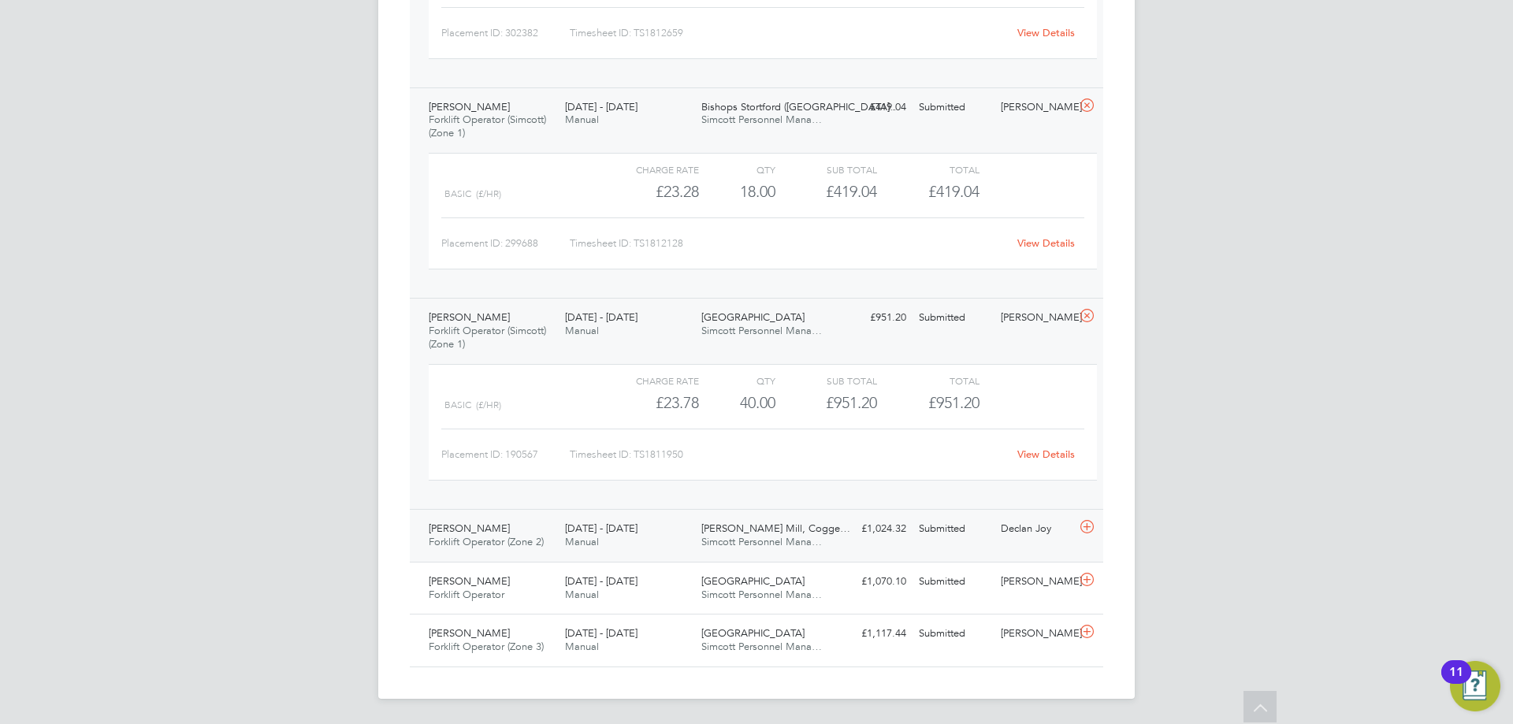
click at [681, 541] on div "25 - 31 Aug 2025 Manual" at bounding box center [627, 535] width 136 height 39
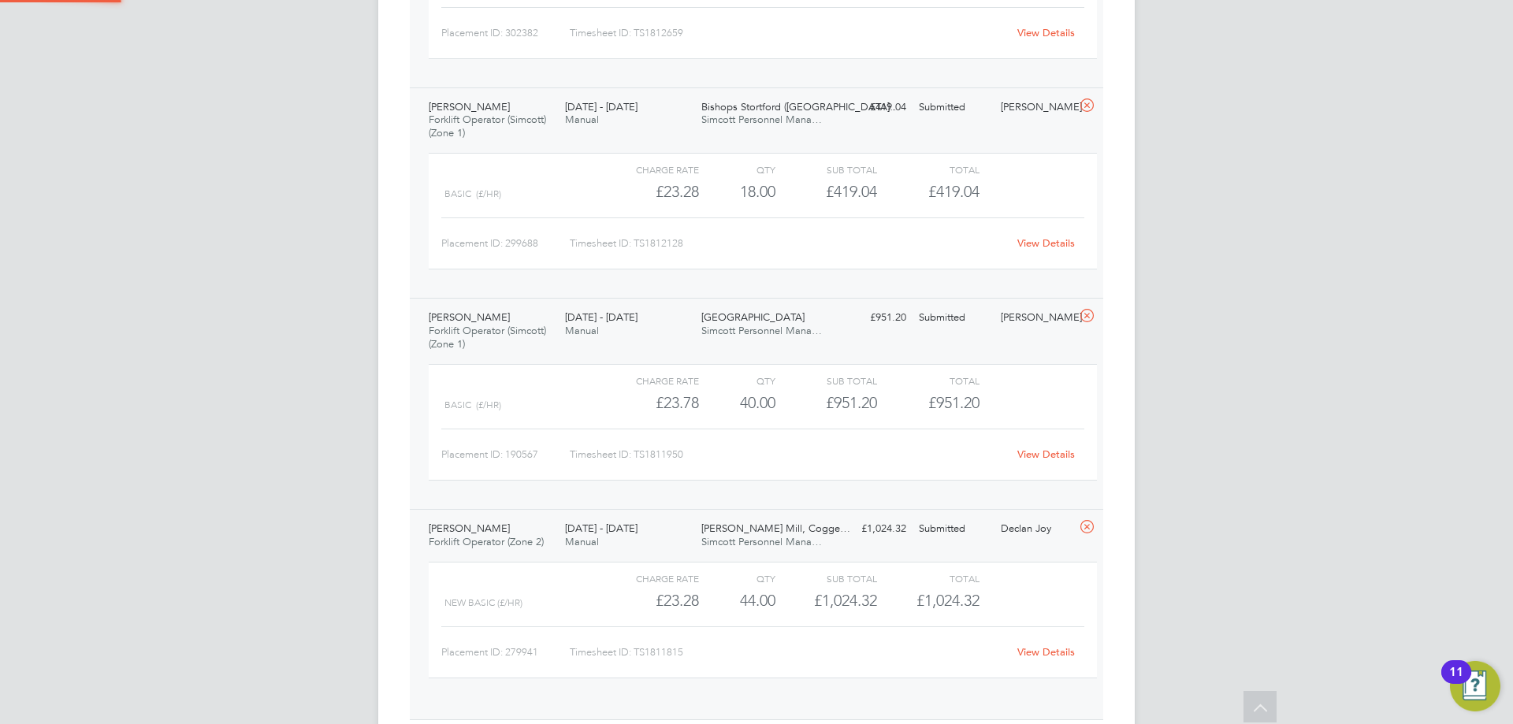
scroll to position [27, 154]
click at [1054, 651] on link "View Details" at bounding box center [1046, 651] width 58 height 13
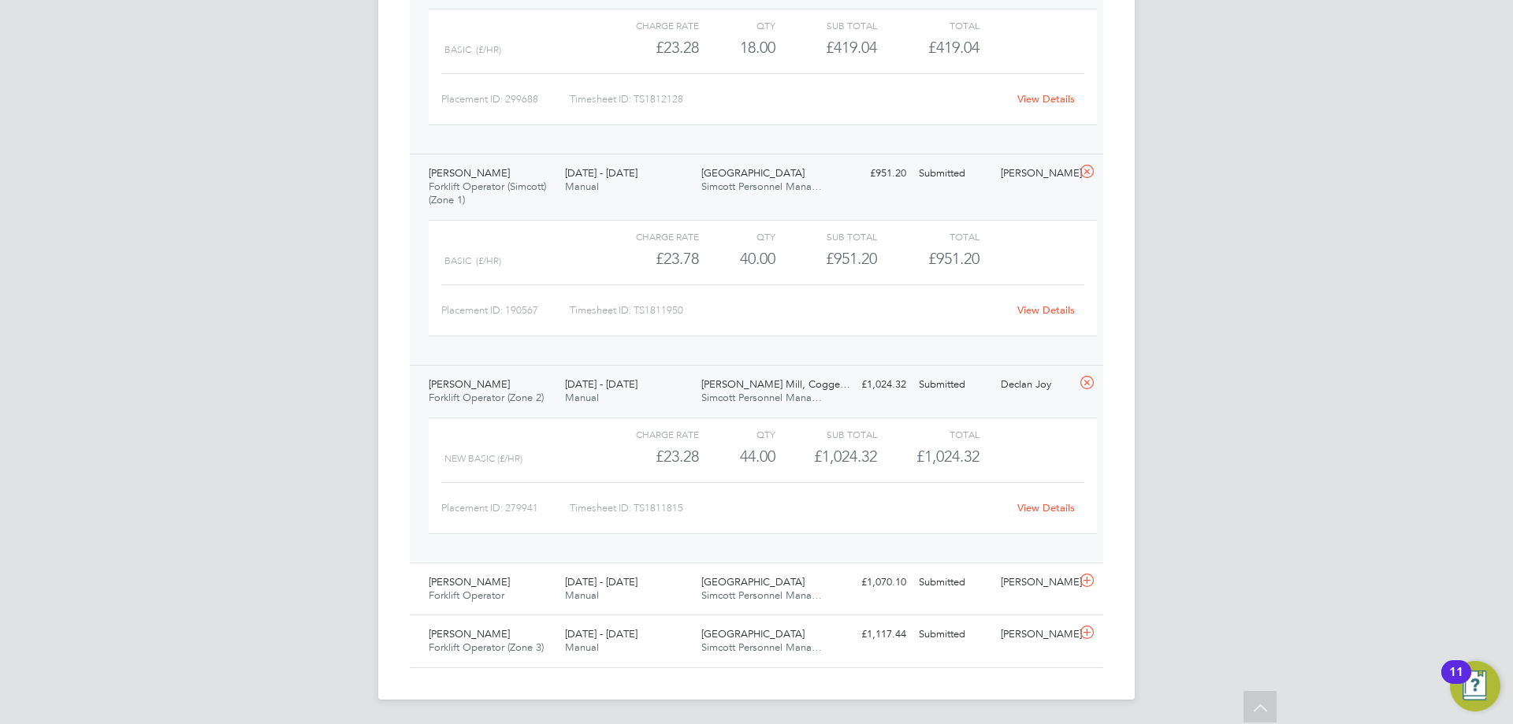
scroll to position [1585, 0]
click at [645, 593] on div "25 - 31 Aug 2025 Manual" at bounding box center [627, 588] width 136 height 39
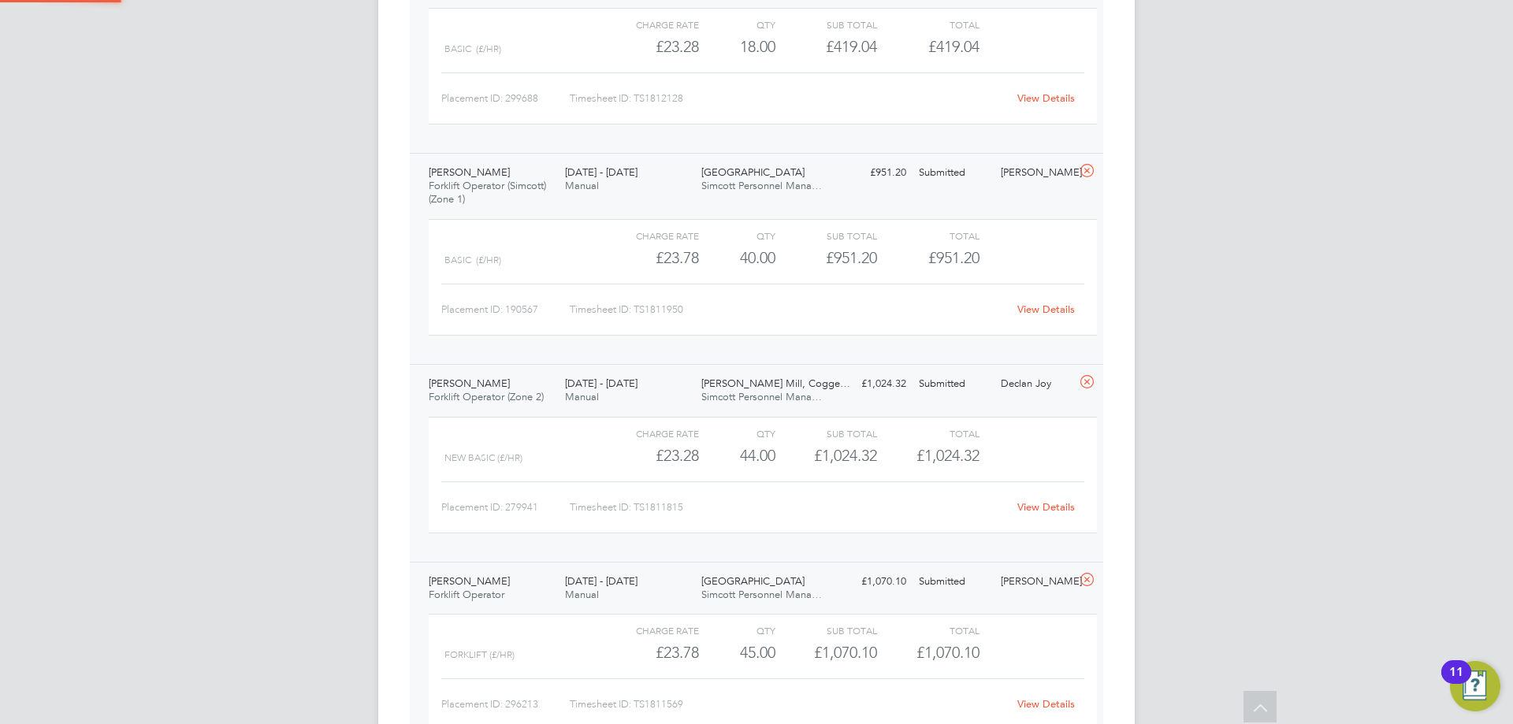
scroll to position [27, 154]
click at [1045, 703] on link "View Details" at bounding box center [1046, 703] width 58 height 13
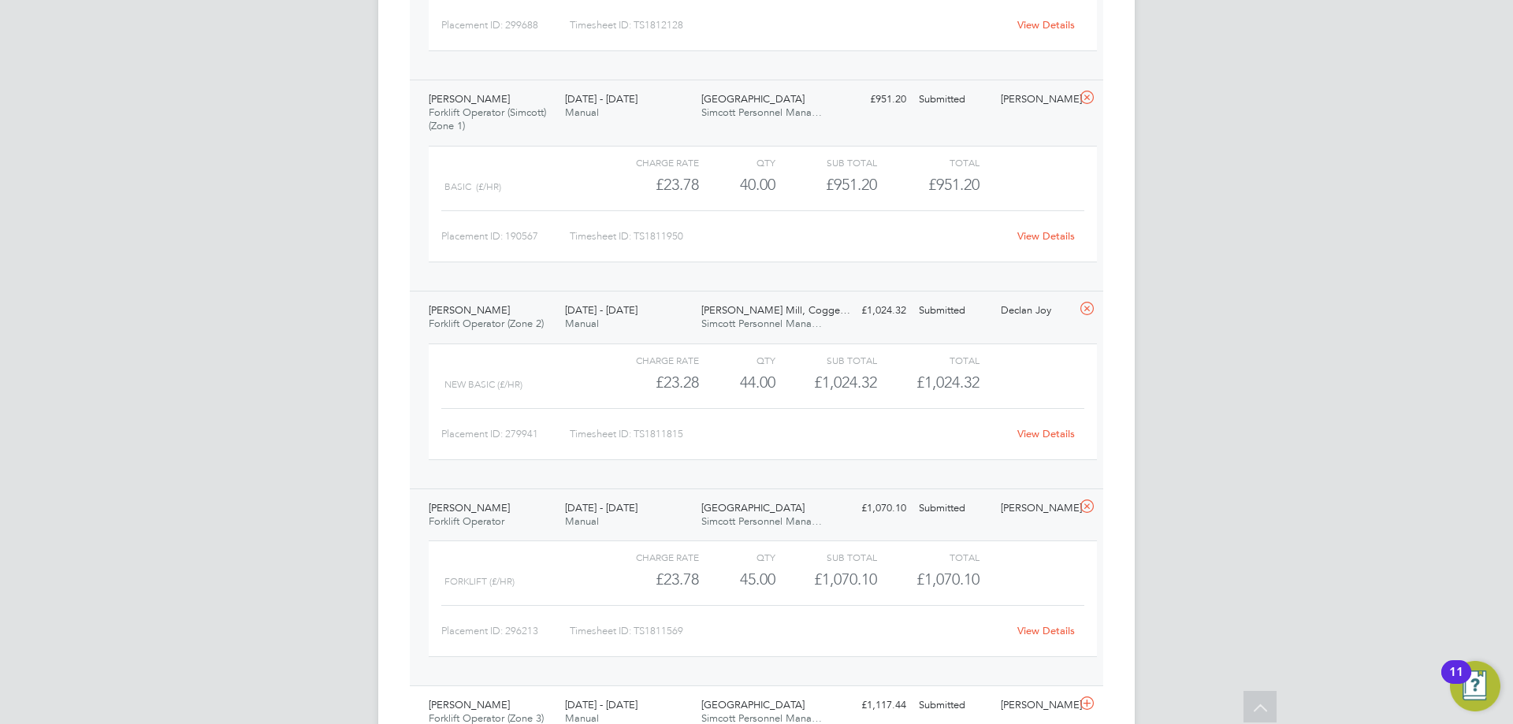
scroll to position [1730, 0]
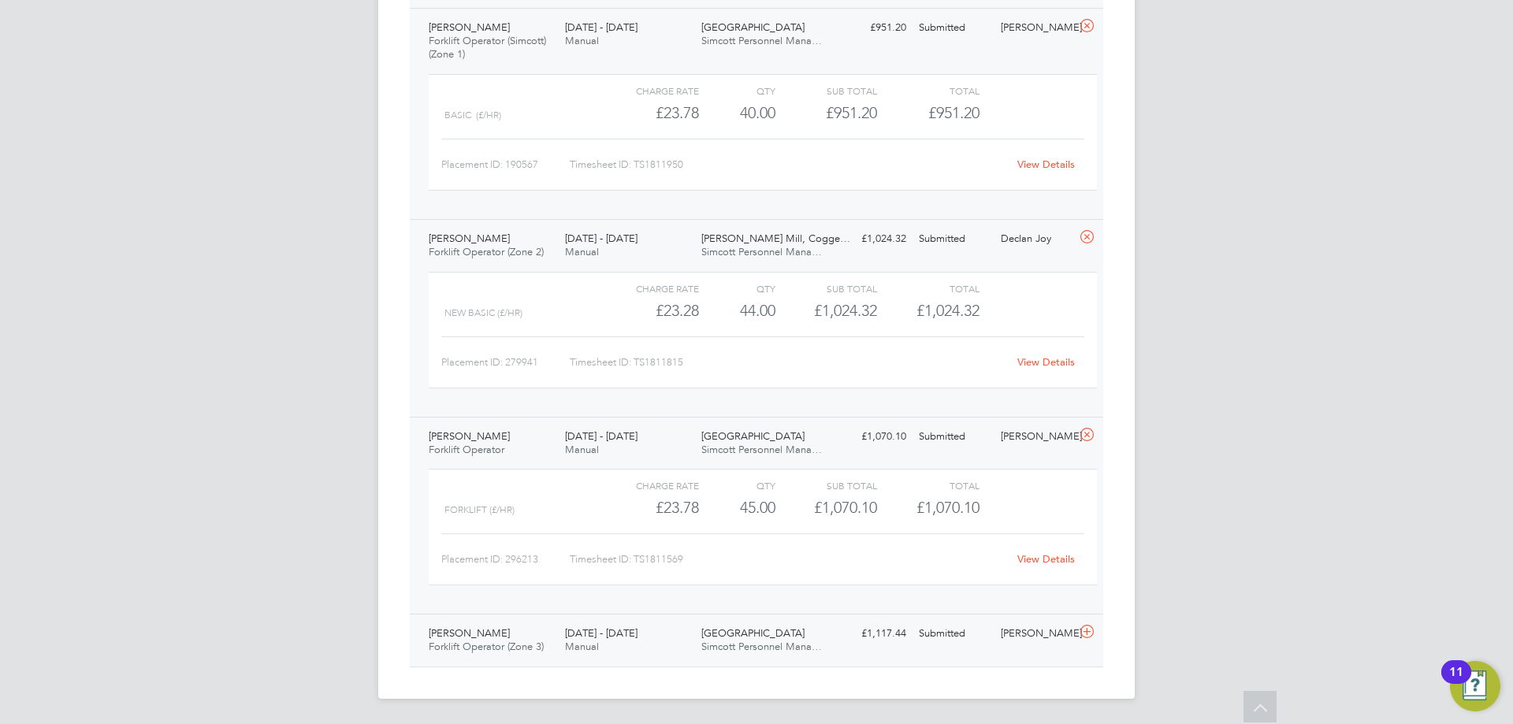
click at [620, 633] on span "[DATE] - [DATE]" at bounding box center [601, 632] width 72 height 13
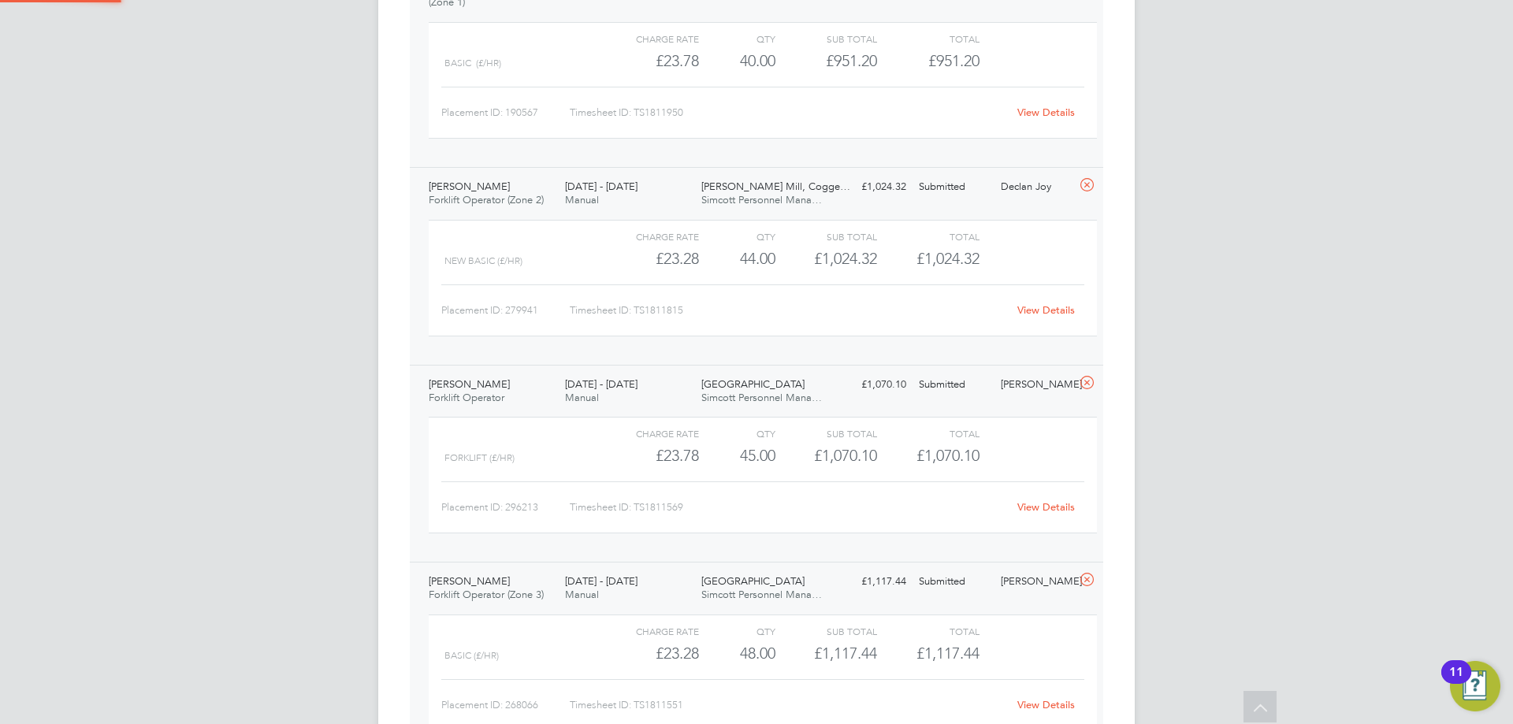
scroll to position [1874, 0]
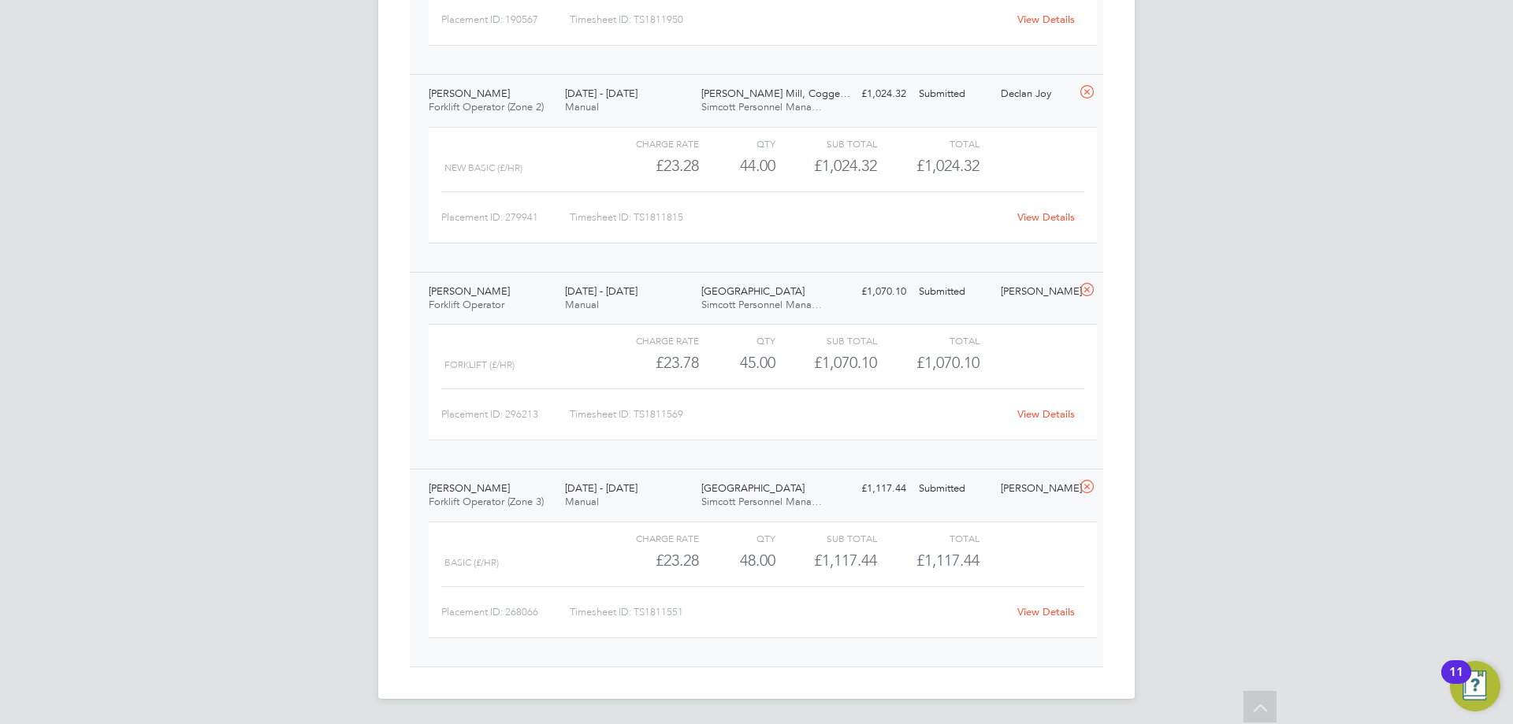
click at [1038, 609] on link "View Details" at bounding box center [1046, 611] width 58 height 13
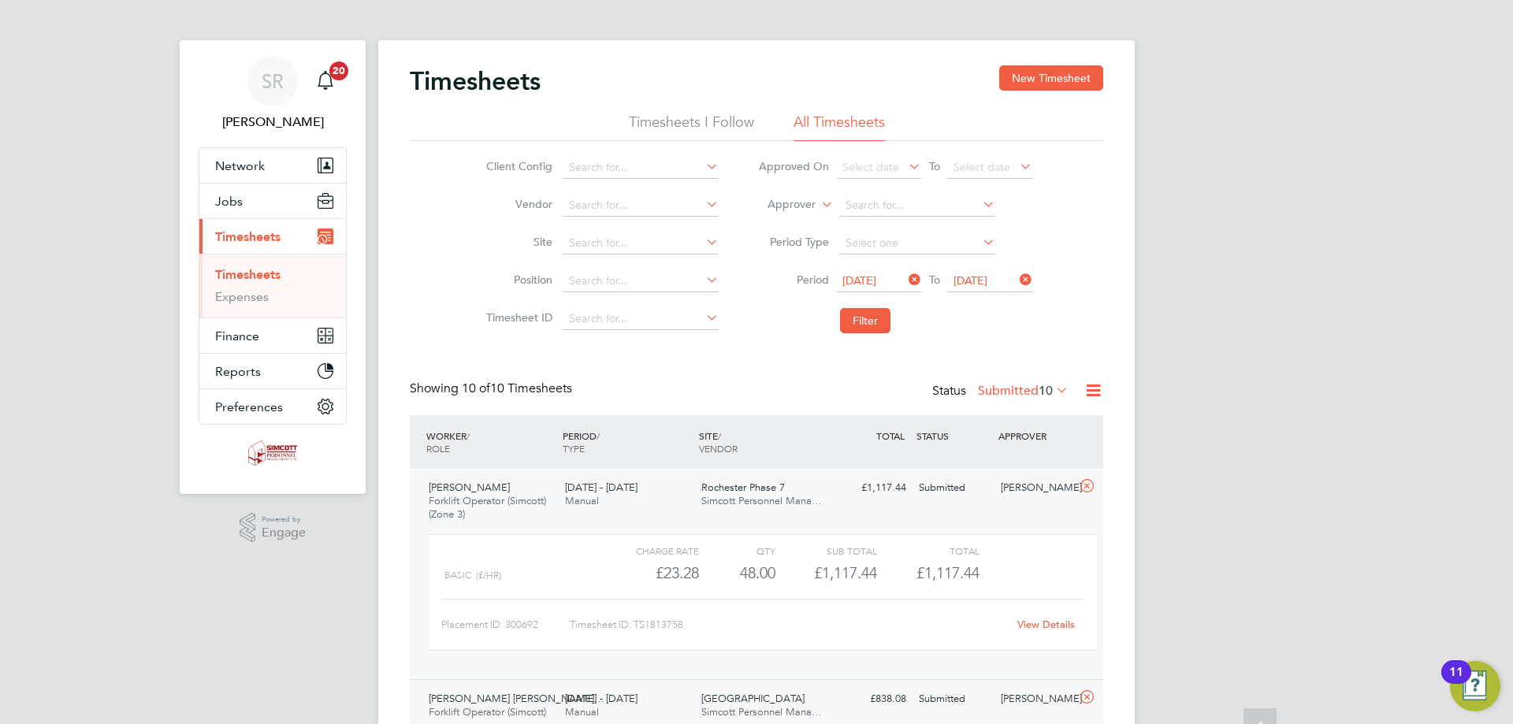
scroll to position [0, 0]
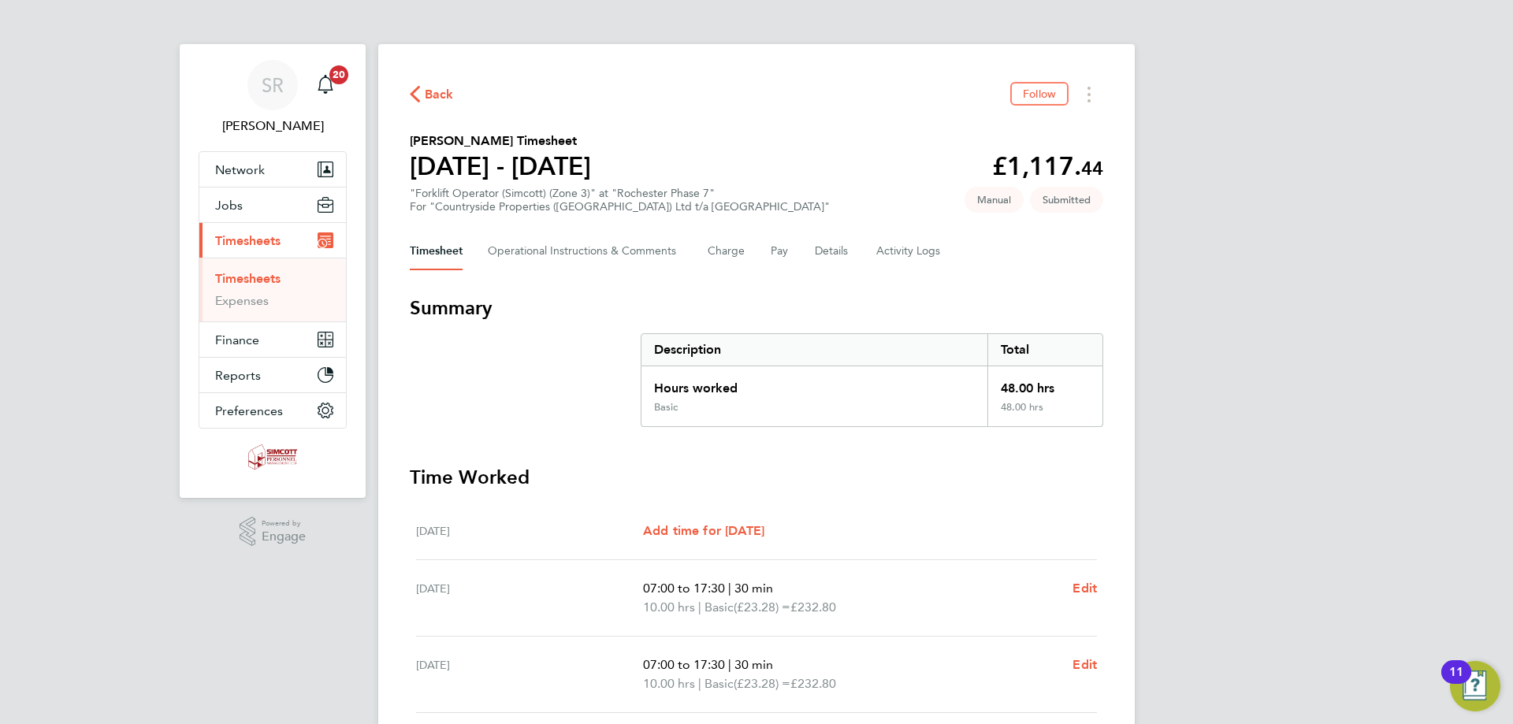
click at [1219, 325] on div "SR Scott Ridgers Notifications 20 Applications: Network Team Members Businesses…" at bounding box center [756, 569] width 1513 height 1139
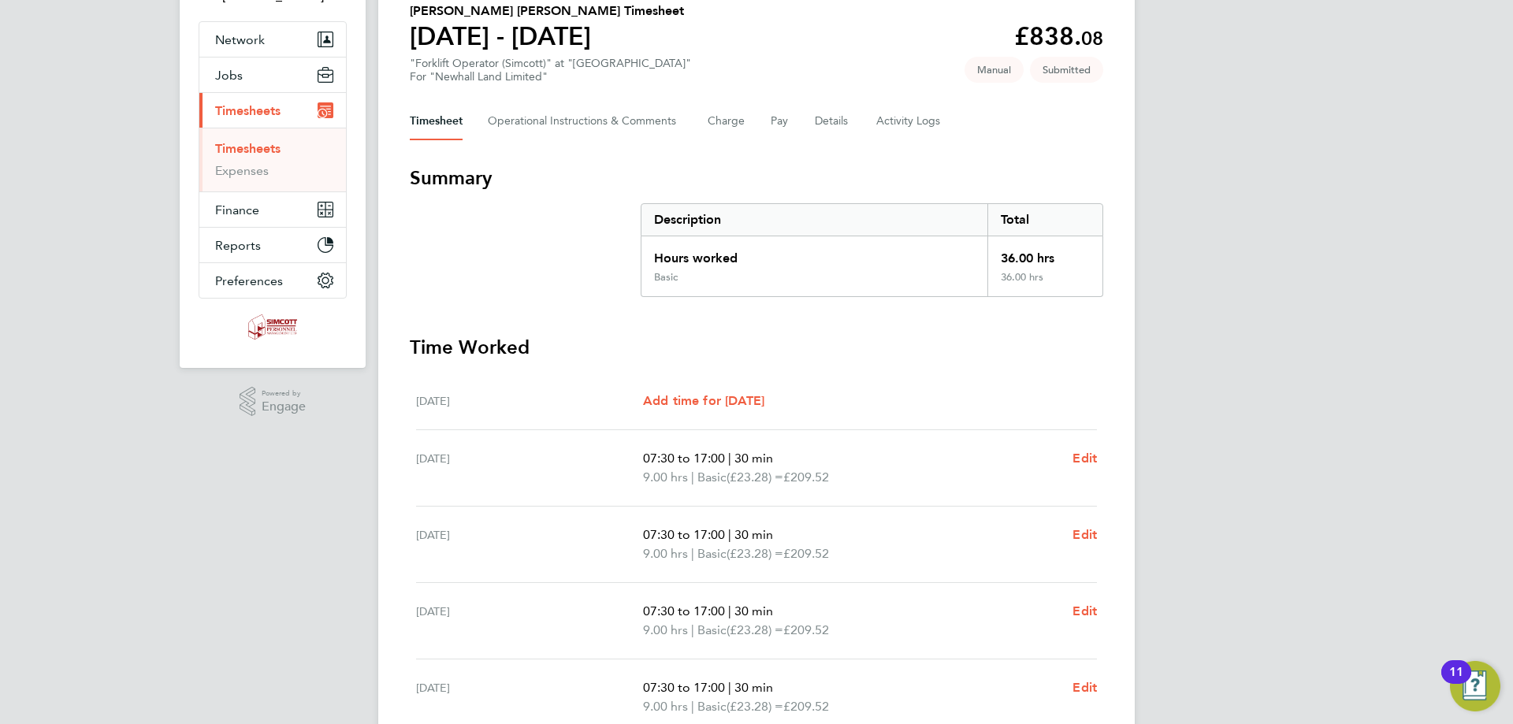
scroll to position [158, 0]
